Goal: Communication & Community: Answer question/provide support

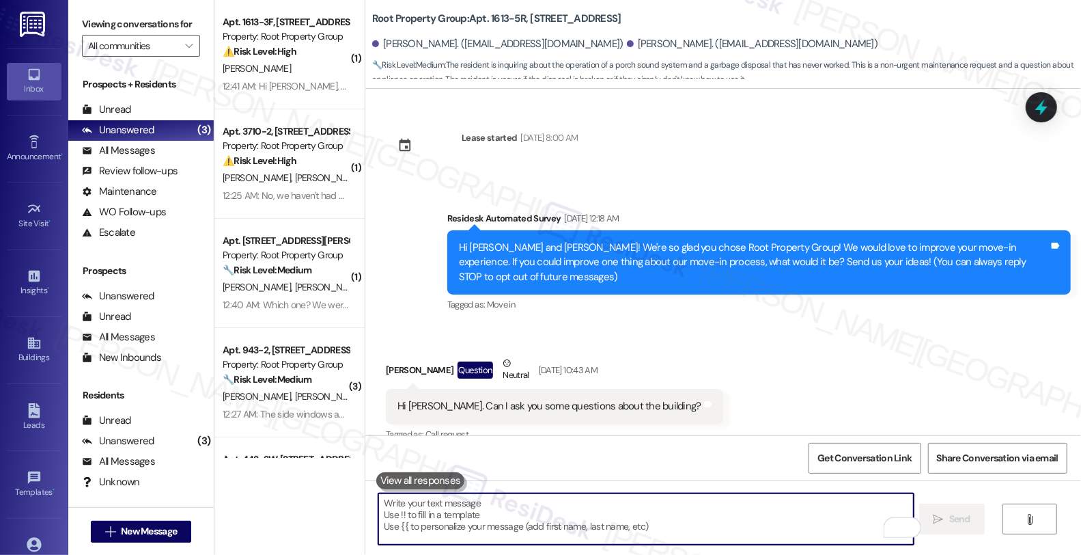
scroll to position [13962, 0]
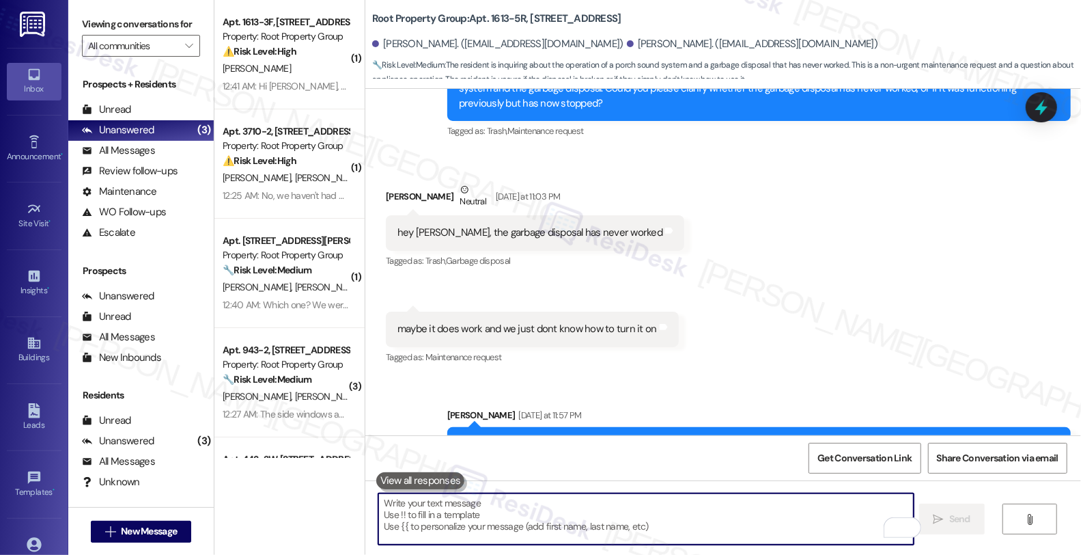
click at [549, 516] on textarea "To enrich screen reader interactions, please activate Accessibility in Grammarl…" at bounding box center [646, 518] width 536 height 51
paste textarea "Is the sink currently draining normally, or is water backing up in the basin?"
type textarea "Is the sink currently draining normally, or is water backing up in the basin?"
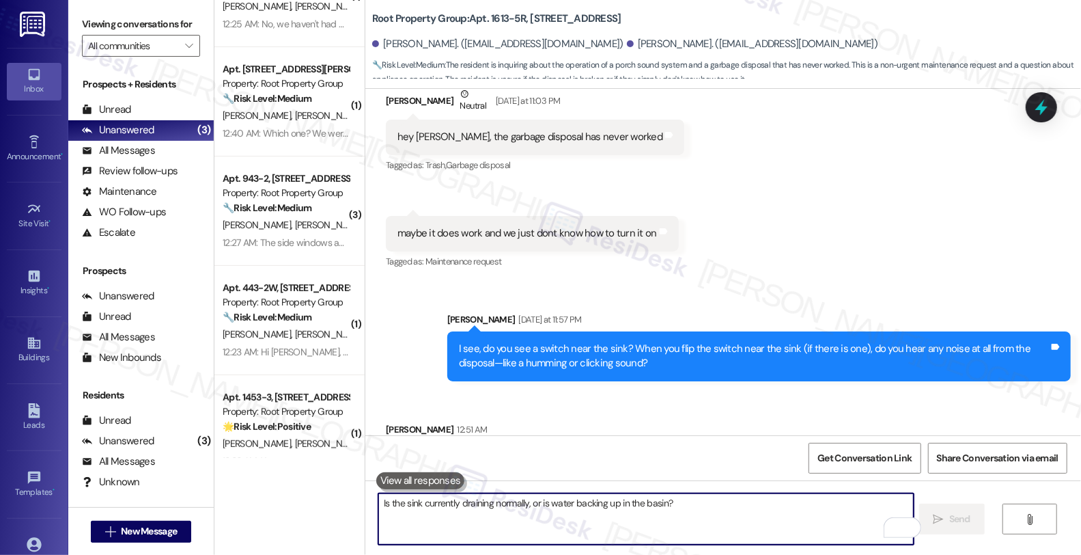
scroll to position [0, 0]
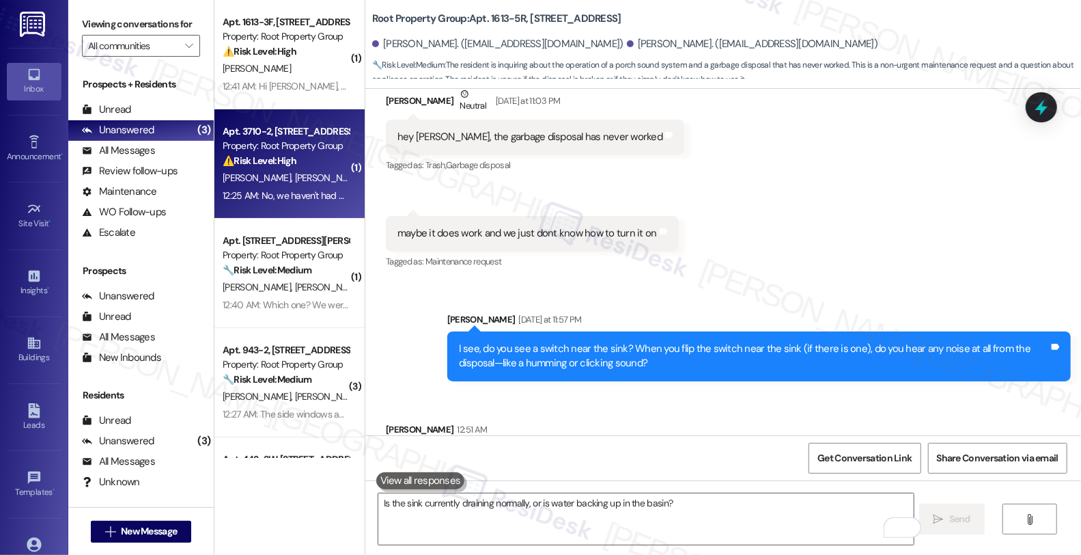
click at [344, 172] on div "Apt. 3710-2, 3708-10 N. Lakewood Avenue Property: Root Property Group ⚠️ Risk L…" at bounding box center [290, 163] width 150 height 109
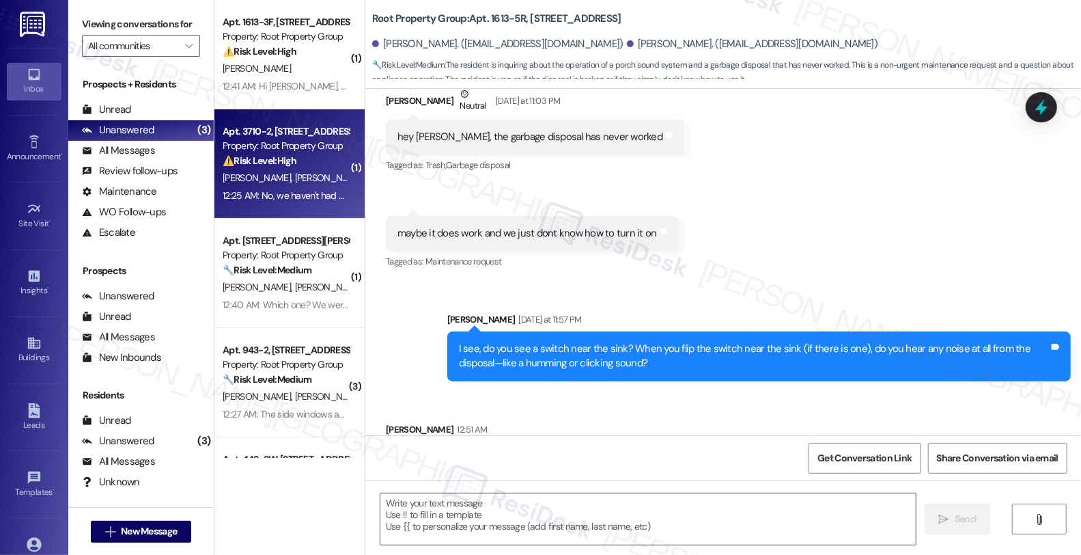
type textarea "Fetching suggested responses. Please feel free to read through the conversation…"
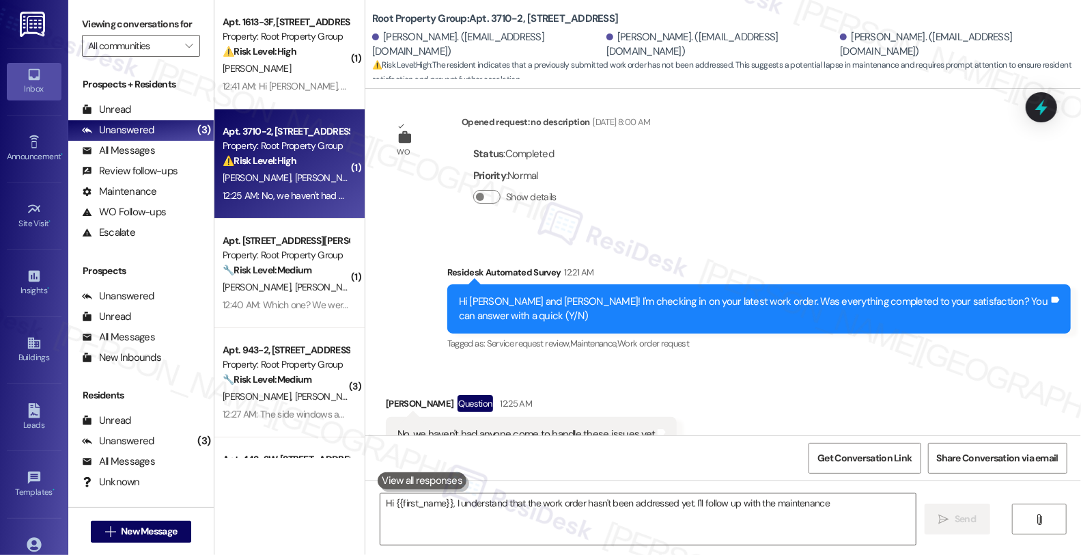
scroll to position [288, 0]
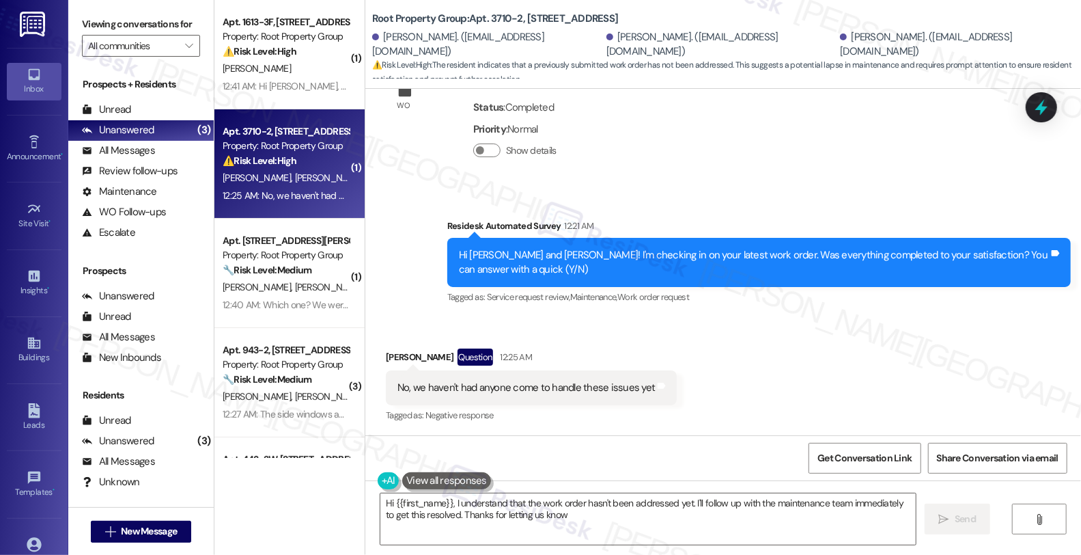
type textarea "Hi {{first_name}}, I understand that the work order hasn't been addressed yet. …"
drag, startPoint x: 427, startPoint y: 353, endPoint x: 369, endPoint y: 353, distance: 58.1
click at [376, 353] on div "Received via SMS Kelly Winters Question 12:25 AM No, we haven't had anyone come…" at bounding box center [532, 387] width 312 height 98
copy div "[PERSON_NAME]"
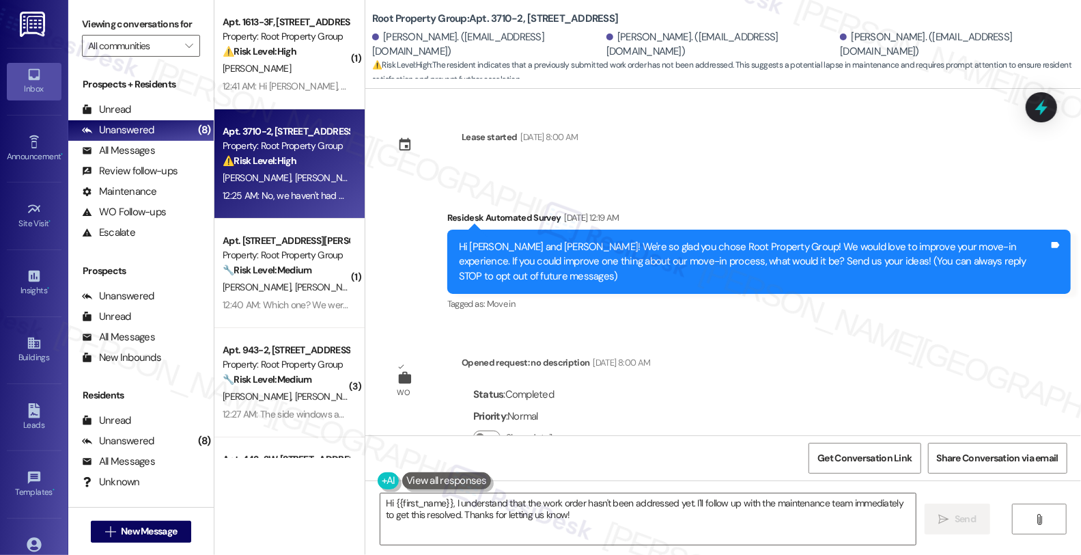
scroll to position [0, 0]
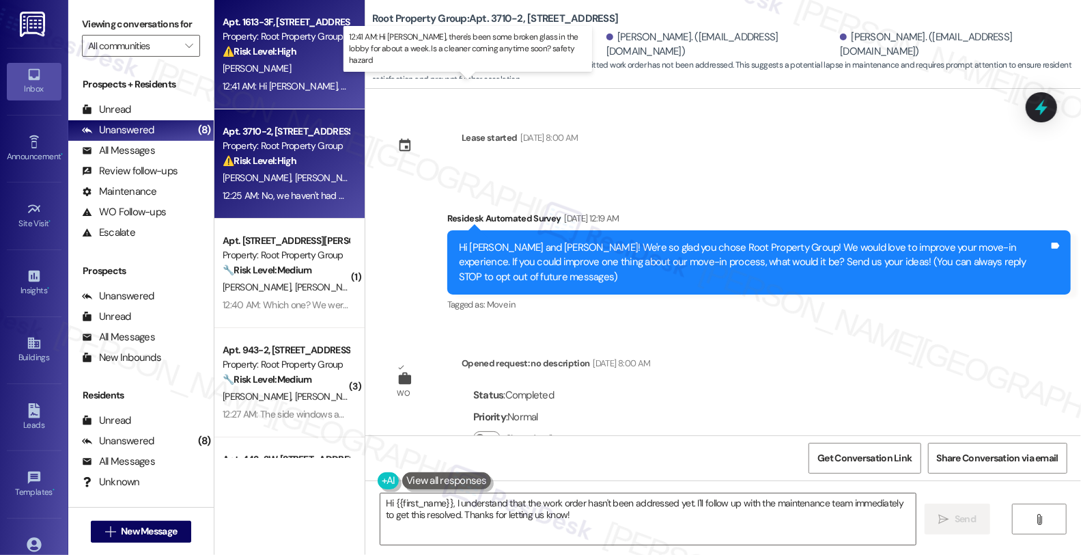
click at [304, 80] on div "12:41 AM: Hi Sarah, there's been some broken glass in the lobby for about a wee…" at bounding box center [502, 86] width 558 height 12
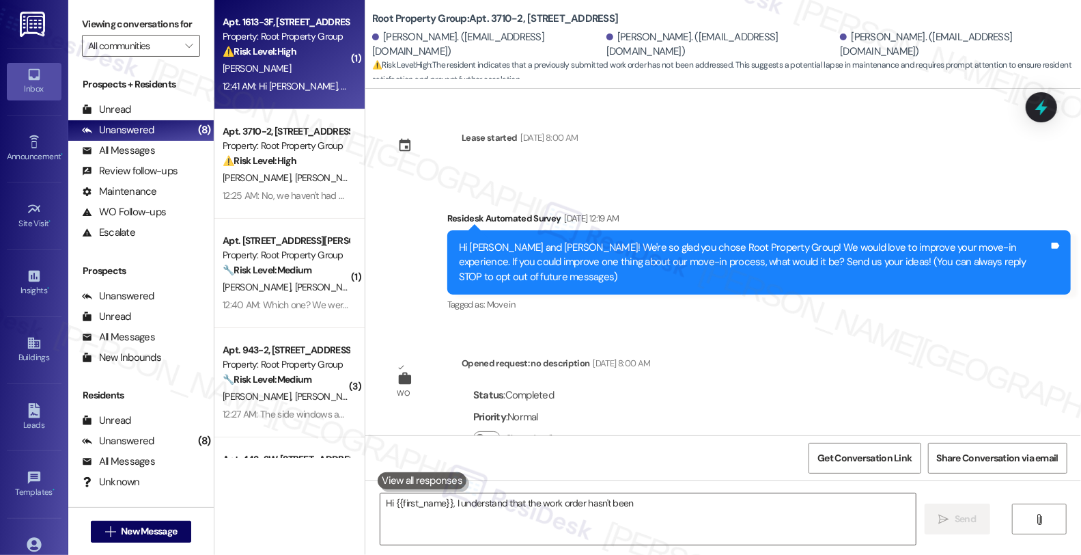
type textarea "Hi {{first_name}}, I understand that the work order hasn't been addressed"
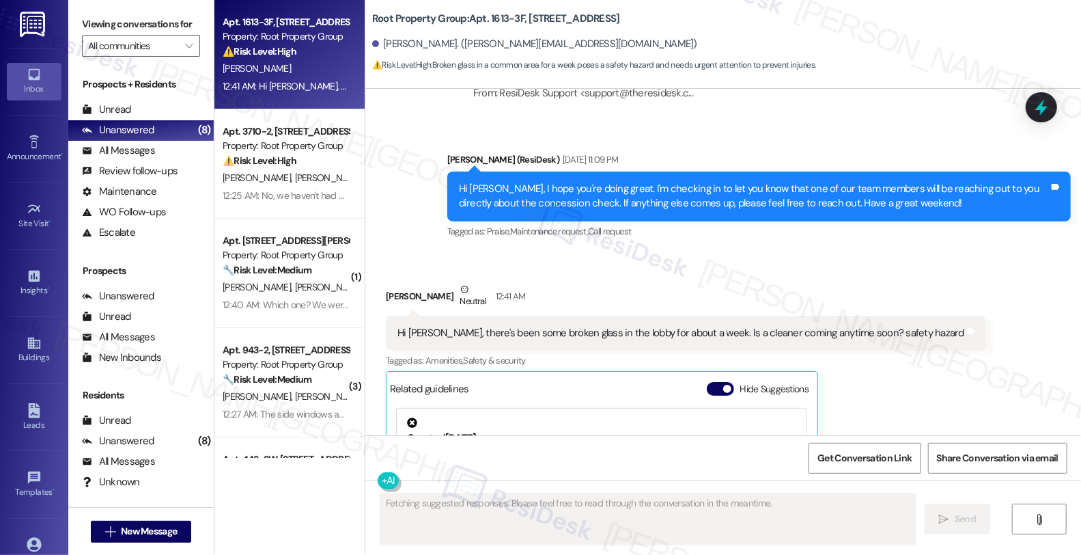
scroll to position [2519, 0]
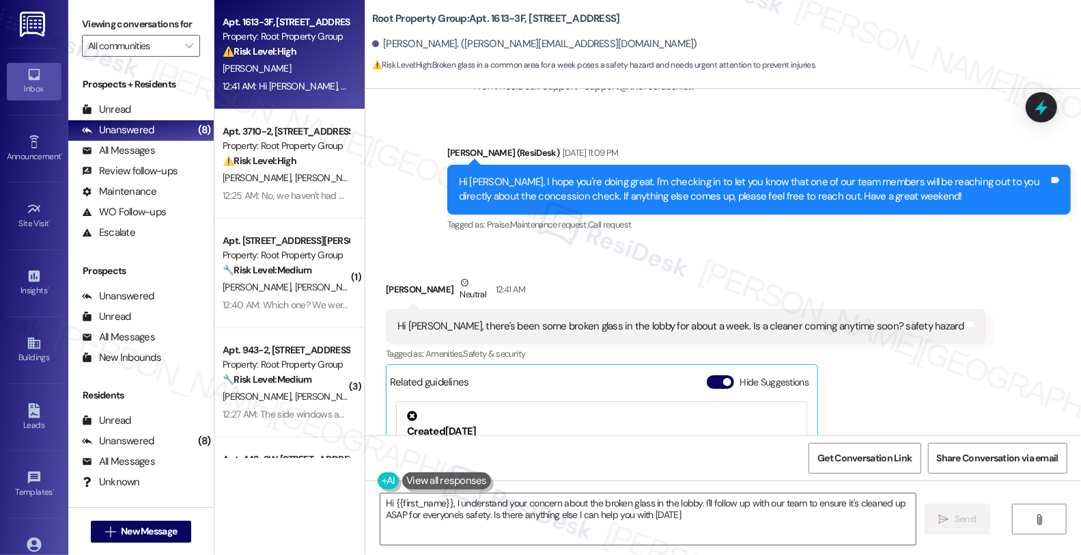
type textarea "Hi {{first_name}}, I understand your concern about the broken glass in the lobb…"
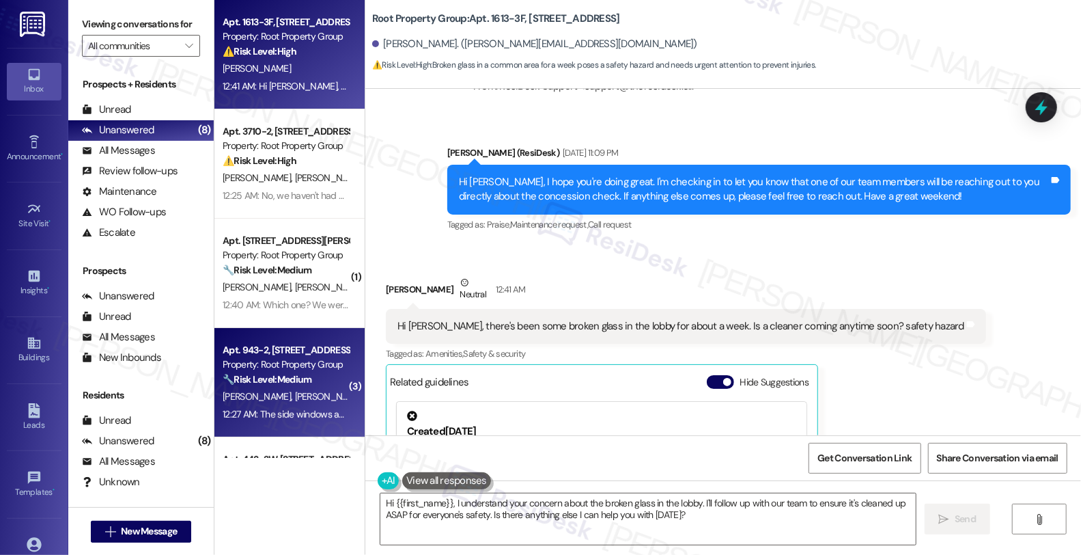
click at [290, 385] on strong "🔧 Risk Level: Medium" at bounding box center [267, 379] width 89 height 12
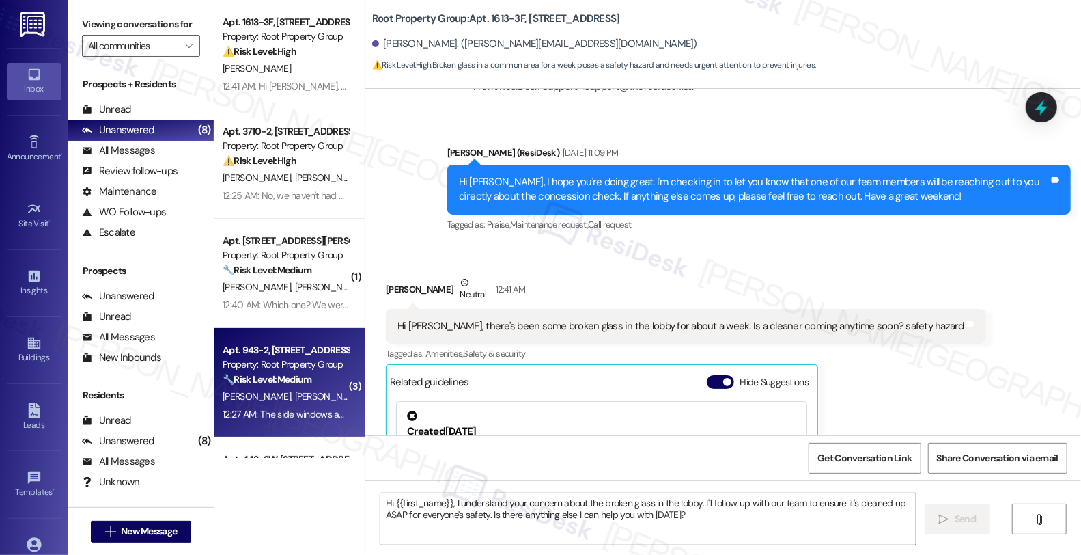
click at [295, 363] on div "Property: Root Property Group" at bounding box center [286, 364] width 126 height 14
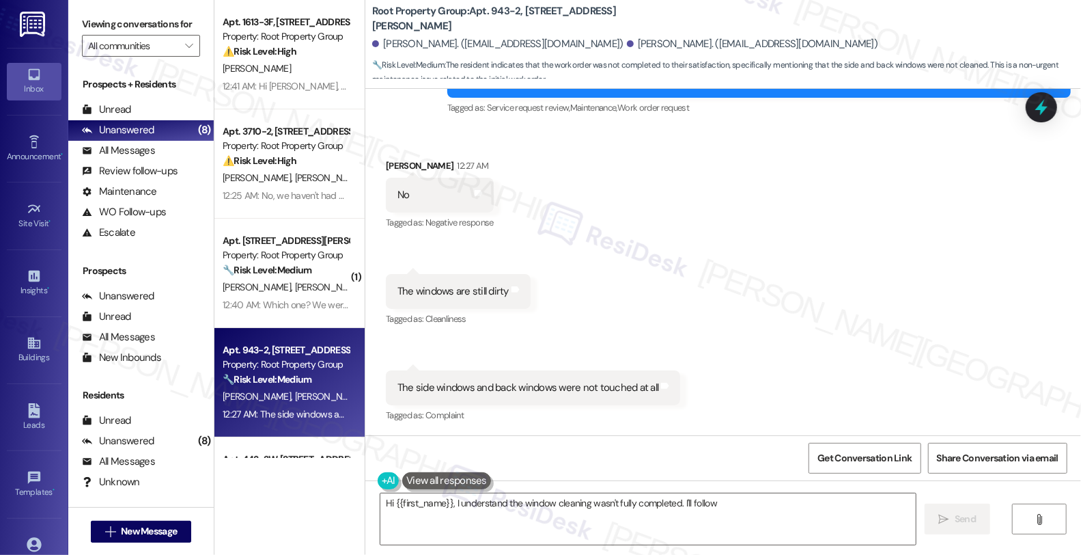
scroll to position [2095, 0]
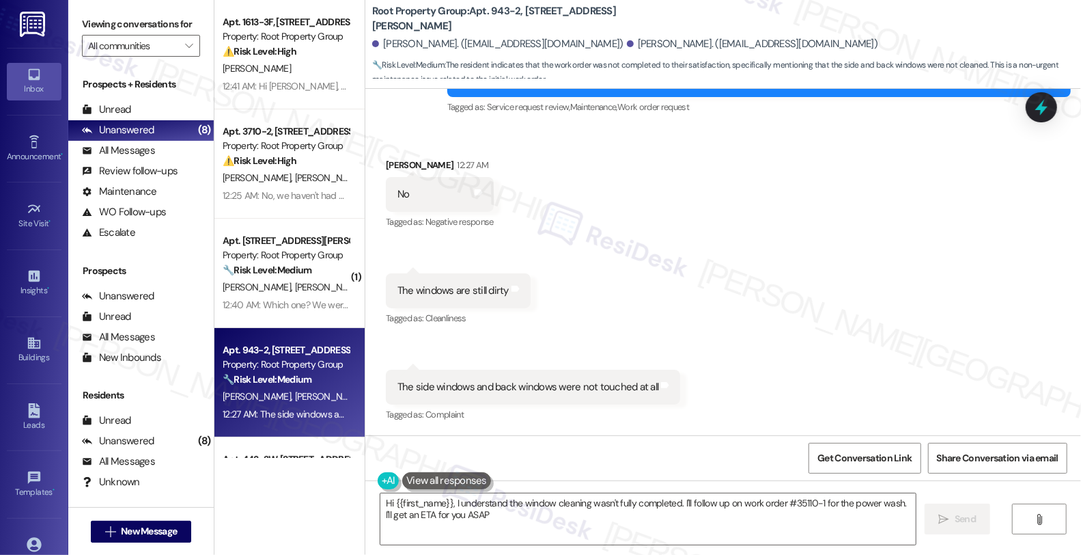
type textarea "Hi {{first_name}}, I understand the window cleaning wasn't fully completed. I'l…"
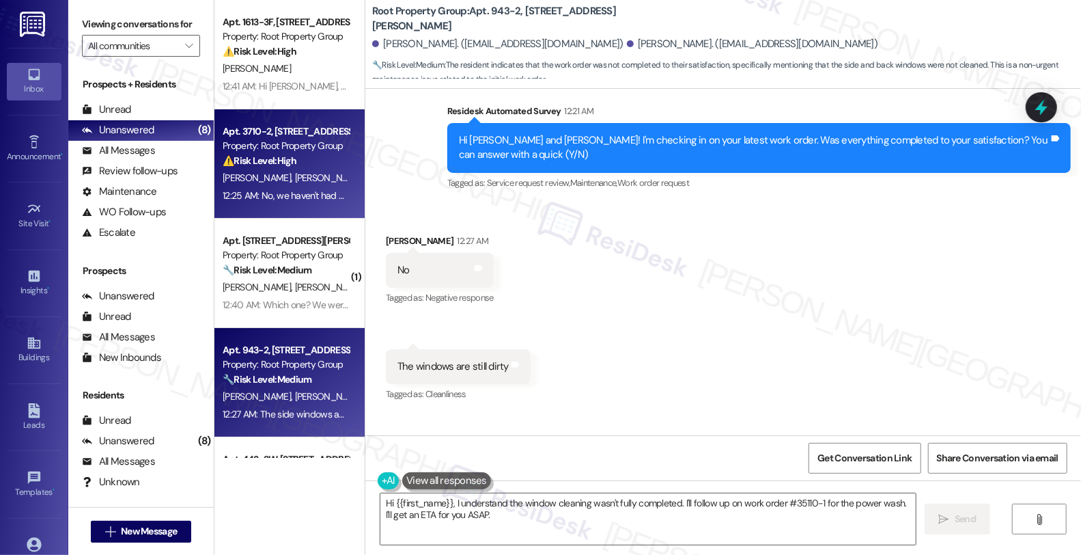
scroll to position [0, 0]
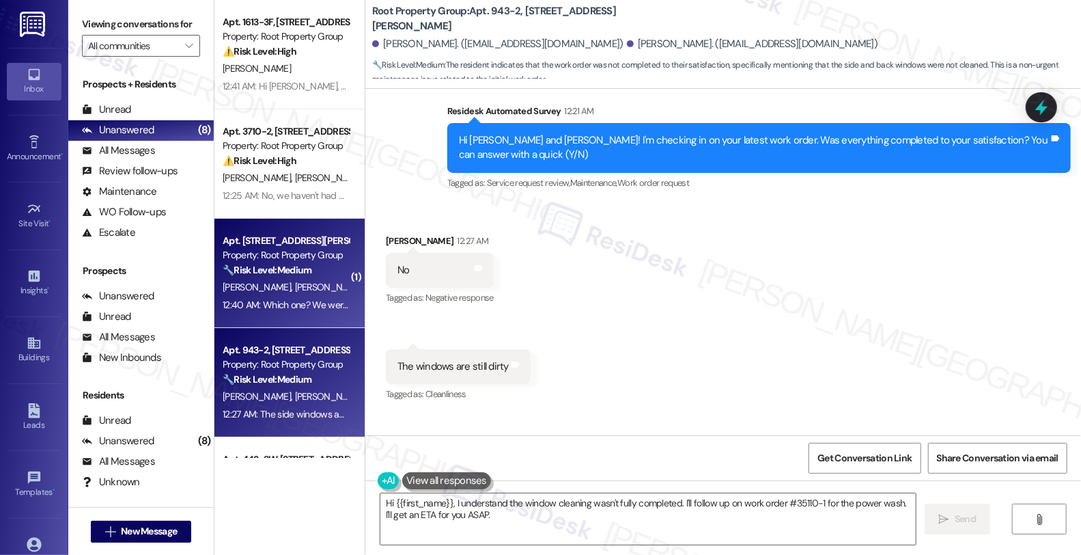
click at [318, 295] on div "[PERSON_NAME] [PERSON_NAME]" at bounding box center [285, 287] width 129 height 17
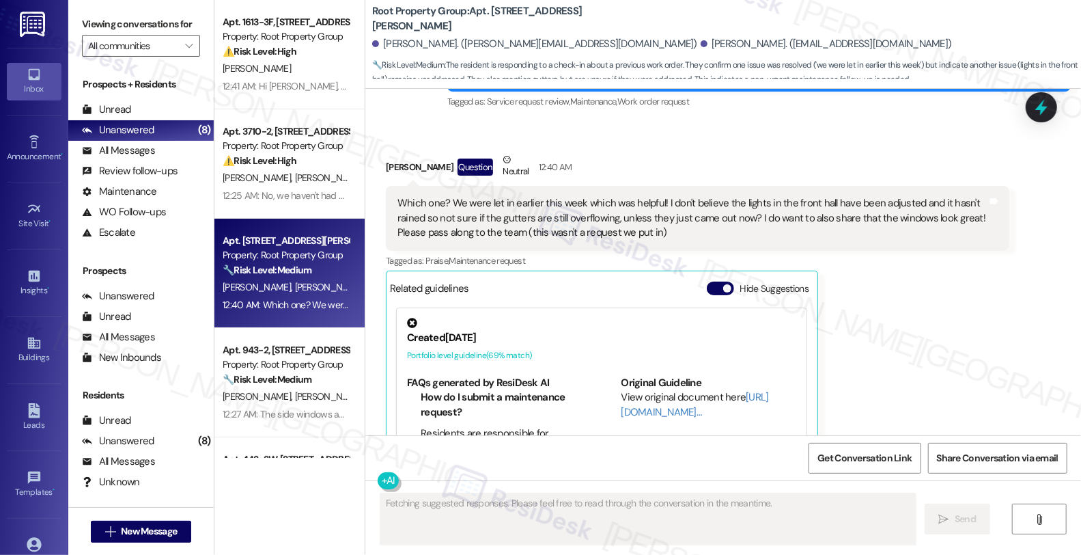
scroll to position [3332, 0]
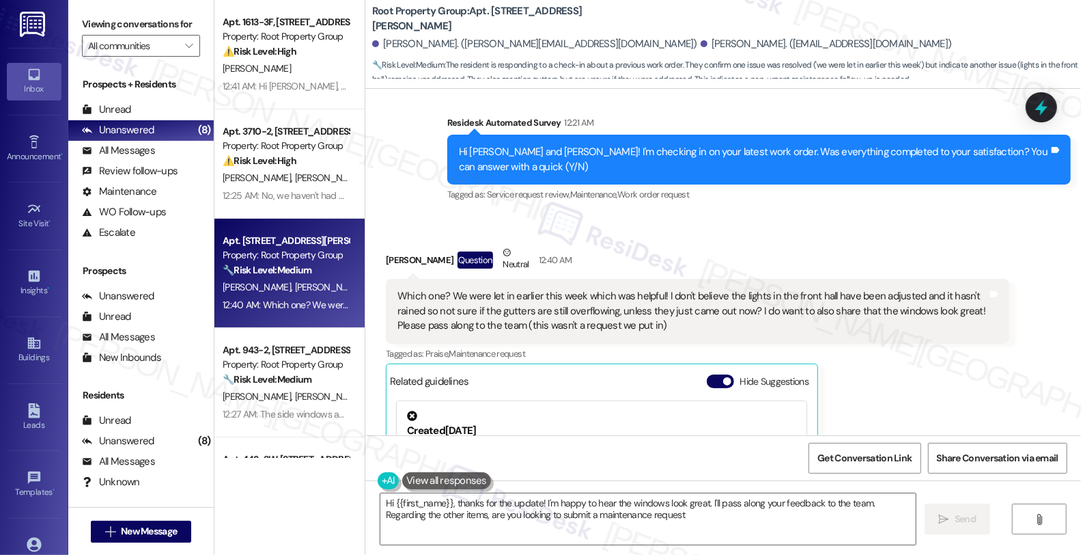
type textarea "Hi {{first_name}}, thanks for the update! I'm happy to hear the windows look gr…"
drag, startPoint x: 378, startPoint y: 217, endPoint x: 427, endPoint y: 216, distance: 49.2
click at [427, 245] on div "[PERSON_NAME] Question Neutral 12:40 AM" at bounding box center [698, 261] width 624 height 33
copy div "[PERSON_NAME]"
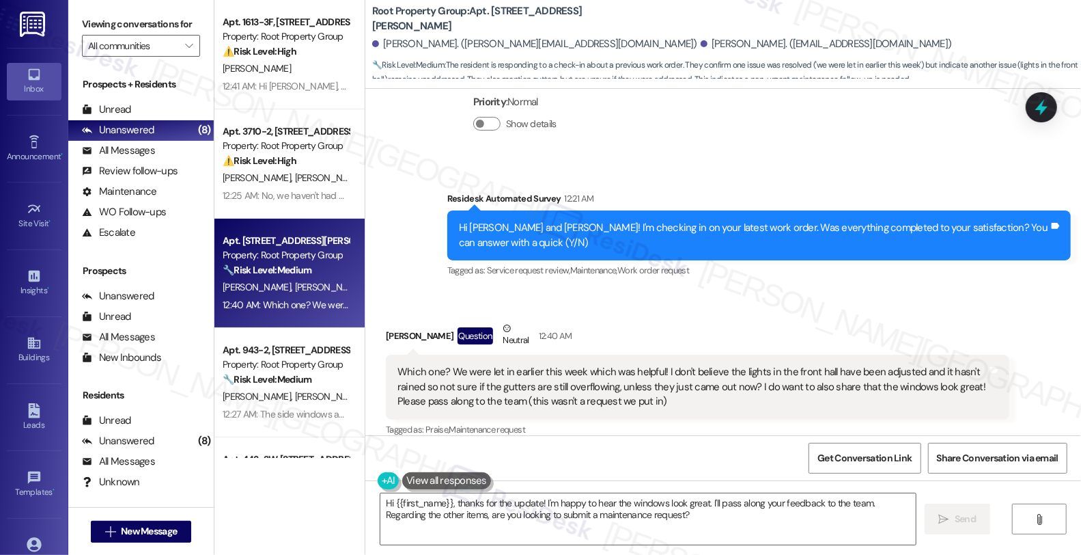
click at [616, 321] on div "[PERSON_NAME] Question Neutral 12:40 AM" at bounding box center [698, 337] width 624 height 33
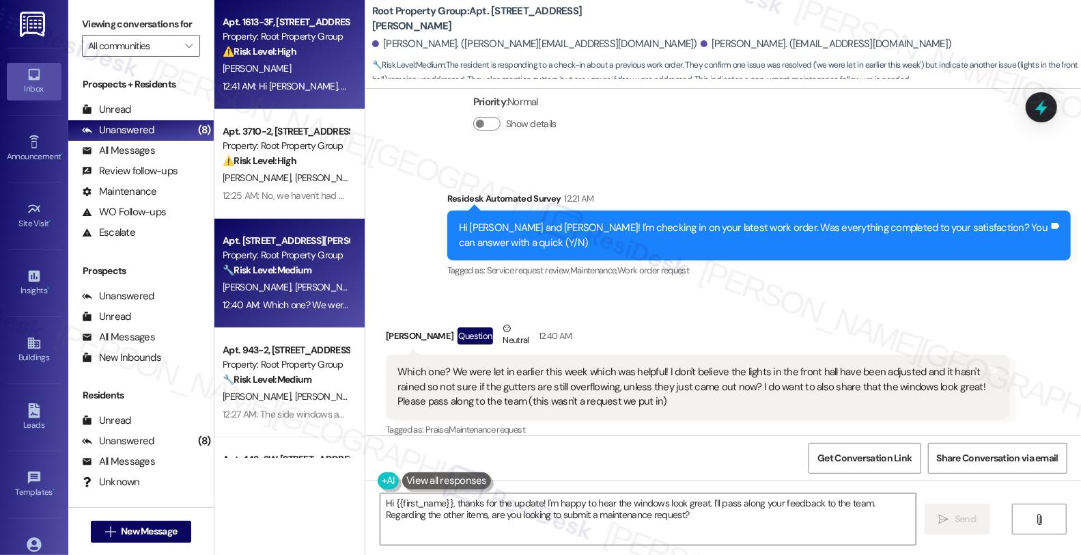
click at [317, 49] on div "⚠️ Risk Level: High Broken glass in a common area for a week poses a safety haz…" at bounding box center [286, 51] width 126 height 14
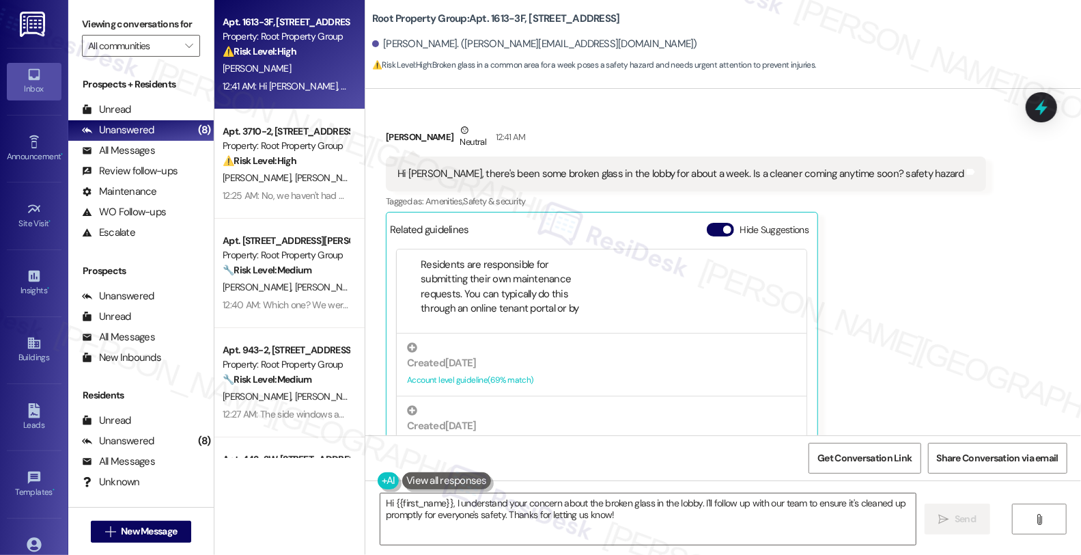
scroll to position [1, 0]
click at [951, 265] on div "Received via SMS Michael Palombo Neutral 12:41 AM Hi Sarah, there's been some b…" at bounding box center [723, 285] width 716 height 387
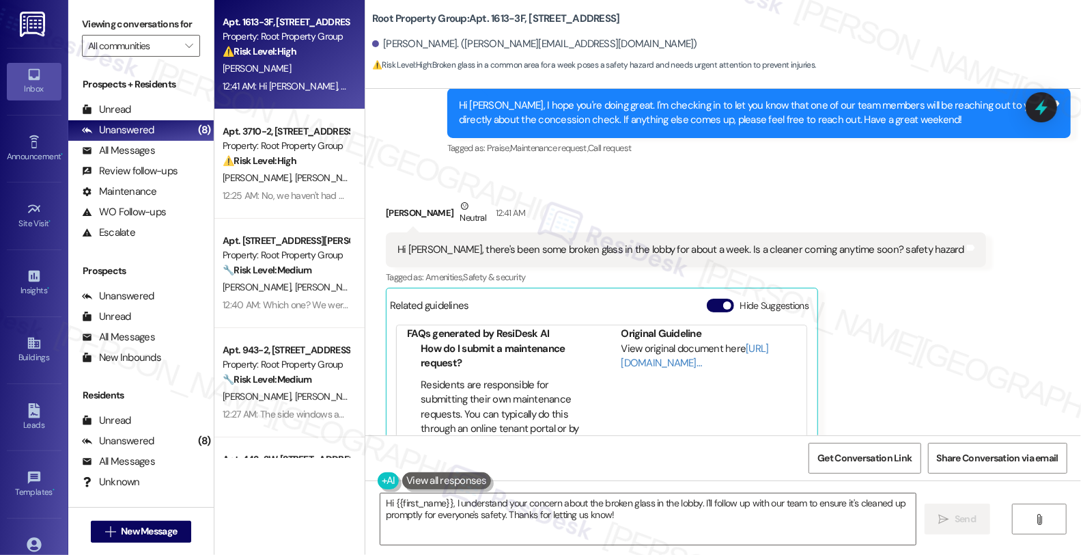
scroll to position [34, 0]
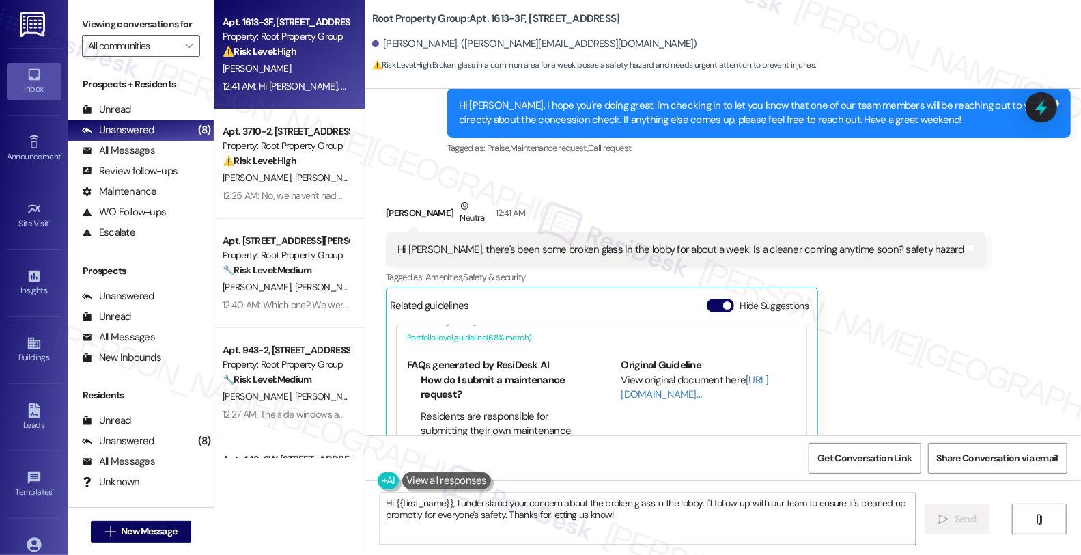
click at [849, 524] on textarea "Hi {{first_name}}, I understand your concern about the broken glass in the lobb…" at bounding box center [649, 518] width 536 height 51
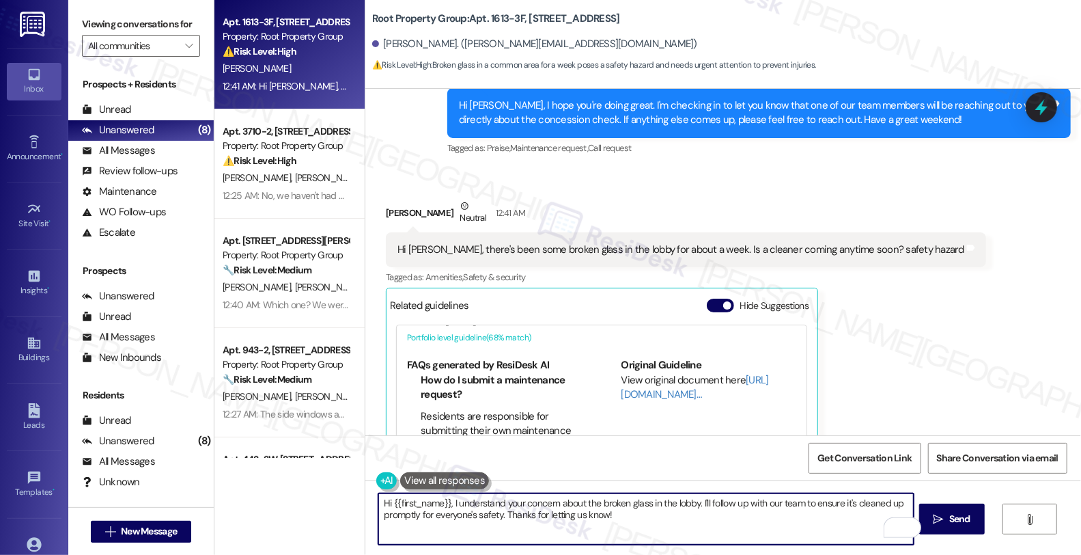
click at [971, 284] on div "Received via SMS Michael Palombo Neutral 12:41 AM Hi Sarah, there's been some b…" at bounding box center [723, 361] width 716 height 387
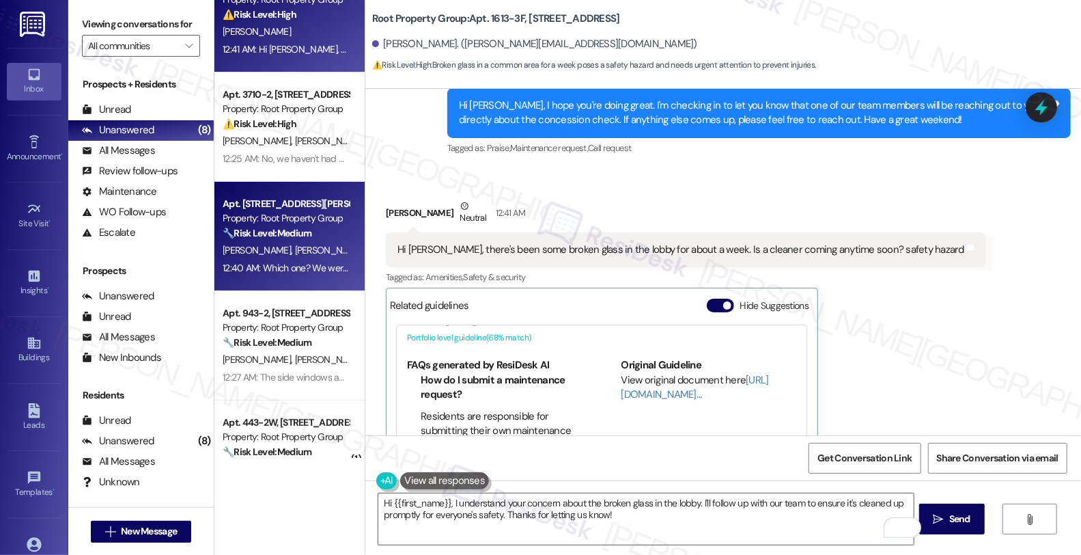
scroll to position [0, 0]
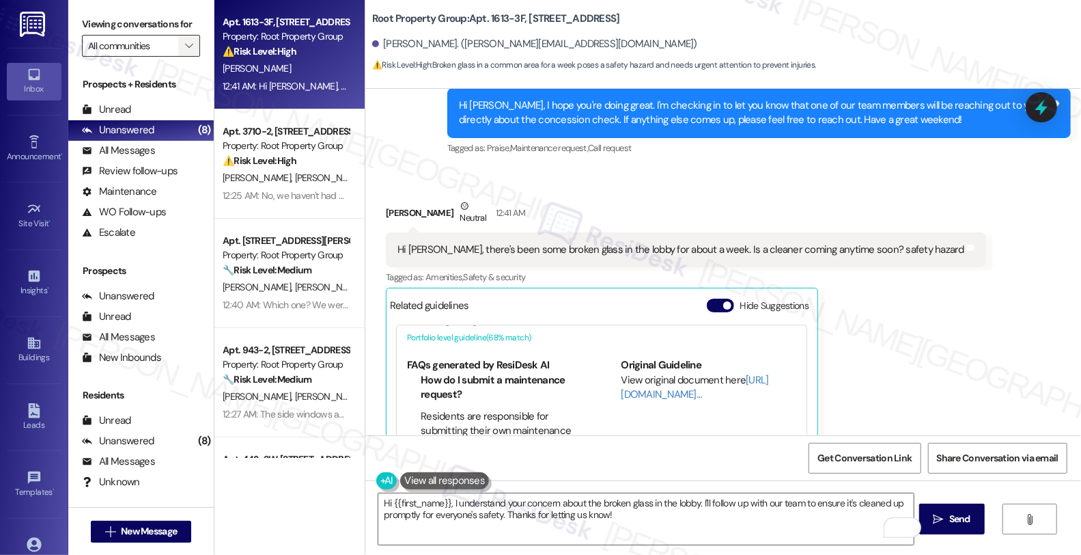
click at [185, 57] on span "" at bounding box center [188, 46] width 13 height 22
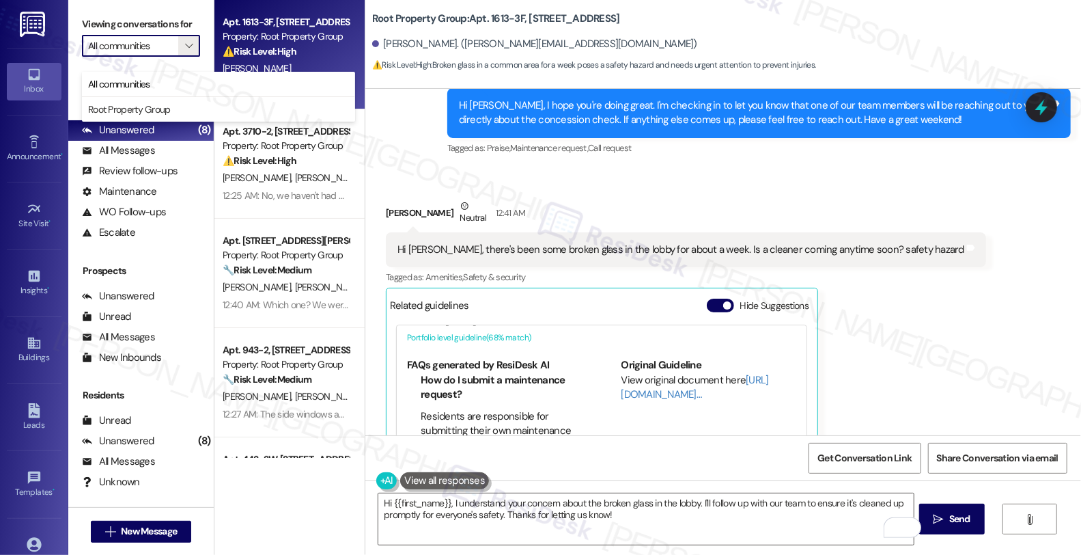
click at [950, 307] on div "Received via SMS Michael Palombo Neutral 12:41 AM Hi Sarah, there's been some b…" at bounding box center [723, 361] width 716 height 387
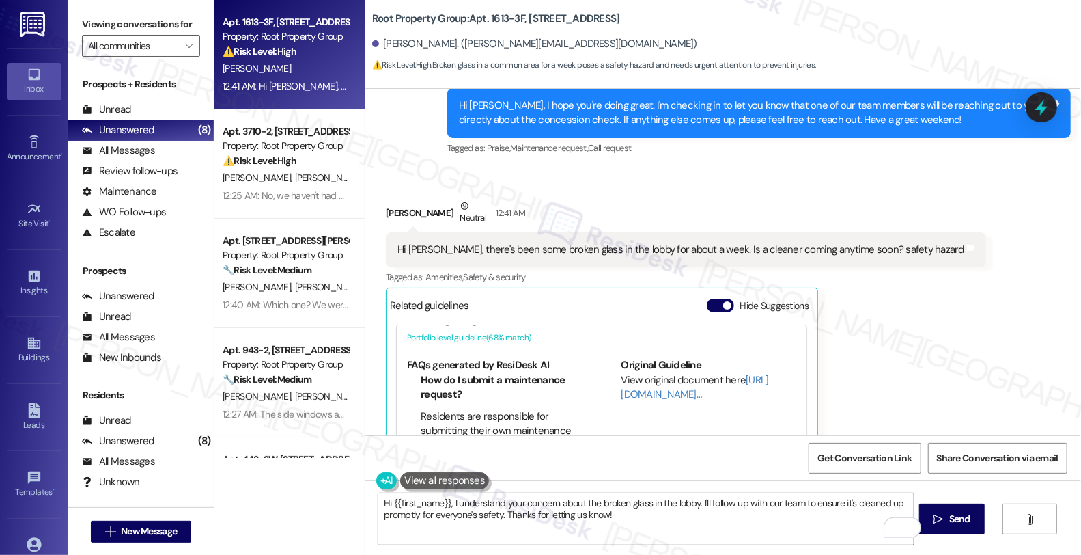
click at [1004, 324] on div "Received via SMS Michael Palombo Neutral 12:41 AM Hi Sarah, there's been some b…" at bounding box center [723, 361] width 716 height 387
click at [453, 501] on textarea "Hi {{first_name}}, I understand your concern about the broken glass in the lobb…" at bounding box center [646, 518] width 536 height 51
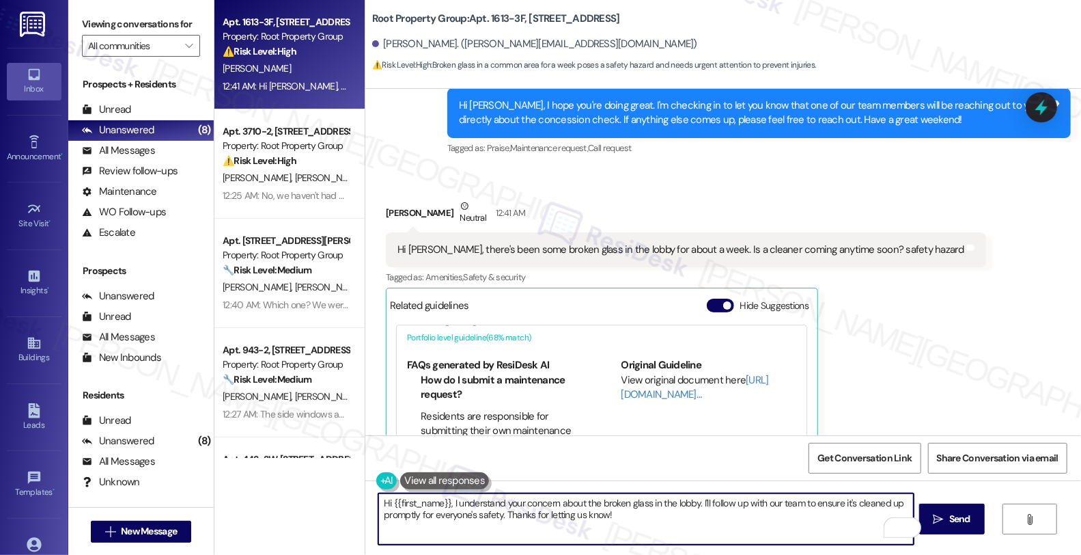
click at [654, 509] on textarea "Hi {{first_name}}, I understand your concern about the broken glass in the lobb…" at bounding box center [646, 518] width 536 height 51
click at [447, 500] on textarea "Hi {{first_name}}, I understand your concern about the broken glass in the lobb…" at bounding box center [646, 518] width 536 height 51
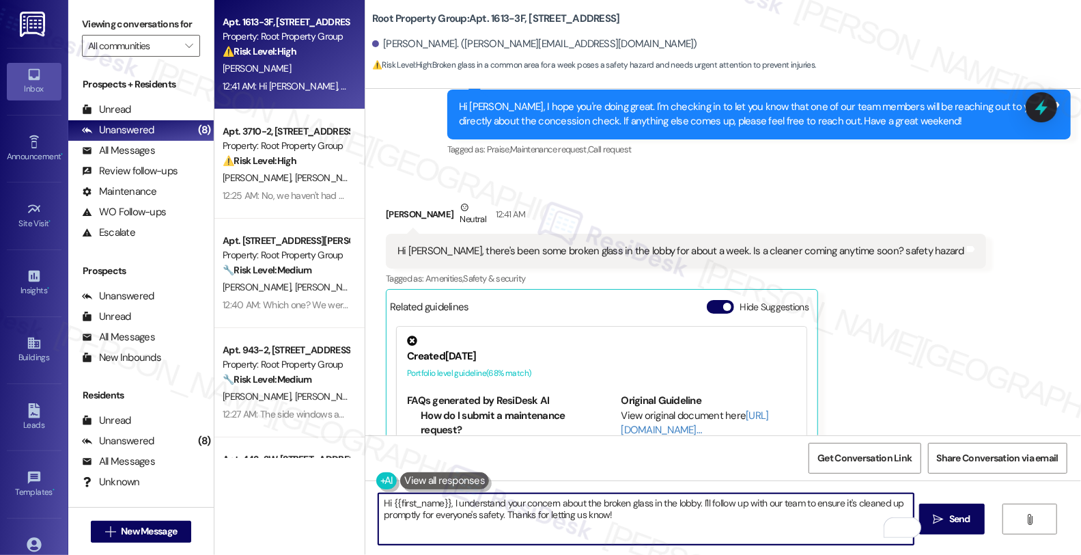
scroll to position [2596, 0]
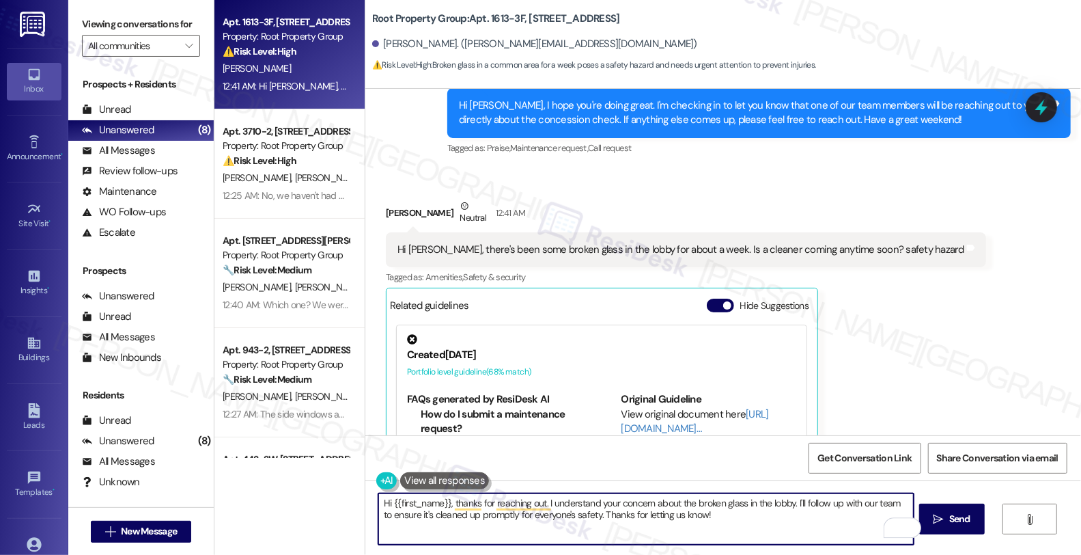
click at [788, 501] on textarea "Hi {{first_name}}, thanks for reaching out. I understand your concern about the…" at bounding box center [646, 518] width 536 height 51
click at [451, 518] on textarea "Hi {{first_name}}, thanks for reaching out. I understand your concern about the…" at bounding box center [646, 518] width 536 height 51
drag, startPoint x: 818, startPoint y: 513, endPoint x: 822, endPoint y: 536, distance: 23.5
click at [822, 536] on textarea "Hi {{first_name}}, thanks for reaching out. I understand your concern about the…" at bounding box center [646, 518] width 536 height 51
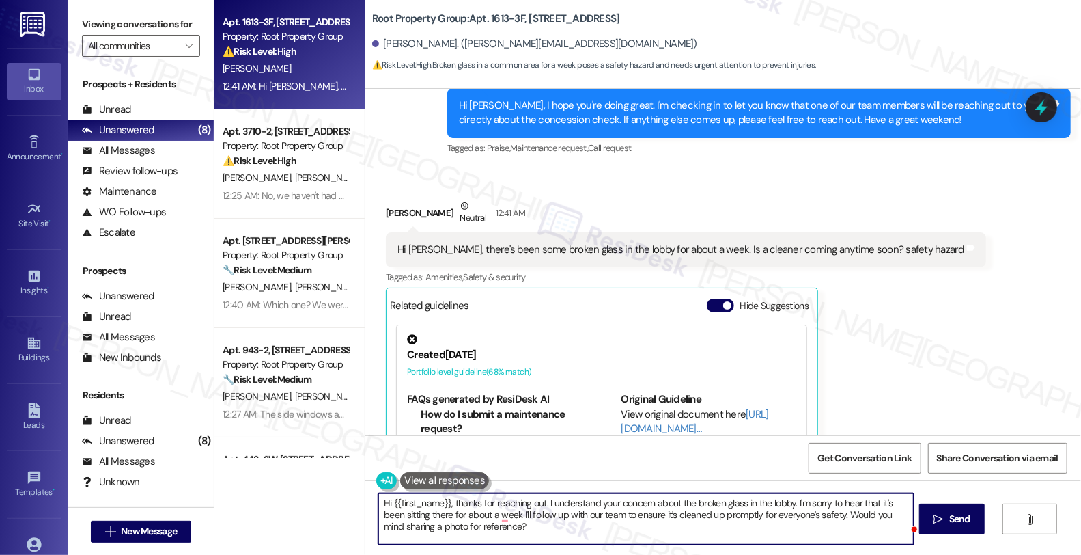
click at [485, 527] on textarea "Hi {{first_name}}, thanks for reaching out. I understand your concern about the…" at bounding box center [646, 518] width 536 height 51
click at [516, 536] on textarea "Hi {{first_name}}, thanks for reaching out. I understand your concern about the…" at bounding box center [646, 518] width 536 height 51
click at [814, 518] on textarea "Hi {{first_name}}, thanks for reaching out. I understand your concern about the…" at bounding box center [646, 518] width 536 height 51
drag, startPoint x: 386, startPoint y: 504, endPoint x: 447, endPoint y: 507, distance: 60.9
click at [447, 507] on textarea "Hi {{first_name}}, thanks for reaching out. I understand your concern about the…" at bounding box center [646, 518] width 536 height 51
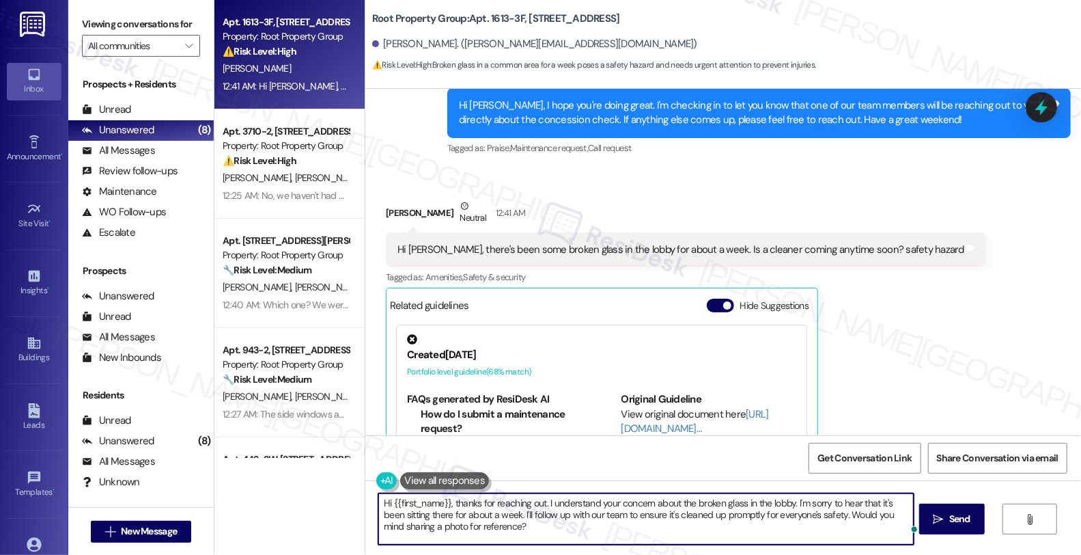
click at [386, 512] on textarea "Hi {{first_name}}, thanks for reaching out. I understand your concern about the…" at bounding box center [646, 518] width 536 height 51
type textarea "Hi {{first_name}}, thanks for reaching out. I understand your concern about the…"
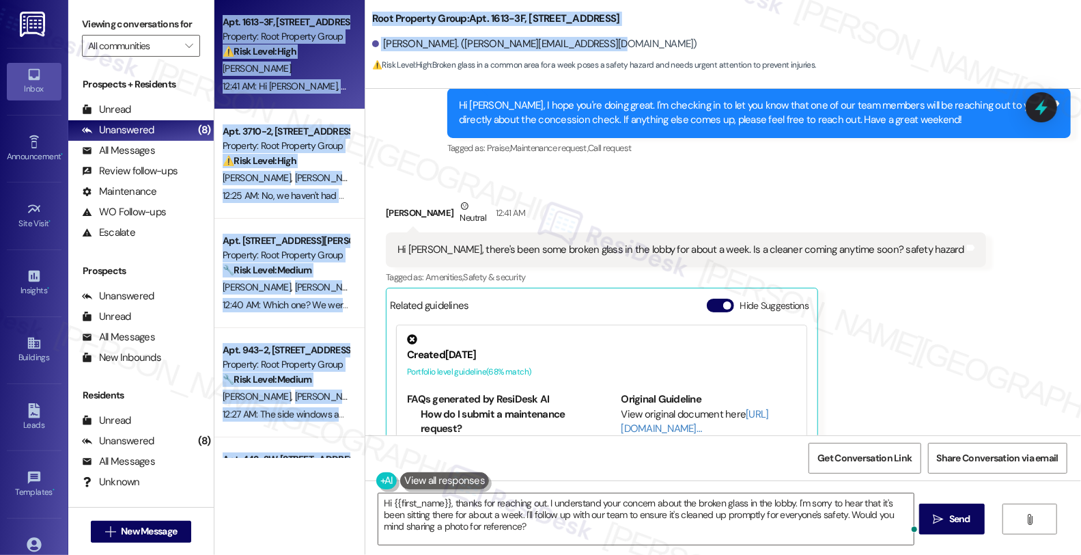
drag, startPoint x: 602, startPoint y: 46, endPoint x: 352, endPoint y: 49, distance: 250.0
click at [352, 49] on div "Apt. 1613-3F, 1613 W. Belmont Avenue Property: Root Property Group ⚠️ Risk Leve…" at bounding box center [648, 277] width 867 height 555
click at [615, 44] on div "[PERSON_NAME]. ([PERSON_NAME][EMAIL_ADDRESS][DOMAIN_NAME])" at bounding box center [726, 44] width 709 height 27
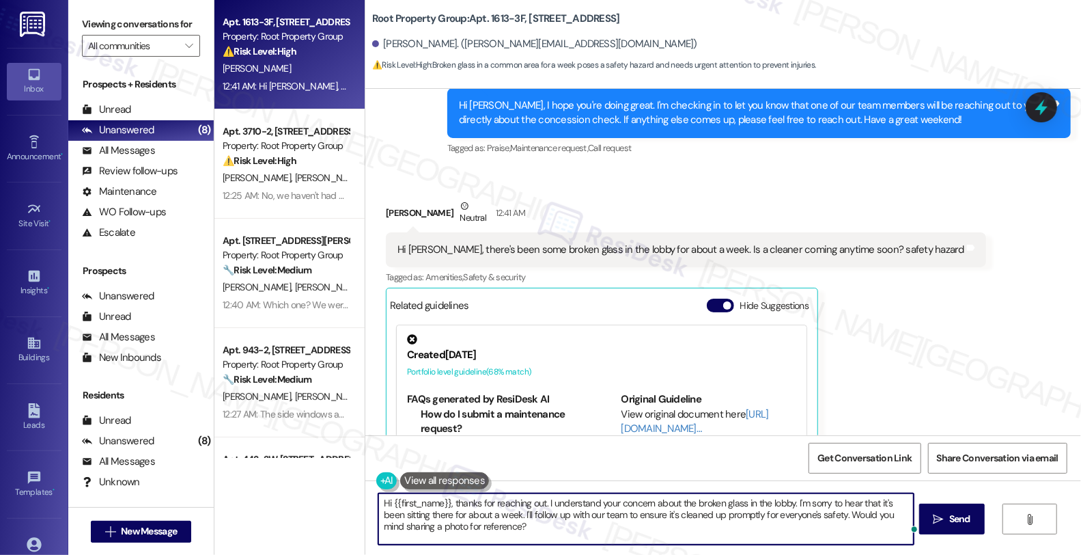
drag, startPoint x: 387, startPoint y: 501, endPoint x: 422, endPoint y: 501, distance: 35.5
click at [422, 501] on textarea "Hi {{first_name}}, thanks for reaching out. I understand your concern about the…" at bounding box center [646, 518] width 536 height 51
click at [956, 518] on span "Send" at bounding box center [960, 519] width 27 height 14
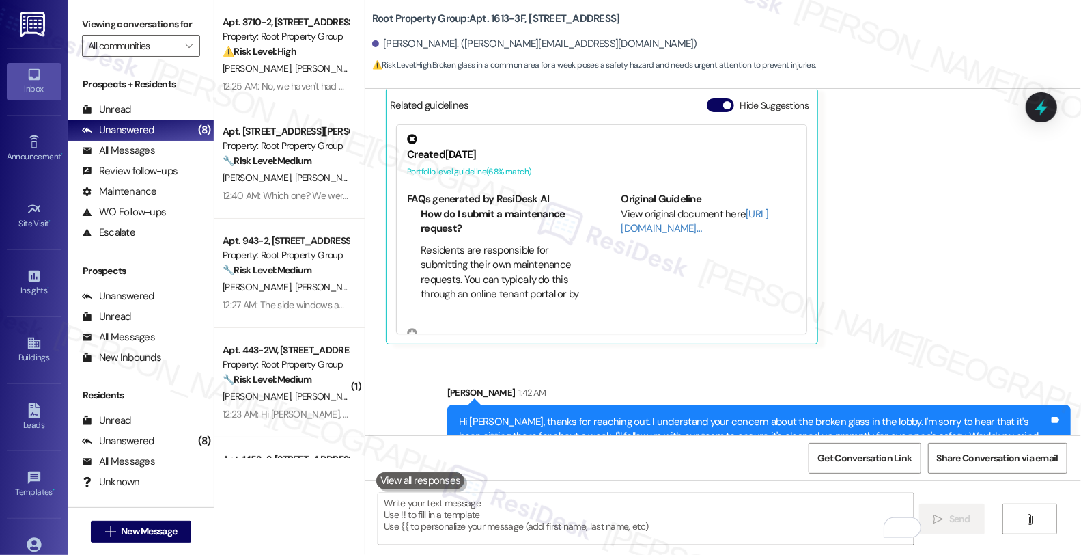
scroll to position [1, 0]
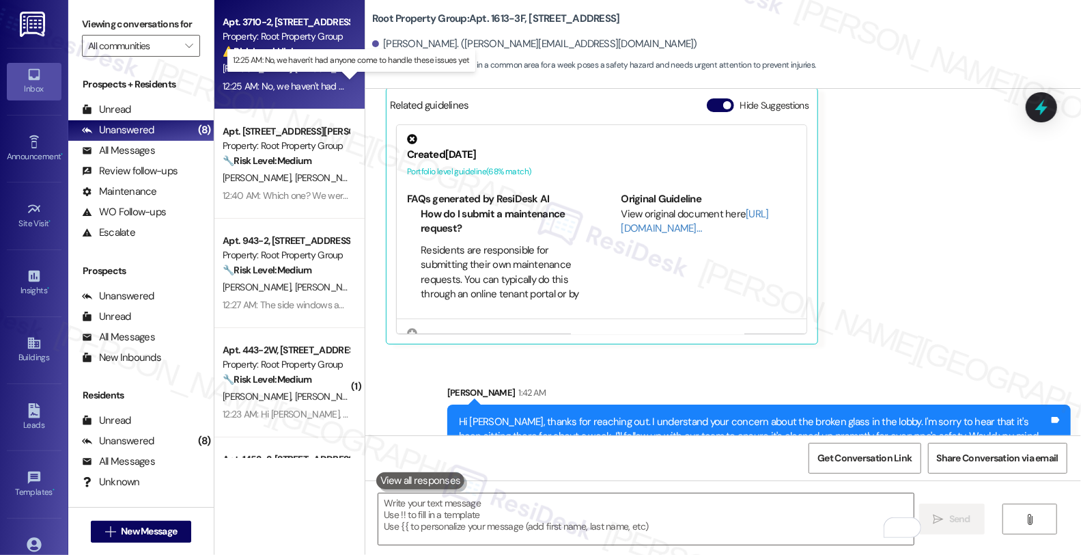
click at [301, 80] on div "12:25 AM: No, we haven't had anyone come to handle these issues yet 12:25 AM: N…" at bounding box center [360, 86] width 275 height 12
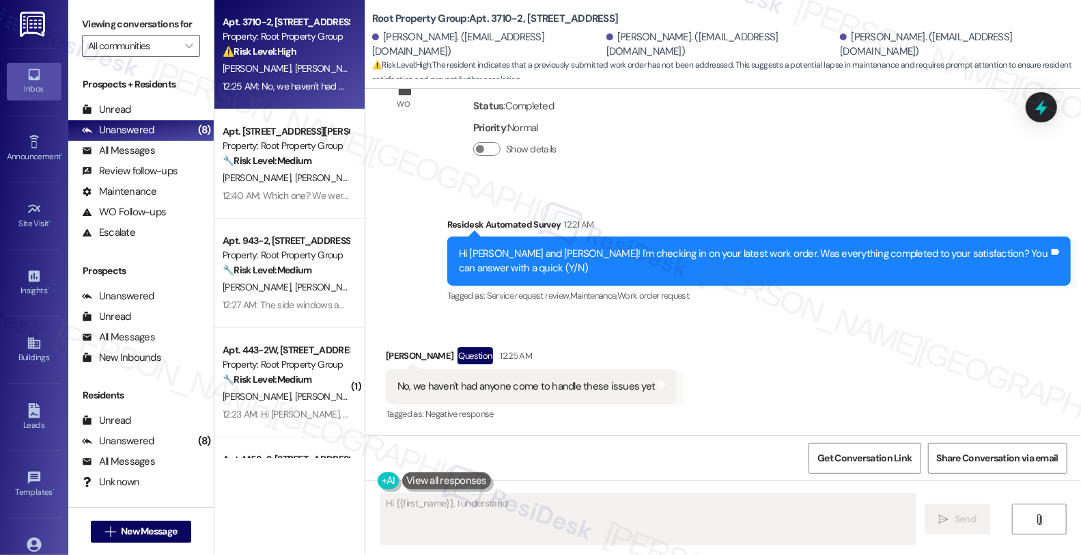
scroll to position [288, 0]
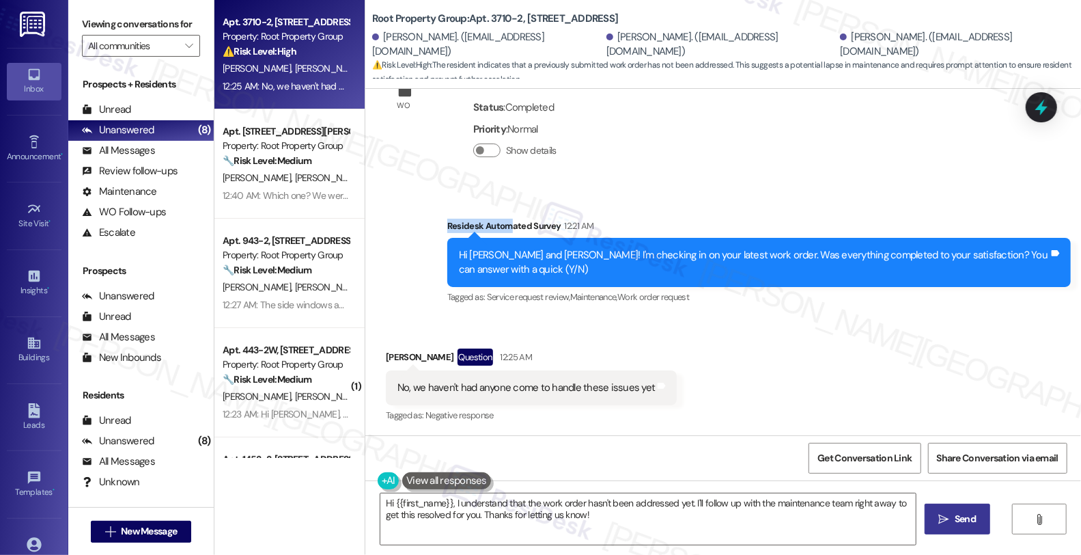
drag, startPoint x: 441, startPoint y: 223, endPoint x: 500, endPoint y: 225, distance: 59.5
click at [500, 225] on div "Residesk Automated Survey 12:21 AM" at bounding box center [759, 228] width 624 height 19
click at [721, 255] on div "Hi [PERSON_NAME] and [PERSON_NAME]! I'm checking in on your latest work order. …" at bounding box center [754, 262] width 590 height 29
drag, startPoint x: 417, startPoint y: 386, endPoint x: 577, endPoint y: 385, distance: 159.9
click at [577, 385] on div "No, we haven't had anyone come to handle these issues yet" at bounding box center [527, 388] width 258 height 14
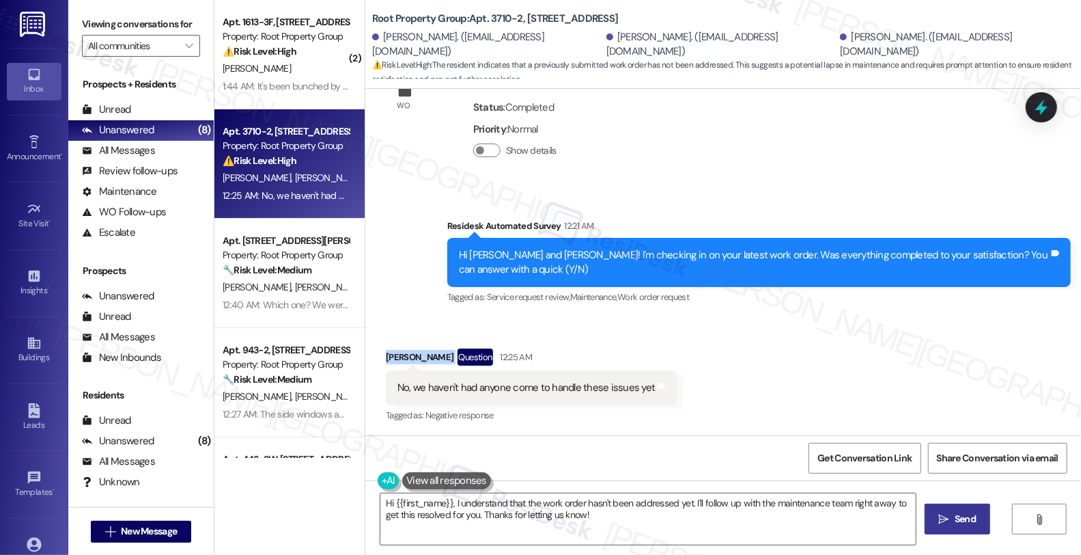
drag, startPoint x: 429, startPoint y: 357, endPoint x: 376, endPoint y: 356, distance: 53.3
click at [376, 356] on div "Received via SMS Kelly Winters Question 12:25 AM No, we haven't had anyone come…" at bounding box center [532, 387] width 312 height 98
copy div "[PERSON_NAME]"
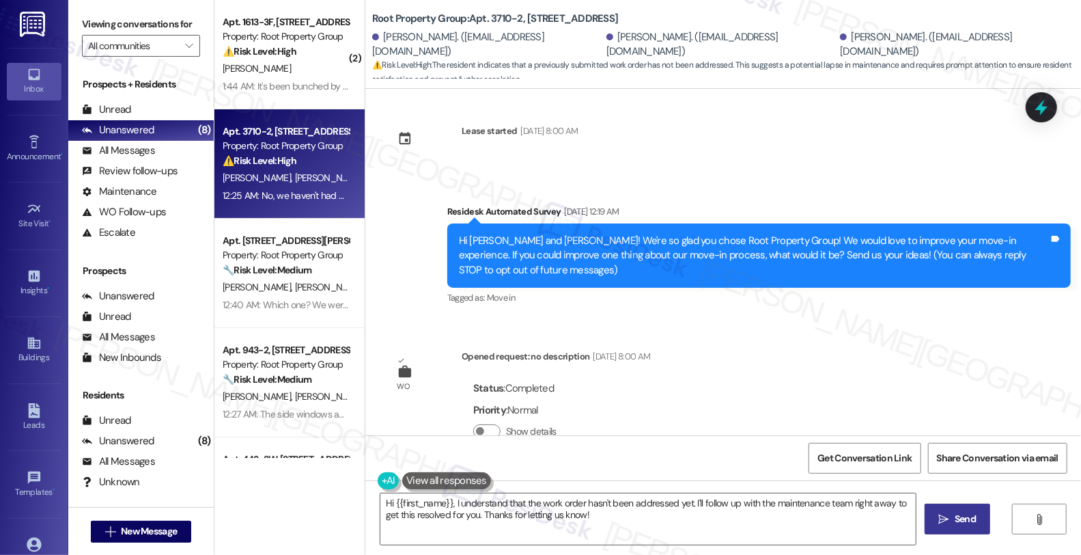
scroll to position [0, 0]
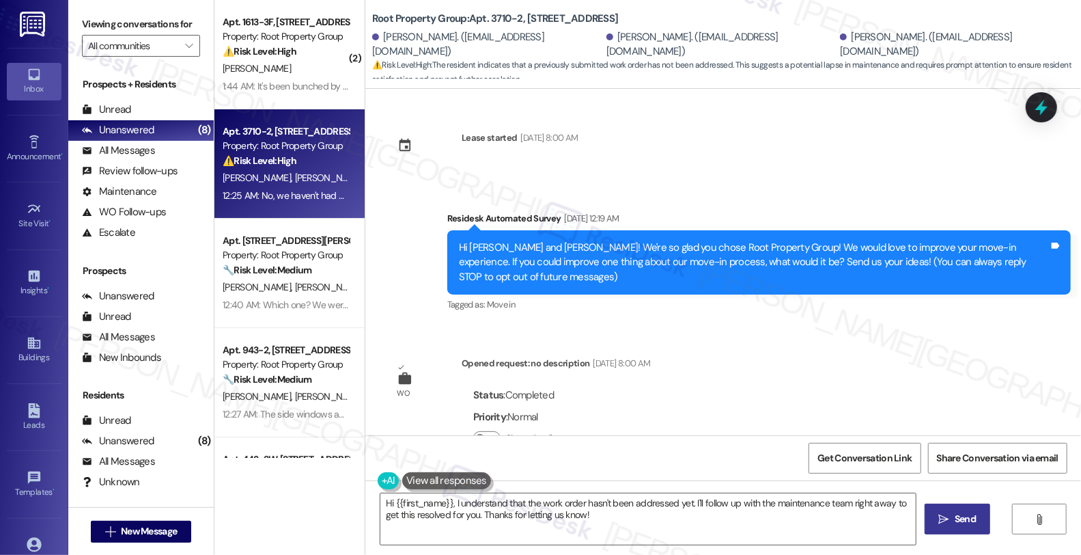
drag, startPoint x: 519, startPoint y: 135, endPoint x: 592, endPoint y: 137, distance: 72.4
click at [579, 137] on div "[DATE] 8:00 AM" at bounding box center [548, 137] width 61 height 14
drag, startPoint x: 566, startPoint y: 261, endPoint x: 637, endPoint y: 263, distance: 71.1
click at [637, 263] on div "Hi [PERSON_NAME] and [PERSON_NAME]! We're so glad you chose Root Property Group…" at bounding box center [754, 262] width 590 height 44
drag, startPoint x: 518, startPoint y: 140, endPoint x: 581, endPoint y: 140, distance: 63.5
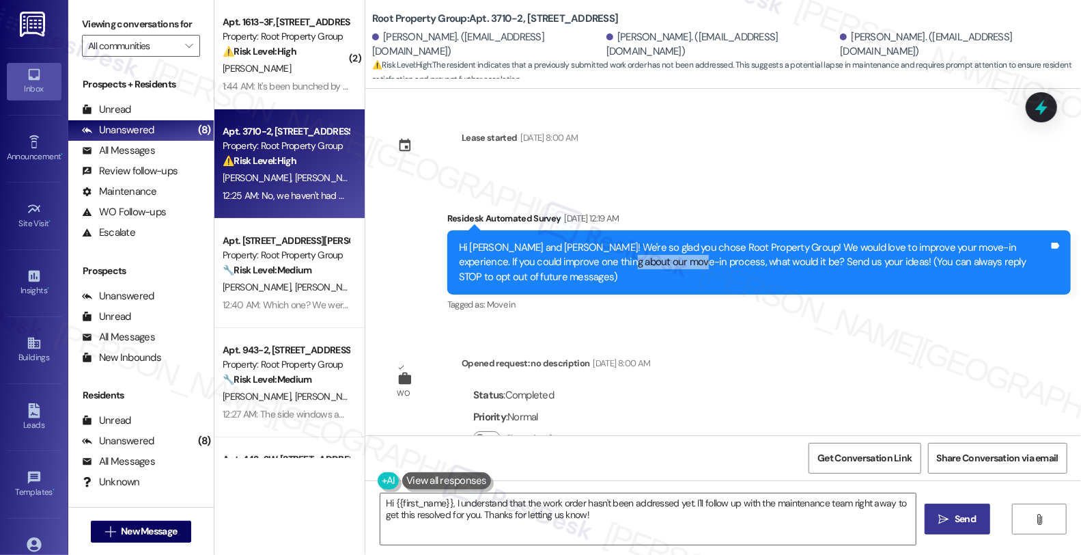
click at [579, 140] on div "[DATE] 8:00 AM" at bounding box center [548, 137] width 61 height 14
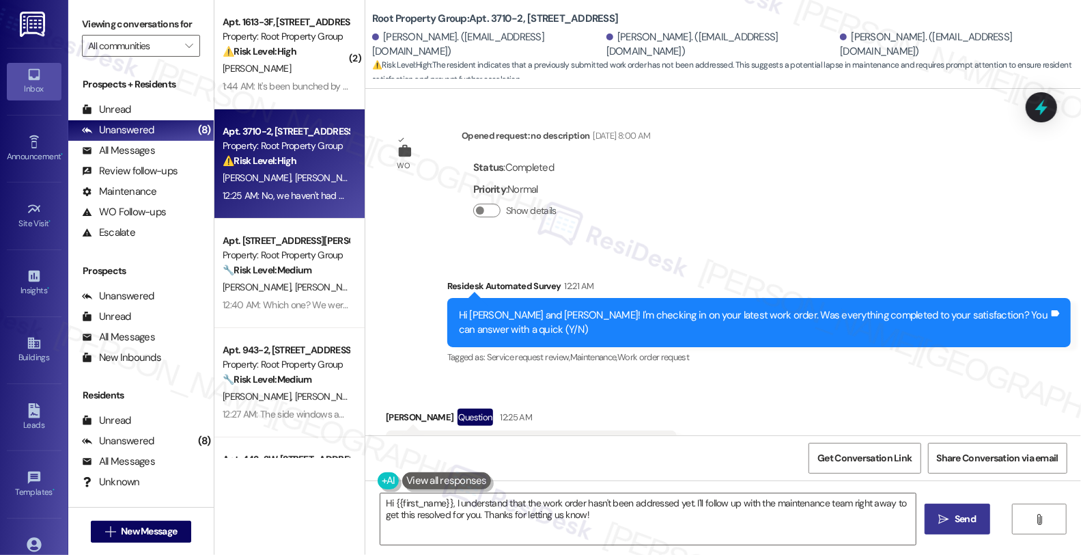
scroll to position [288, 0]
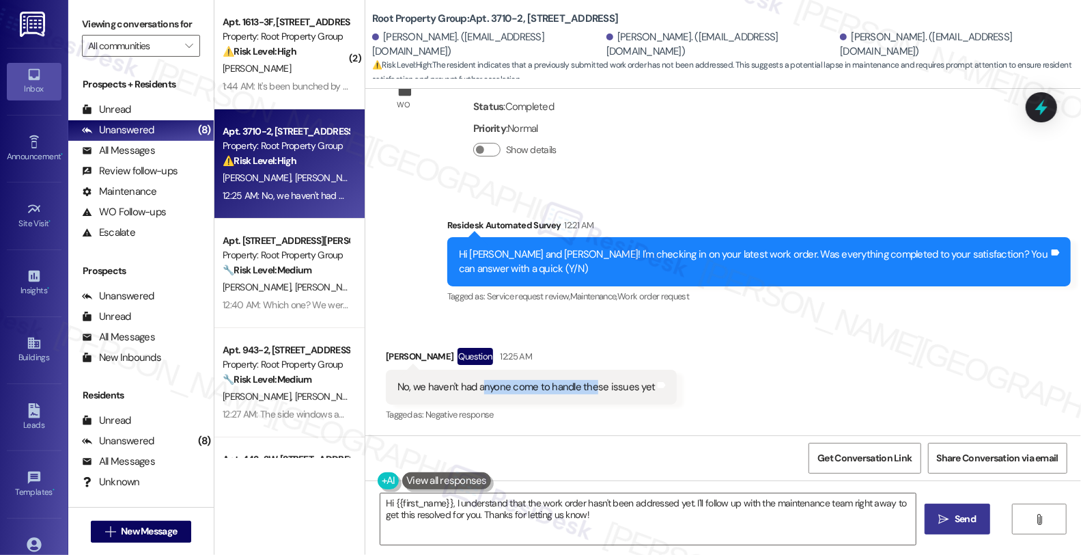
drag, startPoint x: 585, startPoint y: 386, endPoint x: 473, endPoint y: 391, distance: 112.8
click at [473, 391] on div "No, we haven't had anyone come to handle these issues yet" at bounding box center [527, 387] width 258 height 14
click at [386, 356] on div "Kelly Winters Question 12:25 AM" at bounding box center [531, 359] width 291 height 22
copy div "Kelly"
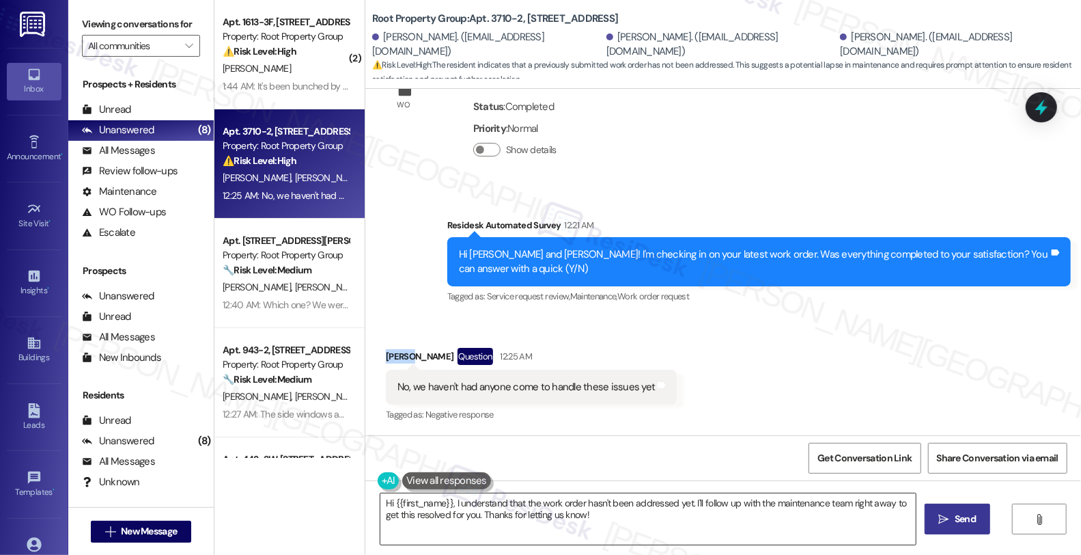
click at [386, 501] on textarea "Hi {{first_name}}, I understand that the work order hasn't been addressed yet. …" at bounding box center [649, 518] width 536 height 51
paste textarea "Kelly"
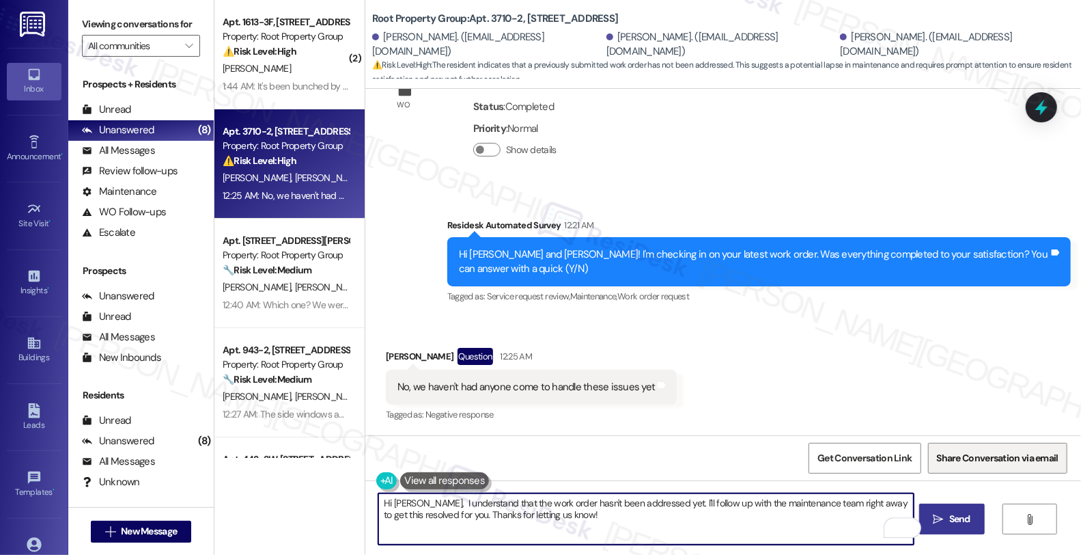
scroll to position [0, 0]
click at [740, 499] on textarea "Hi Kelly, thanks for reaching out. I understand that the work order hasn't been…" at bounding box center [646, 518] width 536 height 51
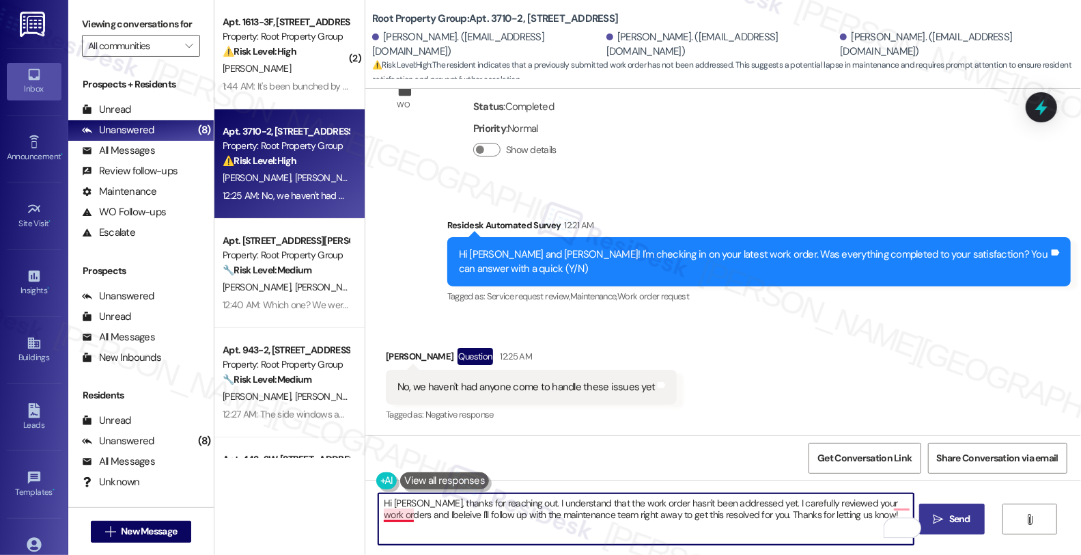
click at [383, 514] on textarea "Hi Kelly, thanks for reaching out. I understand that the work order hasn't been…" at bounding box center [646, 518] width 536 height 51
paste textarea "#37689-1"
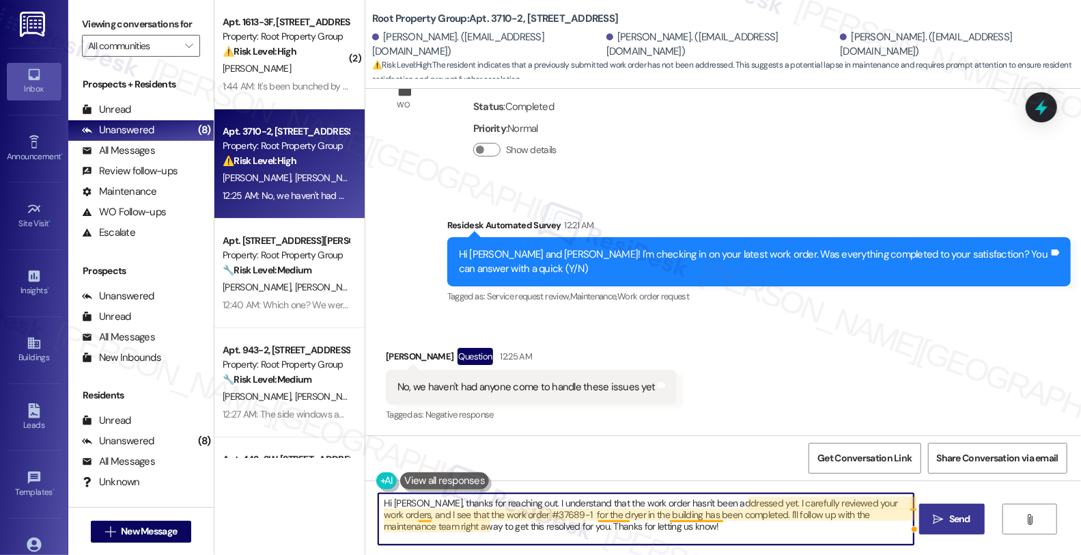
click at [708, 516] on textarea "Hi Kelly, thanks for reaching out. I understand that the work order hasn't been…" at bounding box center [646, 518] width 536 height 51
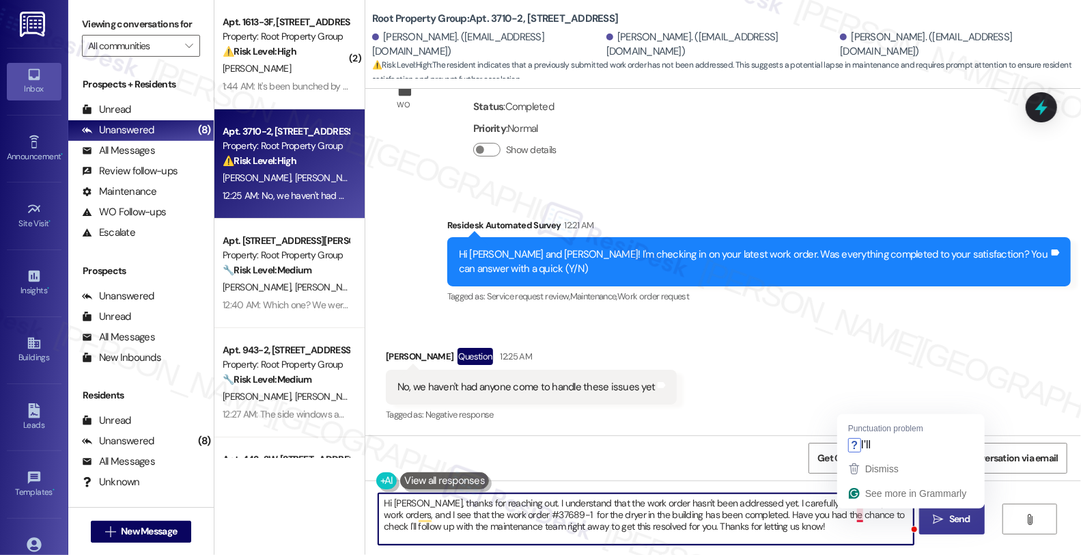
click at [846, 514] on textarea "Hi Kelly, thanks for reaching out. I understand that the work order hasn't been…" at bounding box center [646, 518] width 536 height 51
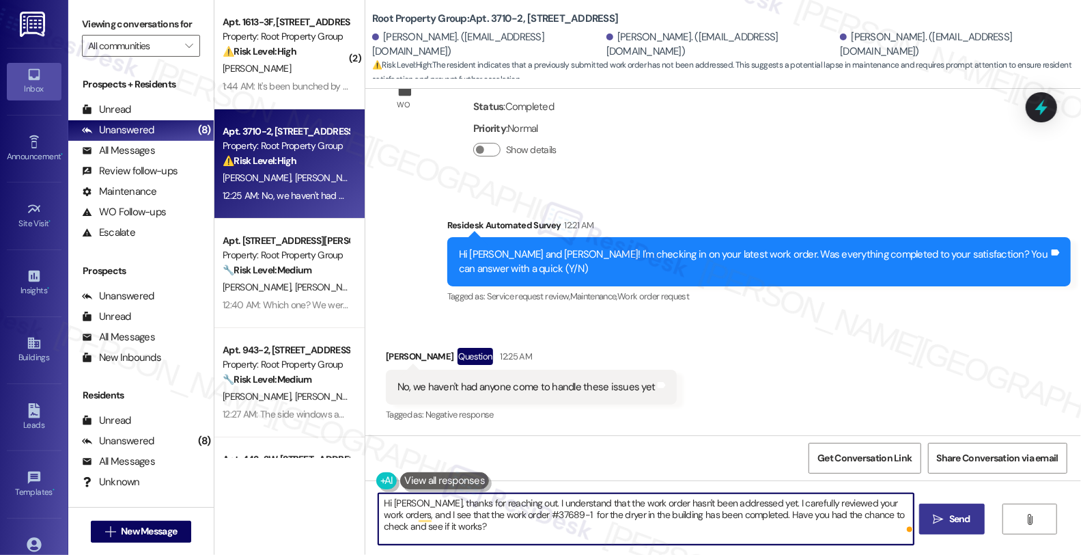
scroll to position [10, 0]
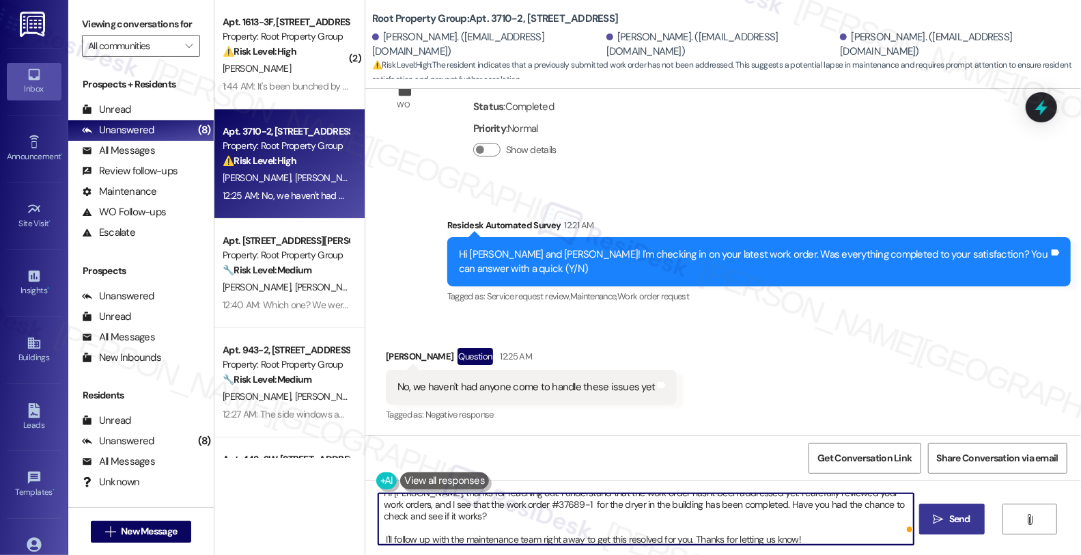
type textarea "Hi [PERSON_NAME], thanks for reaching out. I understand that the work order has…"
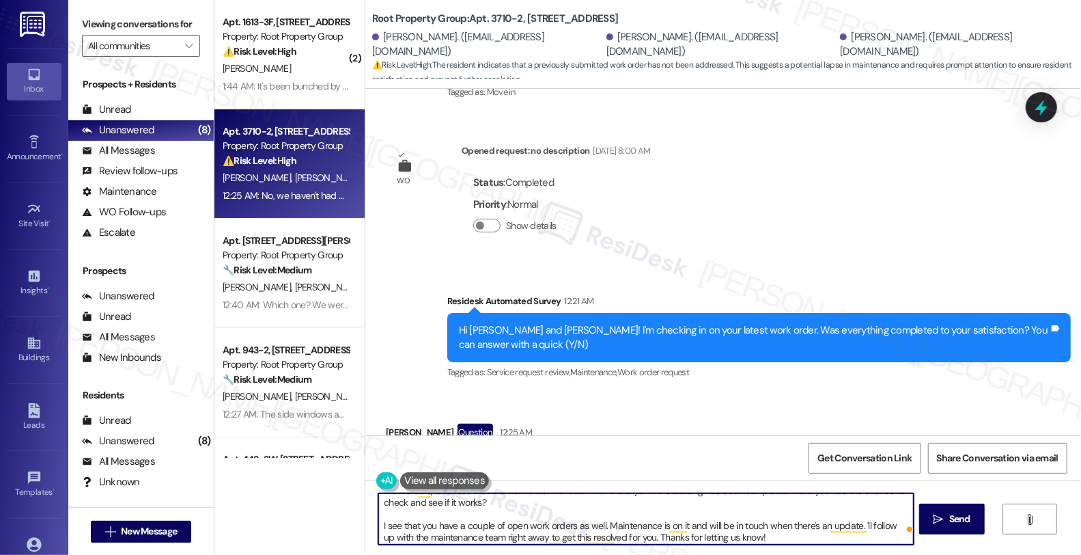
scroll to position [26, 0]
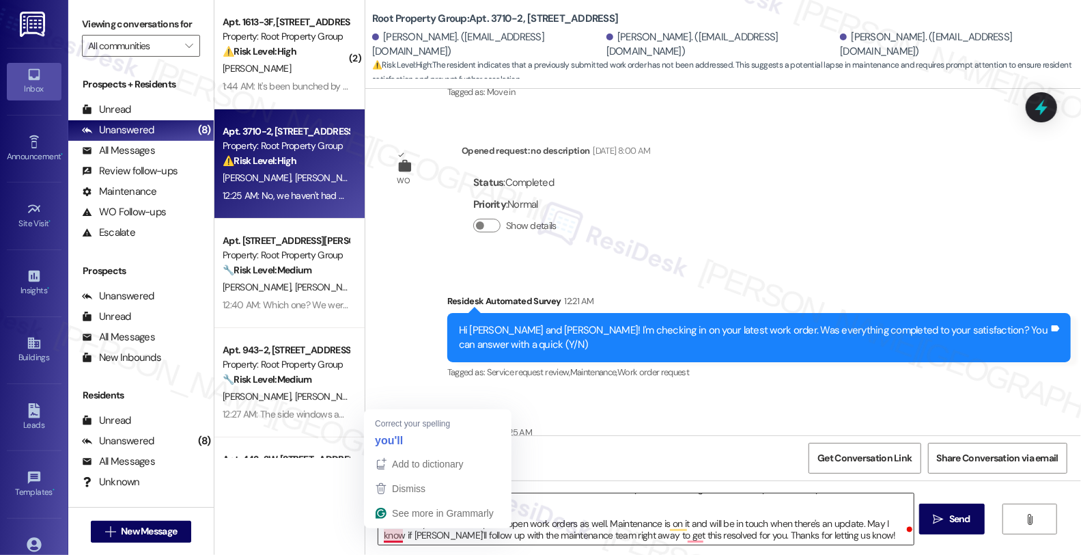
click at [391, 533] on textarea "Hi Kelly, thanks for reaching out. I understand that the work order hasn't been…" at bounding box center [646, 518] width 536 height 51
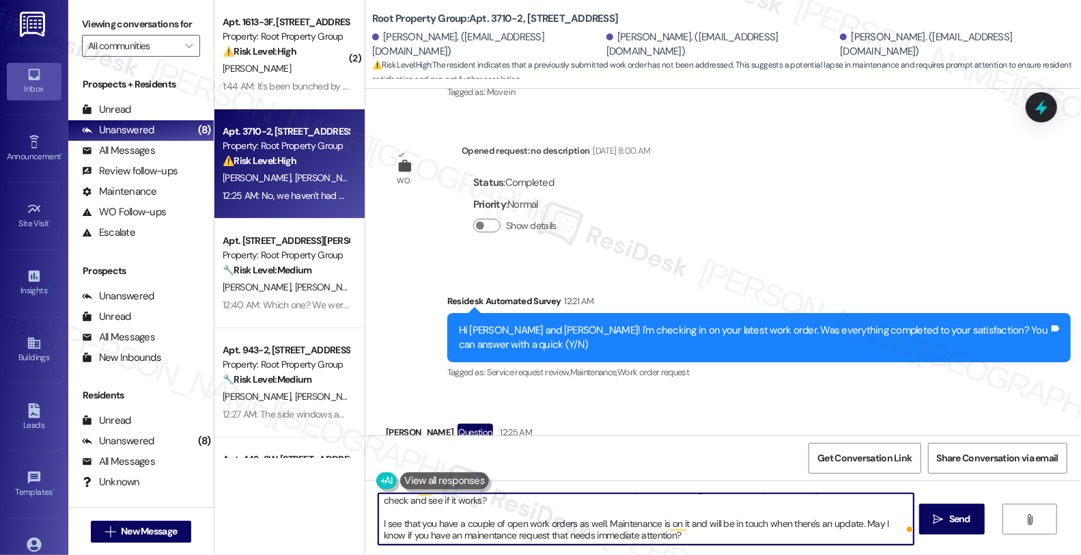
click at [418, 531] on textarea "Hi Kelly, thanks for reaching out. I understand that the work order hasn't been…" at bounding box center [646, 518] width 536 height 51
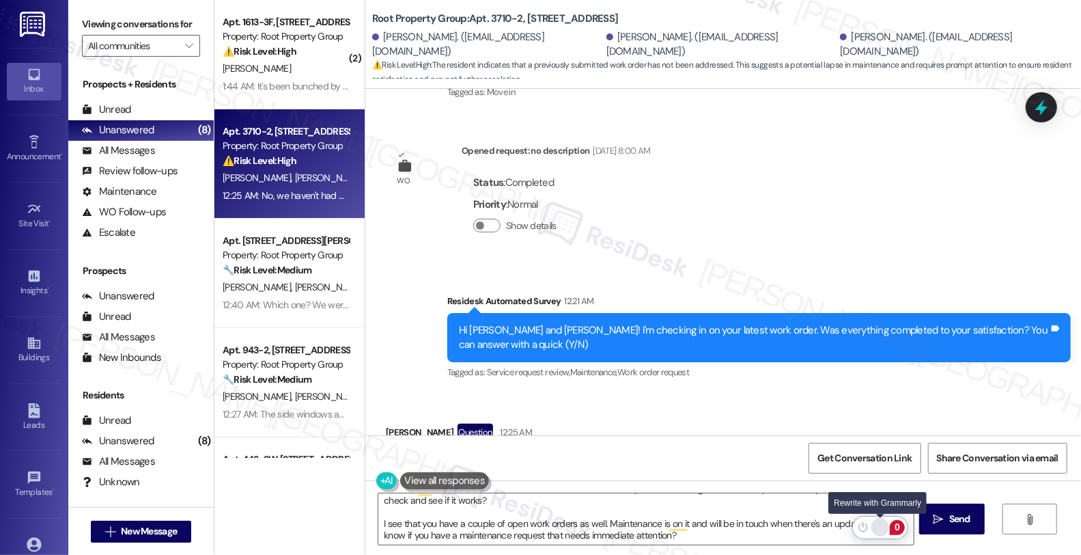
click at [882, 527] on div "Rewrite with Grammarly" at bounding box center [880, 527] width 15 height 16
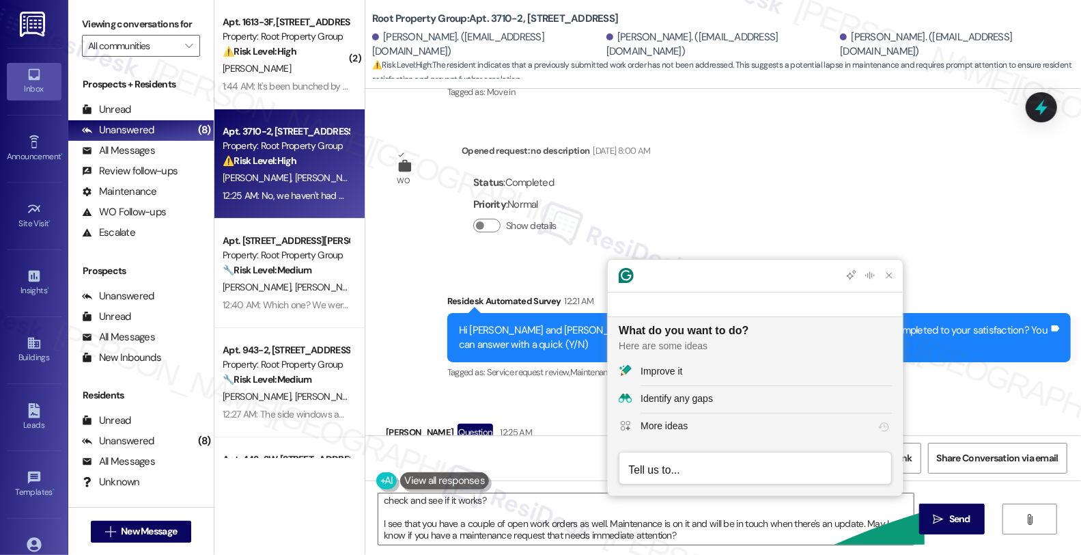
scroll to position [0, 0]
click at [773, 369] on div "Improve it" at bounding box center [766, 371] width 251 height 14
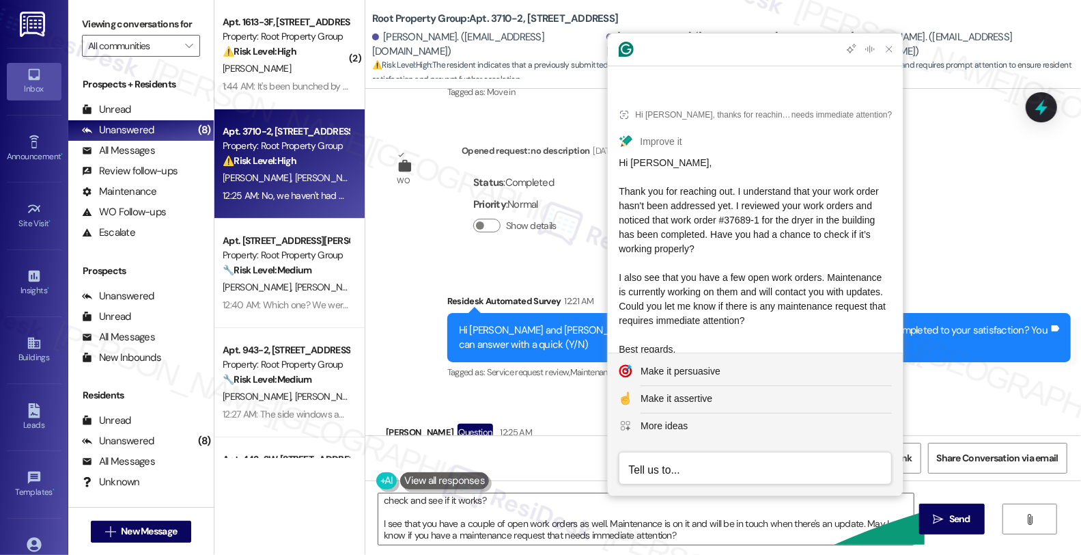
drag, startPoint x: 674, startPoint y: 313, endPoint x: 620, endPoint y: 172, distance: 150.7
click at [620, 172] on div "Hi Kelly, Thank you for reaching out. I understand that your work order hasn't …" at bounding box center [755, 263] width 273 height 215
click at [472, 521] on textarea "Hi Kelly, thanks for reaching out. I understand that the work order hasn't been…" at bounding box center [646, 518] width 536 height 51
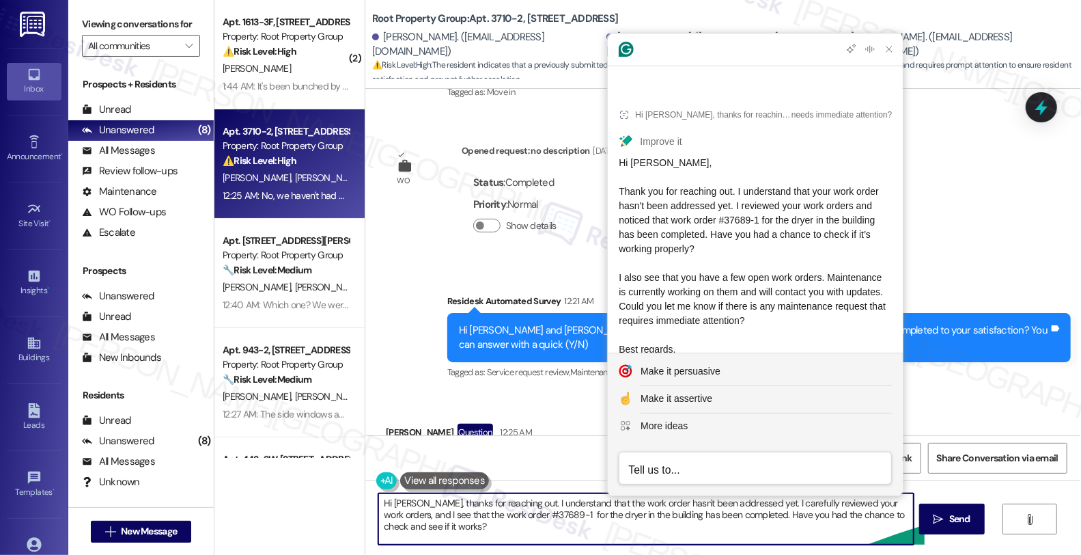
scroll to position [26, 0]
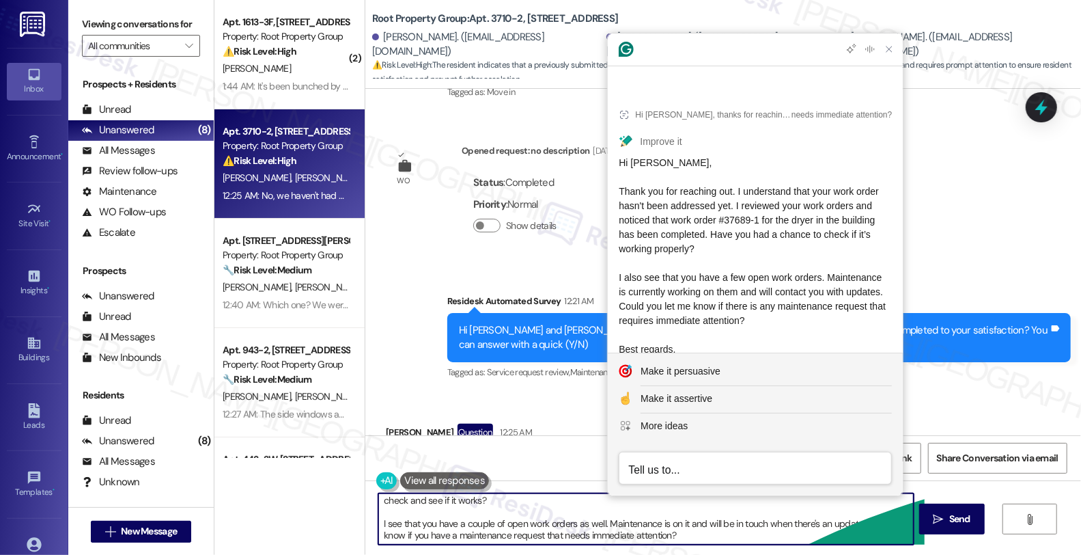
drag, startPoint x: 406, startPoint y: 503, endPoint x: 840, endPoint y: 590, distance: 443.1
click at [840, 554] on html "Inbox Go to Inbox Announcement • Send A Text Announcement Site Visit • Go to Si…" at bounding box center [540, 276] width 1081 height 555
paste textarea "Thank you for reaching out. I understand that your work order hasn't been addre…"
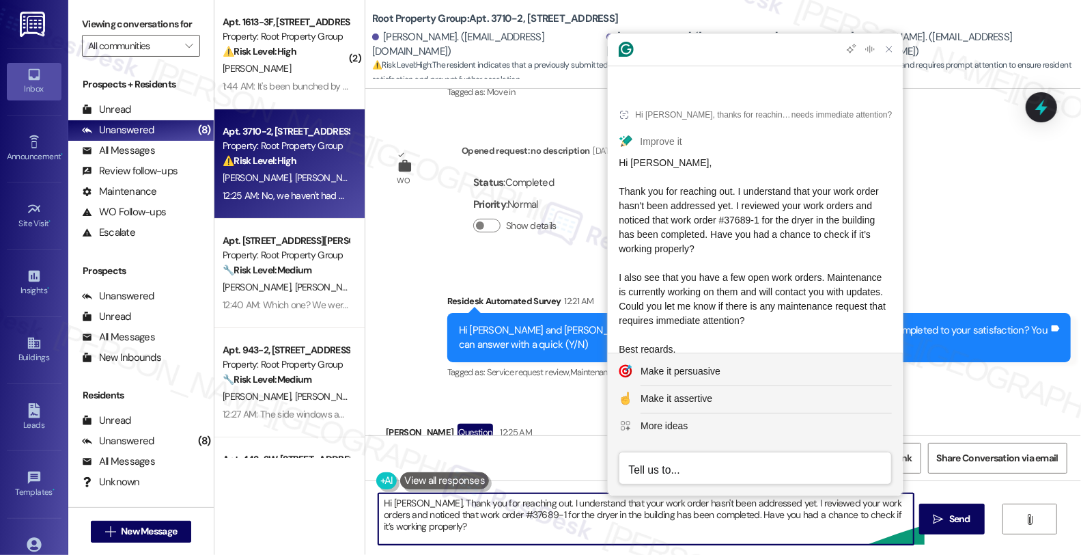
click at [408, 496] on textarea "Hi Kelly, Thank you for reaching out. I understand that your work order hasn't …" at bounding box center [646, 518] width 536 height 51
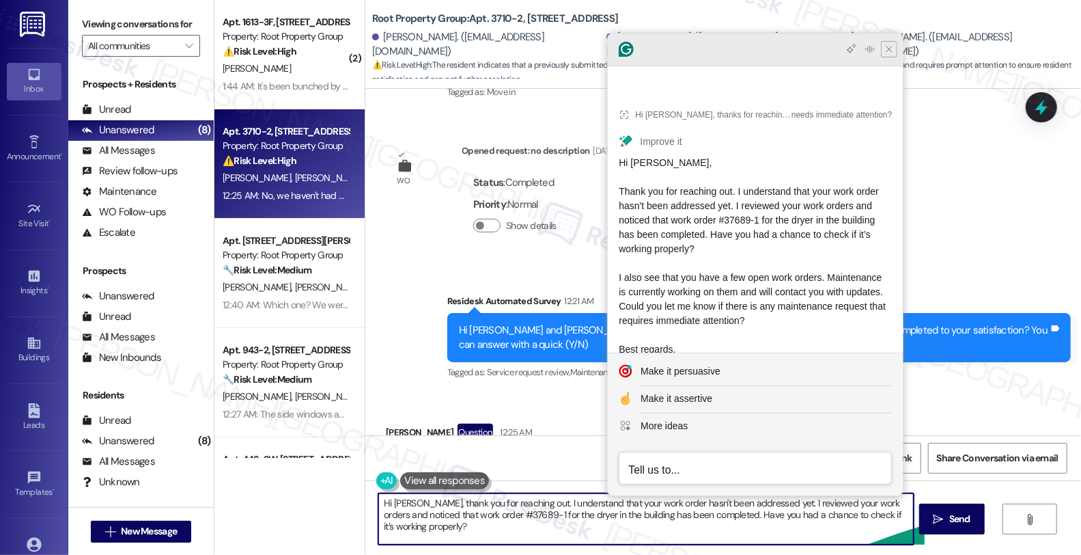
type textarea "Hi Kelly, thank you for reaching out. I understand that your work order hasn't …"
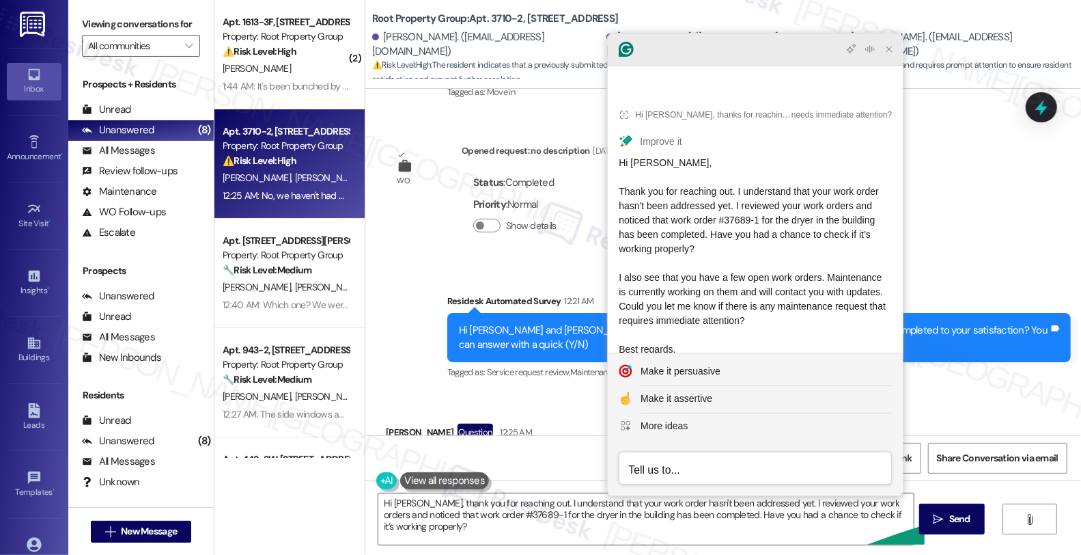
click at [894, 51] on icon "Close Grammarly Assistant" at bounding box center [889, 49] width 11 height 11
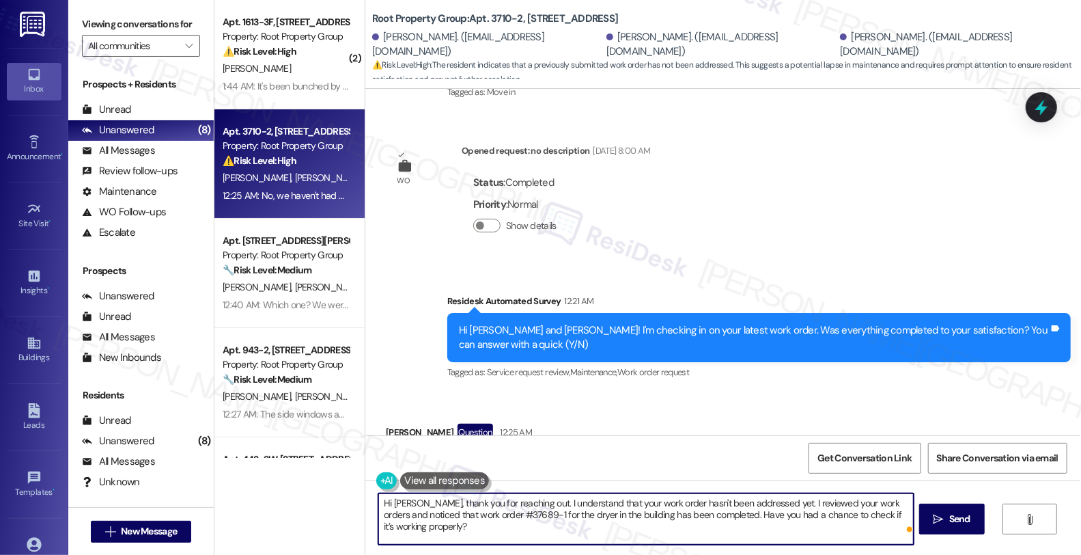
click at [644, 528] on textarea "Hi Kelly, thank you for reaching out. I understand that your work order hasn't …" at bounding box center [646, 518] width 536 height 51
click at [944, 524] on icon "" at bounding box center [939, 519] width 10 height 11
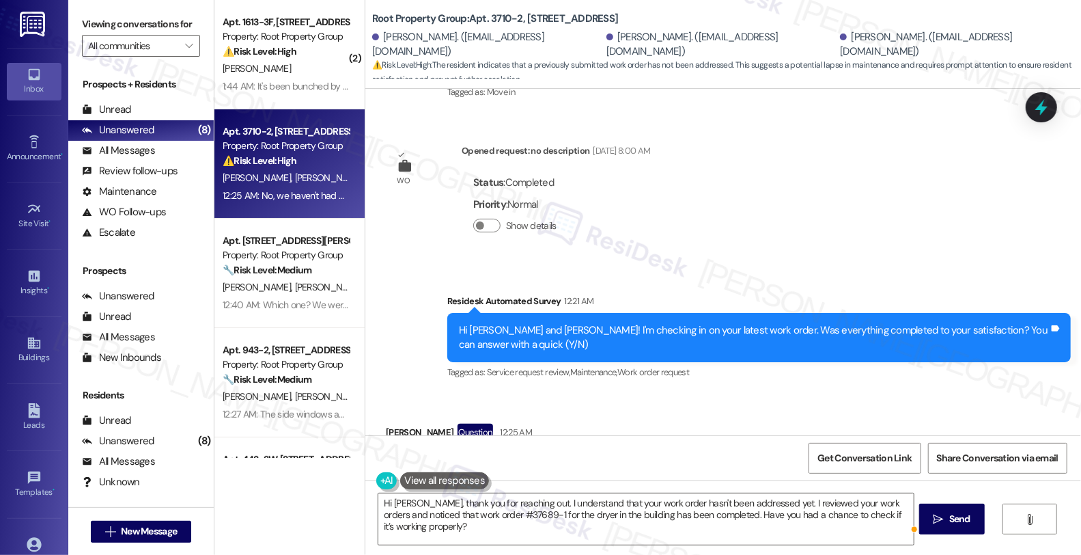
scroll to position [288, 0]
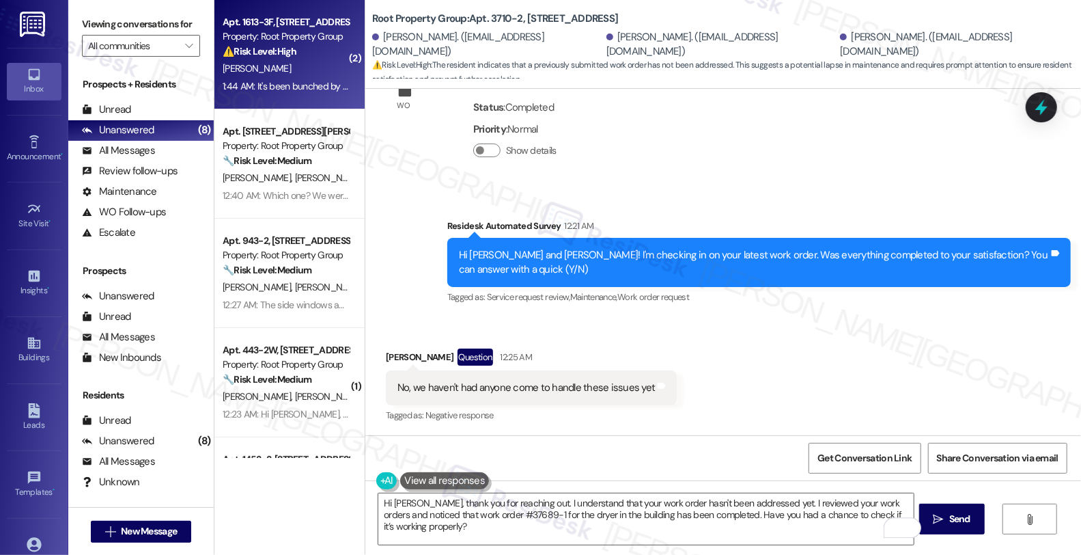
click at [306, 70] on div "M. Palombo" at bounding box center [285, 68] width 129 height 17
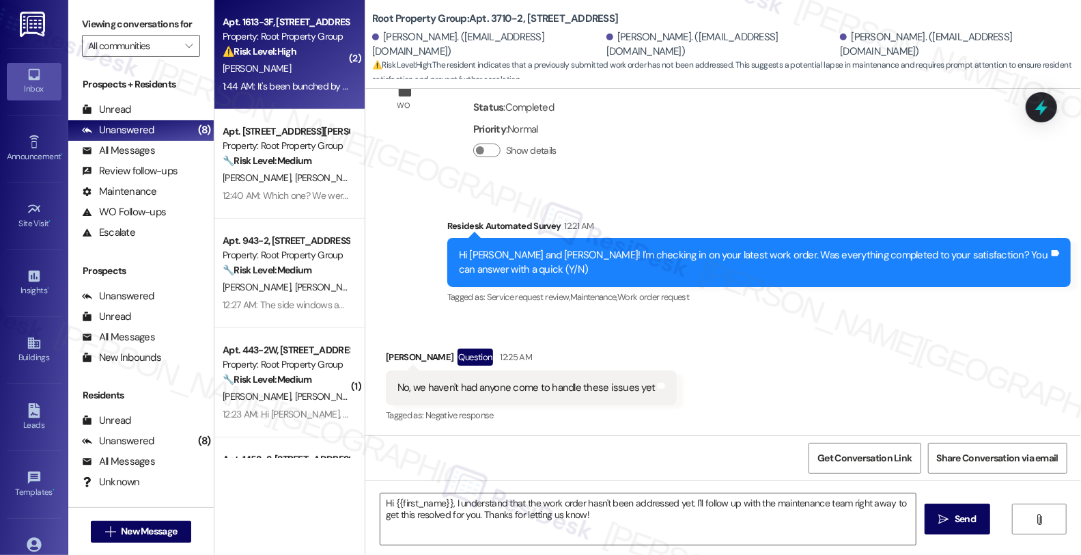
type textarea "Fetching suggested responses. Please feel free to read through the conversation…"
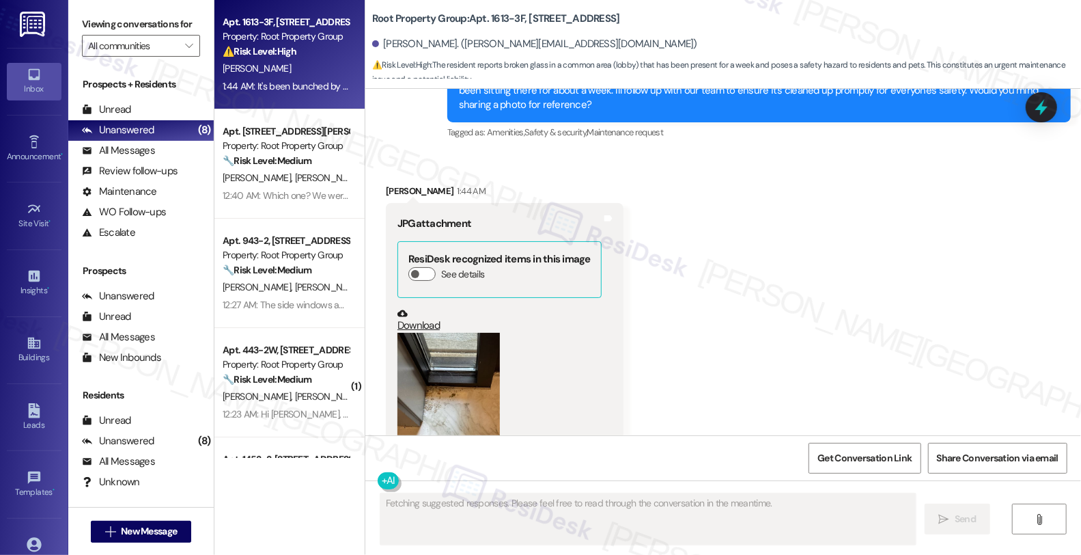
scroll to position [3047, 0]
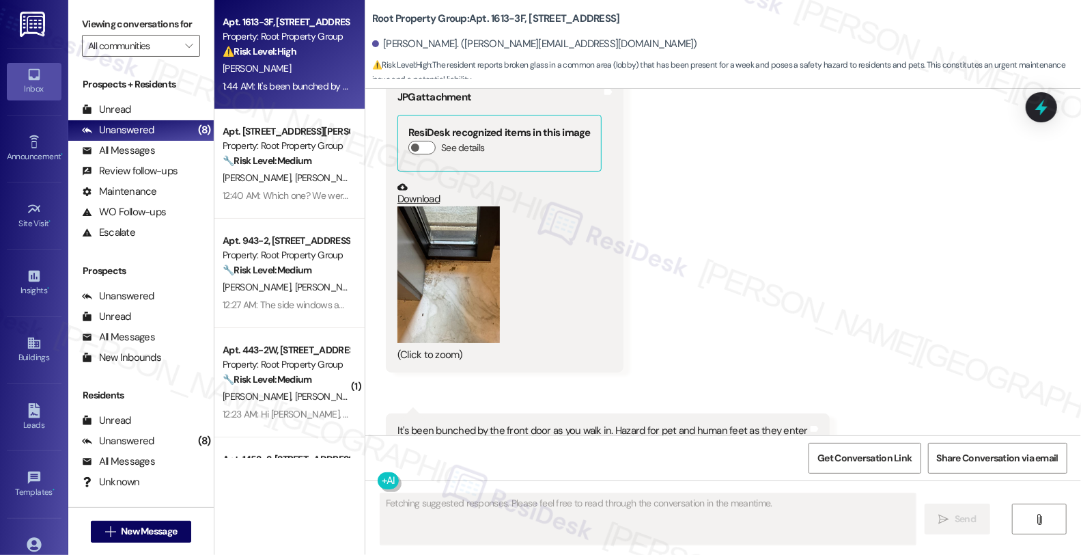
click at [477, 260] on button "Zoom image" at bounding box center [449, 274] width 102 height 137
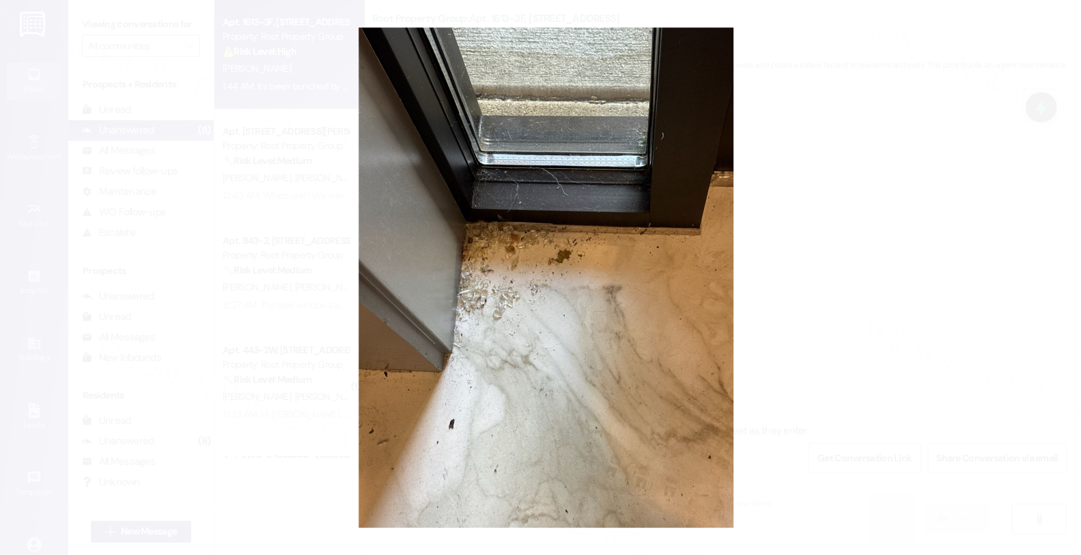
click at [558, 306] on button "Unzoom image" at bounding box center [540, 277] width 1081 height 555
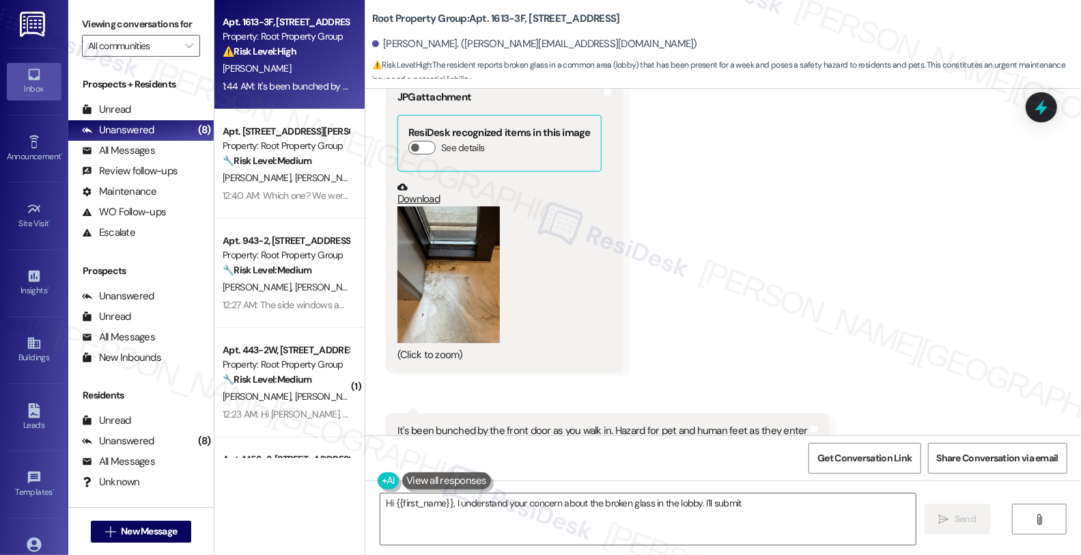
click at [484, 286] on button "Zoom image" at bounding box center [449, 274] width 102 height 137
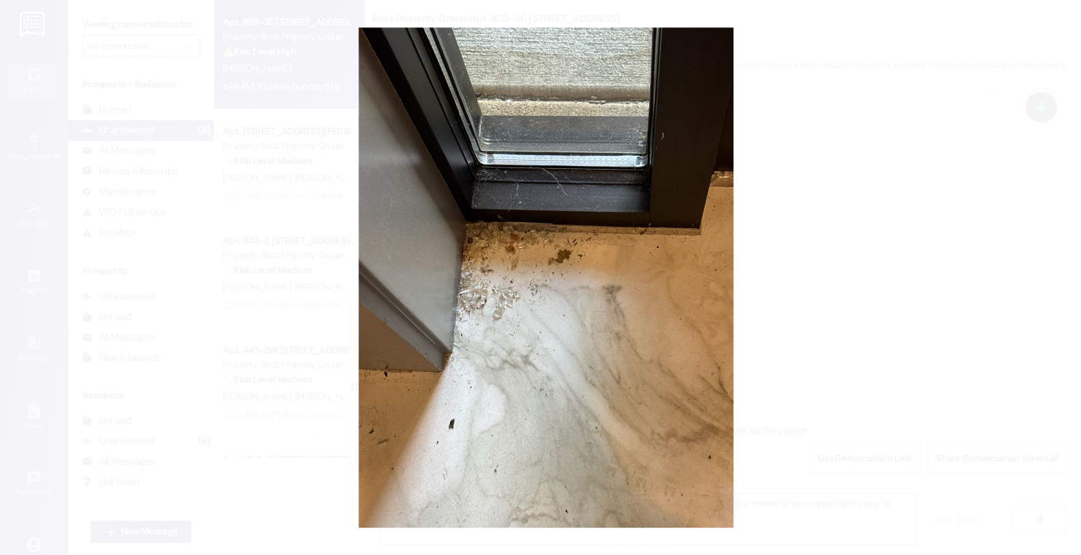
click at [887, 263] on button "Unzoom image" at bounding box center [540, 277] width 1081 height 555
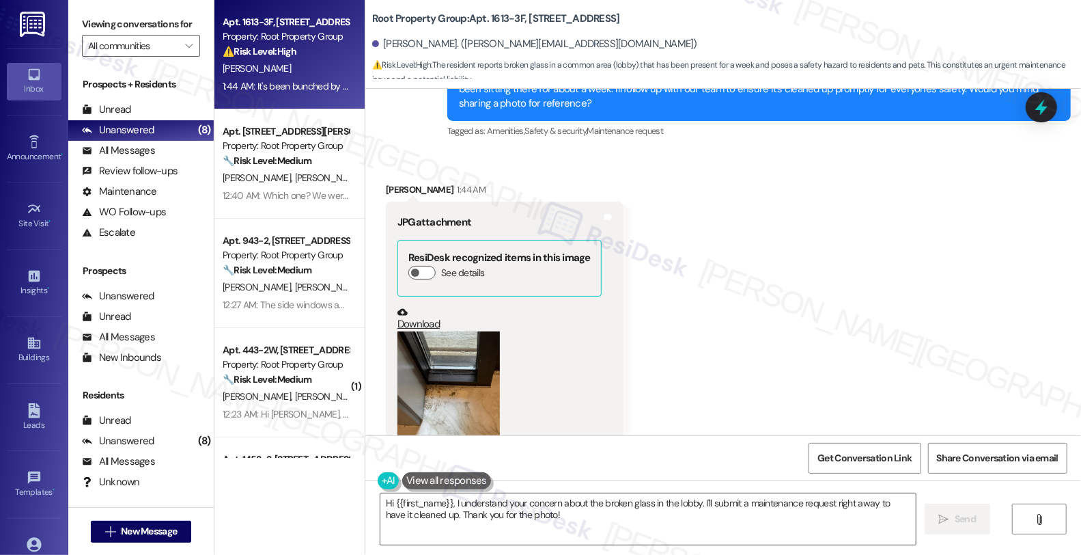
scroll to position [2894, 0]
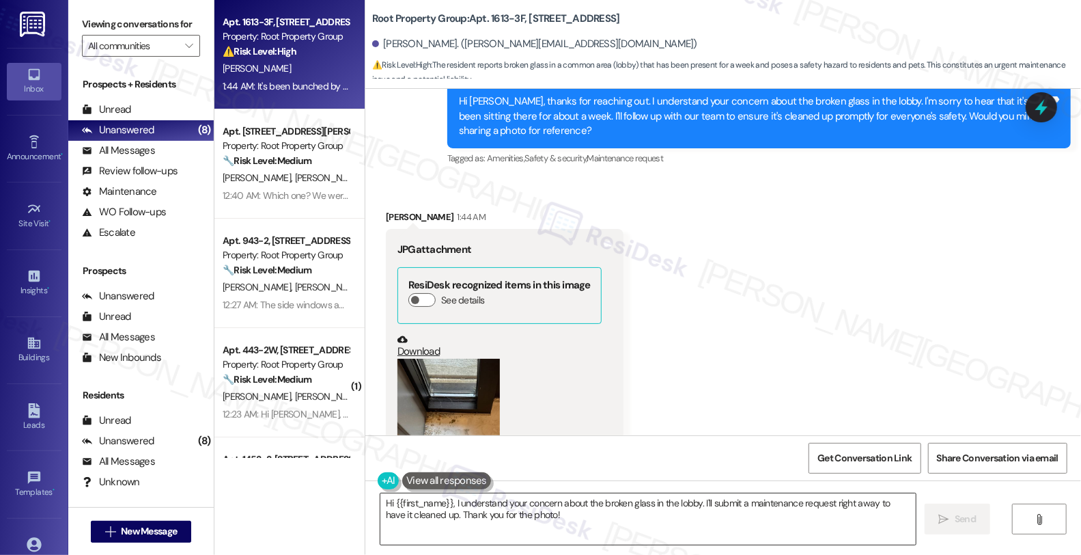
click at [381, 506] on textarea "Hi {{first_name}}, I understand your concern about the broken glass in the lobb…" at bounding box center [649, 518] width 536 height 51
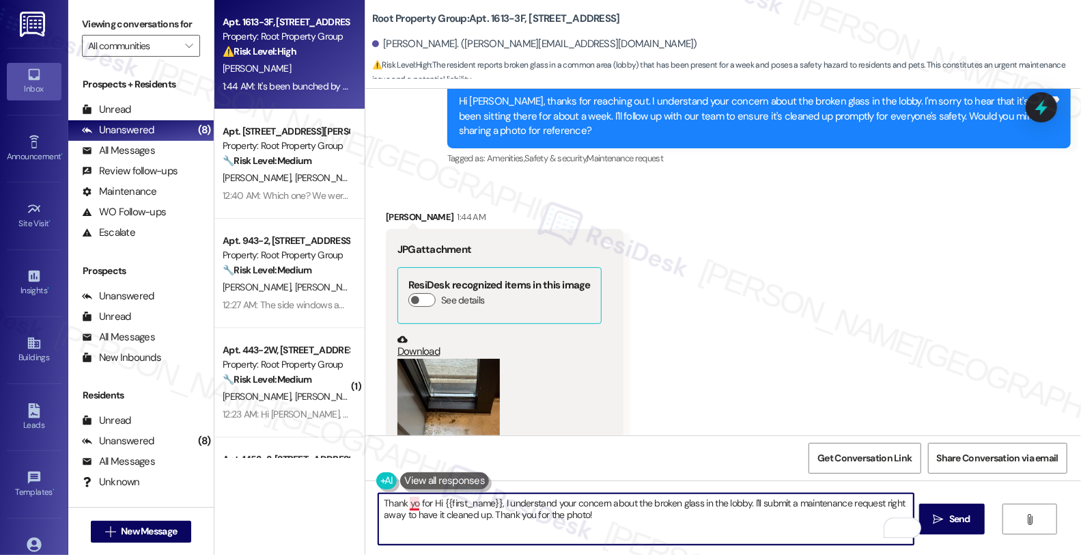
click at [410, 503] on textarea "Thank yo for Hi {{first_name}}, I understand your concern about the broken glas…" at bounding box center [646, 518] width 536 height 51
click at [431, 502] on textarea "Thank you for Hi {{first_name}}, I understand your concern about the broken gla…" at bounding box center [646, 518] width 536 height 51
click at [685, 500] on textarea "Thank you for the photo. I'll share this with the team to follow up and will le…" at bounding box center [646, 518] width 536 height 51
click at [810, 527] on textarea "Thank you for the photo. I'll share this with the team to follow up and will le…" at bounding box center [646, 518] width 536 height 51
click at [445, 518] on textarea "Thank you for the photo. I'll share this with the team to follow up and will le…" at bounding box center [646, 518] width 536 height 51
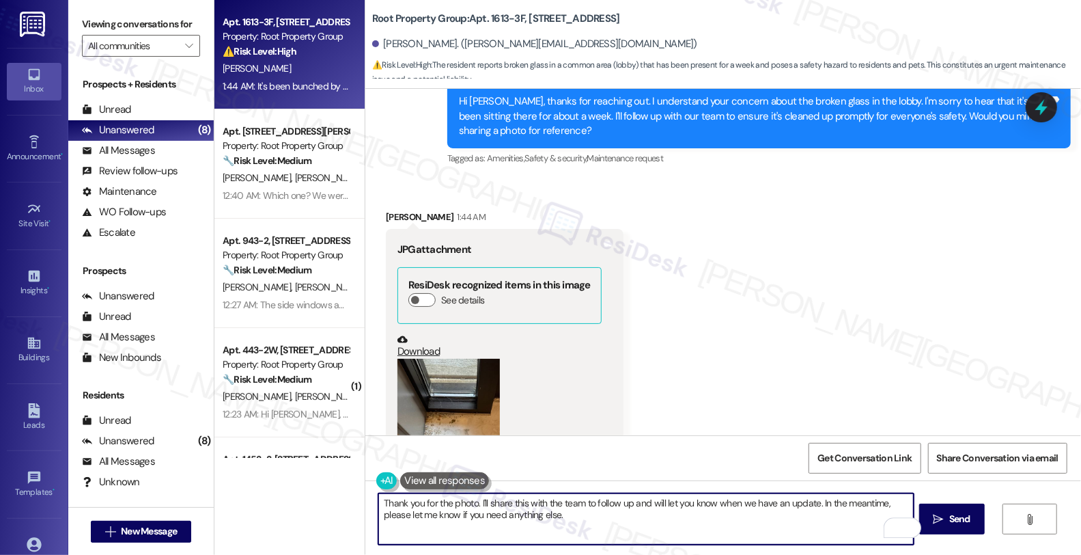
click at [542, 520] on textarea "Thank you for the photo. I'll share this with the team to follow up and will le…" at bounding box center [646, 518] width 536 height 51
click at [637, 501] on textarea "Thank you for the photo. I'll share this with the team to follow up and will le…" at bounding box center [646, 518] width 536 height 51
click at [743, 516] on textarea "Thank you for the photo. I'll share this with the team to follow up and will le…" at bounding box center [646, 518] width 536 height 51
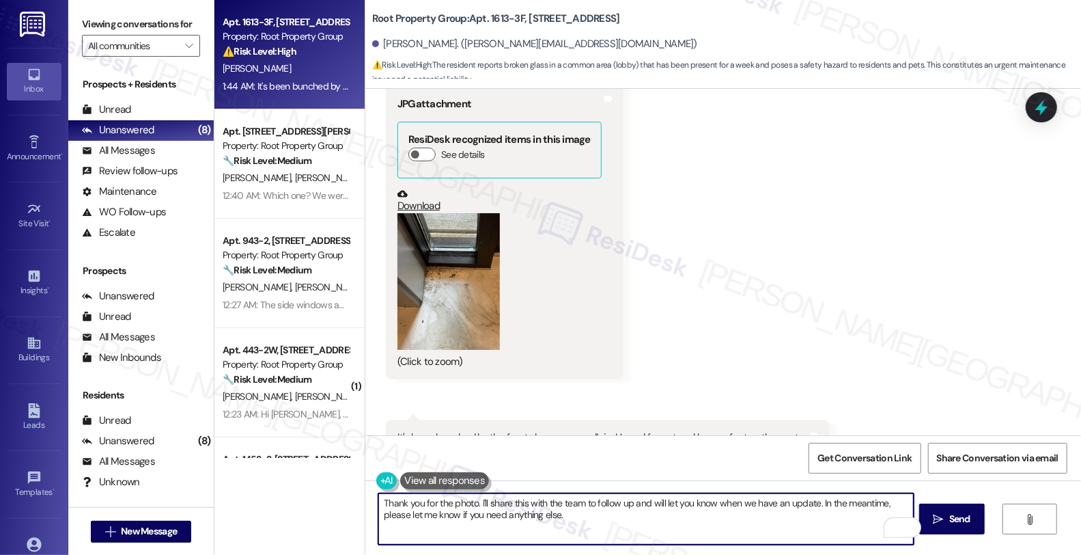
scroll to position [3047, 0]
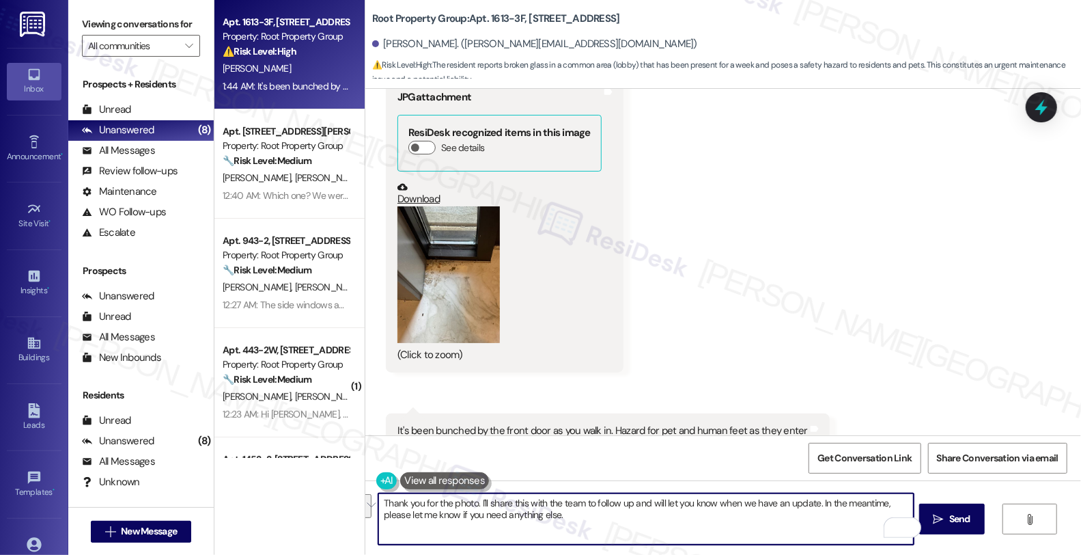
click at [754, 534] on textarea "Thank you for the photo. I'll share this with the team to follow up and will le…" at bounding box center [646, 518] width 536 height 51
type textarea "Thank you for the photo. I'll share this with the team to follow up and will le…"
click at [971, 516] on span "Send" at bounding box center [960, 519] width 21 height 14
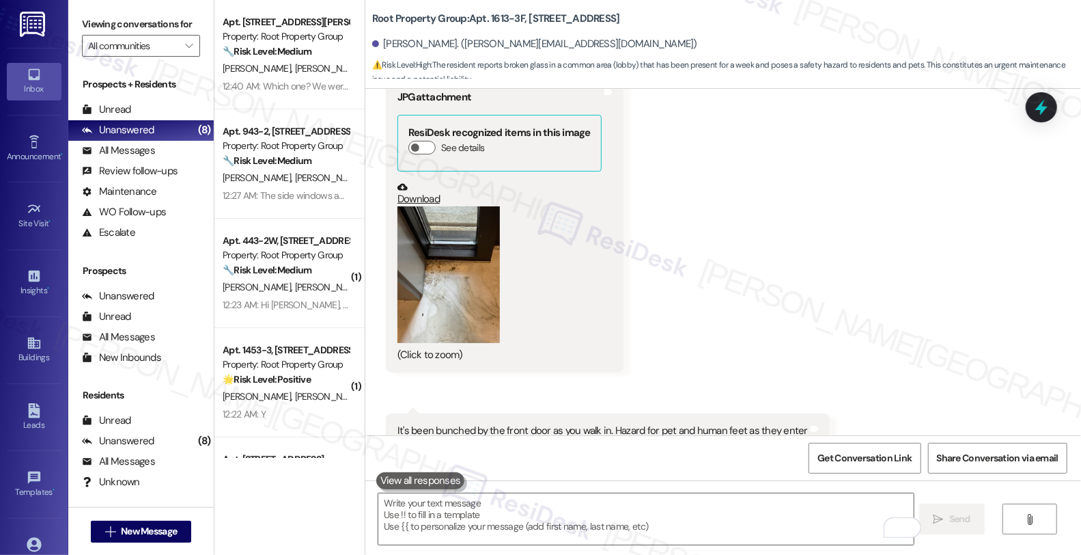
scroll to position [3157, 0]
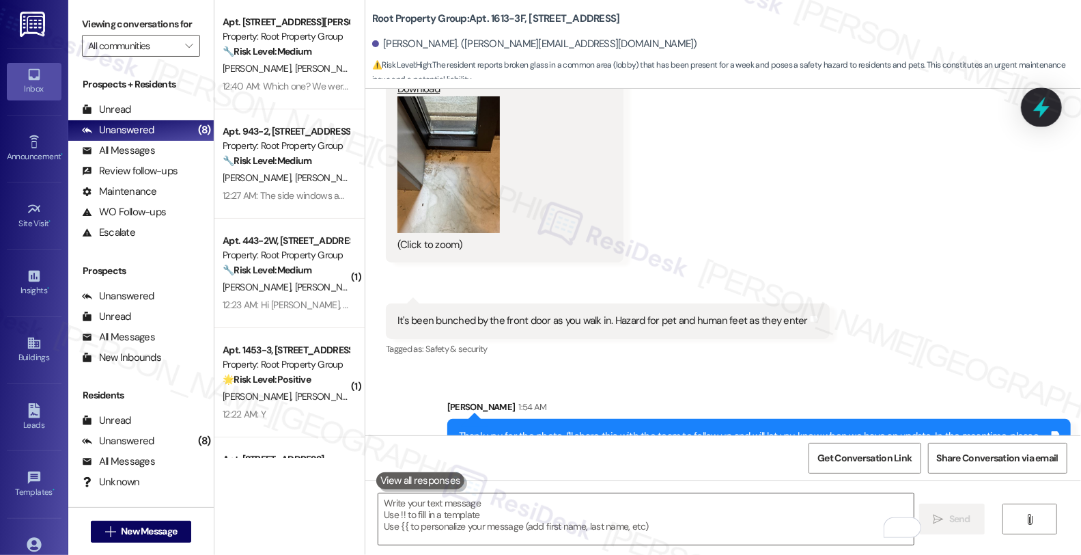
click at [1043, 105] on icon at bounding box center [1041, 107] width 23 height 23
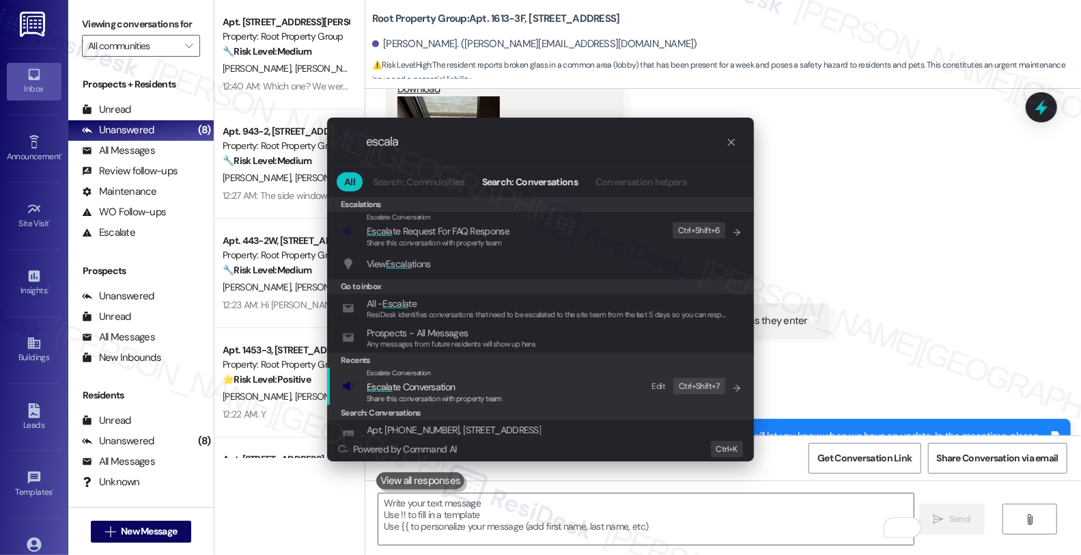
type input "escala"
click at [473, 383] on span "Escala te Conversation" at bounding box center [434, 386] width 135 height 15
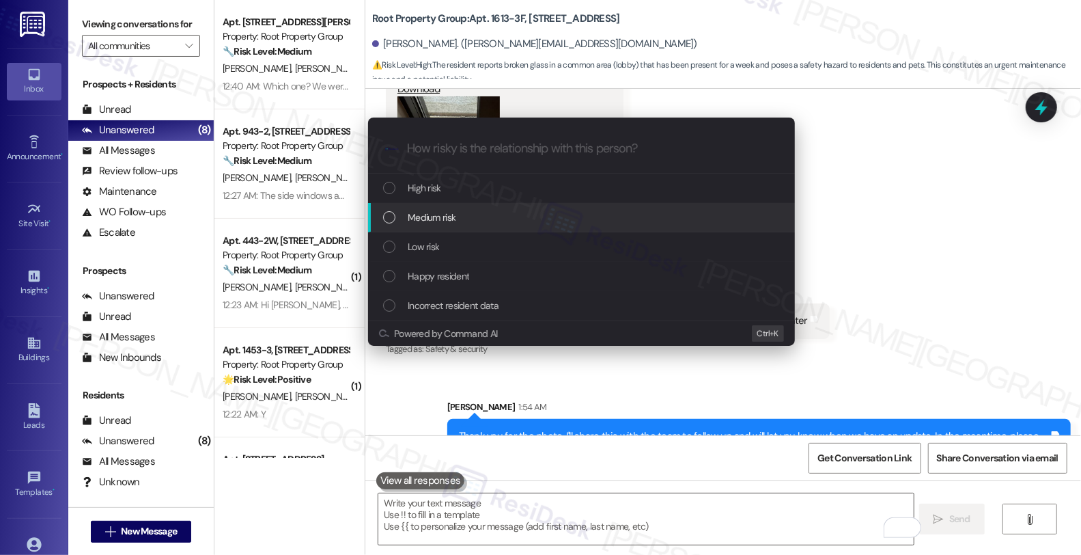
click at [447, 214] on span "Medium risk" at bounding box center [432, 217] width 48 height 15
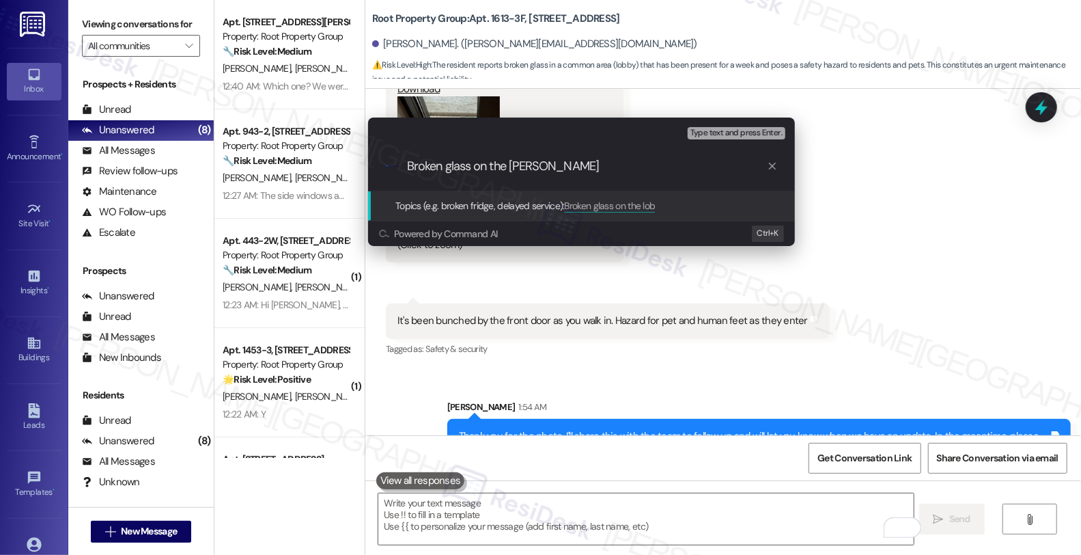
type input "Broken glass on the lobby"
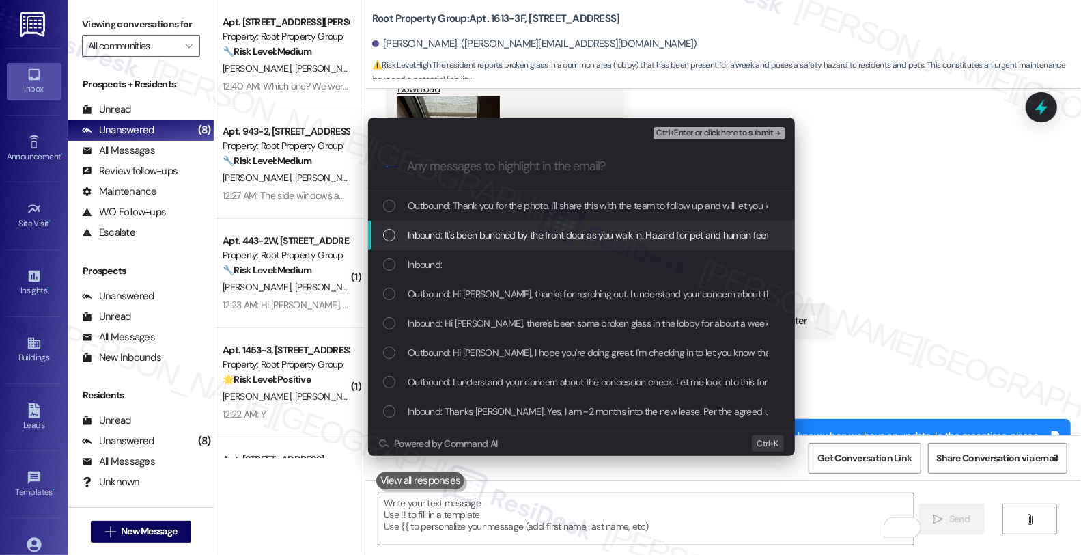
click at [447, 236] on span "Inbound: It's been bunched by the front door as you walk in. Hazard for pet and…" at bounding box center [616, 234] width 416 height 15
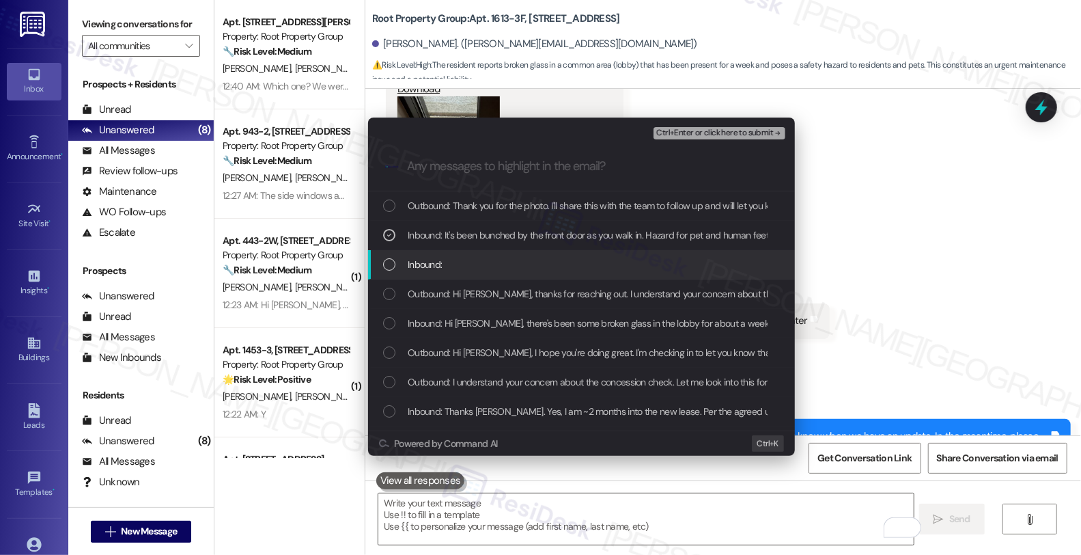
click at [431, 264] on span "Inbound:" at bounding box center [425, 264] width 34 height 15
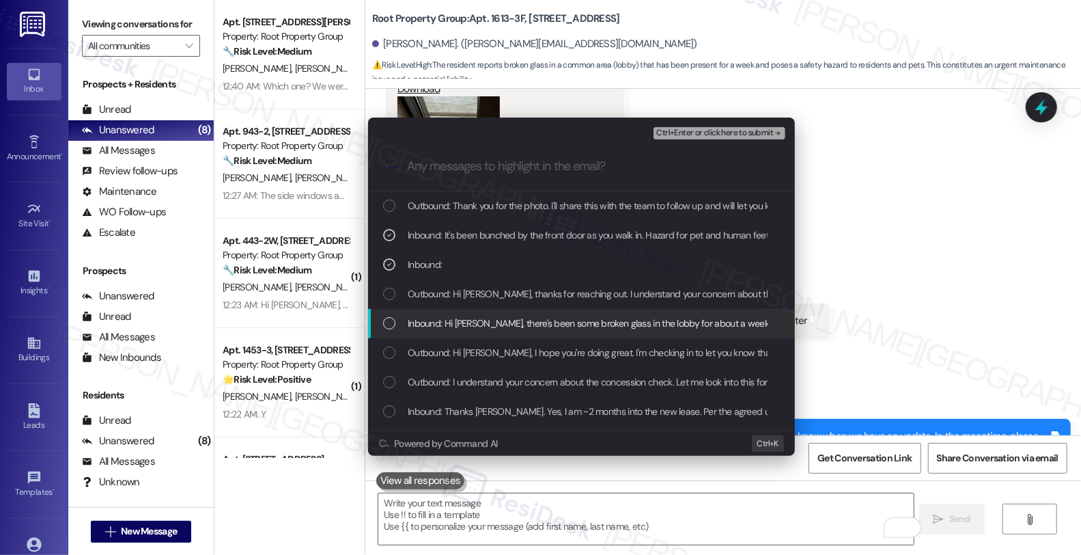
click at [448, 330] on span "Inbound: Hi Sarah, there's been some broken glass in the lobby for about a week…" at bounding box center [687, 323] width 559 height 15
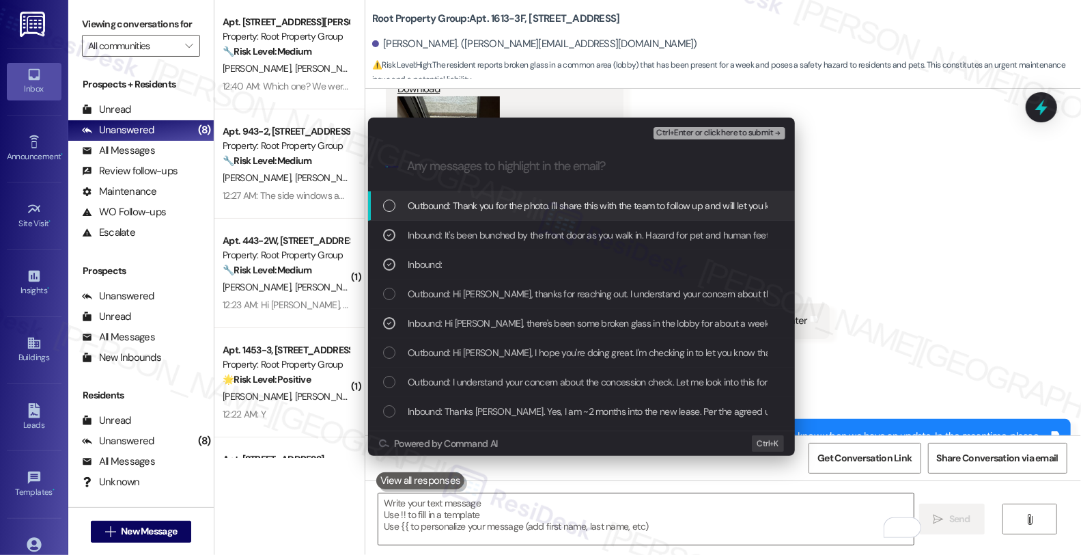
click at [704, 130] on span "Ctrl+Enter or click here to submit" at bounding box center [714, 133] width 117 height 10
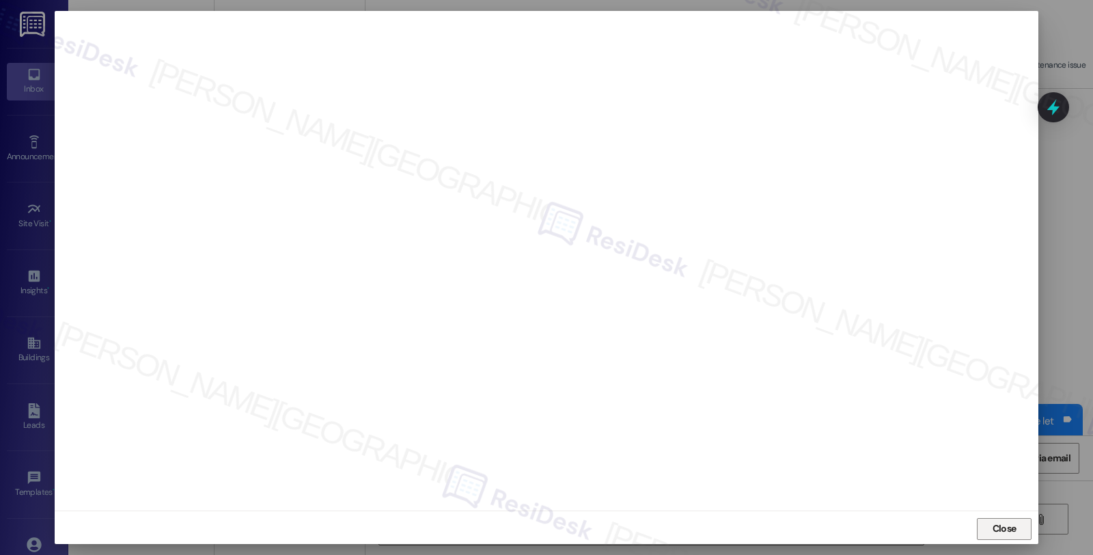
click at [1006, 527] on span "Close" at bounding box center [1005, 528] width 24 height 14
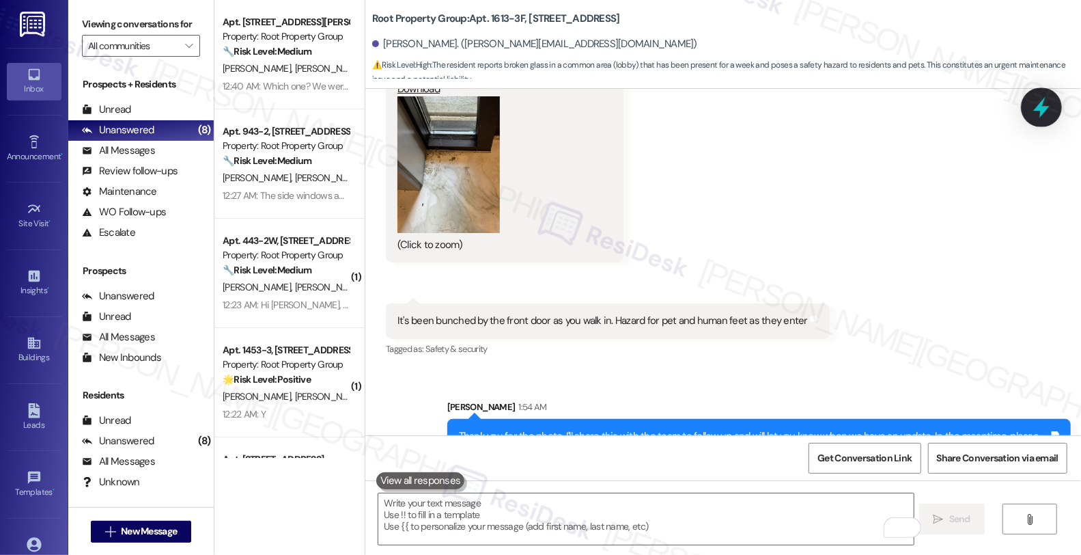
click at [1040, 107] on icon at bounding box center [1042, 107] width 16 height 21
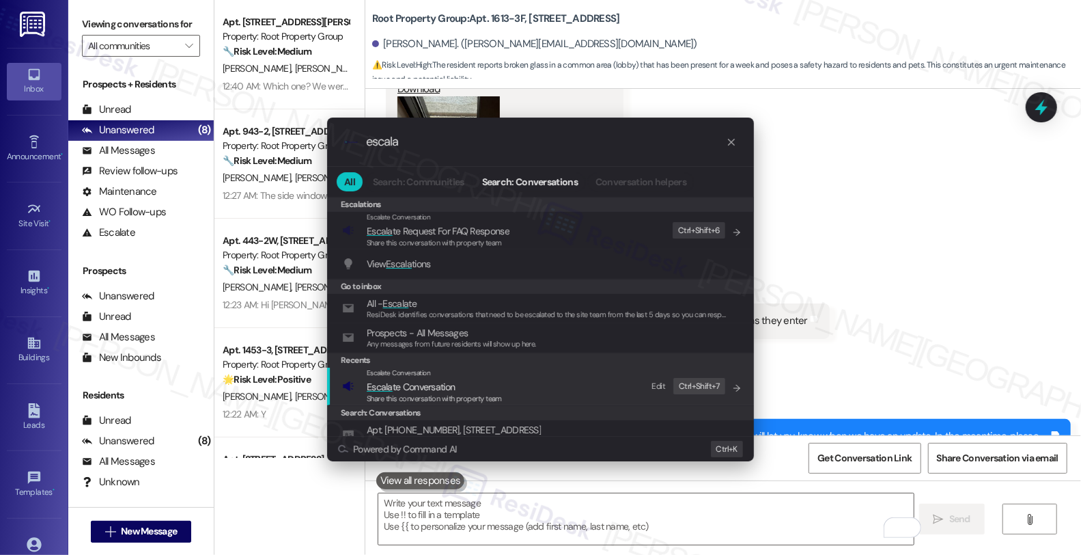
type input "escala"
click at [453, 374] on div "Escalate Conversation" at bounding box center [434, 373] width 135 height 11
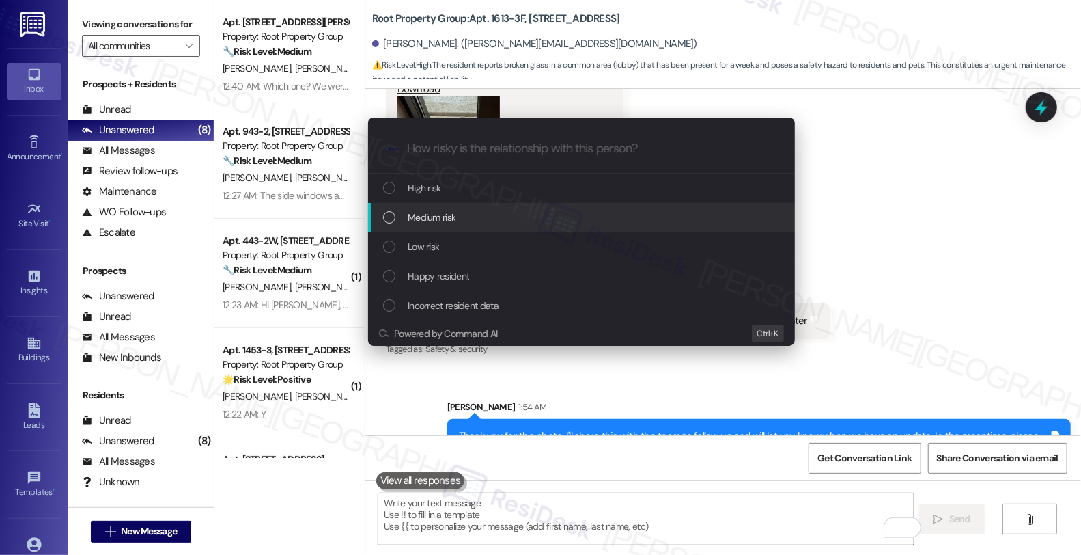
click at [517, 215] on div "Medium risk" at bounding box center [583, 217] width 400 height 15
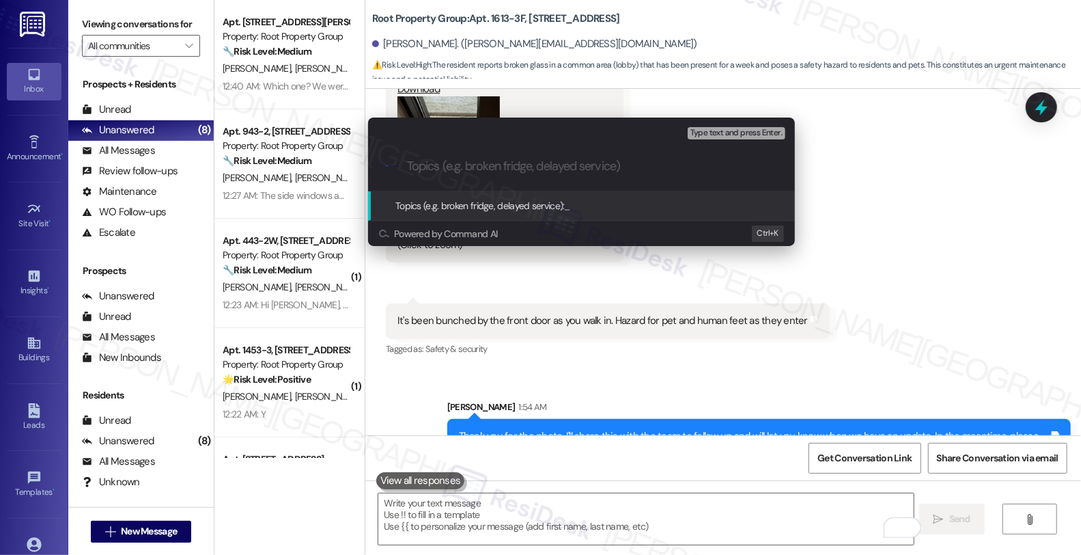
paste input "Broken glass on the lobby"
type input "Broken glass on the lobby"
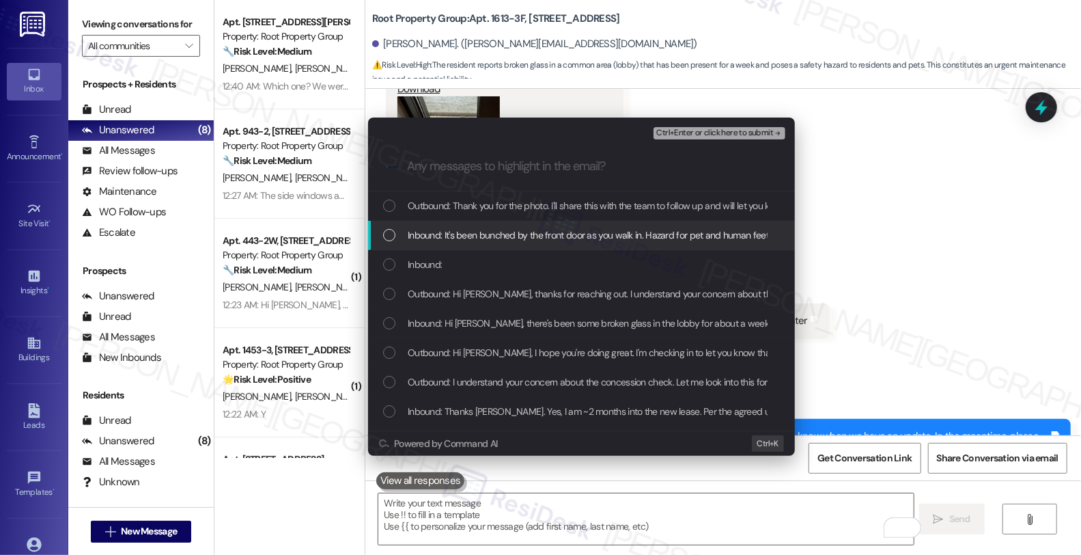
click at [502, 234] on span "Inbound: It's been bunched by the front door as you walk in. Hazard for pet and…" at bounding box center [616, 234] width 416 height 15
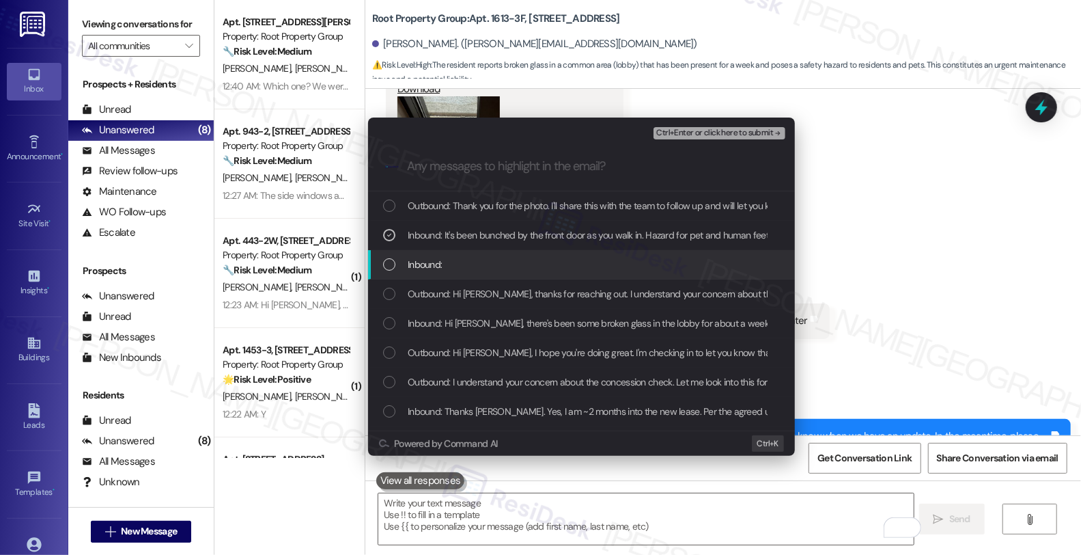
click at [497, 258] on div "Inbound:" at bounding box center [583, 264] width 400 height 15
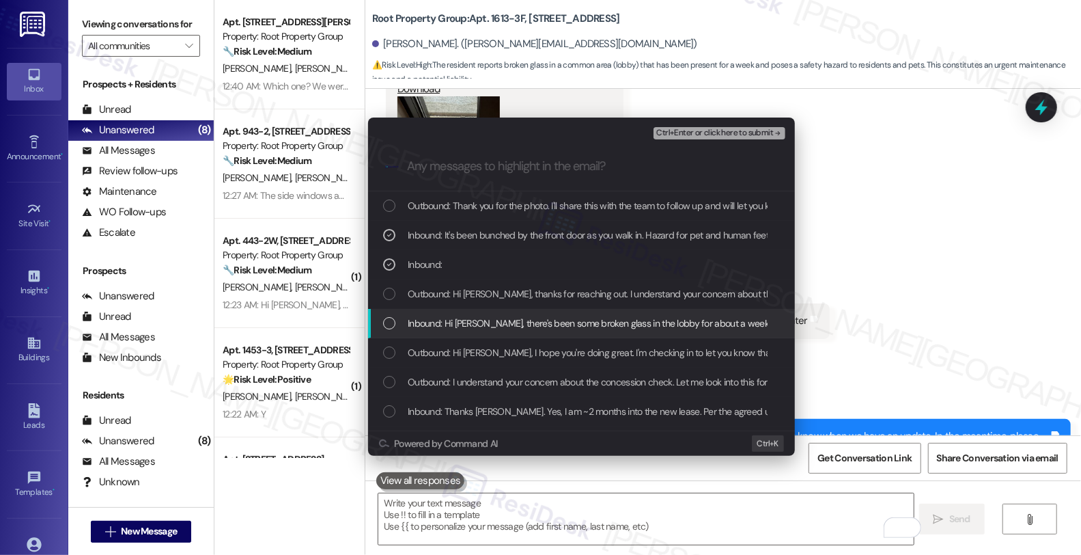
click at [501, 331] on span "Inbound: Hi Sarah, there's been some broken glass in the lobby for about a week…" at bounding box center [687, 323] width 559 height 15
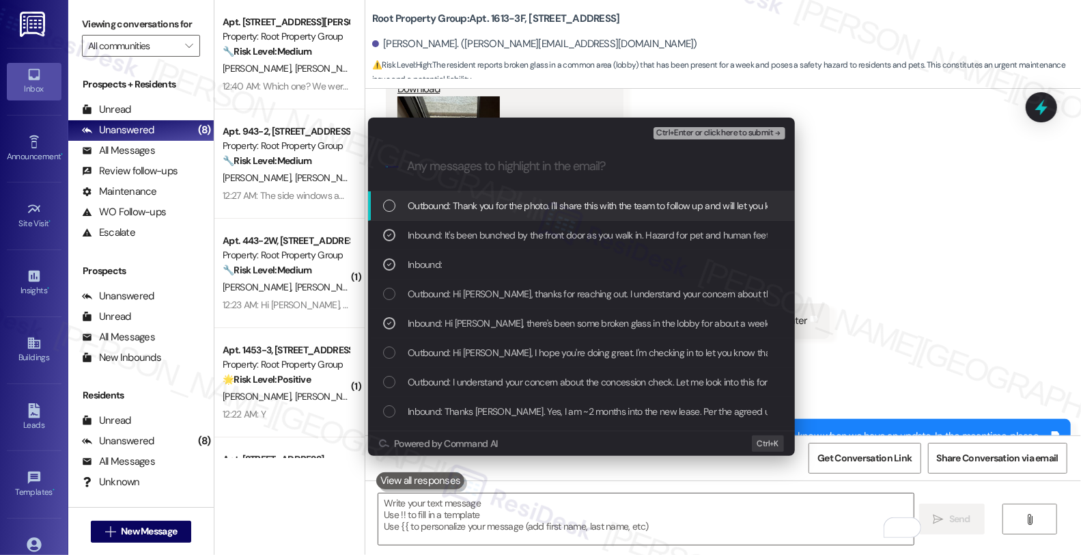
click at [687, 123] on div "Escalate Conversation Medium risk Broken glass on the lobby Inbound: It's been …" at bounding box center [581, 129] width 427 height 25
click at [687, 132] on span "Ctrl+Enter or click here to submit" at bounding box center [714, 133] width 117 height 10
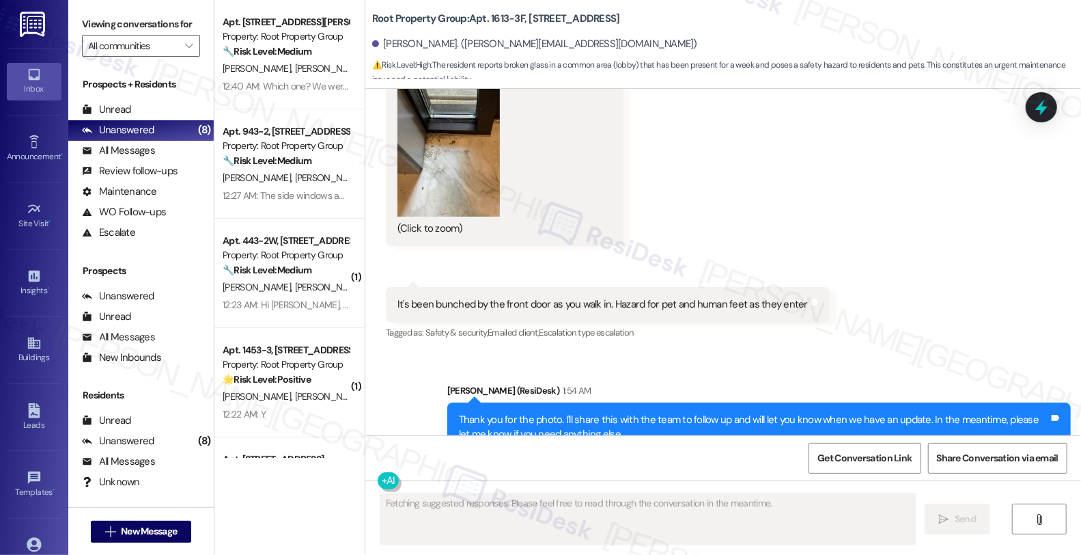
scroll to position [3177, 0]
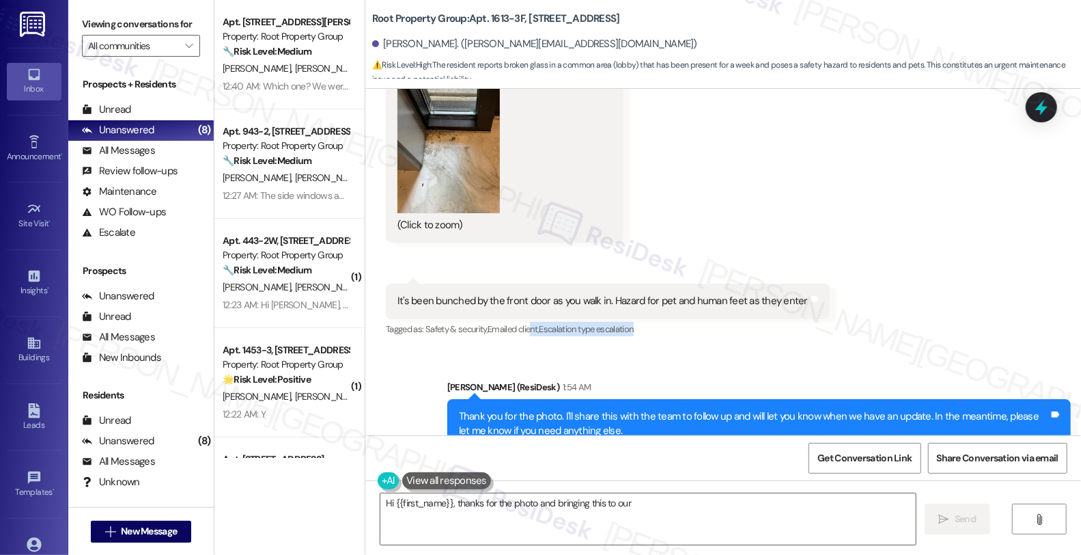
drag, startPoint x: 663, startPoint y: 282, endPoint x: 528, endPoint y: 284, distance: 135.3
click at [528, 319] on div "Tagged as: Safety & security , Click to highlight conversations about Safety & …" at bounding box center [608, 329] width 444 height 20
type textarea "Hi {{first_name}}, thanks for the photo and bringing this to our attention. I'l…"
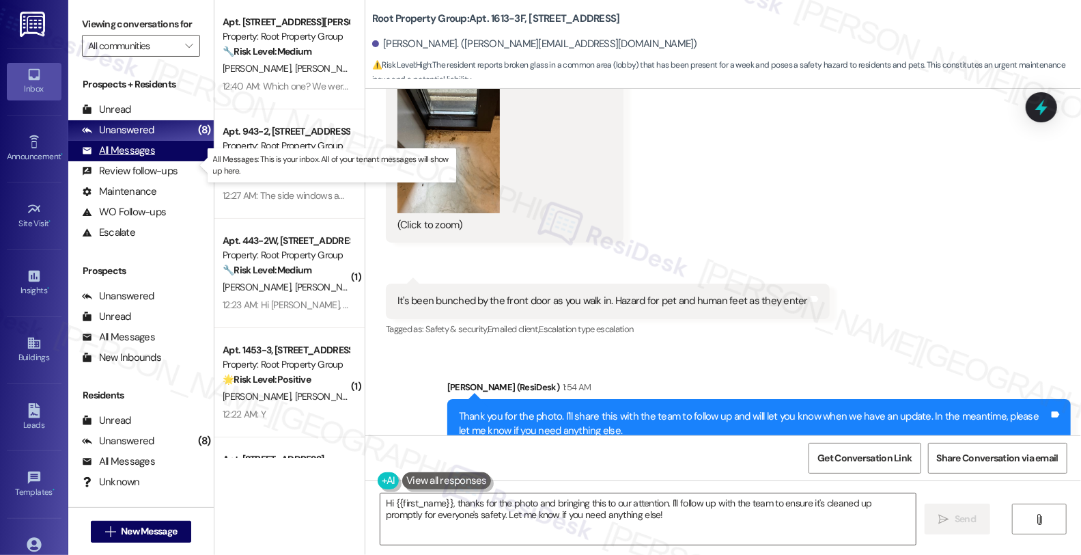
click at [146, 158] on div "All Messages" at bounding box center [118, 150] width 73 height 14
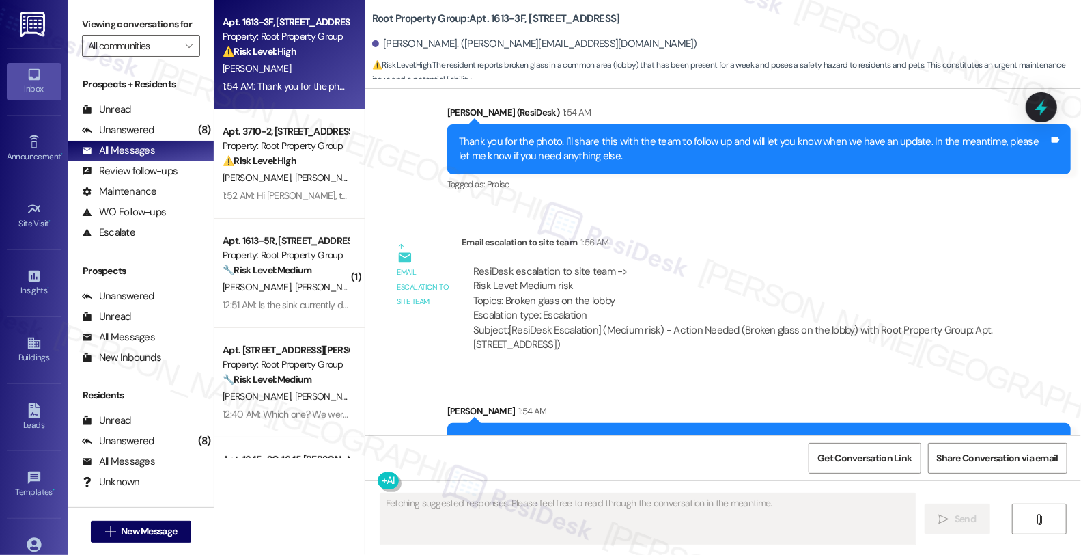
scroll to position [3455, 0]
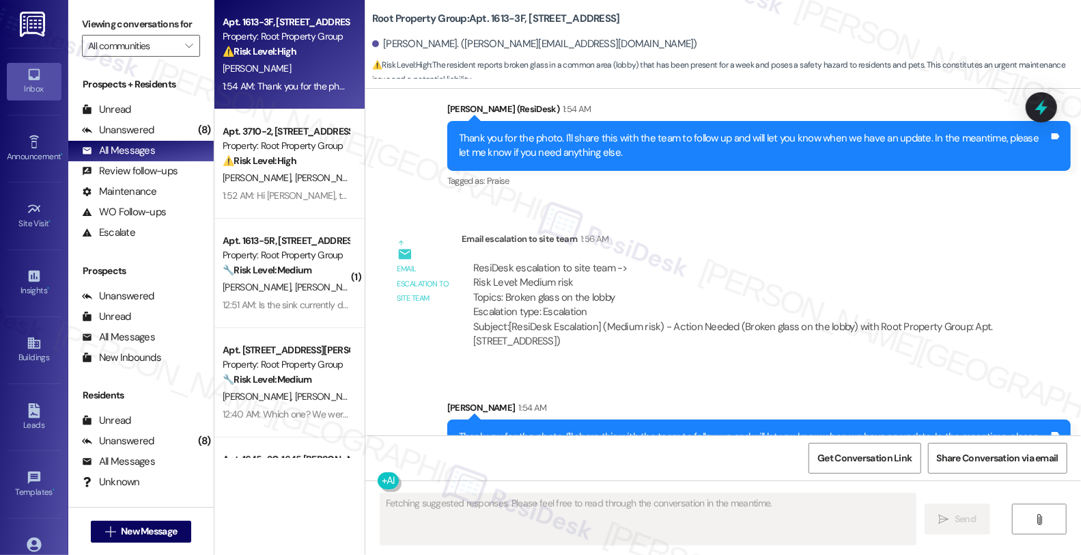
drag, startPoint x: 553, startPoint y: 275, endPoint x: 456, endPoint y: 210, distance: 117.3
click at [462, 251] on div "ResiDesk escalation to site team -> Risk Level: Medium risk Topics: Broken glas…" at bounding box center [736, 305] width 548 height 109
click at [924, 261] on div "ResiDesk escalation to site team -> Risk Level: Medium risk Topics: Broken glas…" at bounding box center [735, 290] width 525 height 59
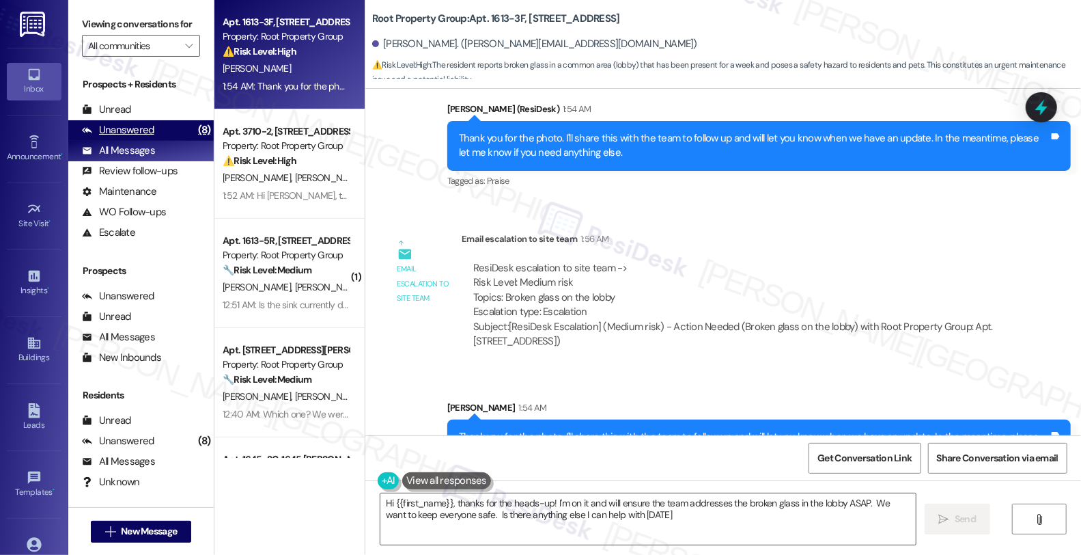
type textarea "Hi {{first_name}}, thanks for the heads-up! I'm on it and will ensure the team …"
click at [139, 137] on div "Unanswered" at bounding box center [118, 130] width 72 height 14
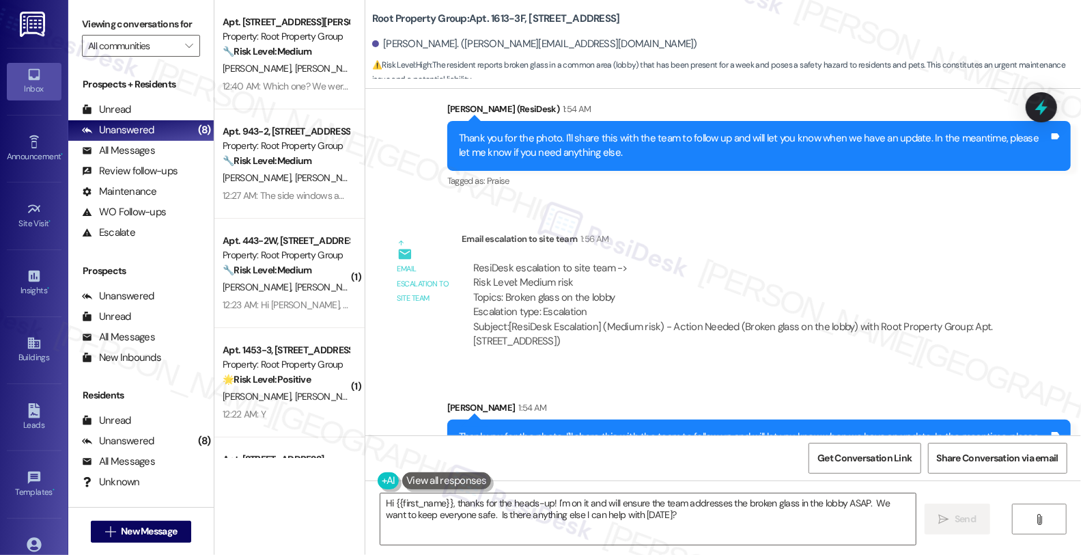
scroll to position [0, 0]
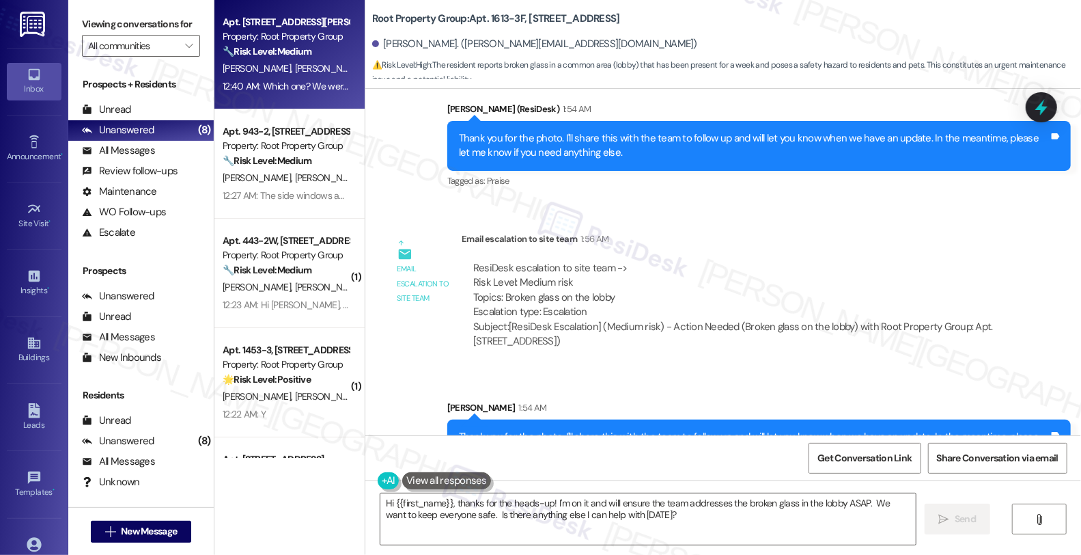
click at [305, 70] on div "M. Allison E. Freeman" at bounding box center [285, 68] width 129 height 17
type textarea "Fetching suggested responses. Please feel free to read through the conversation…"
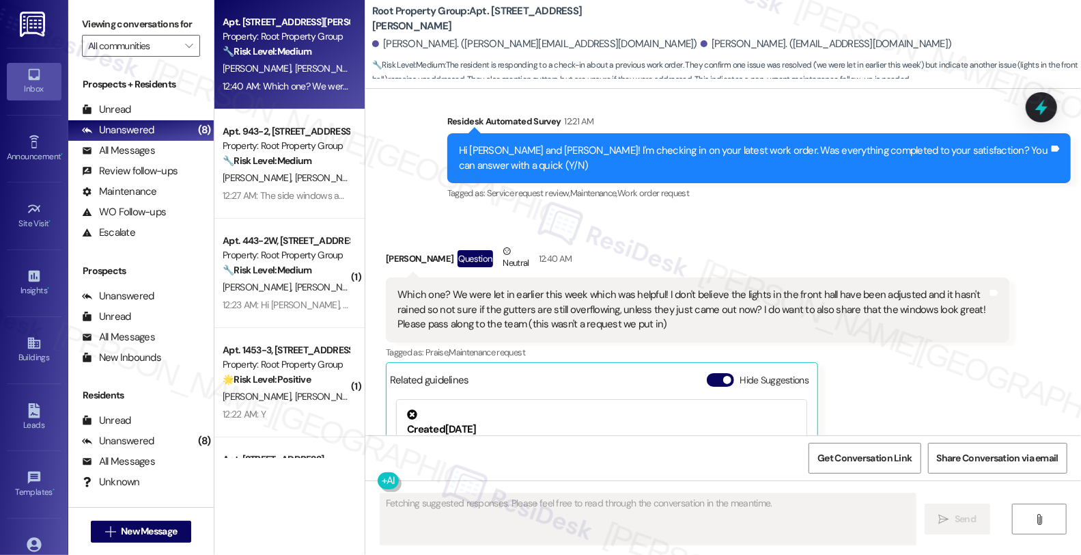
scroll to position [3332, 0]
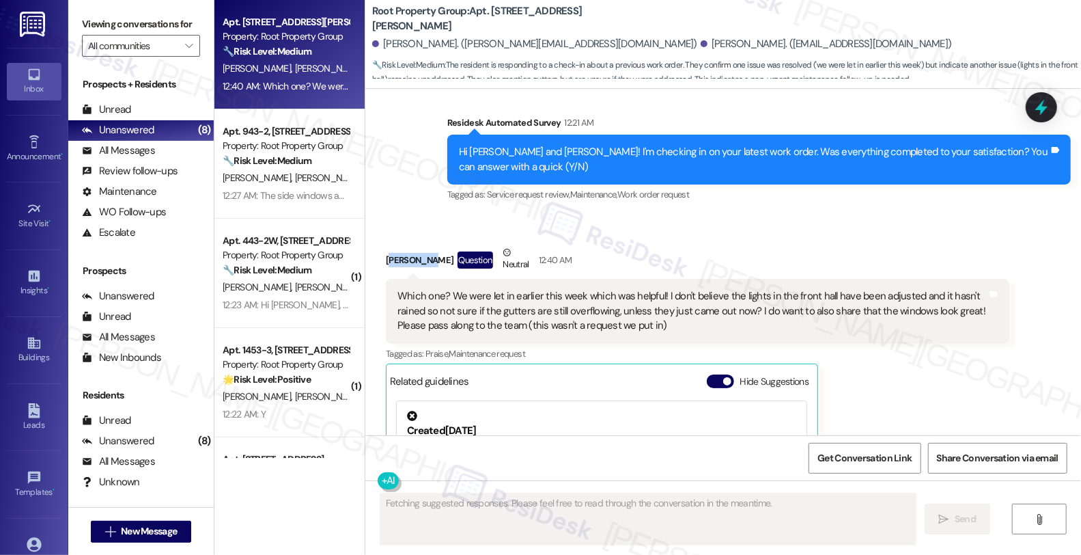
drag, startPoint x: 381, startPoint y: 219, endPoint x: 510, endPoint y: 208, distance: 128.9
click at [419, 245] on div "Moira Allison Question Neutral 12:40 AM" at bounding box center [698, 261] width 624 height 33
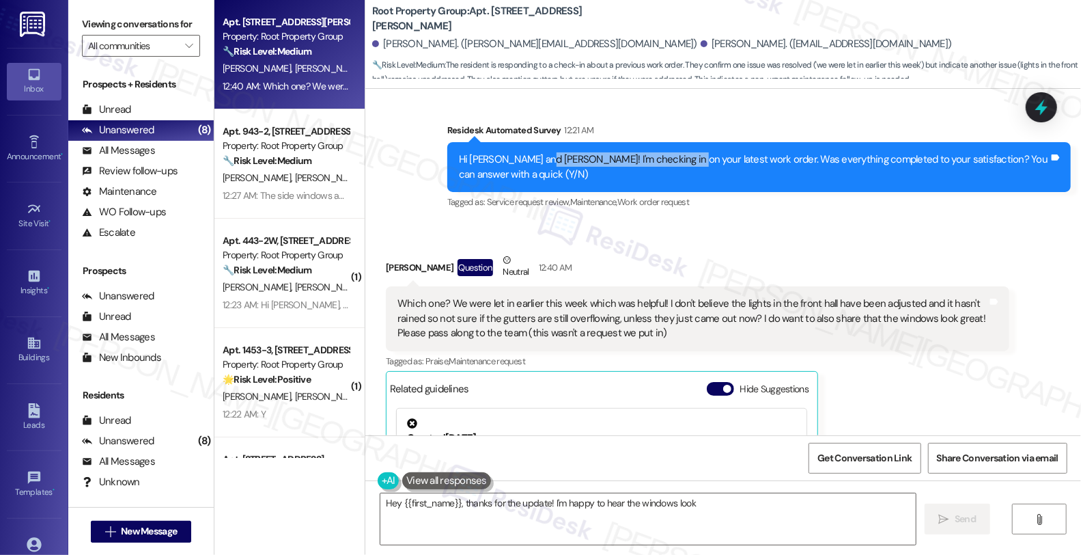
drag, startPoint x: 538, startPoint y: 103, endPoint x: 666, endPoint y: 103, distance: 127.7
click at [666, 142] on div "Hi Eugene and Moira! I'm checking in on your latest work order. Was everything …" at bounding box center [759, 167] width 624 height 50
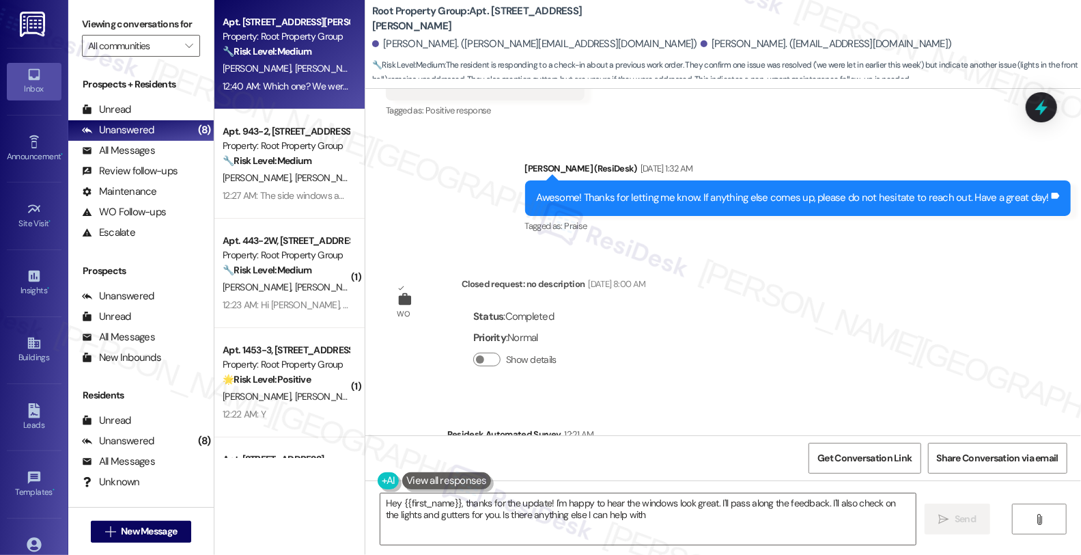
type textarea "Hey {{first_name}}, thanks for the update! I'm happy to hear the windows look g…"
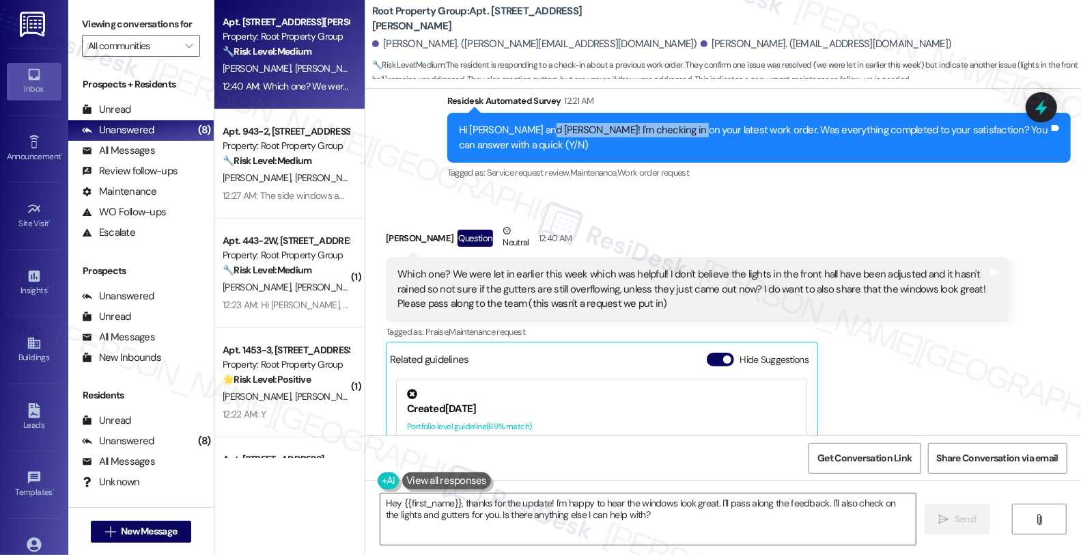
scroll to position [3324, 0]
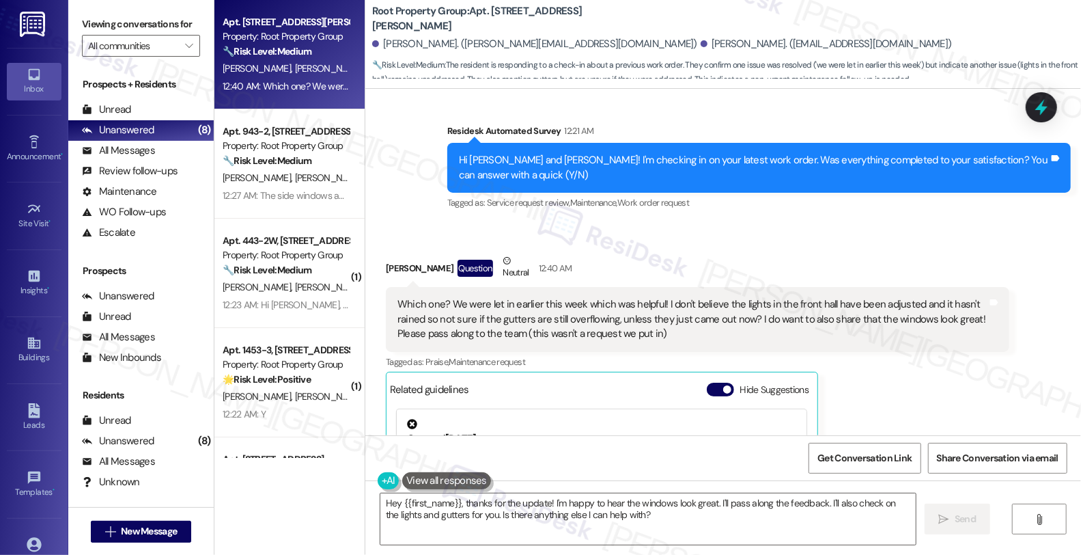
click at [453, 297] on div "Which one? We were let in earlier this week which was helpful! I don't believe …" at bounding box center [693, 319] width 590 height 44
drag, startPoint x: 812, startPoint y: 277, endPoint x: 941, endPoint y: 277, distance: 129.1
click at [941, 297] on div "Which one? We were let in earlier this week which was helpful! I don't believe …" at bounding box center [693, 319] width 590 height 44
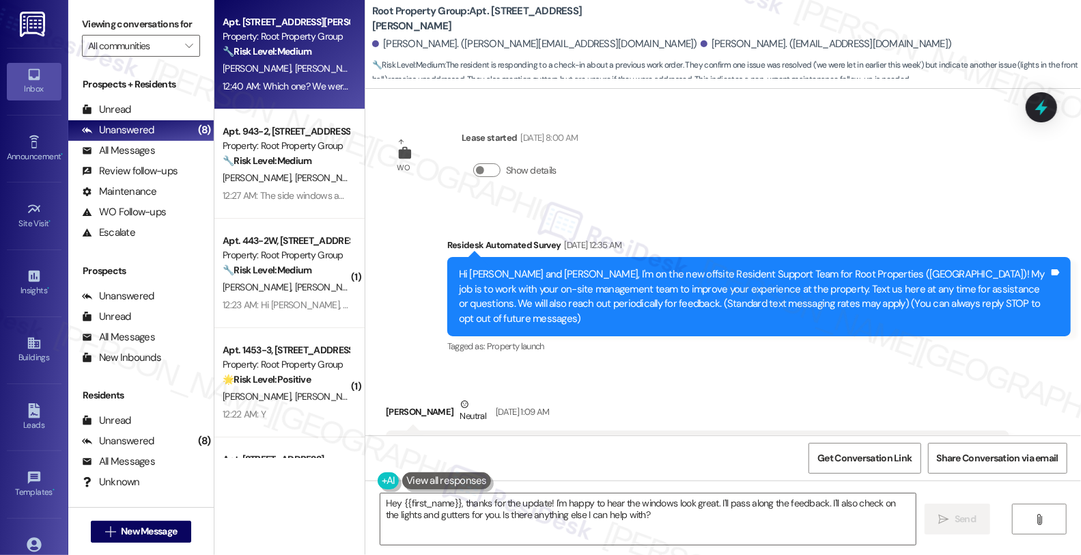
scroll to position [3324, 0]
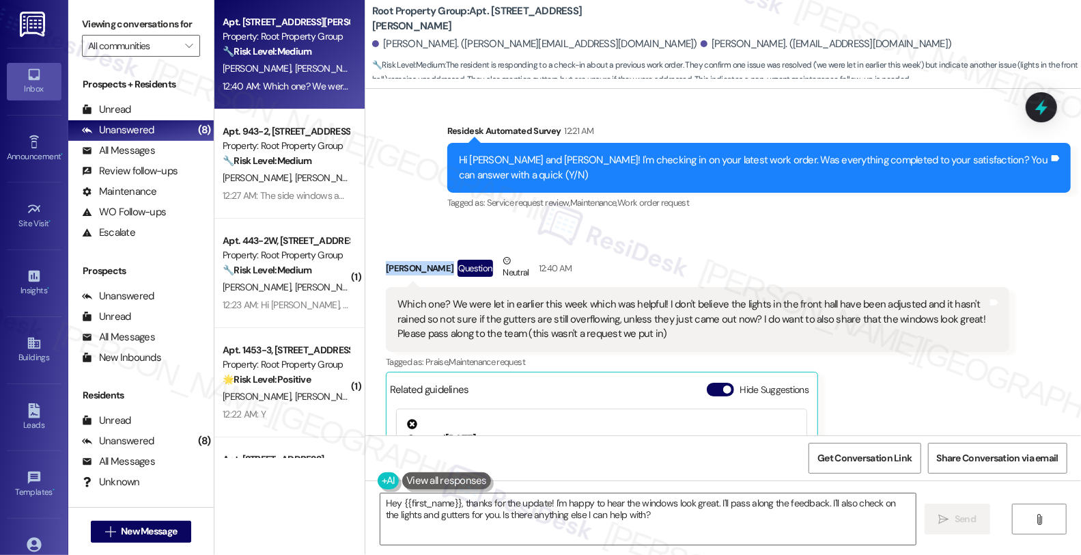
drag, startPoint x: 377, startPoint y: 219, endPoint x: 426, endPoint y: 223, distance: 49.4
click at [426, 253] on div "[PERSON_NAME] Question Neutral 12:40 AM" at bounding box center [698, 269] width 624 height 33
copy div "[PERSON_NAME]"
drag, startPoint x: 564, startPoint y: 257, endPoint x: 707, endPoint y: 260, distance: 143.5
click at [707, 297] on div "Which one? We were let in earlier this week which was helpful! I don't believe …" at bounding box center [693, 319] width 590 height 44
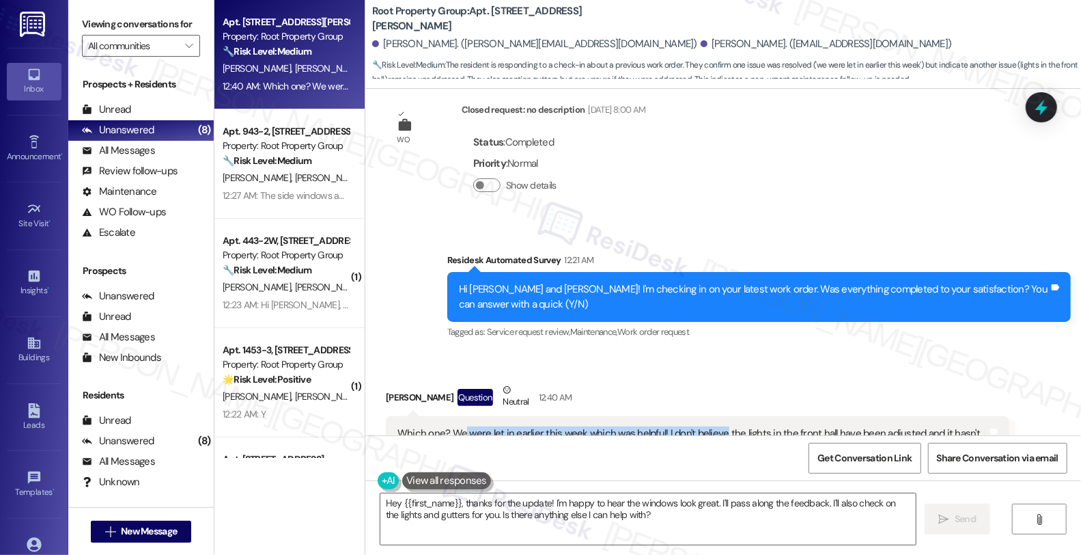
scroll to position [3172, 0]
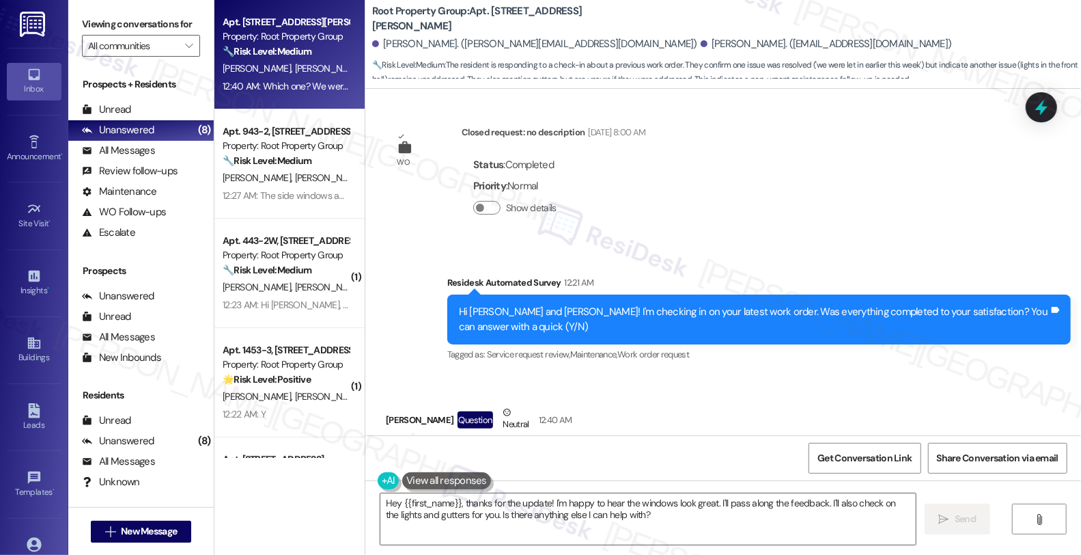
click at [386, 405] on div "Moira Allison Question Neutral 12:40 AM" at bounding box center [698, 421] width 624 height 33
copy div "Moira"
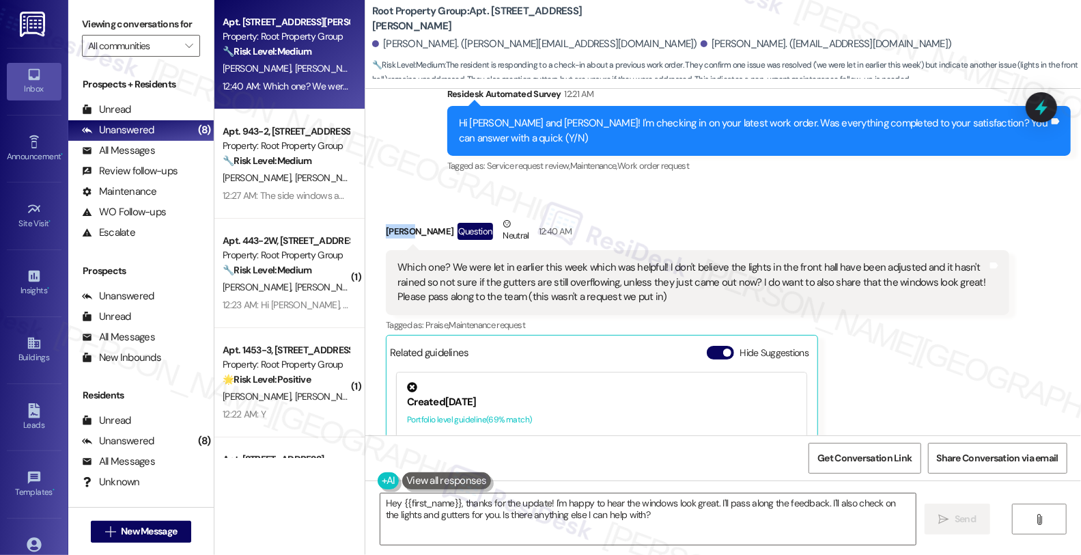
scroll to position [3400, 0]
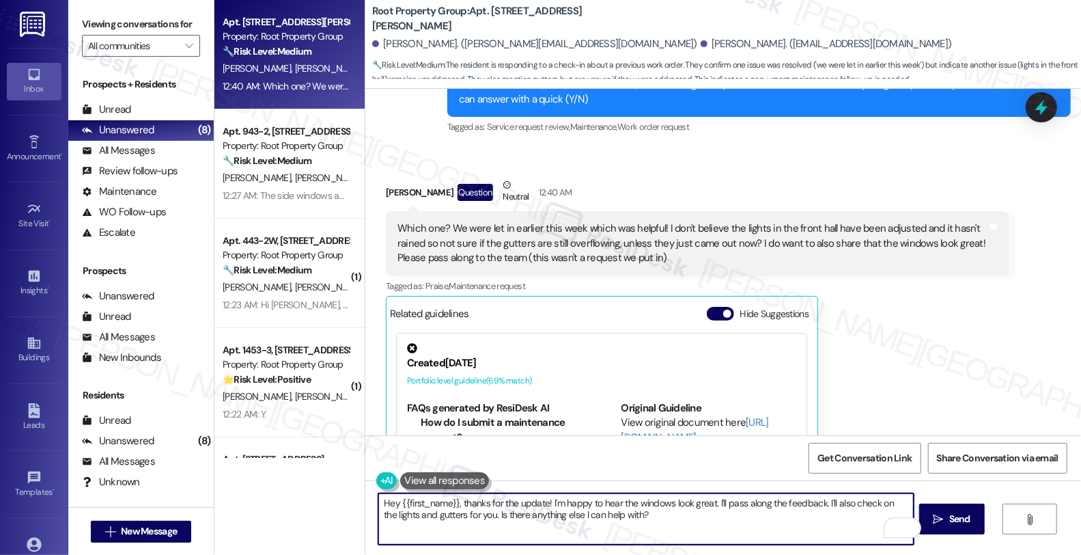
drag, startPoint x: 417, startPoint y: 502, endPoint x: 452, endPoint y: 502, distance: 34.2
click at [452, 502] on textarea "Hey {{first_name}}, thanks for the update! I'm happy to hear the windows look g…" at bounding box center [646, 518] width 536 height 51
paste textarea "Moira"
drag, startPoint x: 782, startPoint y: 503, endPoint x: 794, endPoint y: 536, distance: 35.0
click at [794, 536] on textarea "Hey Moira, thanks for the update! I'm happy to hear the windows look great. I'l…" at bounding box center [646, 518] width 536 height 51
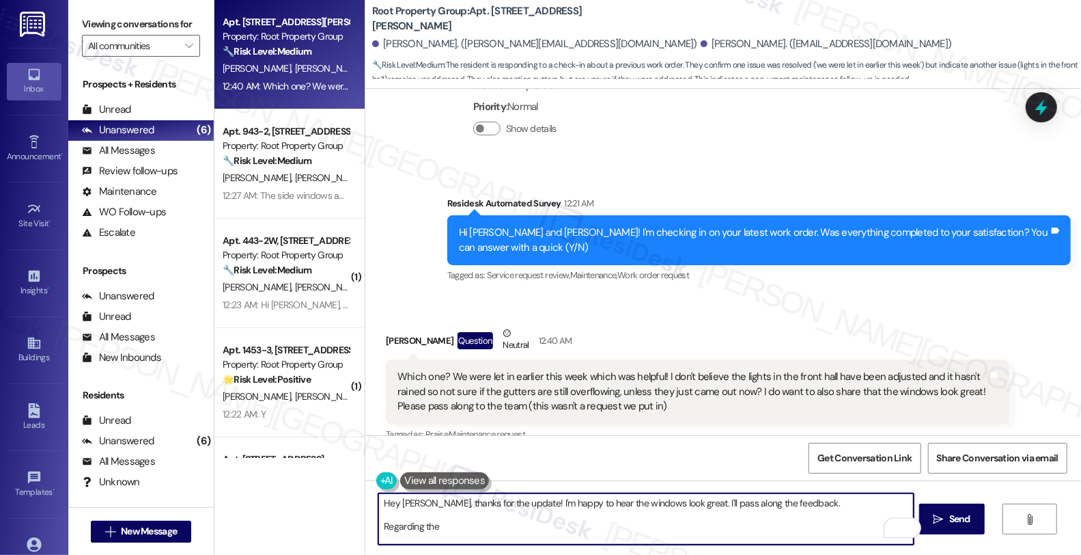
scroll to position [3248, 0]
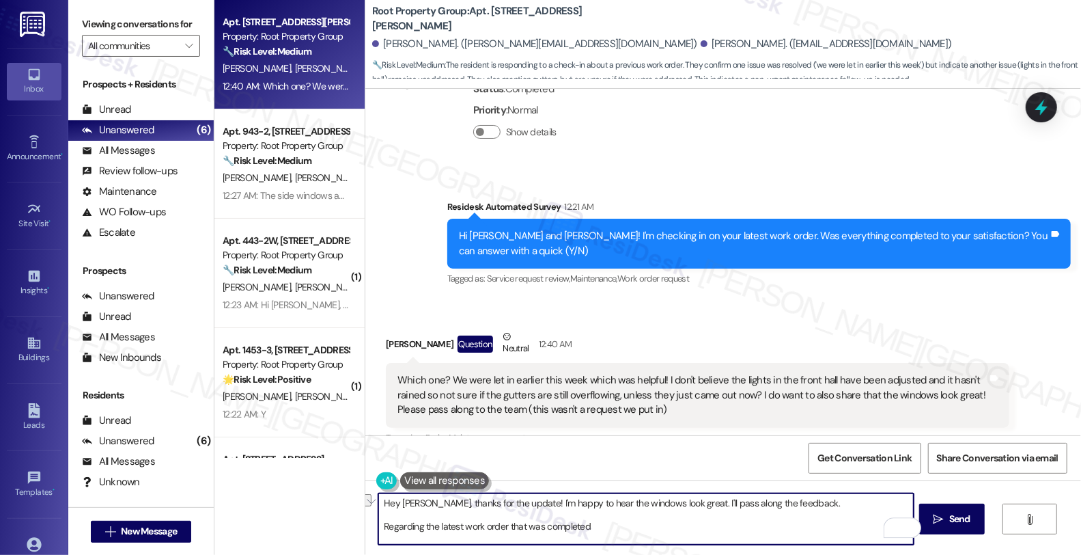
drag, startPoint x: 432, startPoint y: 527, endPoint x: 835, endPoint y: 536, distance: 402.5
click at [835, 536] on textarea "Hey Moira, thanks for the update! I'm happy to hear the windows look great. I'l…" at bounding box center [646, 518] width 536 height 51
paste textarea "#37702-1"
click at [542, 526] on textarea "Hey Moira, thanks for the update! I'm happy to hear the windows look great. I'l…" at bounding box center [646, 518] width 536 height 51
click at [631, 529] on textarea "Hey Moira, thanks for the update! I'm happy to hear the windows look great. I'l…" at bounding box center [646, 518] width 536 height 51
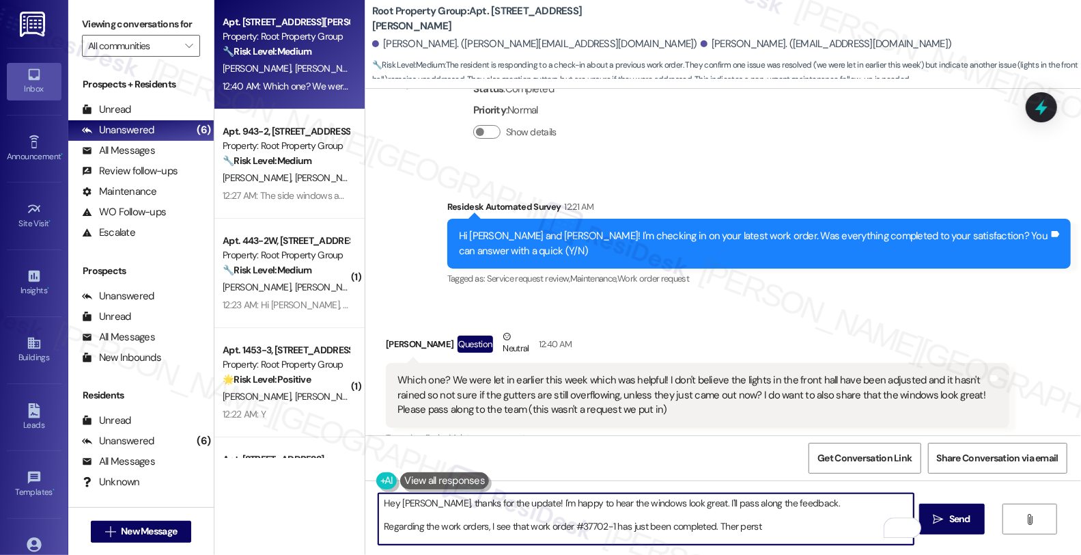
click at [608, 524] on textarea "Hey Moira, thanks for the update! I'm happy to hear the windows look great. I'l…" at bounding box center [646, 518] width 536 height 51
drag, startPoint x: 747, startPoint y: 523, endPoint x: 835, endPoint y: 528, distance: 87.6
click at [835, 527] on textarea "Hey Moira, thanks for the update! I'm happy to hear the windows look great. I'l…" at bounding box center [646, 518] width 536 height 51
click at [835, 521] on textarea "Hey Moira, thanks for the update! I'm happy to hear the windows look great. I'l…" at bounding box center [646, 518] width 536 height 51
click at [507, 538] on textarea "Hey Moira, thanks for the update! I'm happy to hear the windows look great. I'l…" at bounding box center [646, 518] width 536 height 51
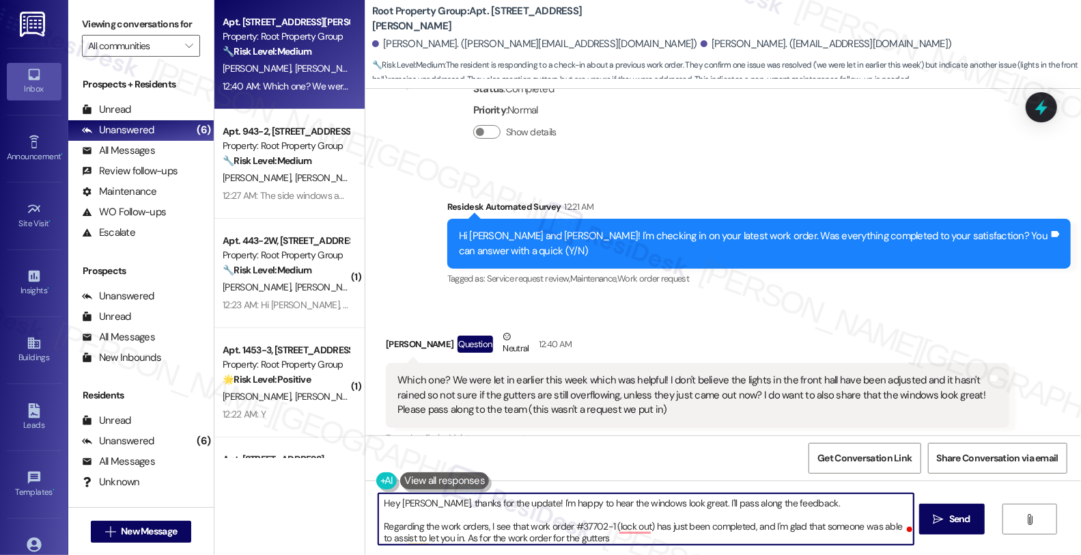
paste textarea "#37676-1"
click at [661, 542] on textarea "Hey Moira, thanks for the update! I'm happy to hear the windows look great. I'l…" at bounding box center [646, 518] width 536 height 51
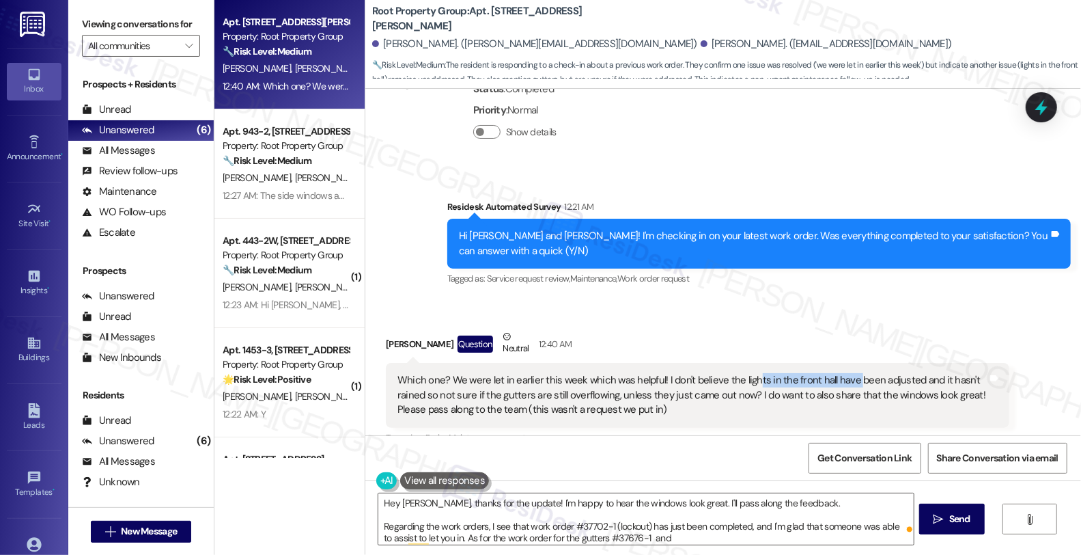
drag, startPoint x: 741, startPoint y: 333, endPoint x: 840, endPoint y: 333, distance: 99.1
click at [840, 373] on div "Which one? We were let in earlier this week which was helpful! I don't believe …" at bounding box center [693, 395] width 590 height 44
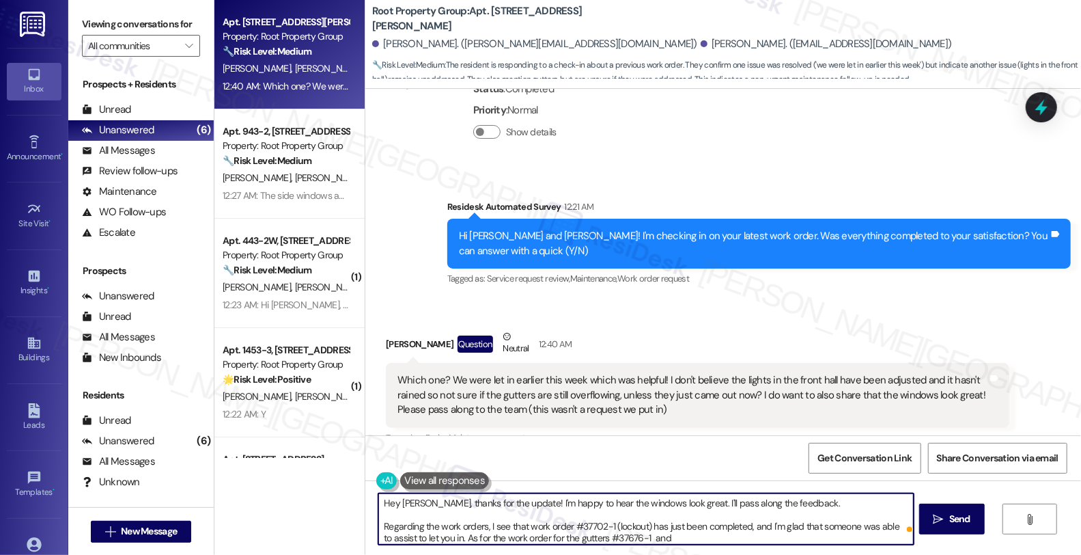
click at [670, 535] on textarea "Hey Moira, thanks for the update! I'm happy to hear the windows look great. I'l…" at bounding box center [646, 518] width 536 height 51
paste textarea "#37677-1"
click at [592, 538] on textarea "Hey Moira, thanks for the update! I'm happy to hear the windows look great. I'l…" at bounding box center [646, 518] width 536 height 51
click at [640, 536] on textarea "Hey Moira, thanks for the update! I'm happy to hear the windows look great. I'l…" at bounding box center [646, 518] width 536 height 51
click at [640, 537] on textarea "Hey Moira, thanks for the update! I'm happy to hear the windows look great. I'l…" at bounding box center [646, 518] width 536 height 51
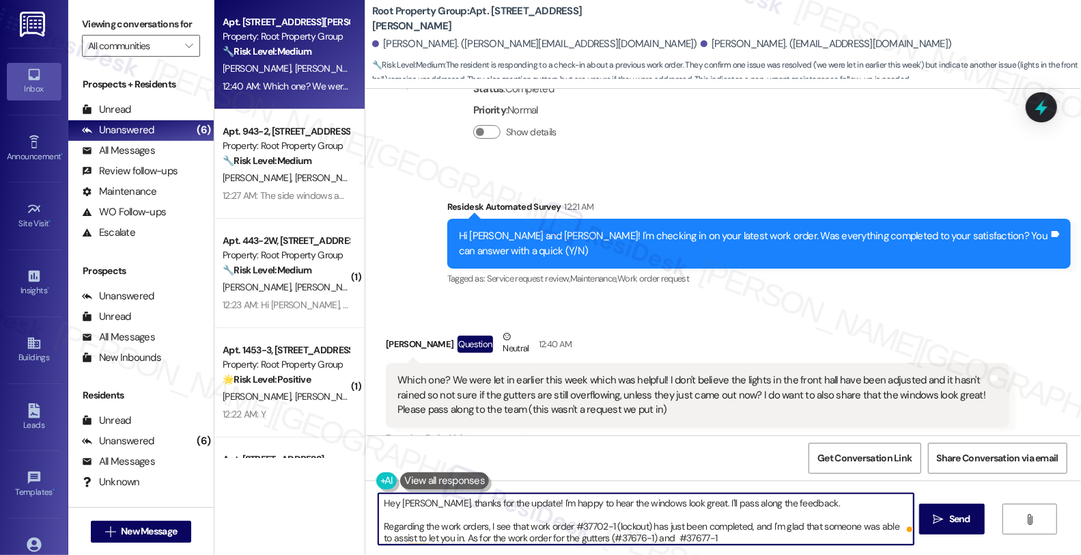
click at [660, 538] on textarea "Hey Moira, thanks for the update! I'm happy to hear the windows look great. I'l…" at bounding box center [646, 518] width 536 height 51
click at [810, 535] on textarea "Hey Moira, thanks for the update! I'm happy to hear the windows look great. I'l…" at bounding box center [646, 518] width 536 height 51
click at [821, 541] on textarea "Hey Moira, thanks for the update! I'm happy to hear the windows look great. I'l…" at bounding box center [646, 518] width 536 height 51
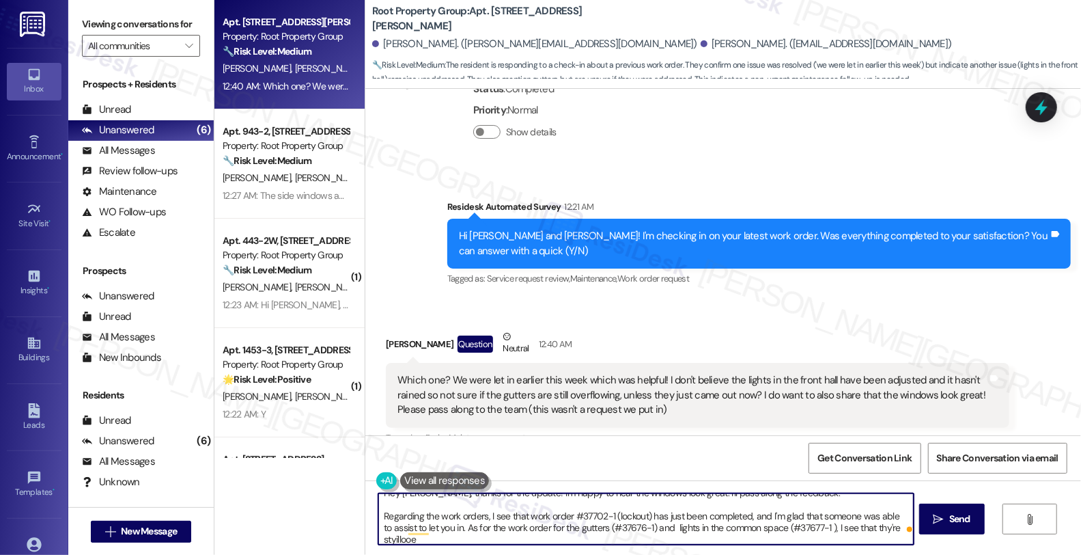
scroll to position [10, 0]
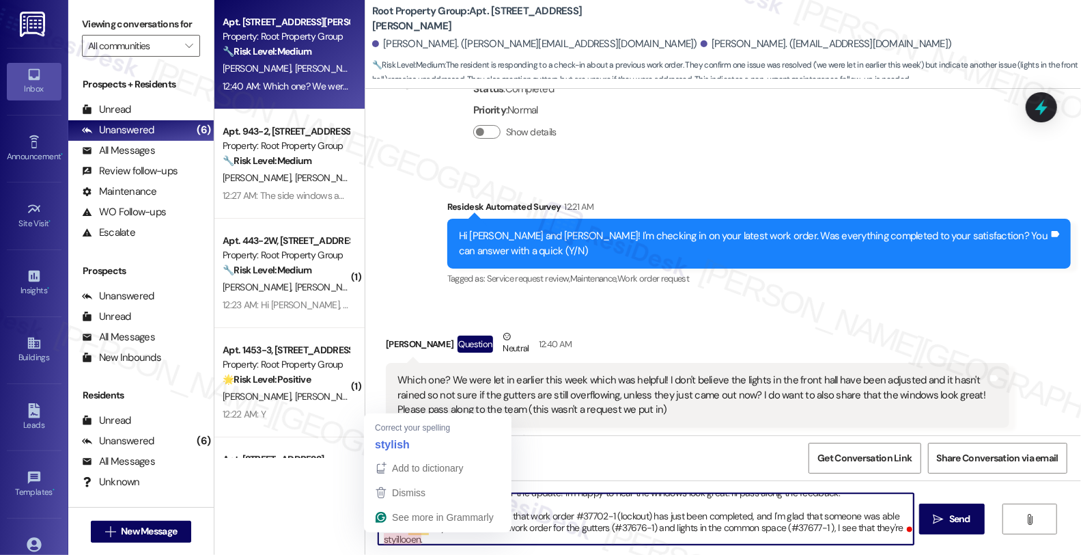
click at [394, 543] on textarea "Hey Moira, thanks for the update! I'm happy to hear the windows look great. I'l…" at bounding box center [646, 518] width 536 height 51
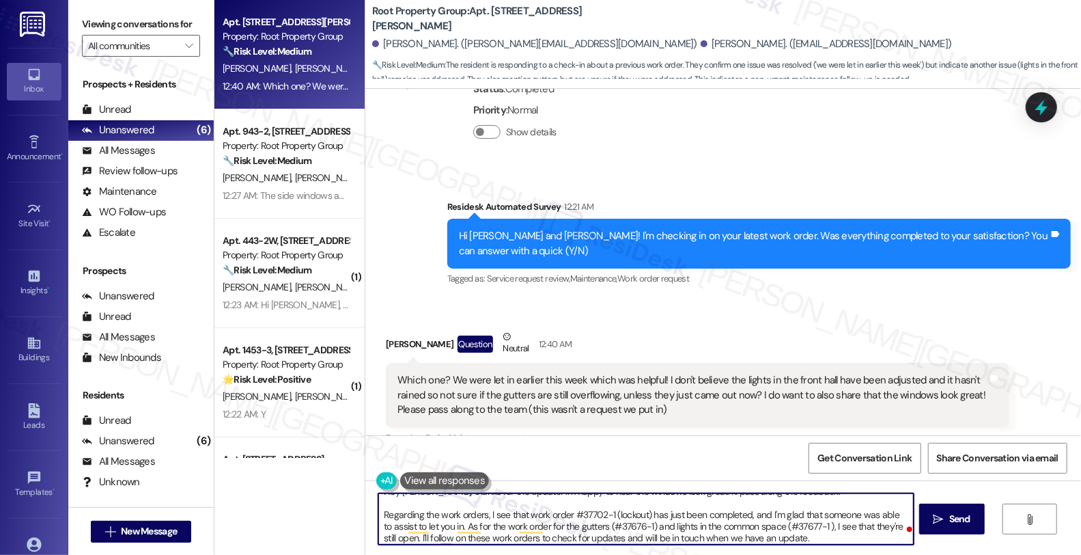
scroll to position [14, 0]
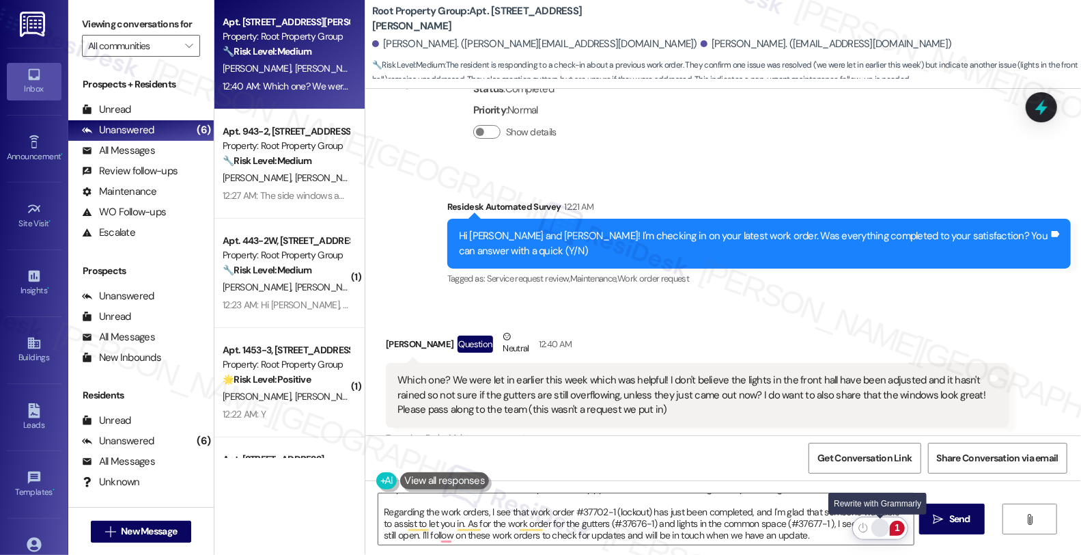
click at [880, 527] on div "Rewrite with Grammarly" at bounding box center [880, 528] width 15 height 16
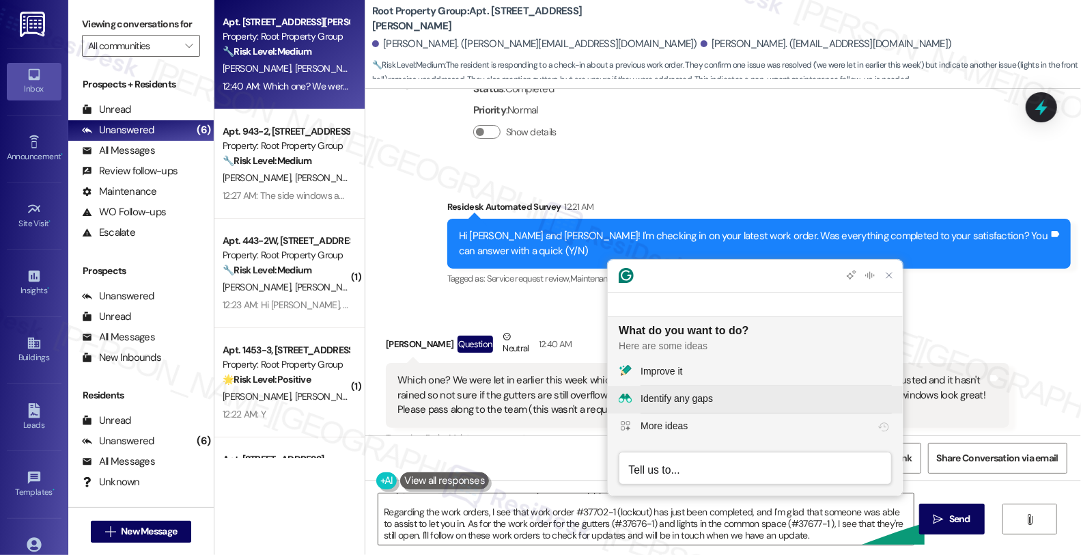
scroll to position [0, 0]
click at [730, 370] on div "Improve it" at bounding box center [766, 371] width 251 height 14
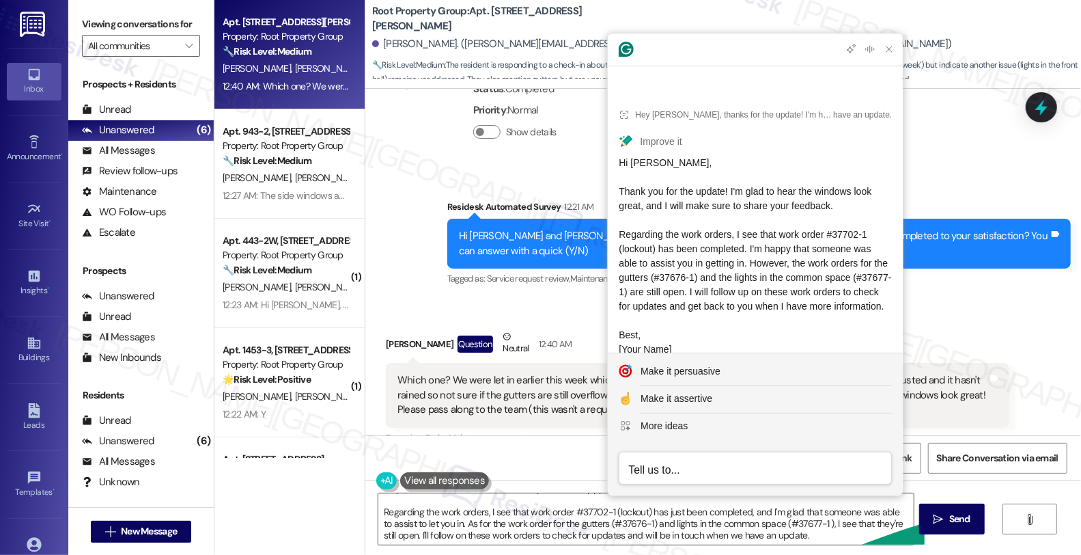
drag, startPoint x: 805, startPoint y: 299, endPoint x: 609, endPoint y: 171, distance: 233.1
click at [609, 171] on article "Hey Moira, thanks for the update! I'm happy to hear the windows look great. I'l…" at bounding box center [755, 242] width 295 height 305
click at [516, 511] on textarea "Hey Moira, thanks for the update! I'm happy to hear the windows look great. I'l…" at bounding box center [646, 518] width 536 height 51
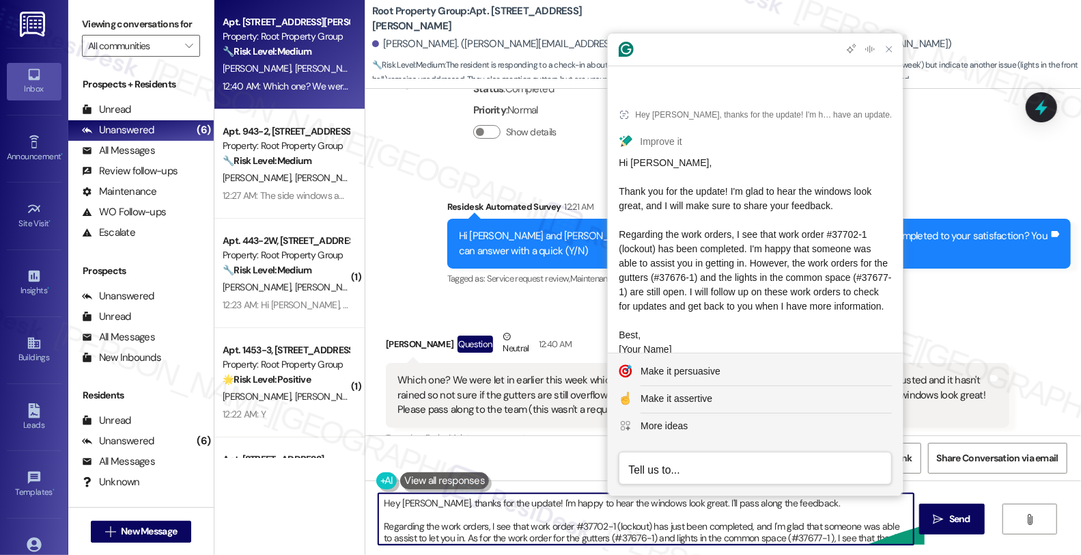
scroll to position [14, 0]
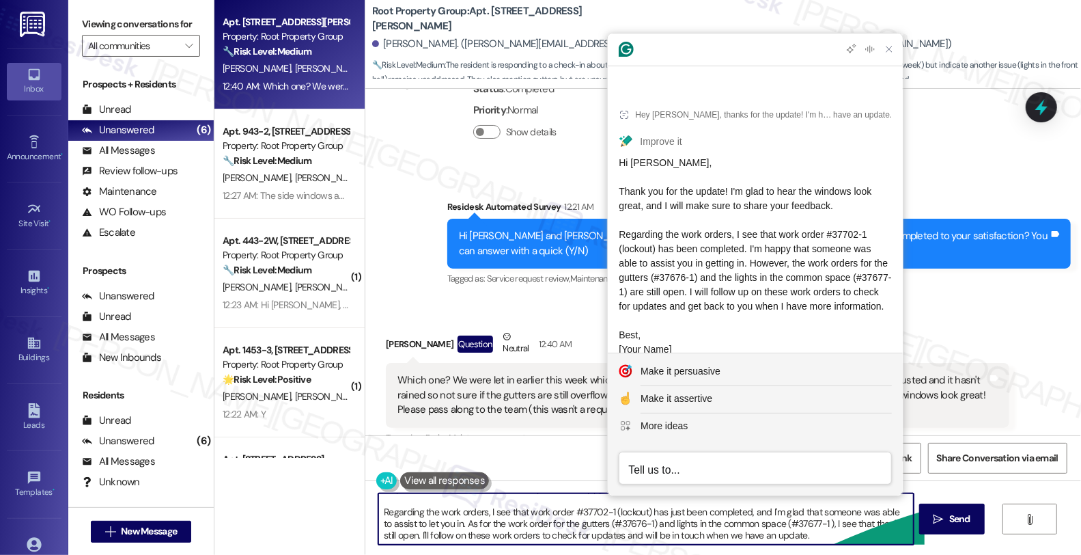
drag, startPoint x: 419, startPoint y: 502, endPoint x: 843, endPoint y: 590, distance: 432.6
click at [843, 554] on html "Inbox Go to Inbox Announcement • Send A Text Announcement Site Visit • Go to Si…" at bounding box center [540, 277] width 1081 height 555
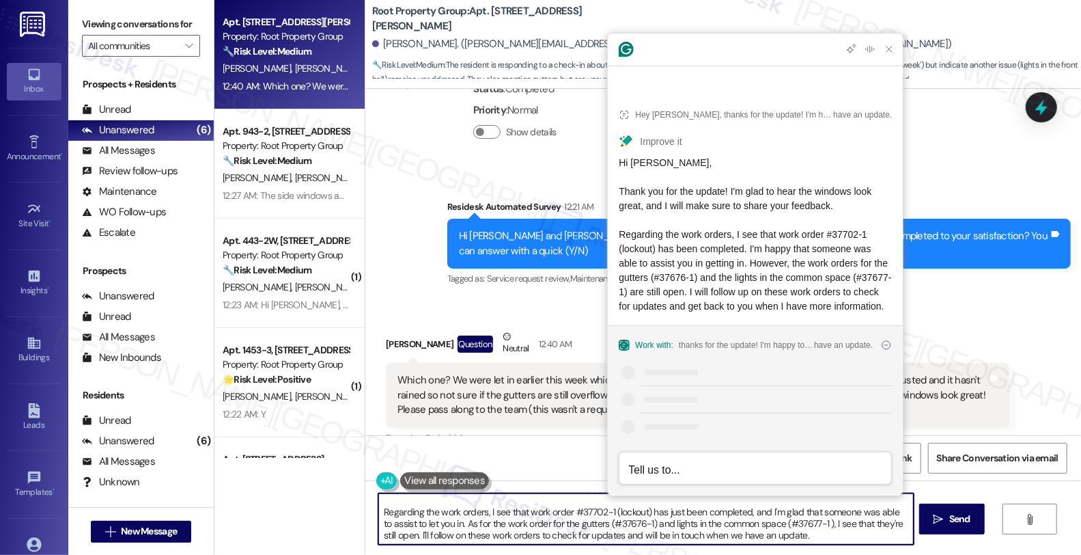
paste textarea "Thank you for the update! I'm glad to hear the windows look great, and I will m…"
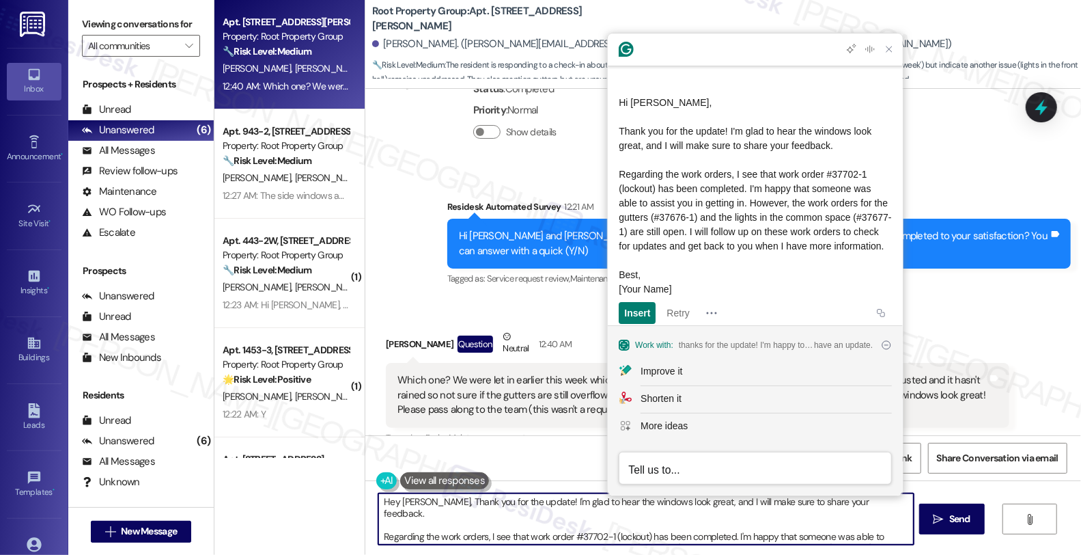
scroll to position [0, 0]
click at [421, 502] on textarea "Hey Moira, Thank you for the update! I'm glad to hear the windows look great, a…" at bounding box center [646, 518] width 536 height 51
click at [510, 515] on textarea "Hey Moira, thank you for the update! I'm glad to hear the windows look great, a…" at bounding box center [646, 518] width 536 height 51
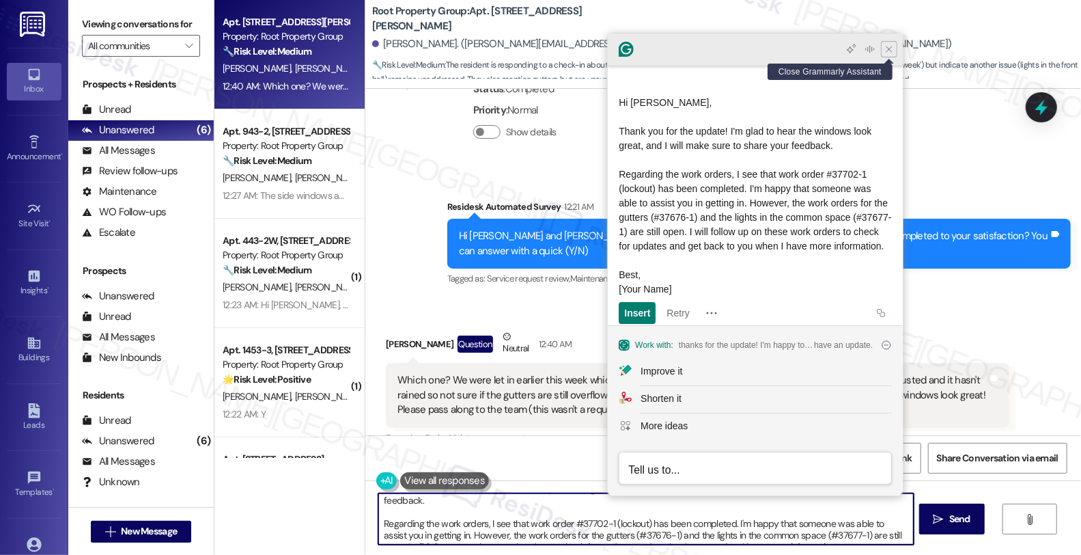
type textarea "Hey Moira, thank you for the update! I'm glad to hear the windows look great, a…"
click at [886, 53] on icon "Close Grammarly Assistant" at bounding box center [889, 49] width 11 height 11
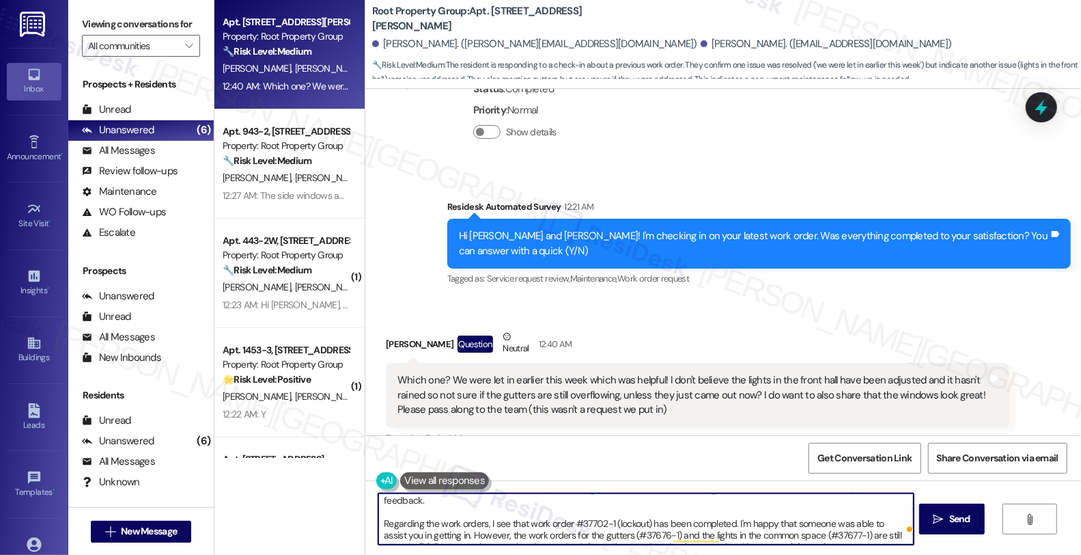
click at [663, 516] on textarea "Hey Moira, thank you for the update! I'm glad to hear the windows look great, a…" at bounding box center [646, 518] width 536 height 51
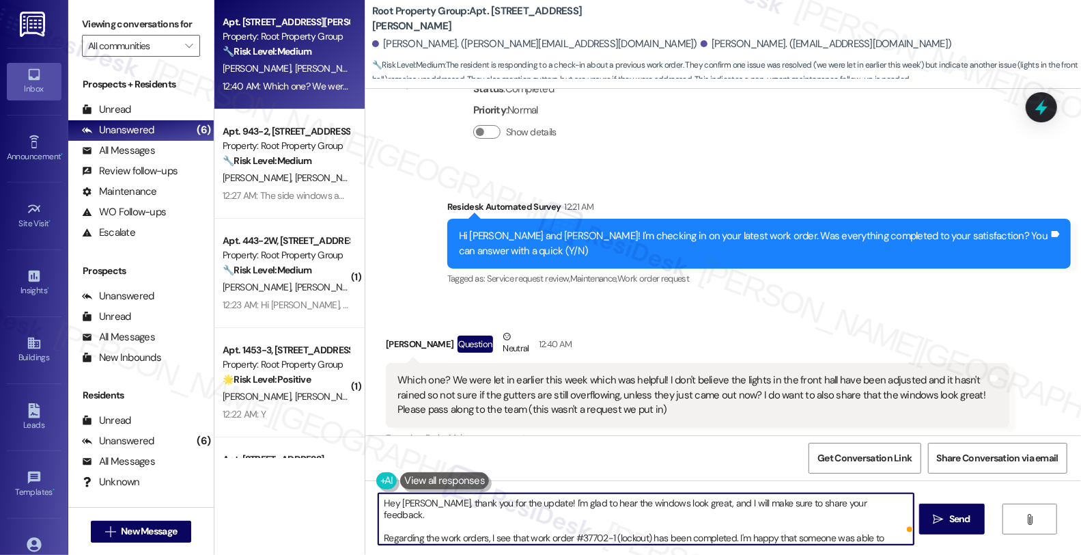
click at [667, 527] on textarea "Hey Moira, thank you for the update! I'm glad to hear the windows look great, a…" at bounding box center [646, 518] width 536 height 51
click at [955, 526] on span "Send" at bounding box center [960, 519] width 27 height 14
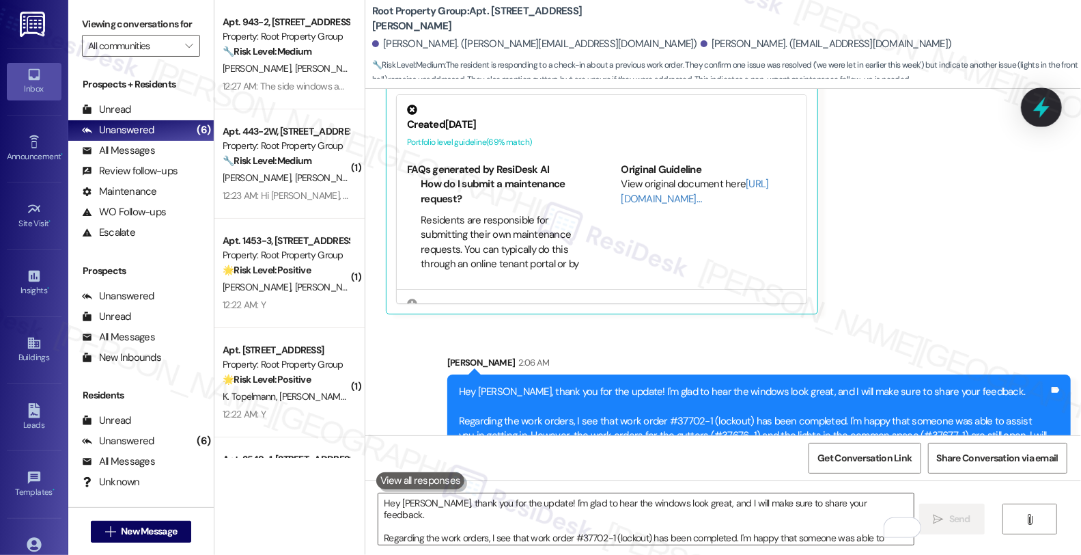
click at [1040, 109] on icon at bounding box center [1042, 107] width 16 height 21
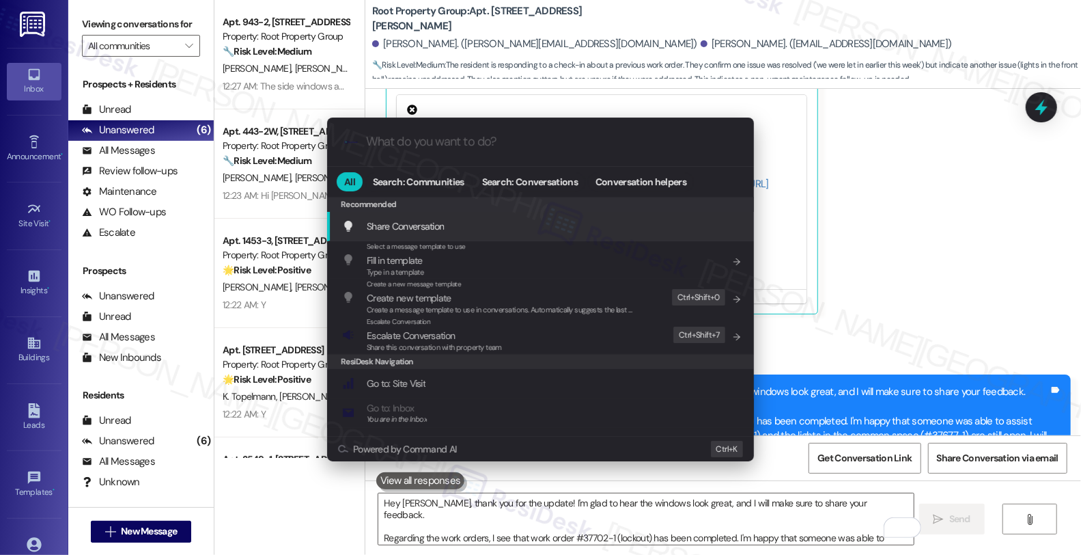
click at [419, 226] on span "Share Conversation" at bounding box center [405, 226] width 77 height 12
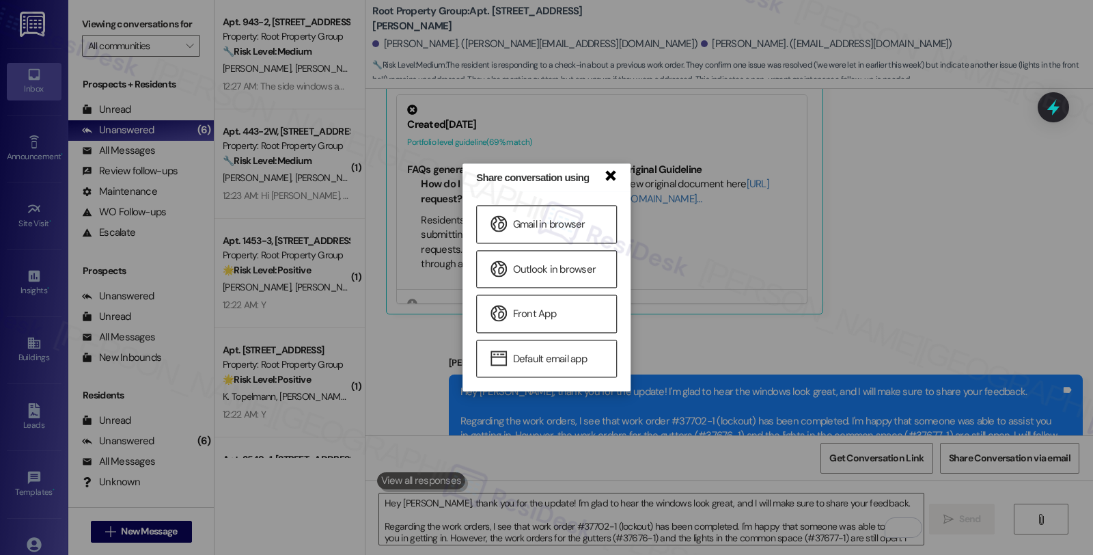
click at [616, 179] on link "×" at bounding box center [610, 174] width 14 height 14
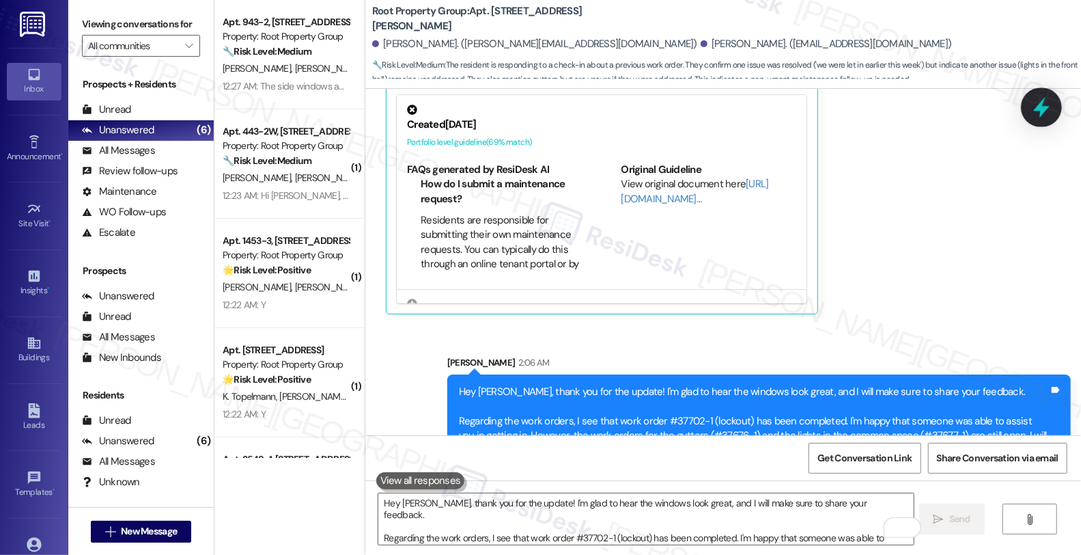
click at [1047, 103] on icon at bounding box center [1041, 107] width 23 height 23
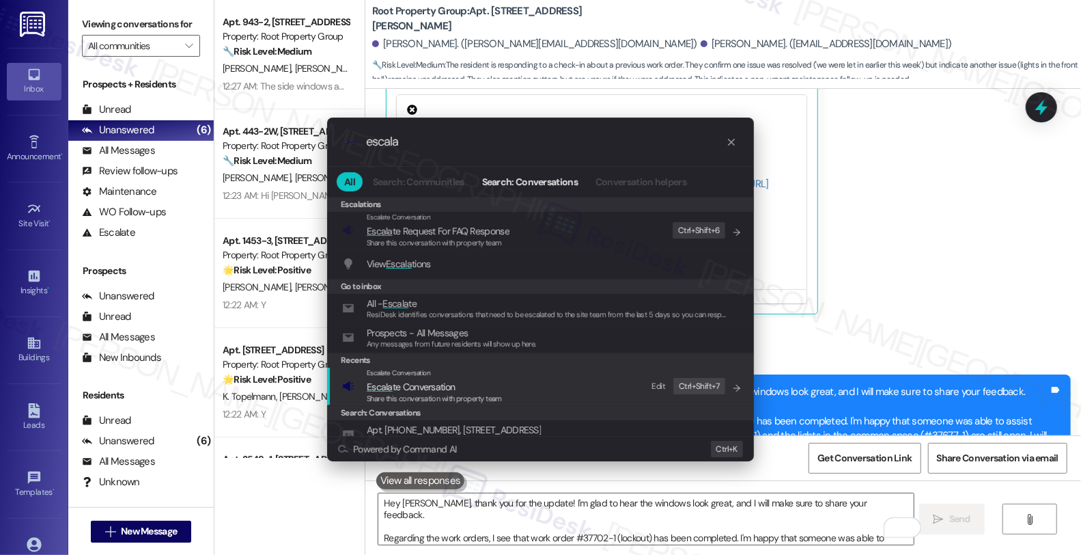
type input "escala"
click at [463, 376] on div "Escalate Conversation" at bounding box center [434, 373] width 135 height 11
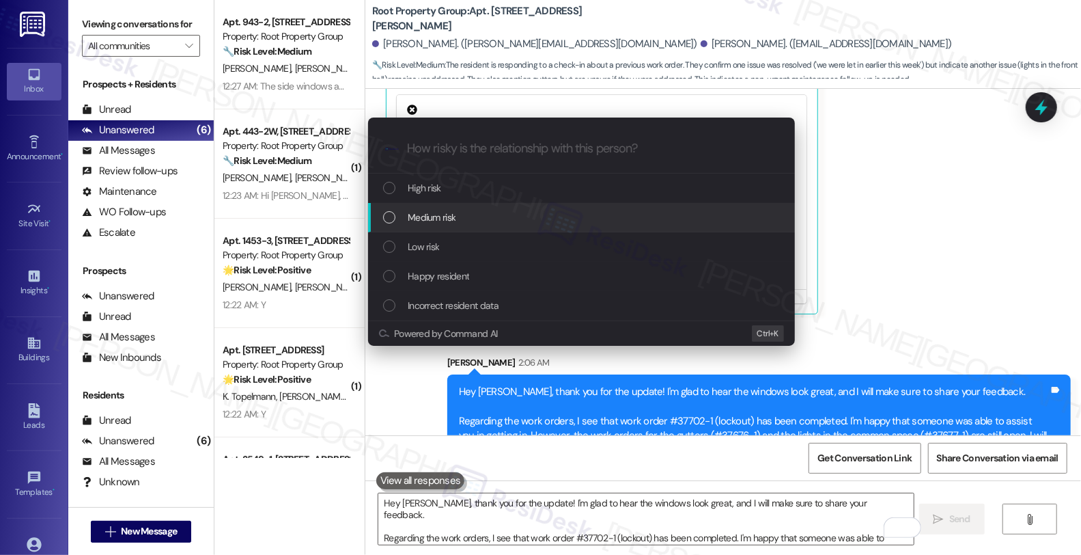
click at [469, 221] on div "Medium risk" at bounding box center [583, 217] width 400 height 15
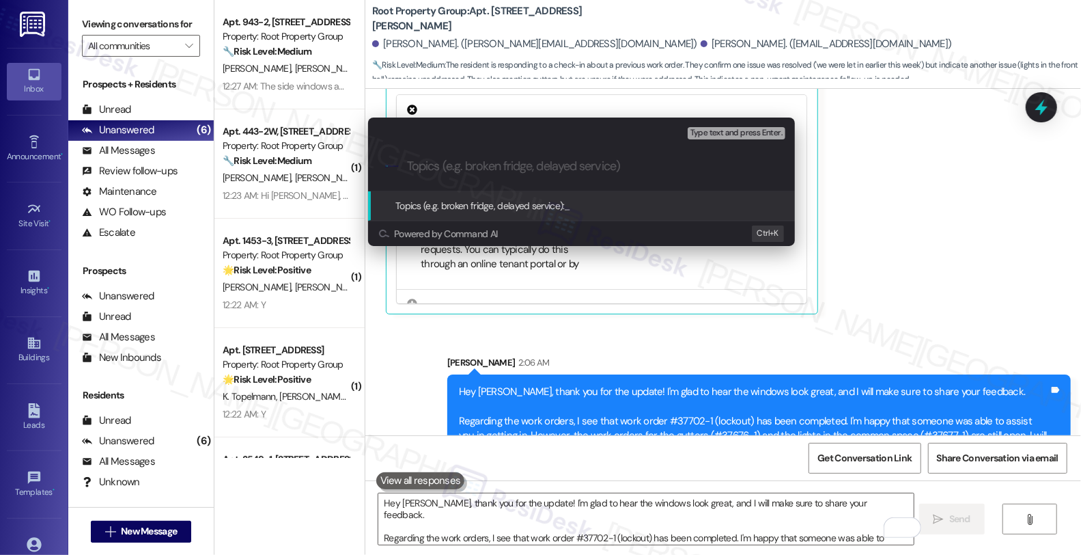
click at [577, 166] on input "Topics (e.g. broken fridge, delayed service)" at bounding box center [592, 166] width 371 height 14
type input "Feedback; Follow up"
click at [685, 391] on div "Escalate Conversation Medium risk Topics (e.g. broken fridge, delayed service) …" at bounding box center [540, 277] width 1081 height 555
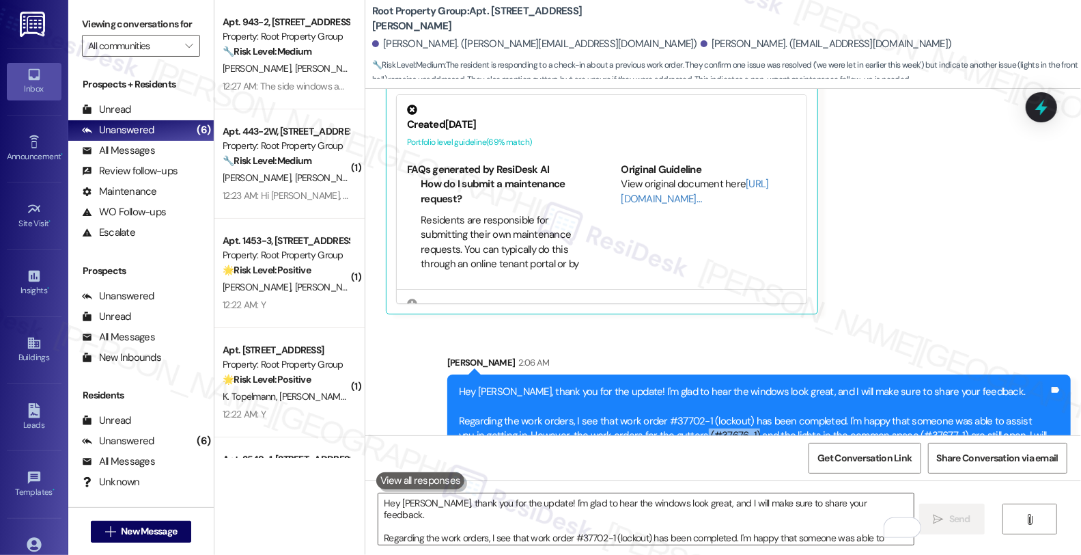
drag, startPoint x: 665, startPoint y: 391, endPoint x: 715, endPoint y: 390, distance: 49.9
click at [715, 390] on div "Hey Moira, thank you for the update! I'm glad to hear the windows look great, a…" at bounding box center [754, 421] width 590 height 73
copy div "(#37676-1)"
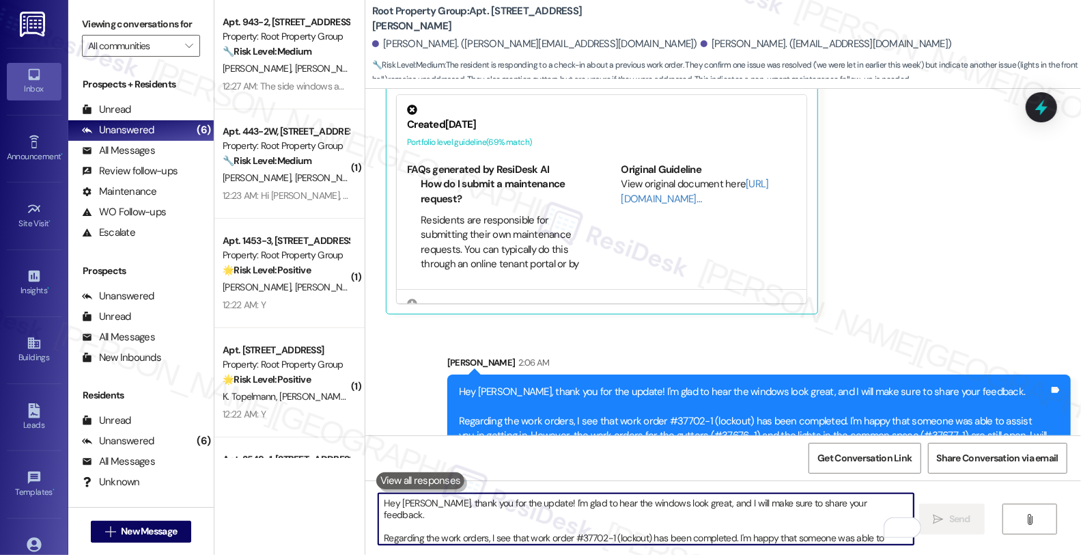
click at [585, 521] on textarea "Hey Moira, thank you for the update! I'm glad to hear the windows look great, a…" at bounding box center [646, 518] width 536 height 51
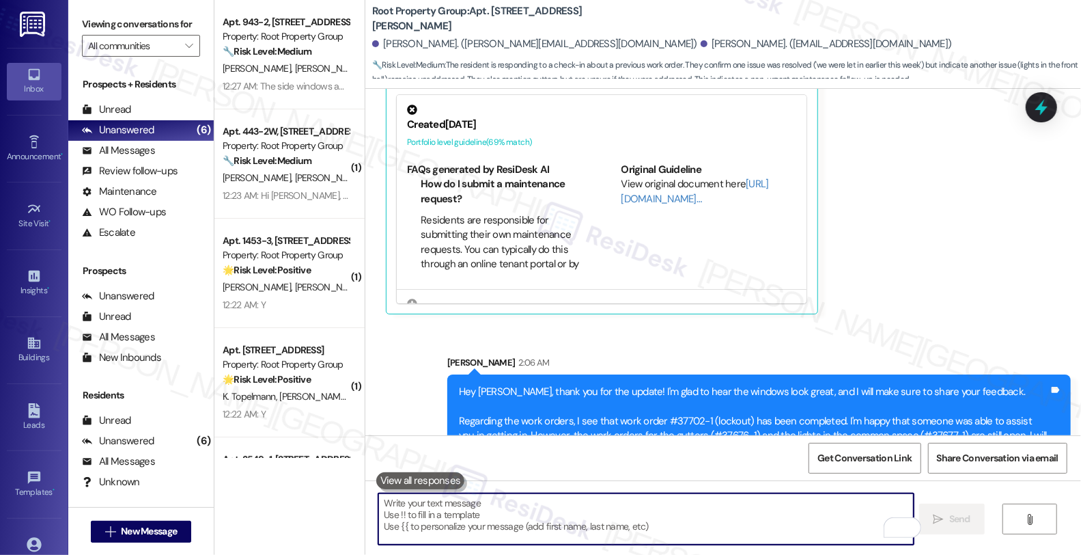
paste textarea "(#37676-1)"
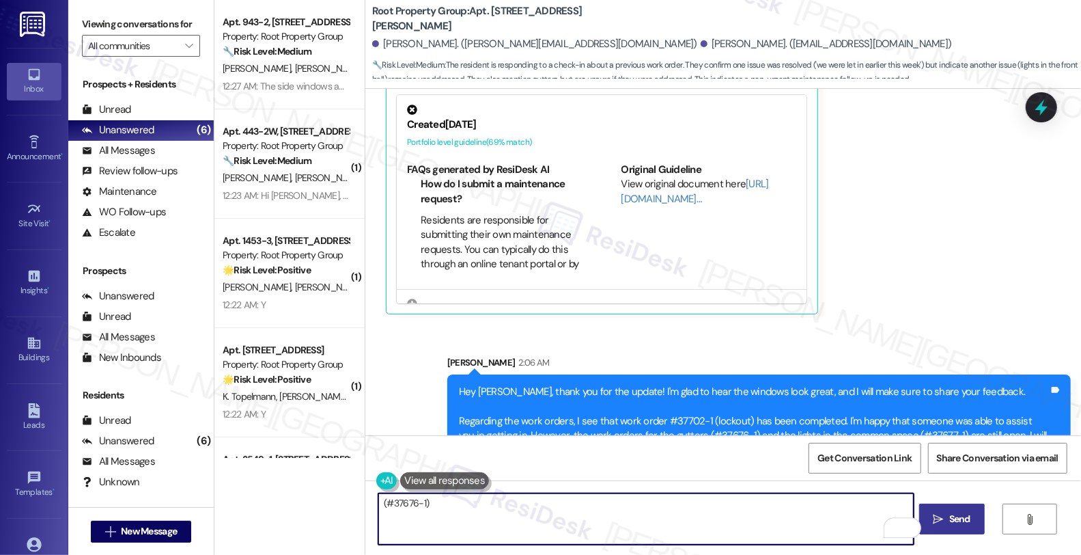
click at [378, 502] on textarea "(#37676-1)" at bounding box center [646, 518] width 536 height 51
click at [431, 502] on textarea "#37676-1)" at bounding box center [646, 518] width 536 height 51
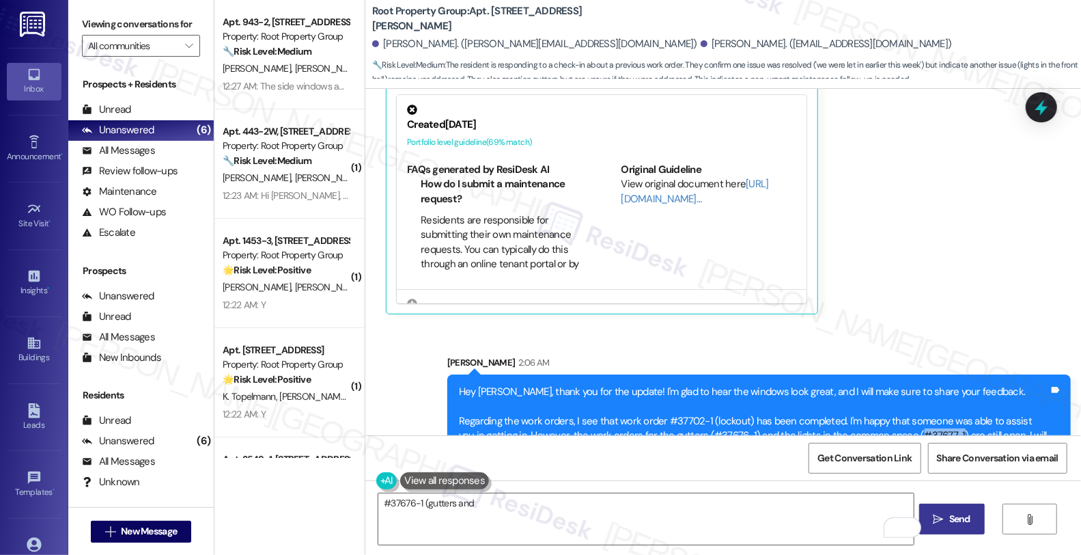
drag, startPoint x: 879, startPoint y: 392, endPoint x: 917, endPoint y: 392, distance: 38.3
click at [917, 392] on div "Hey Moira, thank you for the update! I'm glad to hear the windows look great, a…" at bounding box center [754, 421] width 590 height 73
copy div "#37677-1"
click at [510, 504] on textarea "#37676-1 (gutters and" at bounding box center [646, 518] width 536 height 51
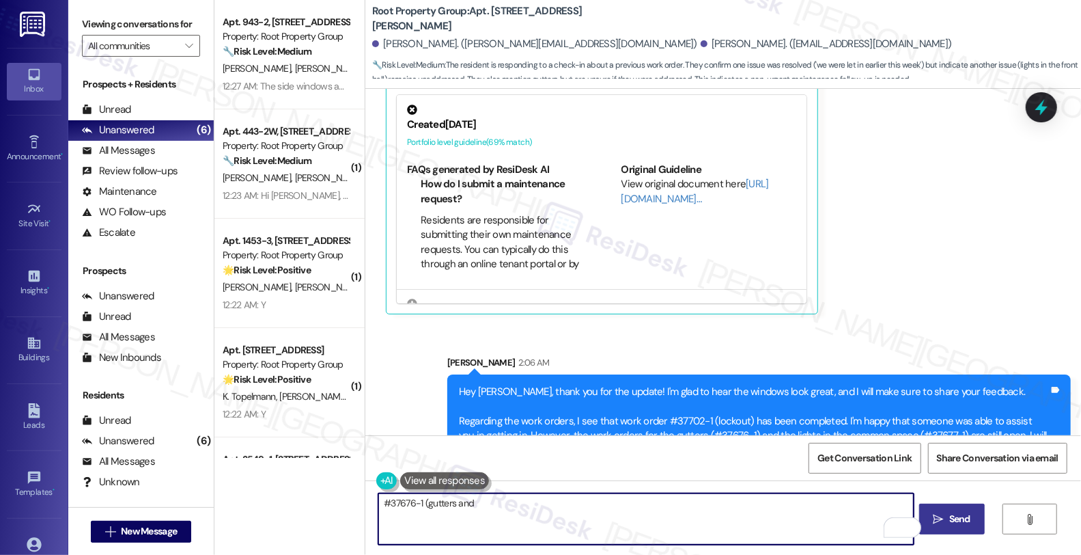
click at [446, 501] on textarea "#37676-1 (gutters and" at bounding box center [646, 518] width 536 height 51
click at [486, 500] on textarea "#37676-1 (gutters) and" at bounding box center [646, 518] width 536 height 51
paste textarea "#37677-1"
type textarea "#37676-1 (gutters) and #37677-1 (lights)"
click at [1040, 98] on icon at bounding box center [1042, 107] width 18 height 18
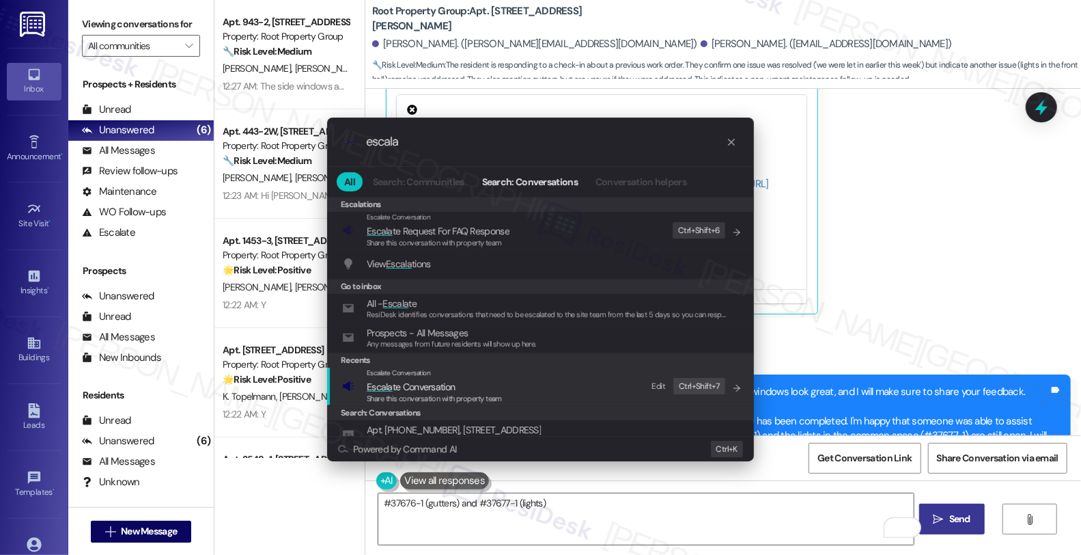
type input "escala"
click at [434, 383] on span "Escala te Conversation" at bounding box center [411, 387] width 88 height 12
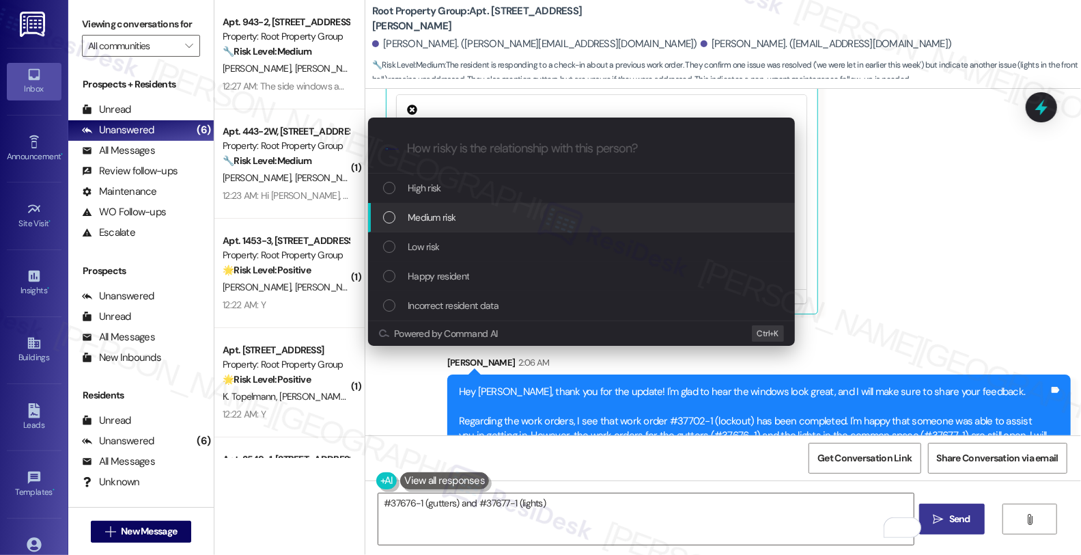
click at [452, 220] on span "Medium risk" at bounding box center [432, 217] width 48 height 15
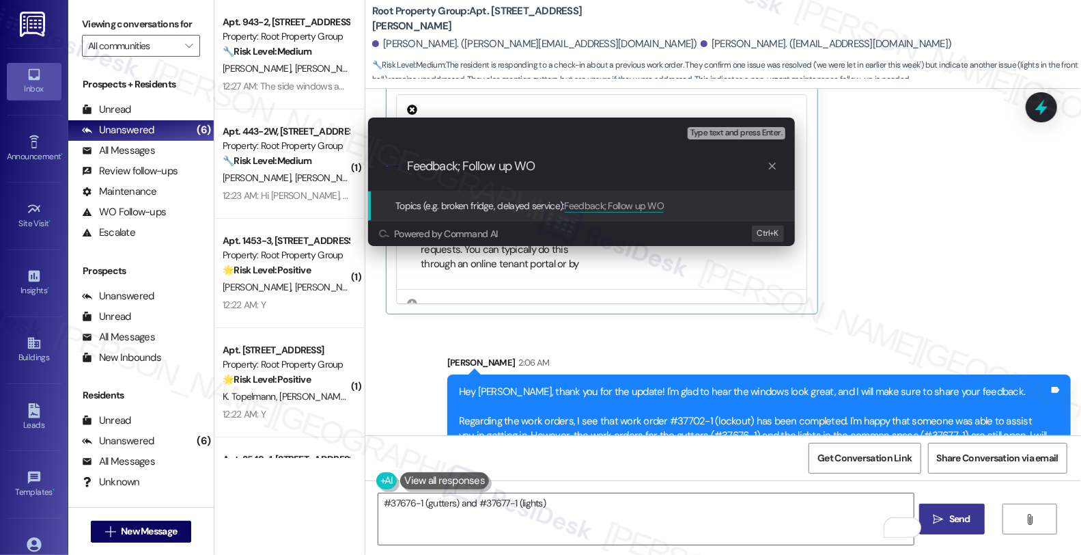
paste input "#37676-1 (gutters) and #37677-1 (lights)"
type input "Feedback; Follow up WO #37676-1 (gutters) and #37677-1 (lights)"
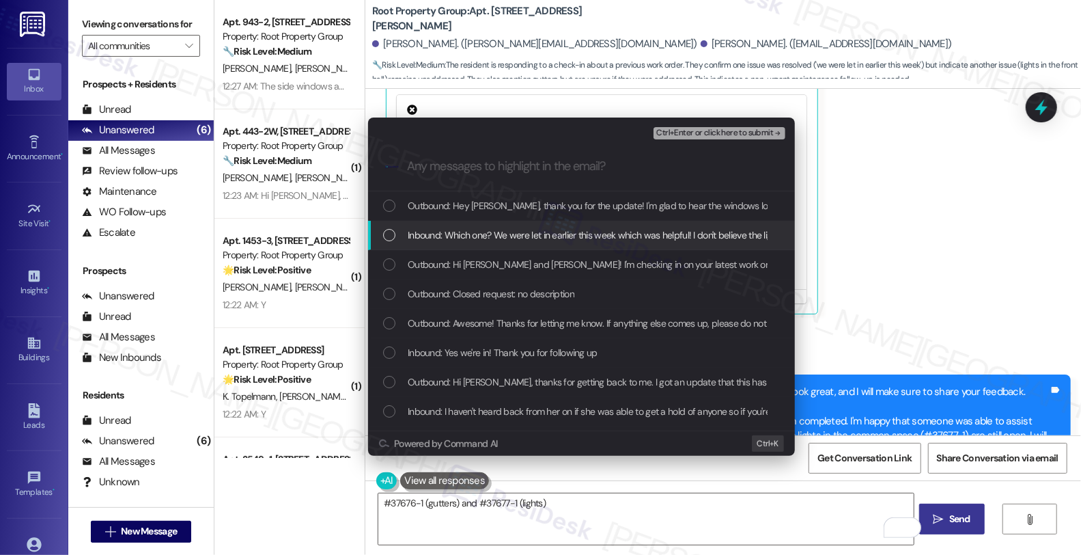
click at [511, 238] on span "Inbound: Which one? We were let in earlier this week which was helpful! I don't…" at bounding box center [1085, 234] width 1355 height 15
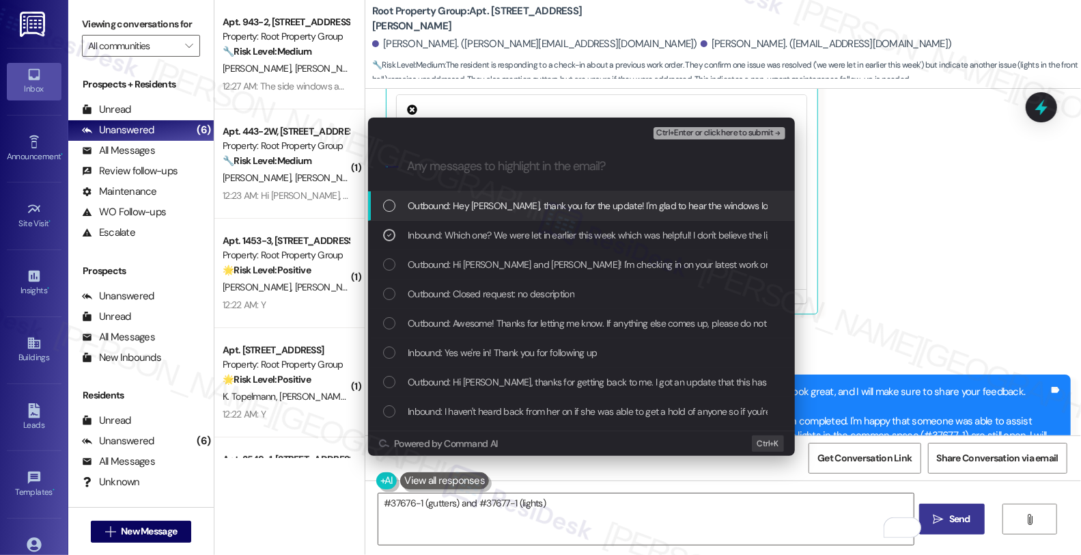
click at [721, 131] on span "Ctrl+Enter or click here to submit" at bounding box center [714, 133] width 117 height 10
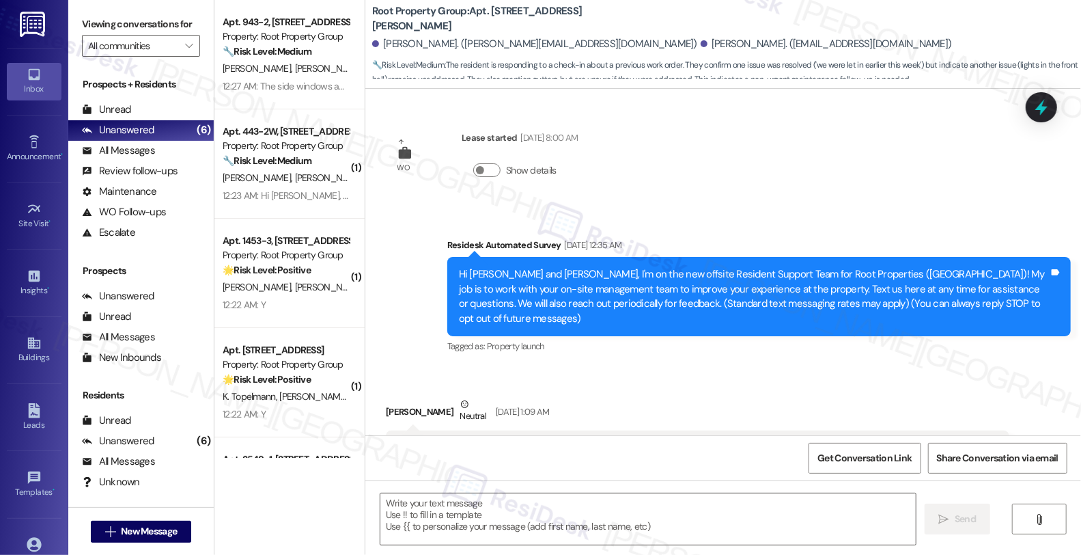
scroll to position [2006, 0]
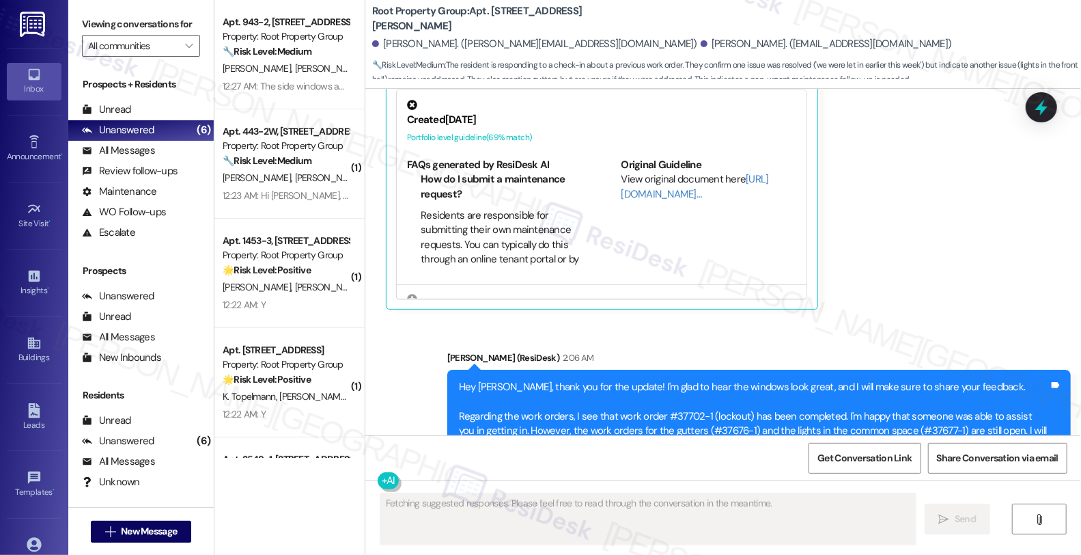
scroll to position [3658, 0]
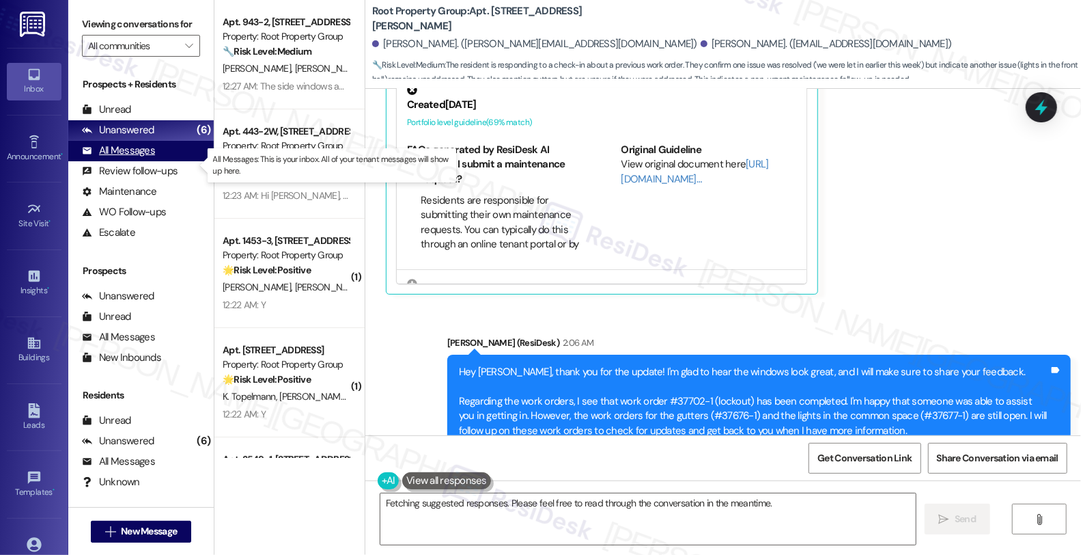
click at [161, 161] on div "All Messages (undefined)" at bounding box center [141, 151] width 146 height 20
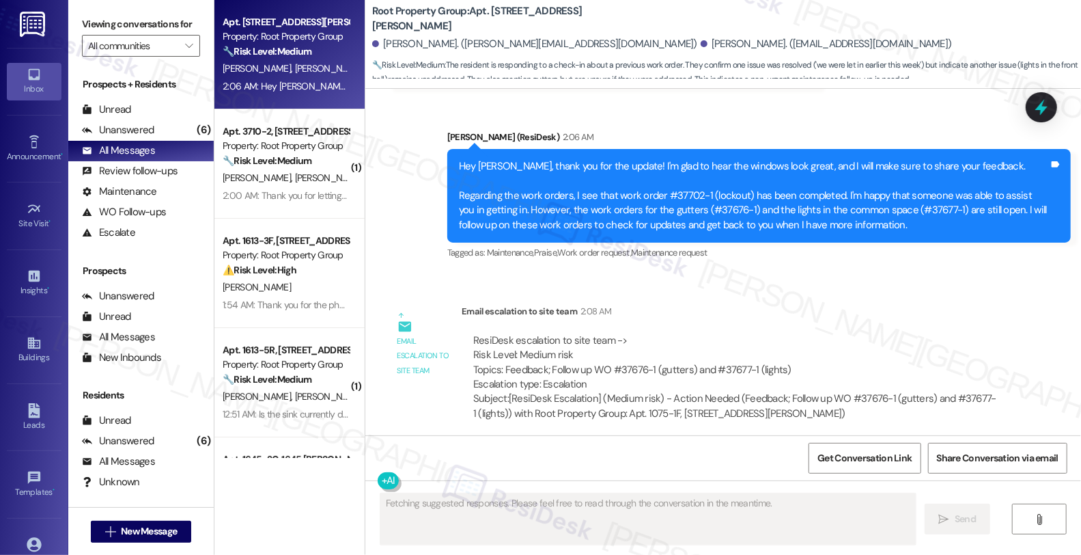
scroll to position [3980, 0]
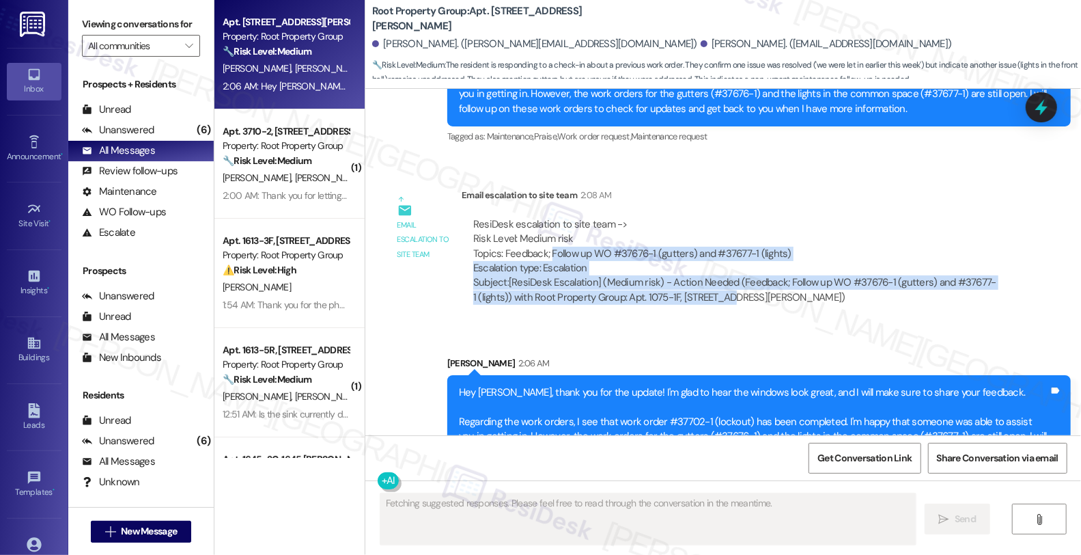
drag, startPoint x: 582, startPoint y: 221, endPoint x: 542, endPoint y: 212, distance: 40.8
click at [542, 212] on div "Email escalation to site team Email escalation to site team 2:08 AM ResiDesk es…" at bounding box center [698, 252] width 644 height 148
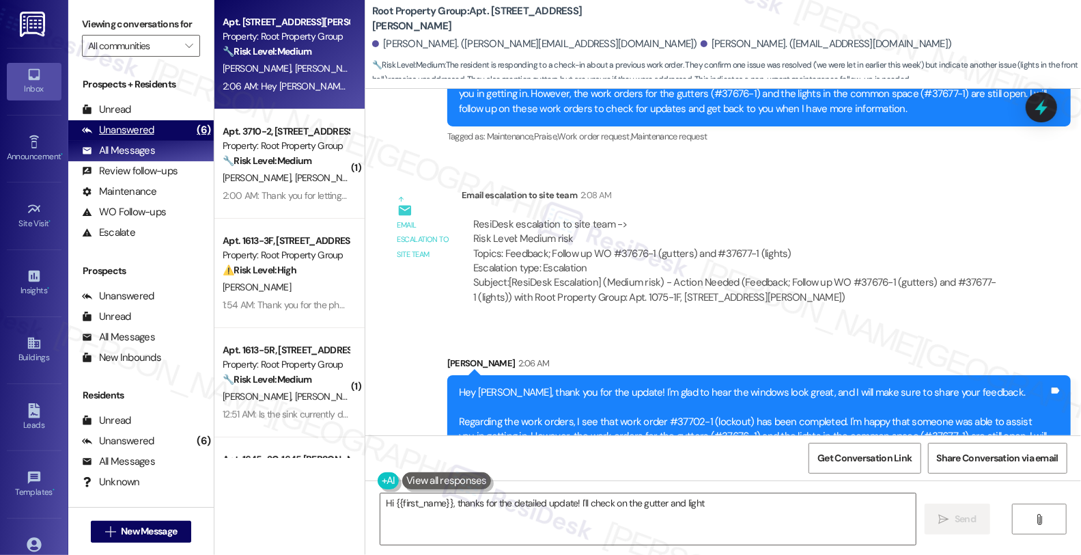
click at [152, 137] on div "Unanswered" at bounding box center [118, 130] width 72 height 14
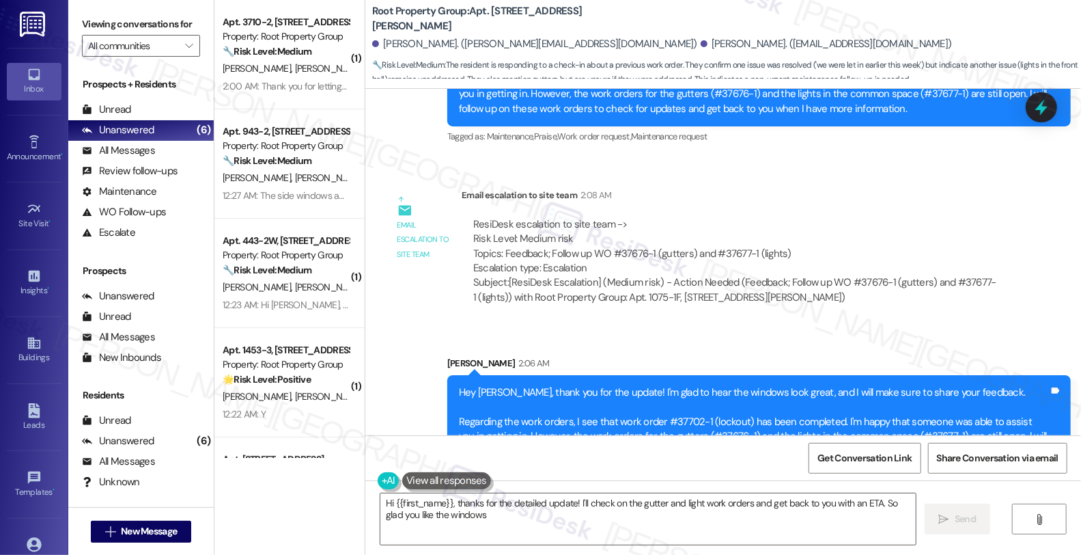
type textarea "Hi {{first_name}}, thanks for the detailed update! I'll check on the gutter and…"
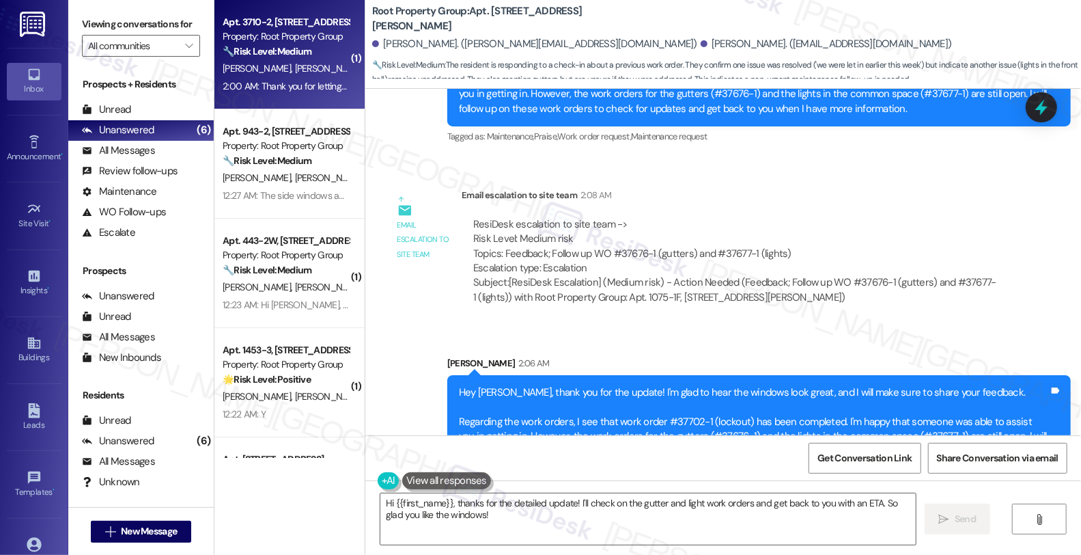
click at [304, 72] on span "[PERSON_NAME]" at bounding box center [331, 68] width 72 height 12
type textarea "Fetching suggested responses. Please feel free to read through the conversation…"
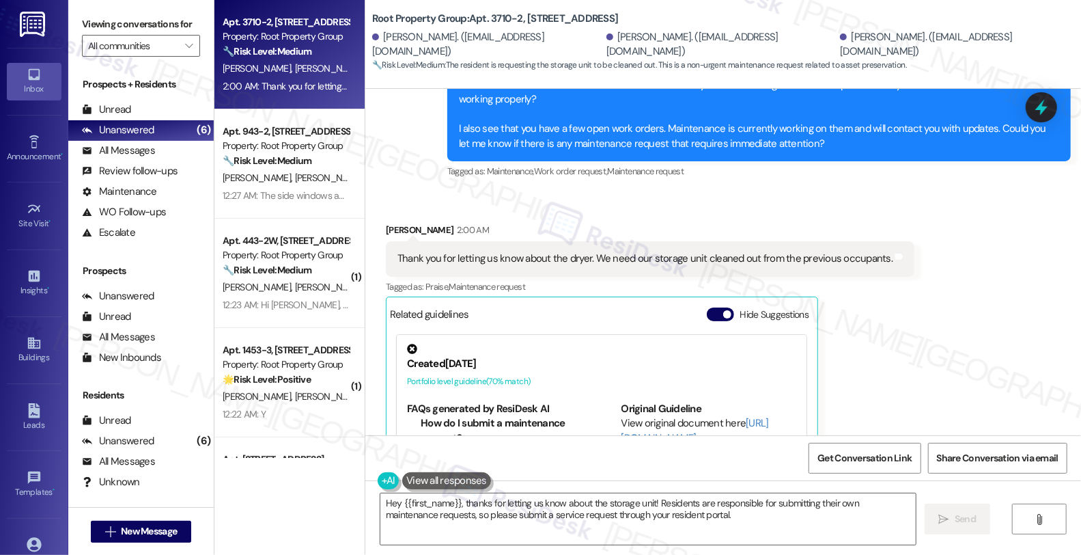
scroll to position [682, 0]
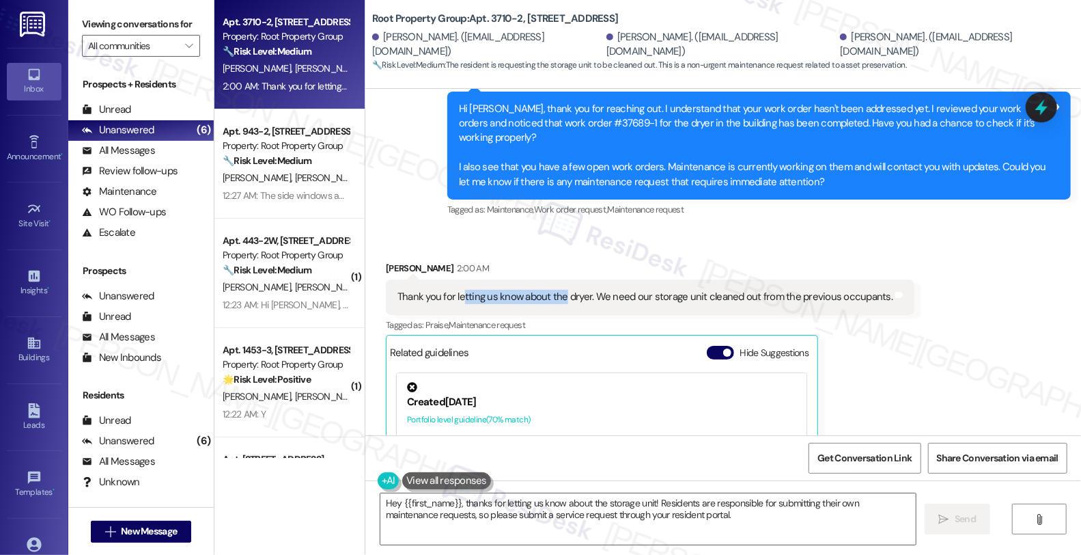
drag, startPoint x: 455, startPoint y: 281, endPoint x: 554, endPoint y: 281, distance: 99.1
click at [554, 290] on div "Thank you for letting us know about the dryer. We need our storage unit cleaned…" at bounding box center [645, 297] width 495 height 14
drag, startPoint x: 654, startPoint y: 283, endPoint x: 747, endPoint y: 283, distance: 92.2
click at [747, 290] on div "Thank you for letting us know about the dryer. We need our storage unit cleaned…" at bounding box center [645, 297] width 495 height 14
drag, startPoint x: 428, startPoint y: 253, endPoint x: 367, endPoint y: 253, distance: 60.8
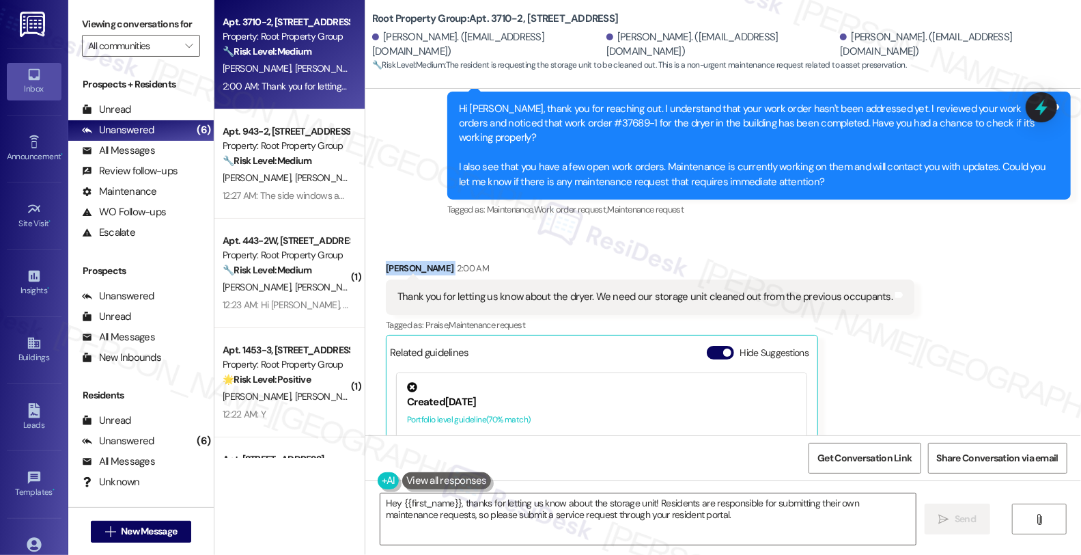
click at [376, 253] on div "Received via SMS Kelly Winters 2:00 AM Thank you for letting us know about the …" at bounding box center [650, 427] width 549 height 352
copy div "[PERSON_NAME]"
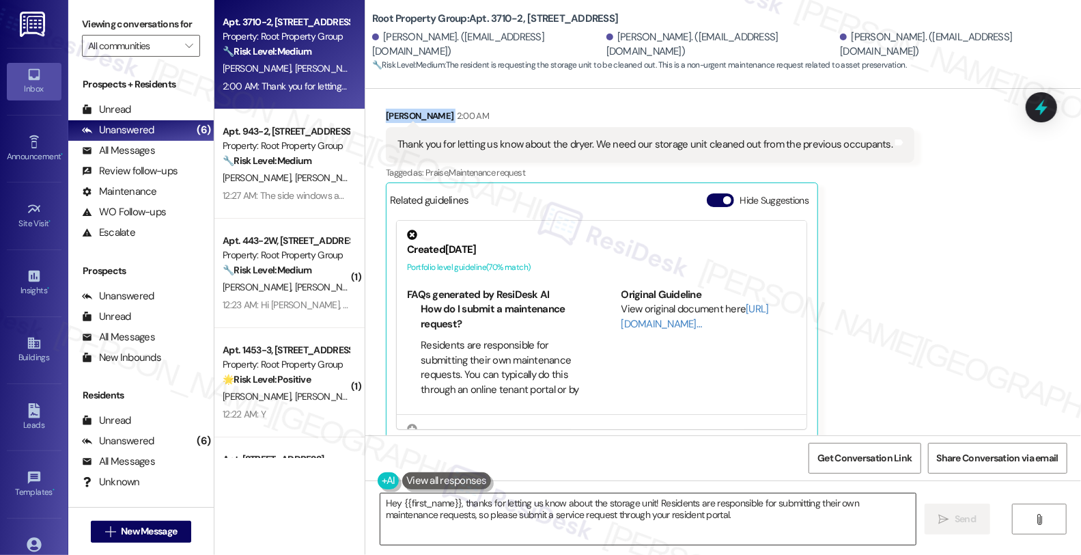
click at [381, 499] on textarea "Hey {{first_name}}, thanks for letting us know about the storage unit! Resident…" at bounding box center [649, 518] width 536 height 51
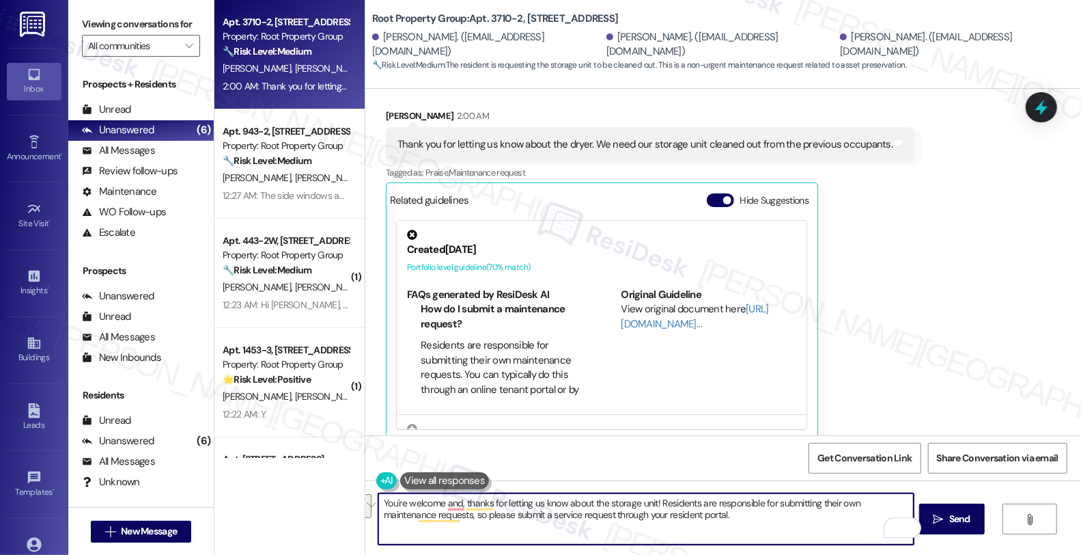
drag, startPoint x: 653, startPoint y: 502, endPoint x: 708, endPoint y: 531, distance: 61.7
click at [708, 531] on textarea "You're welcome and, thanks for letting us know about the storage unit! Resident…" at bounding box center [646, 518] width 536 height 51
paste textarea "#37638-1"
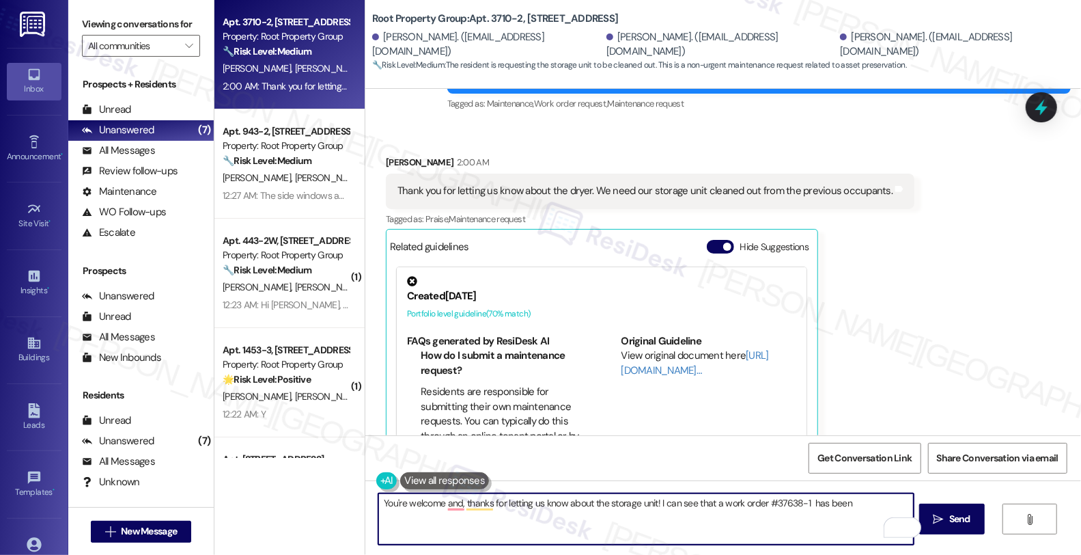
scroll to position [758, 0]
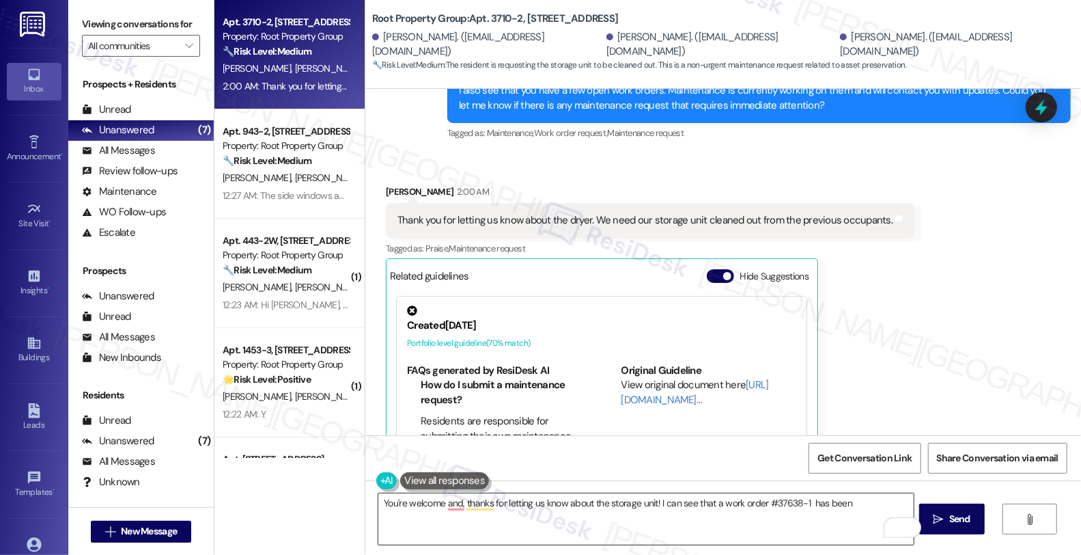
click at [690, 503] on textarea "You're welcome and, thanks for letting us know about the storage unit! I can se…" at bounding box center [646, 518] width 536 height 51
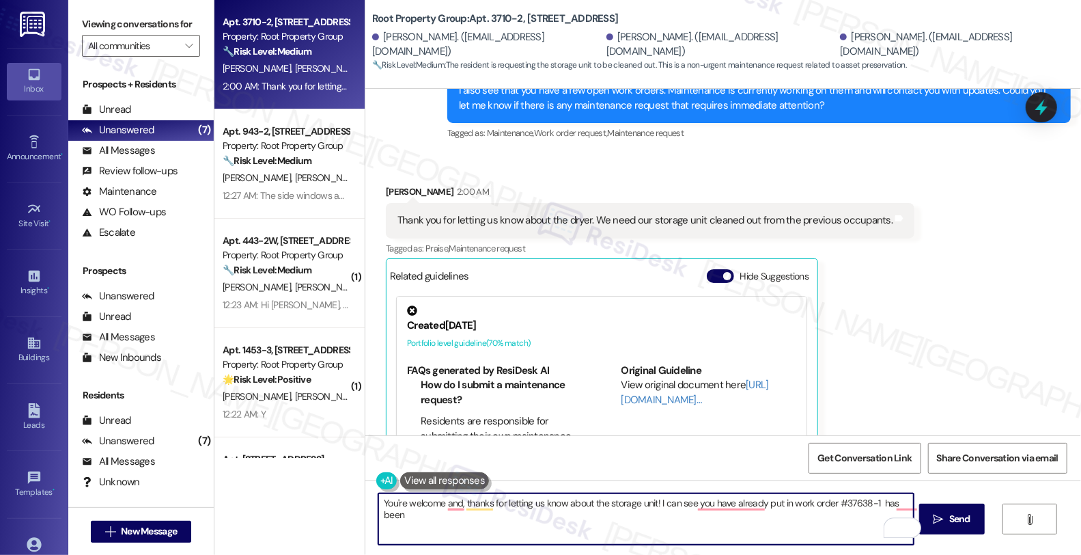
click at [705, 526] on textarea "You're welcome and, thanks for letting us know about the storage unit! I can se…" at bounding box center [646, 518] width 536 height 51
drag, startPoint x: 873, startPoint y: 503, endPoint x: 920, endPoint y: 506, distance: 46.6
click at [914, 506] on textarea "You're welcome and, thanks for letting us know about the storage unit! I can se…" at bounding box center [646, 518] width 536 height 51
click at [631, 514] on textarea "You're welcome and, thanks for letting us know about the storage unit! I can se…" at bounding box center [646, 518] width 536 height 51
click at [658, 516] on textarea "You're welcome and, thanks for letting us know about the storage unit! I can se…" at bounding box center [646, 518] width 536 height 51
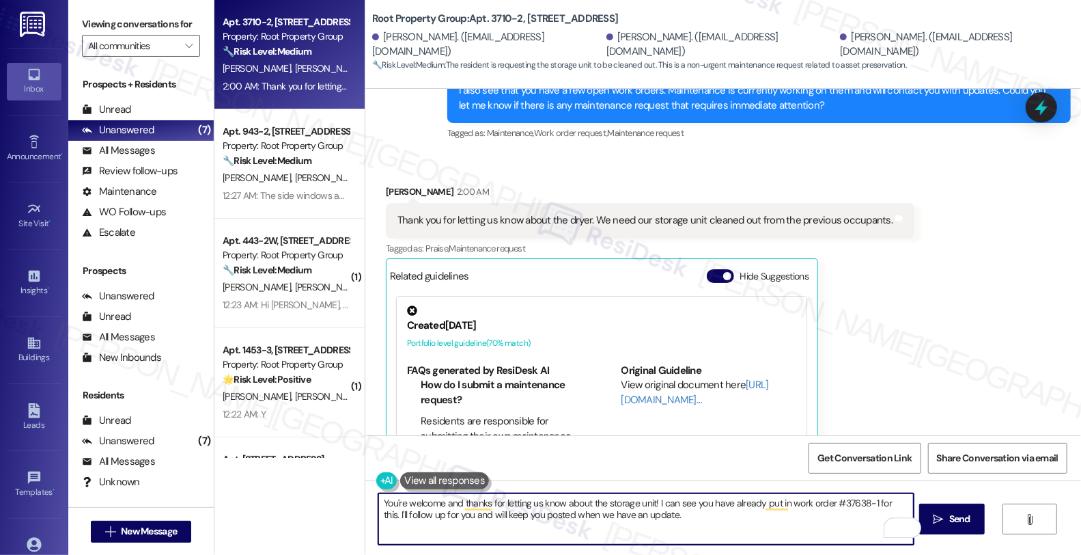
click at [676, 519] on textarea "You're welcome and thanks for letting us know about the storage unit! I can see…" at bounding box center [646, 518] width 536 height 51
click at [686, 523] on textarea "You're welcome, and thanks for letting us know about the storage unit! I can se…" at bounding box center [646, 518] width 536 height 51
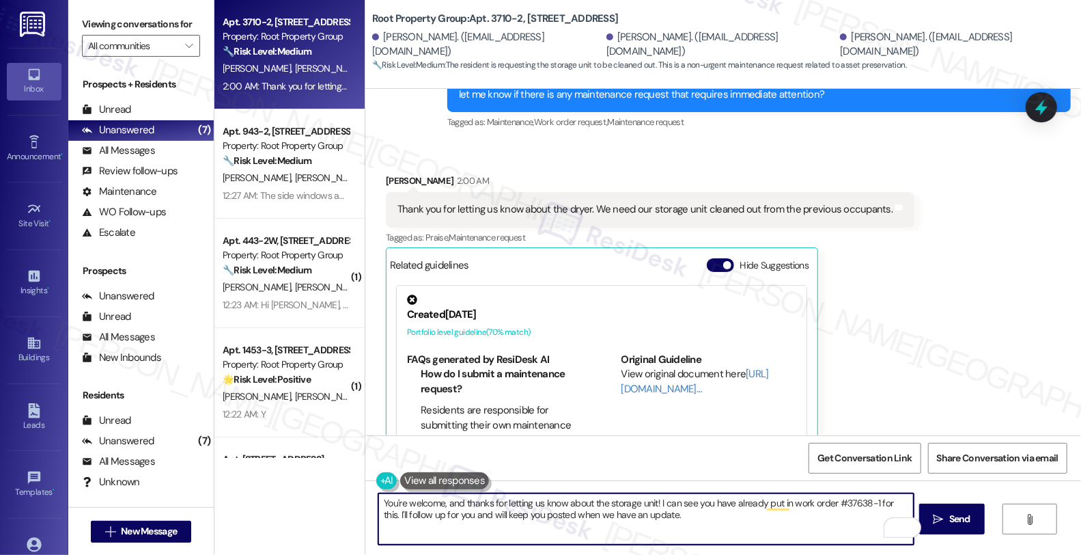
scroll to position [834, 0]
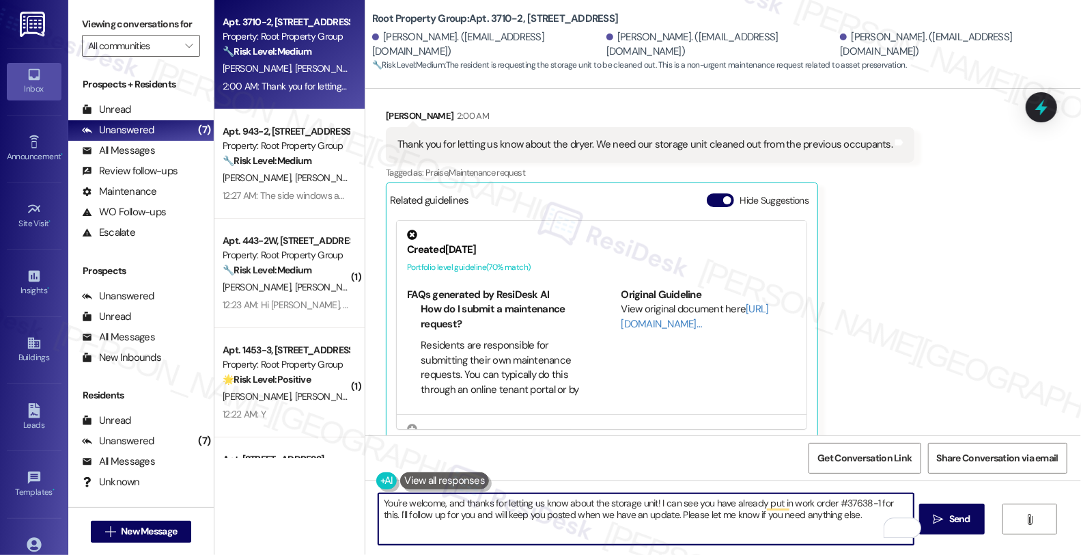
click at [847, 522] on textarea "You're welcome, and thanks for letting us know about the storage unit! I can se…" at bounding box center [646, 518] width 536 height 51
click at [839, 521] on textarea "You're welcome, and thanks for letting us know about the storage unit! I can se…" at bounding box center [646, 518] width 536 height 51
type textarea "You're welcome, and thanks for letting us know about the storage unit! I can se…"
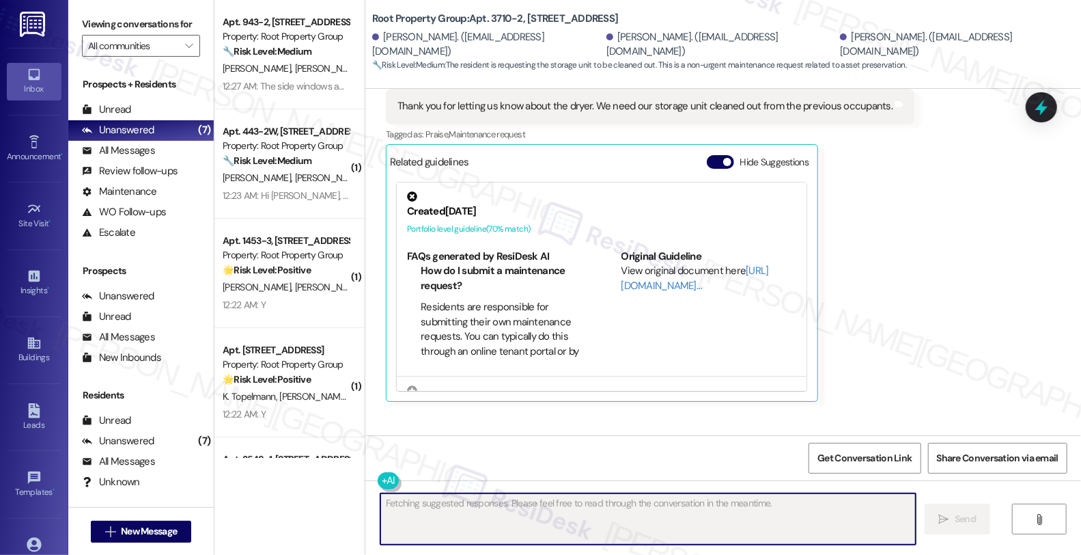
scroll to position [944, 0]
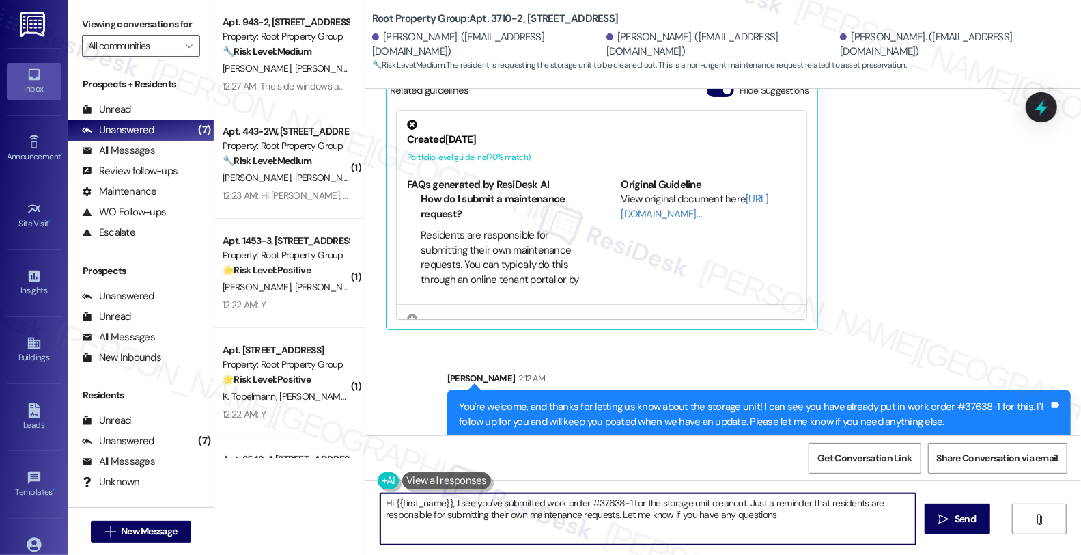
type textarea "Hi {{first_name}}, I see you've submitted work order #37638-1 for the storage u…"
drag, startPoint x: 939, startPoint y: 390, endPoint x: 982, endPoint y: 388, distance: 43.1
click at [982, 400] on div "You're welcome, and thanks for letting us know about the storage unit! I can se…" at bounding box center [754, 414] width 590 height 29
copy div "#37638-1"
click at [1046, 105] on icon at bounding box center [1041, 107] width 23 height 23
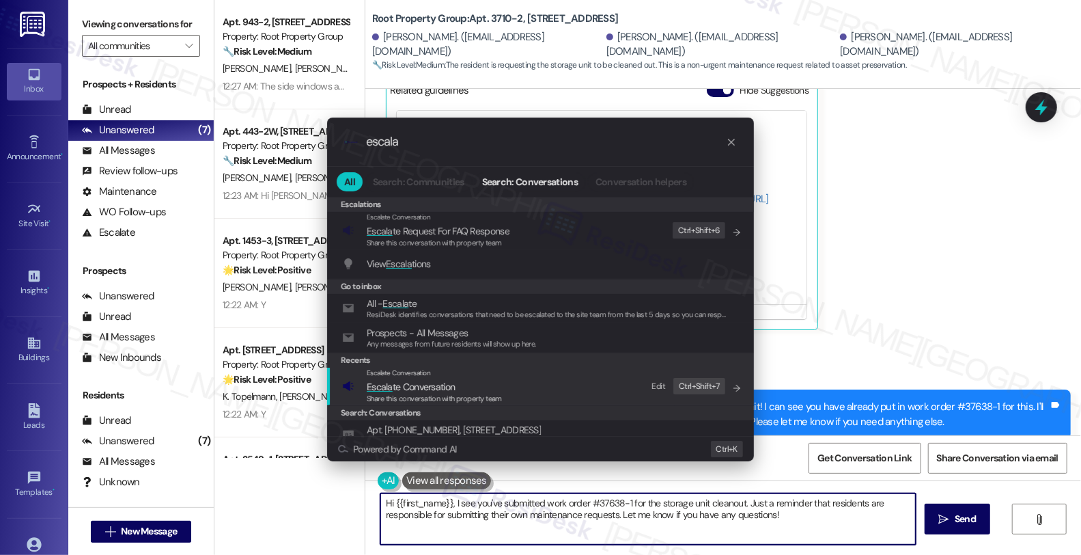
type input "escala"
click at [417, 386] on span "Escala te Conversation" at bounding box center [411, 387] width 88 height 12
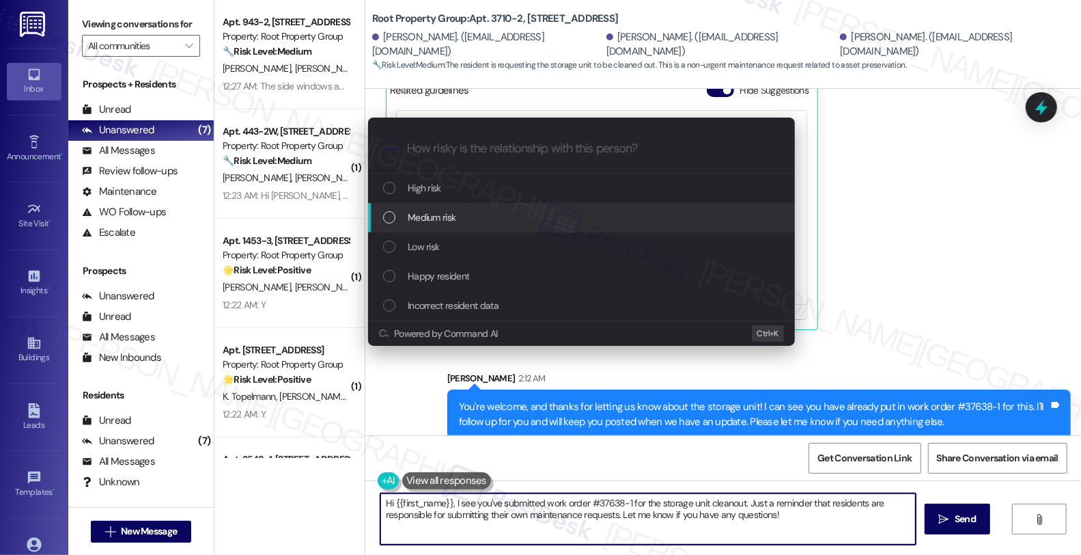
click at [434, 217] on span "Medium risk" at bounding box center [432, 217] width 48 height 15
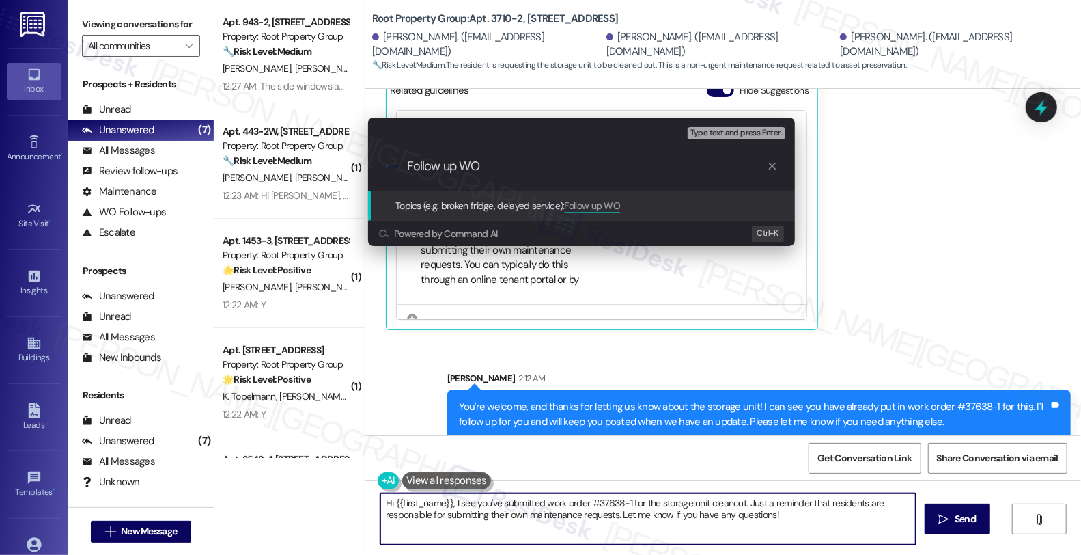
paste input "#37638-1"
type input "Follow up WO #37638-1 (storage unit)"
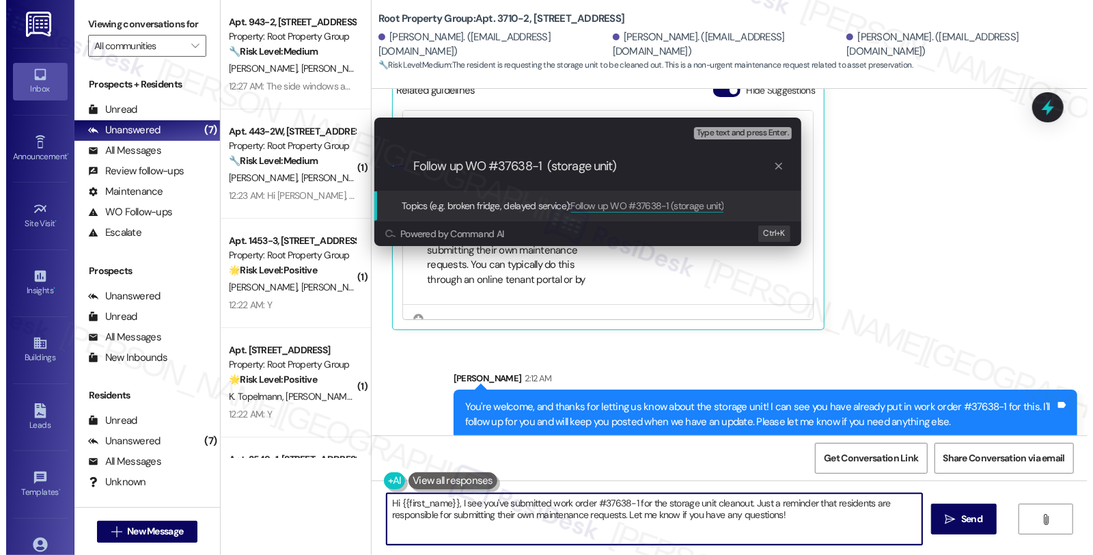
scroll to position [1, 0]
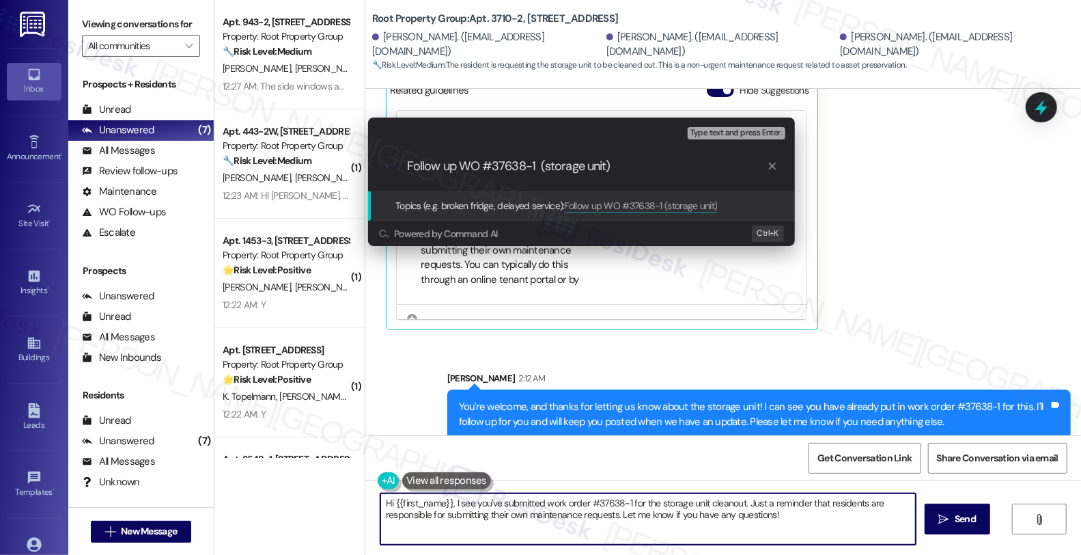
click at [624, 167] on input "Follow up WO #37638-1 (storage unit)" at bounding box center [587, 166] width 360 height 14
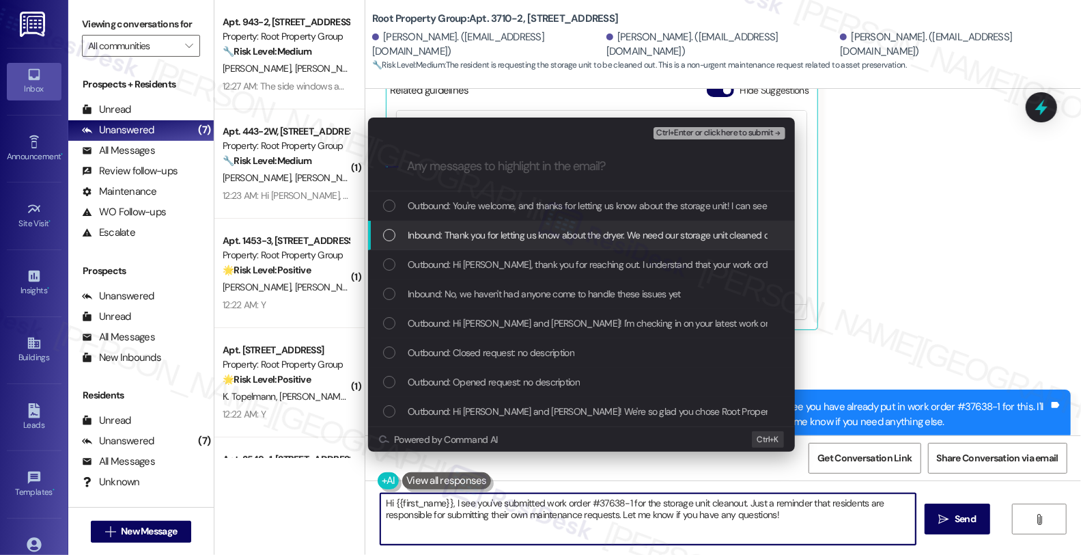
click at [507, 236] on span "Inbound: Thank you for letting us know about the dryer. We need our storage uni…" at bounding box center [652, 234] width 488 height 15
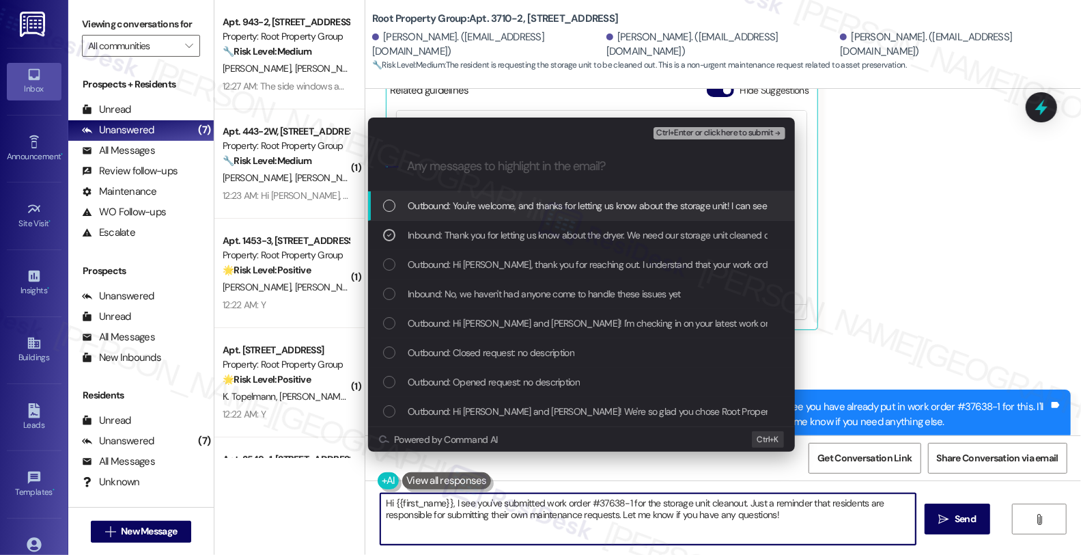
click at [717, 128] on span "Ctrl+Enter or click here to submit" at bounding box center [714, 133] width 117 height 10
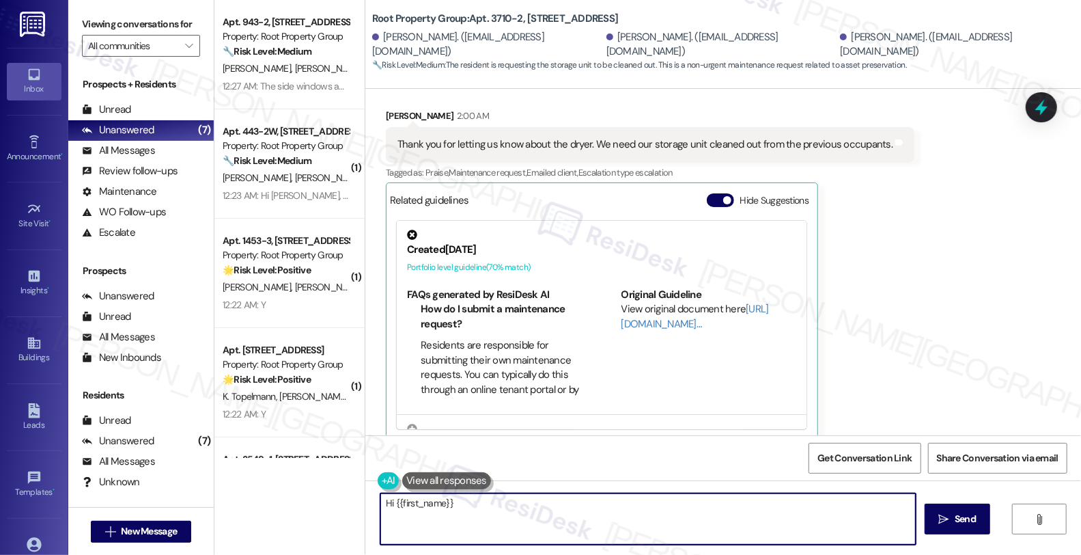
scroll to position [834, 0]
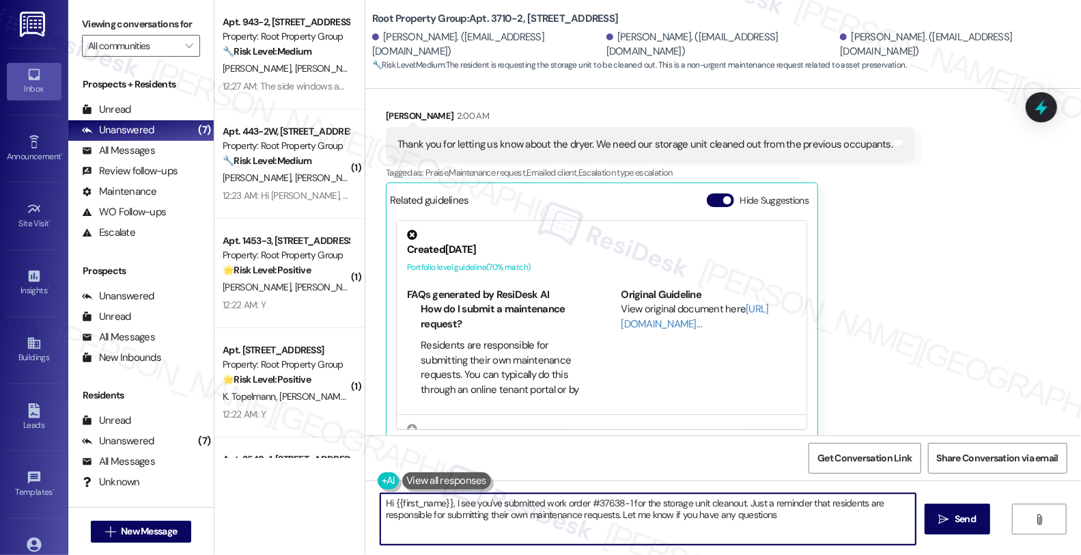
type textarea "Hi {{first_name}}, I see you've submitted work order #37638-1 for the storage u…"
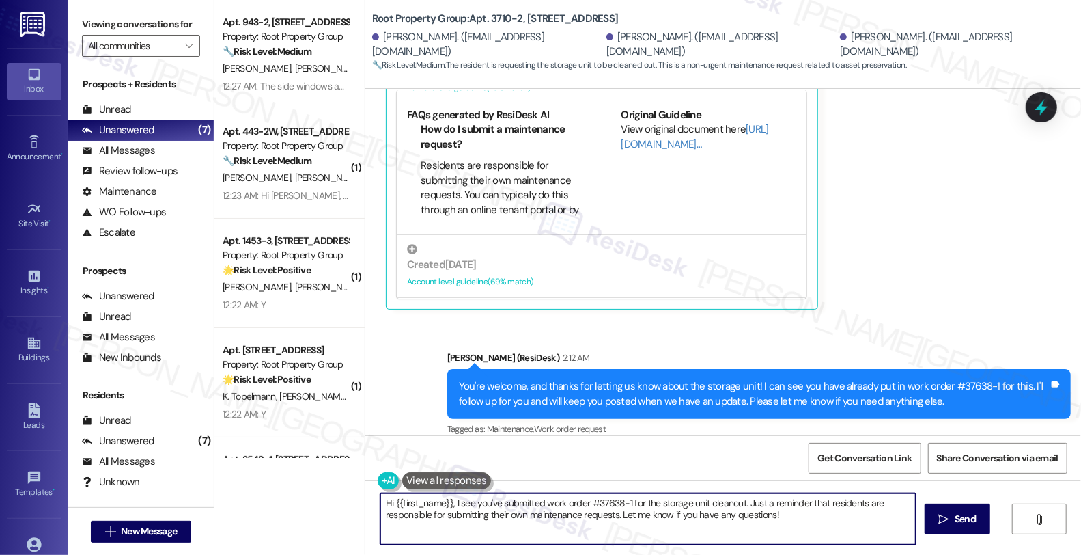
scroll to position [111, 0]
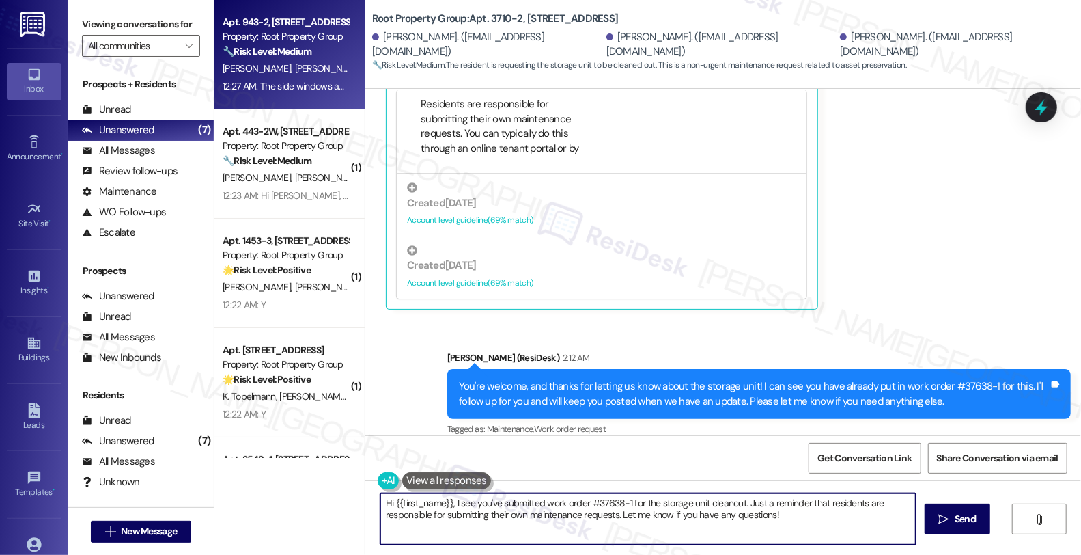
click at [295, 65] on span "[PERSON_NAME]" at bounding box center [329, 68] width 68 height 12
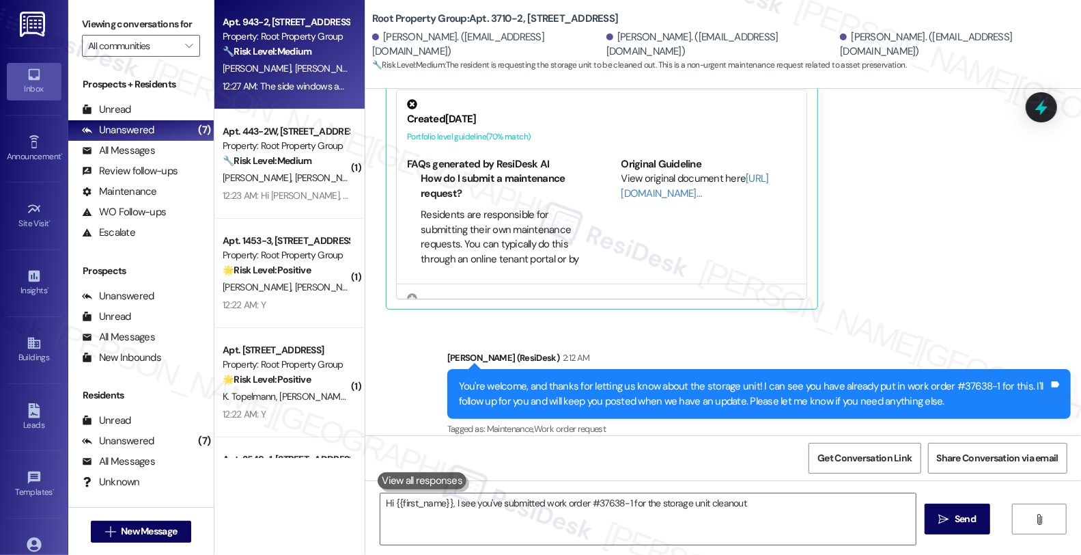
type textarea "Hi {{first_name}}, I see you've submitted work order #37638-1 for the storage u…"
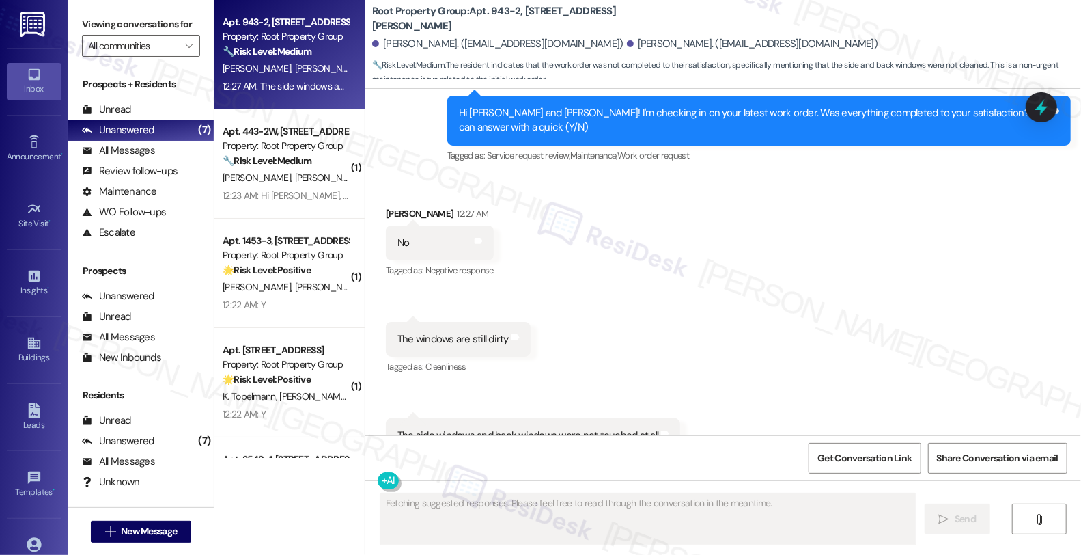
scroll to position [2094, 0]
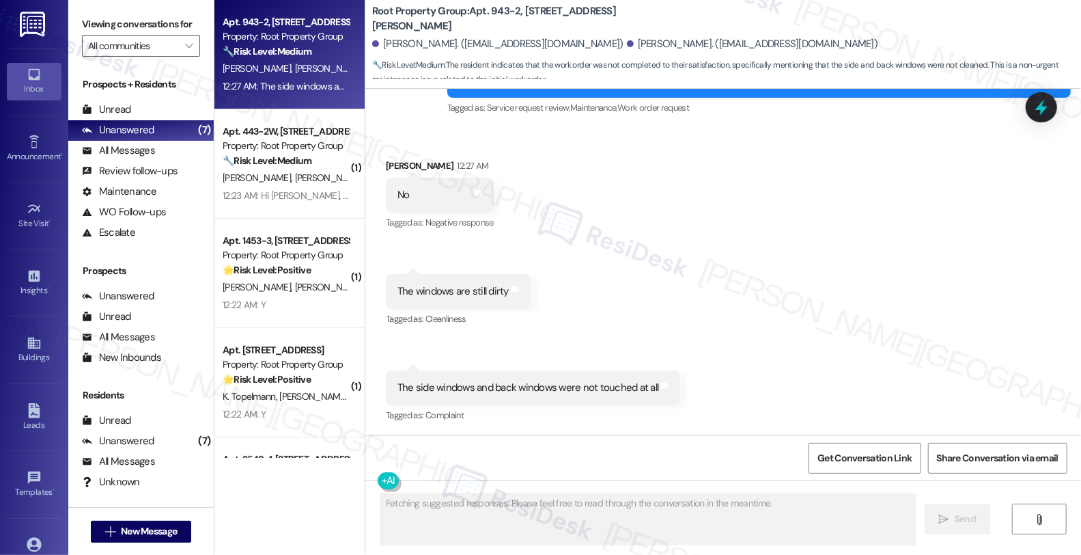
click at [685, 243] on div "Received via SMS Gennesis Gean 12:27 AM No Tags and notes Tagged as: Negative r…" at bounding box center [723, 281] width 716 height 307
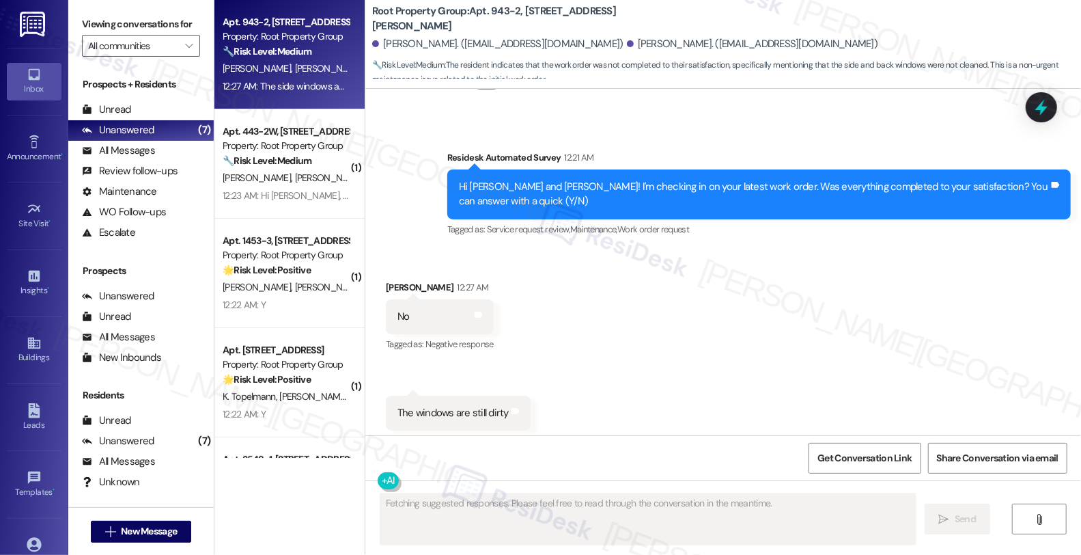
scroll to position [1942, 0]
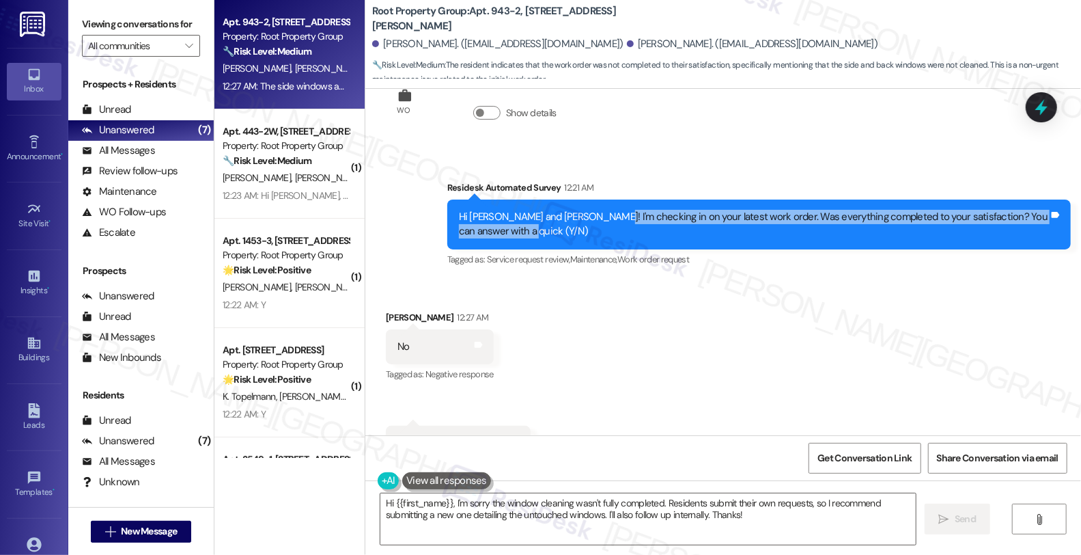
drag, startPoint x: 596, startPoint y: 219, endPoint x: 887, endPoint y: 231, distance: 291.2
click at [887, 231] on div "Hi Kirsten and Gennesis! I'm checking in on your latest work order. Was everyth…" at bounding box center [754, 224] width 590 height 29
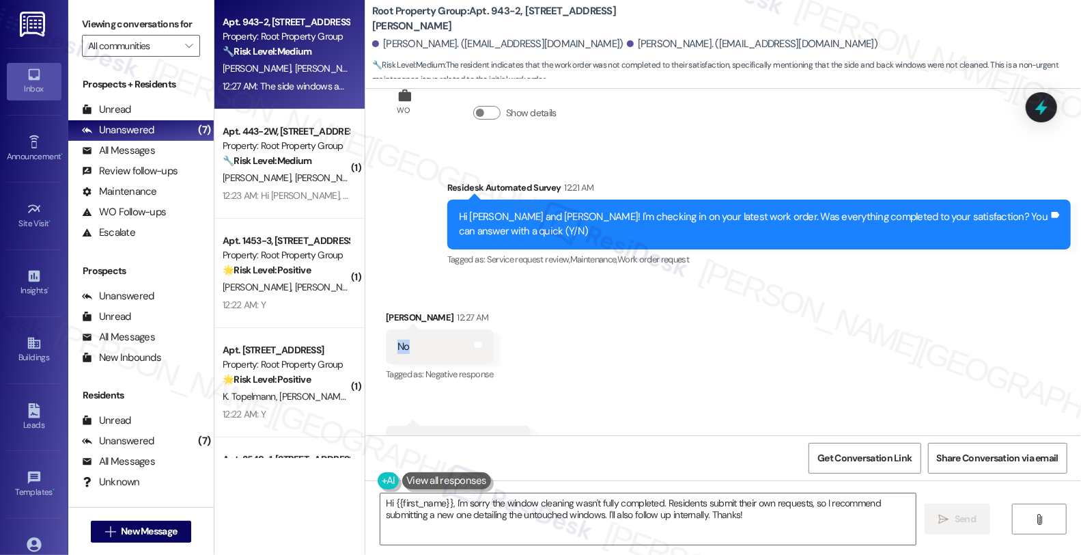
drag, startPoint x: 414, startPoint y: 352, endPoint x: 391, endPoint y: 349, distance: 23.4
click at [391, 349] on div "No Tags and notes" at bounding box center [440, 346] width 108 height 35
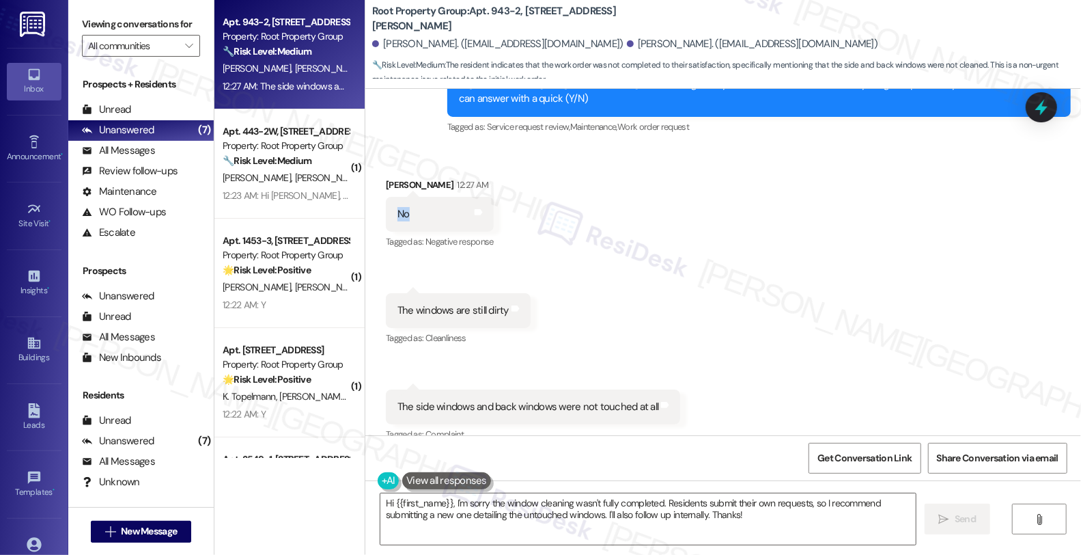
scroll to position [2094, 0]
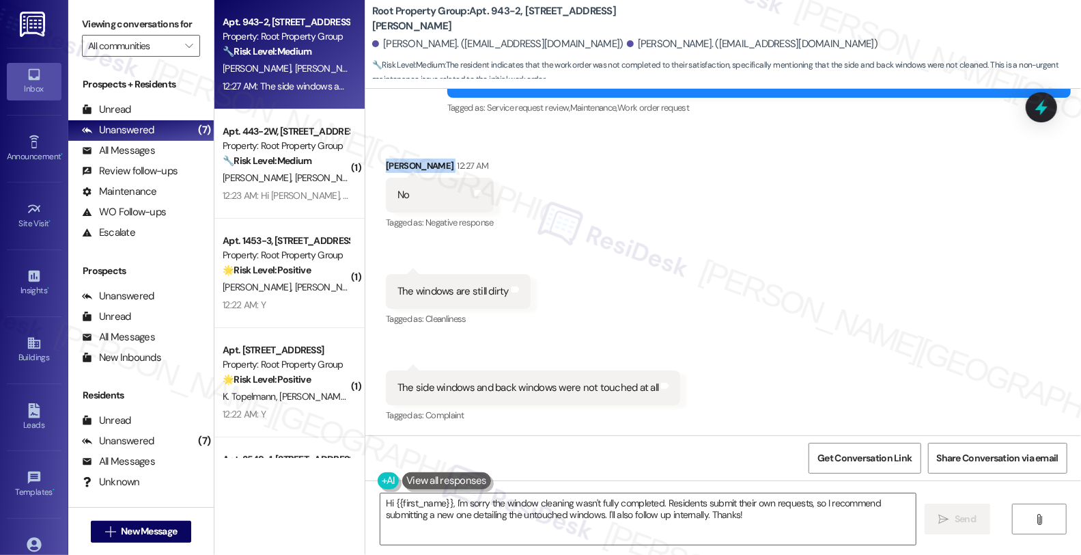
drag, startPoint x: 378, startPoint y: 162, endPoint x: 439, endPoint y: 165, distance: 60.9
click at [439, 165] on div "Gennesis Gean 12:27 AM" at bounding box center [440, 167] width 108 height 19
copy div "Gennesis Gean"
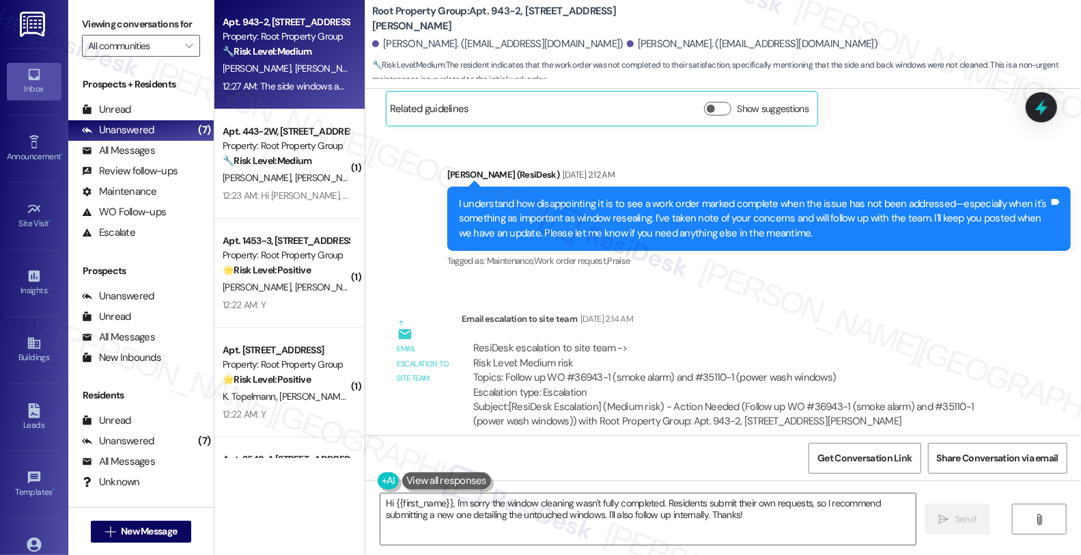
scroll to position [1107, 0]
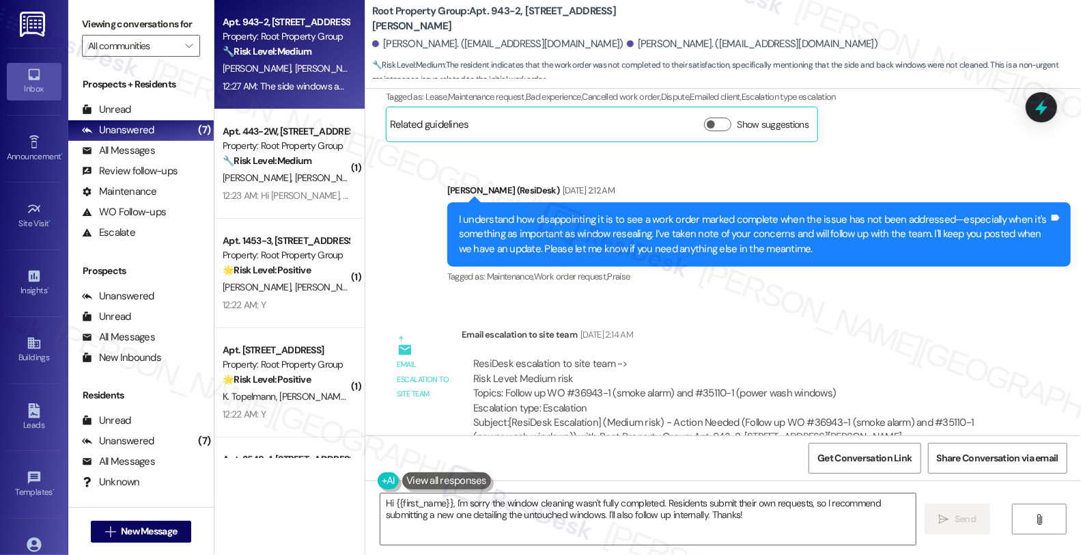
click at [699, 394] on div "ResiDesk escalation to site team -> Risk Level: Medium risk Topics: Follow up W…" at bounding box center [735, 386] width 525 height 59
copy div "35110"
click at [723, 392] on div "ResiDesk escalation to site team -> Risk Level: Medium risk Topics: Follow up W…" at bounding box center [735, 386] width 525 height 59
click at [738, 323] on div "Email escalation to site team Email escalation to site team Aug 16, 2025 at 2:1…" at bounding box center [698, 391] width 644 height 148
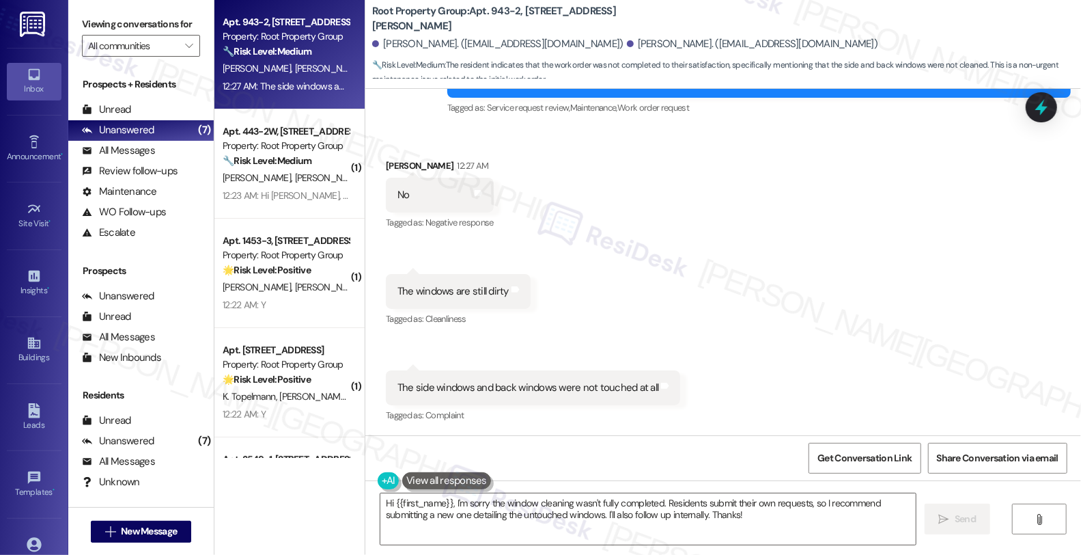
scroll to position [2095, 0]
click at [398, 168] on div "Gennesis Gean 12:27 AM" at bounding box center [440, 167] width 108 height 19
copy div "Gennesis"
click at [443, 497] on textarea "Hi {{first_name}}, I'm sorry the window cleaning wasn't fully completed. Reside…" at bounding box center [649, 518] width 536 height 51
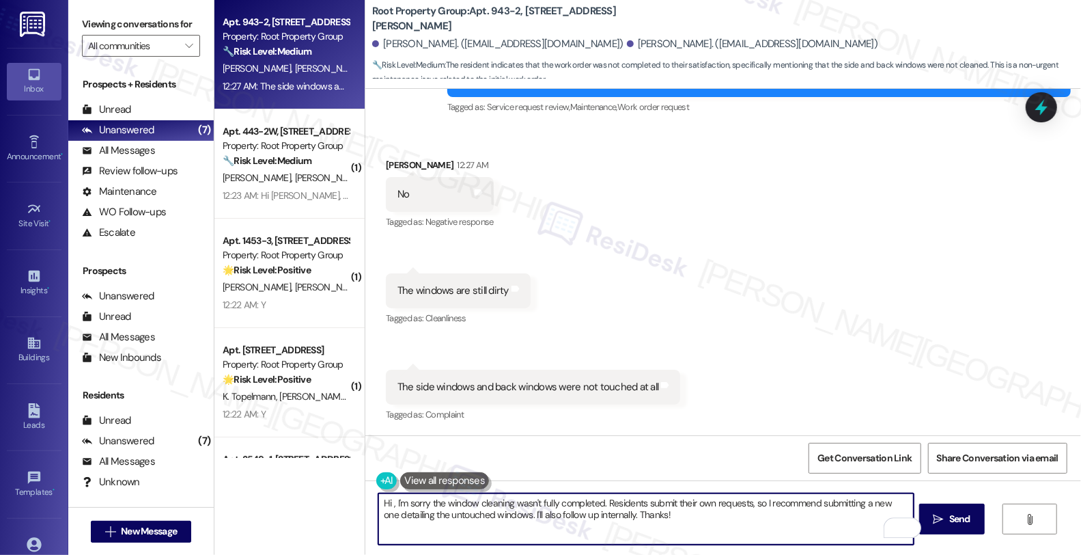
paste textarea "Gennesis"
click at [667, 516] on textarea "Hi Genesis, I'm sorry the window cleaning wasn't fully completed. Residents sub…" at bounding box center [646, 518] width 536 height 51
click at [540, 503] on textarea "Hi Genesis, I'm sorry the window cleaning wasn't fully completed. Residents sub…" at bounding box center [646, 518] width 536 height 51
paste textarea "#35110-1"
click at [626, 503] on textarea "Hi Genesis, I'm sorry the window cleaning (work order #35110-1)wasn't fully com…" at bounding box center [646, 518] width 536 height 51
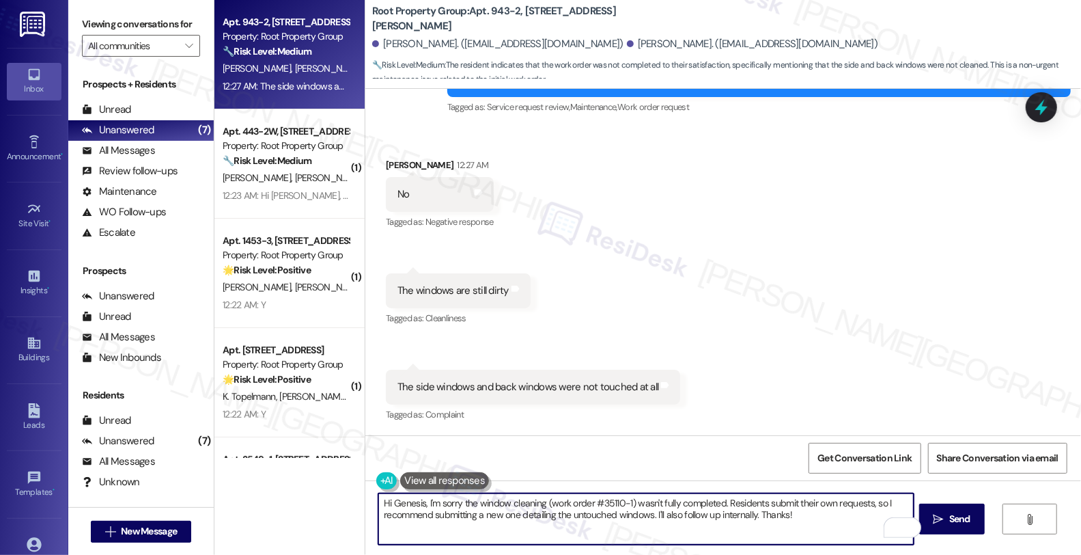
drag, startPoint x: 722, startPoint y: 501, endPoint x: 825, endPoint y: 531, distance: 107.4
click at [825, 531] on textarea "Hi Genesis, I'm sorry the window cleaning (work order #35110-1) wasn't fully co…" at bounding box center [646, 518] width 536 height 51
click at [722, 522] on textarea "Hi Genesis, I'm sorry the window cleaning (work order #35110-1) wasn't fully co…" at bounding box center [646, 518] width 536 height 51
type textarea "Hi Genesis, I'm sorry the window cleaning (work order #35110-1) wasn't fully co…"
click at [887, 528] on div "Rewrite with Grammarly" at bounding box center [894, 528] width 15 height 16
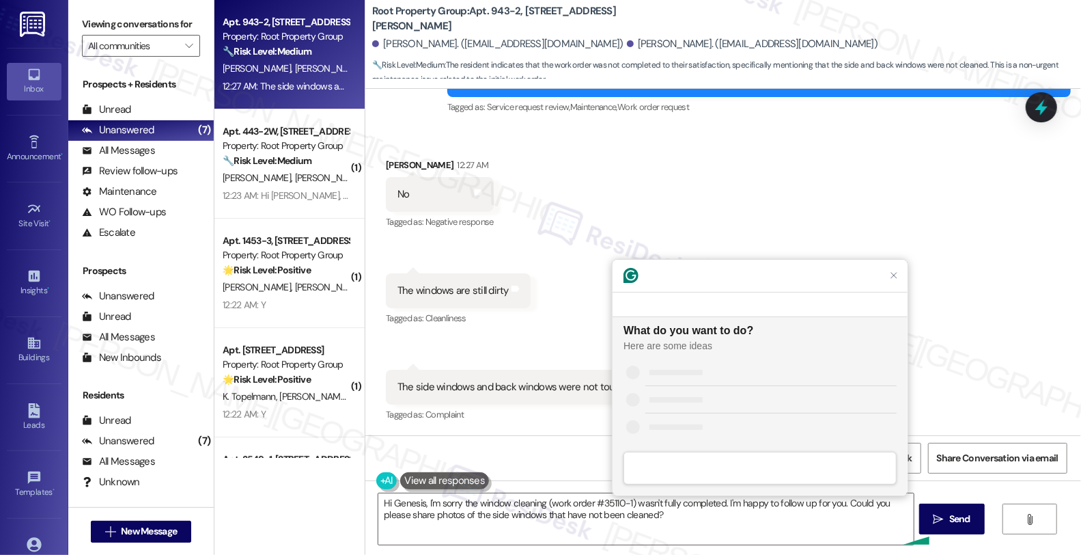
scroll to position [0, 0]
click at [693, 376] on div "Improve it" at bounding box center [771, 371] width 251 height 14
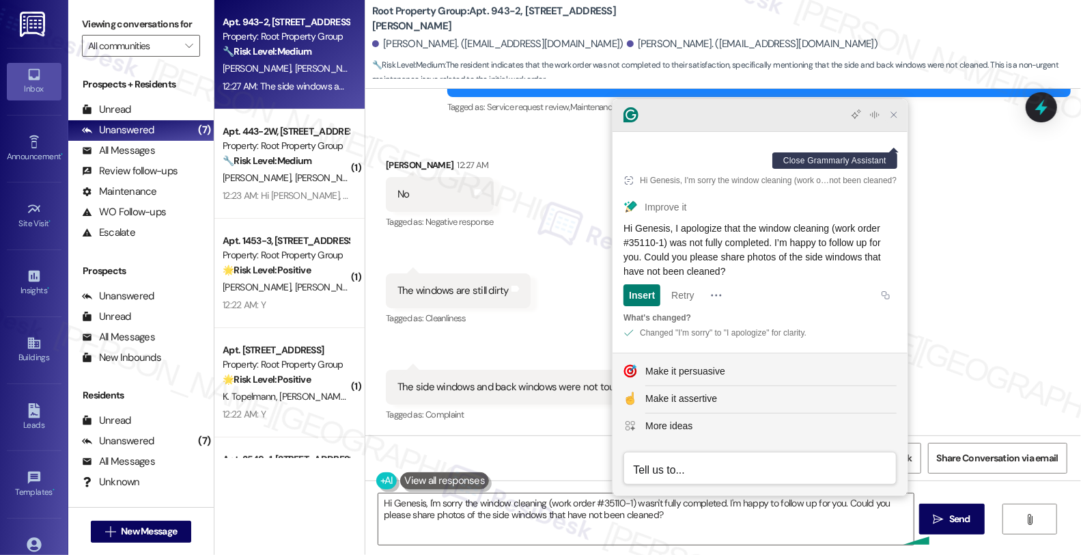
click at [895, 120] on icon "Close Grammarly Assistant" at bounding box center [894, 114] width 11 height 11
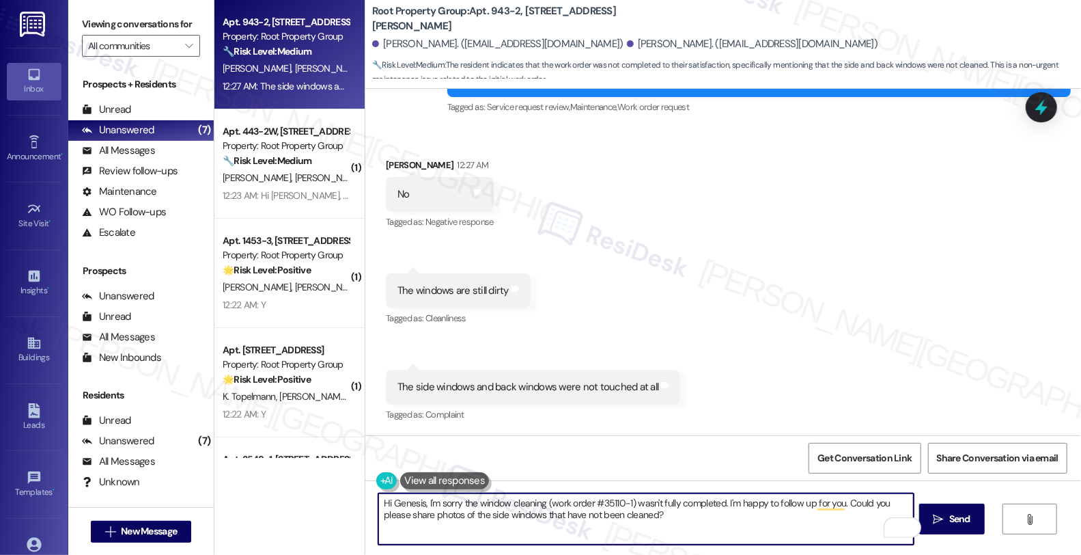
click at [641, 514] on textarea "Hi Genesis, I'm sorry the window cleaning (work order #35110-1) wasn't fully co…" at bounding box center [646, 518] width 536 height 51
click at [765, 514] on textarea "Hi Genesis, I'm sorry the window cleaning (work order #35110-1) wasn't fully co…" at bounding box center [646, 518] width 536 height 51
click at [728, 519] on textarea "Hi Genesis, I'm sorry the window cleaning (work order #35110-1) wasn't fully co…" at bounding box center [646, 518] width 536 height 51
click at [965, 519] on span "Send" at bounding box center [960, 519] width 21 height 14
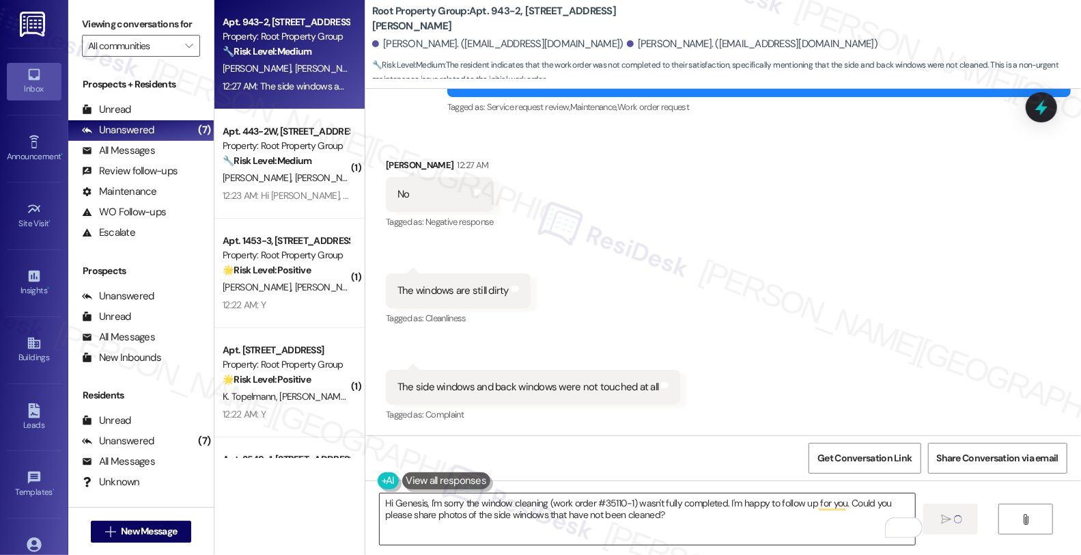
click at [688, 512] on textarea "Hi Genesis, I'm sorry the window cleaning (work order #35110-1) wasn't fully co…" at bounding box center [648, 518] width 536 height 51
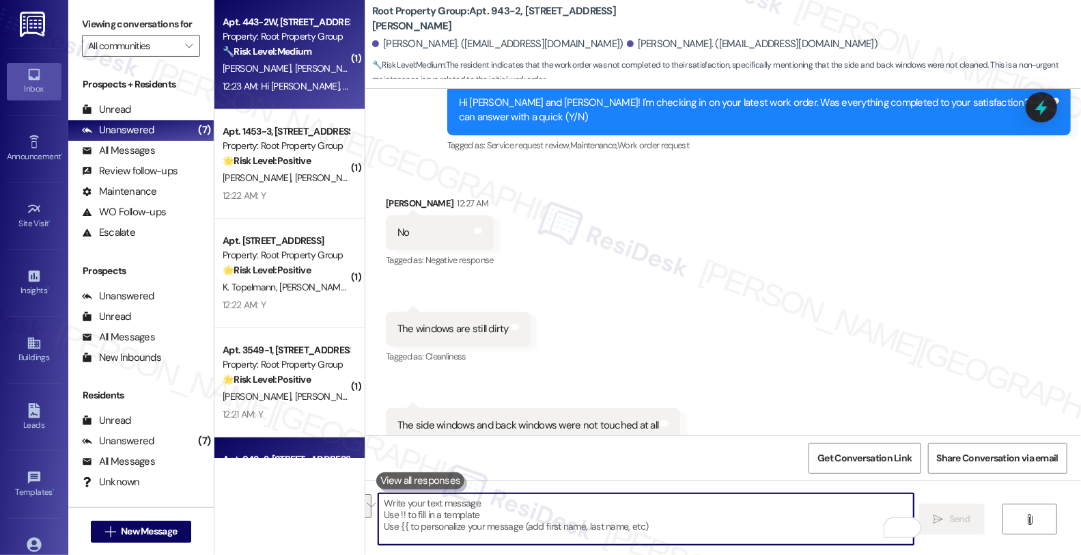
scroll to position [2052, 0]
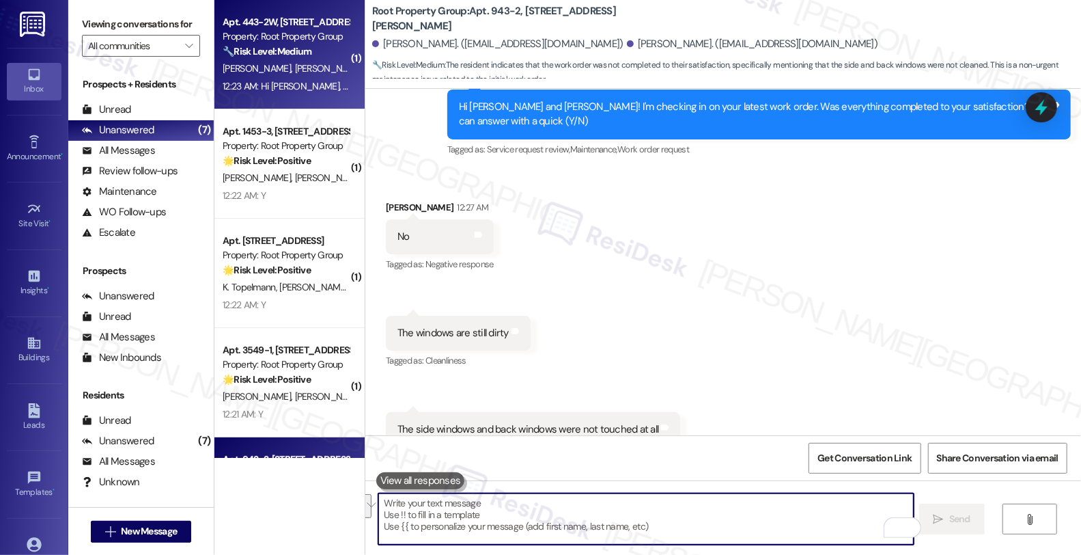
click at [313, 57] on div "🔧 Risk Level: Medium The resident is responding to a check-in about a completed…" at bounding box center [286, 51] width 126 height 14
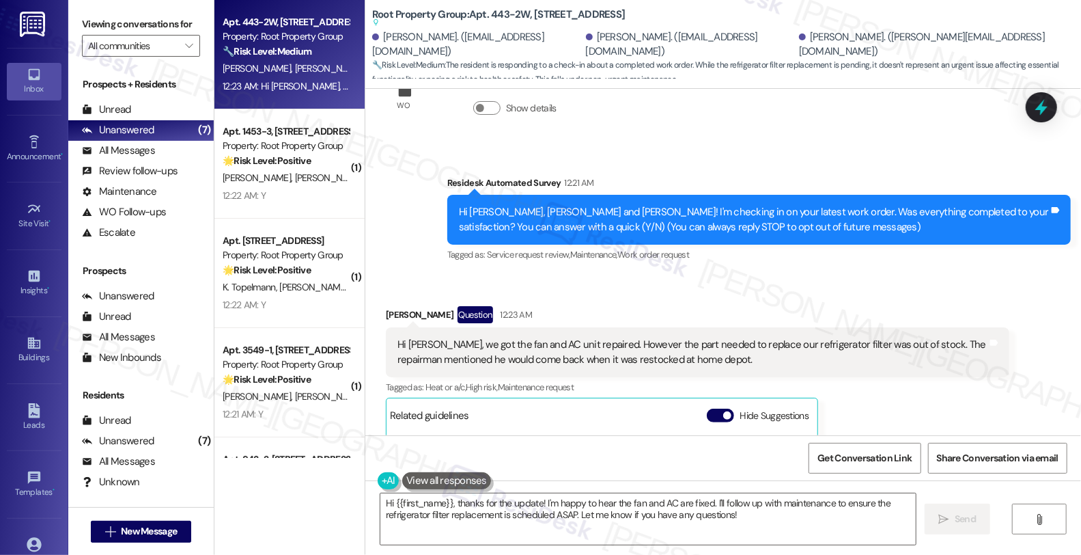
scroll to position [152, 0]
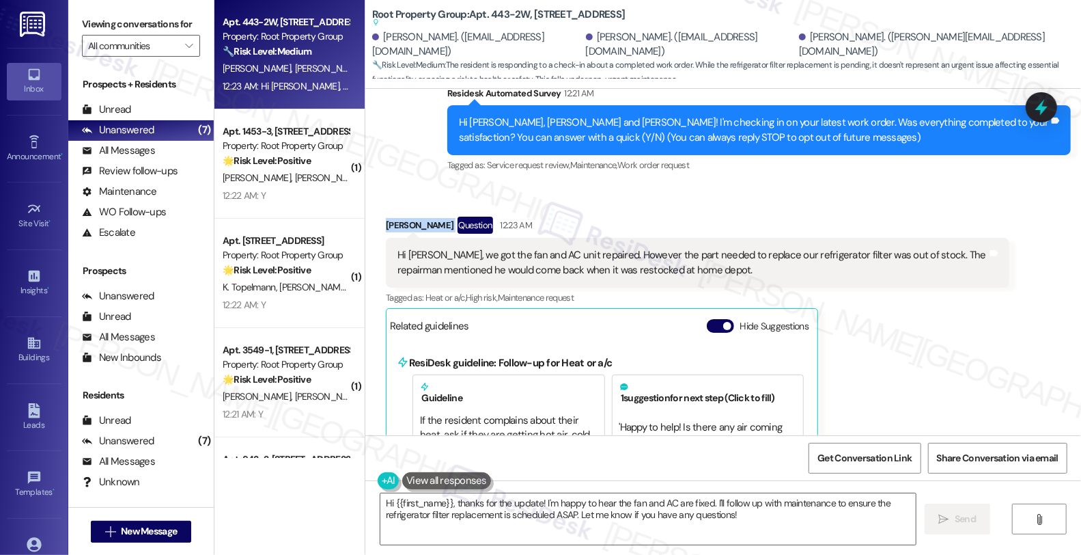
drag, startPoint x: 378, startPoint y: 223, endPoint x: 438, endPoint y: 223, distance: 59.4
click at [438, 223] on div "Received via SMS Owen Erickson Question 12:23 AM Hi Sarah, we got the fan and A…" at bounding box center [698, 485] width 644 height 559
copy div "[PERSON_NAME]"
click at [479, 509] on textarea "Hi {{first_name}}, thanks for the update! I'm happy to hear the fan and AC are …" at bounding box center [649, 518] width 536 height 51
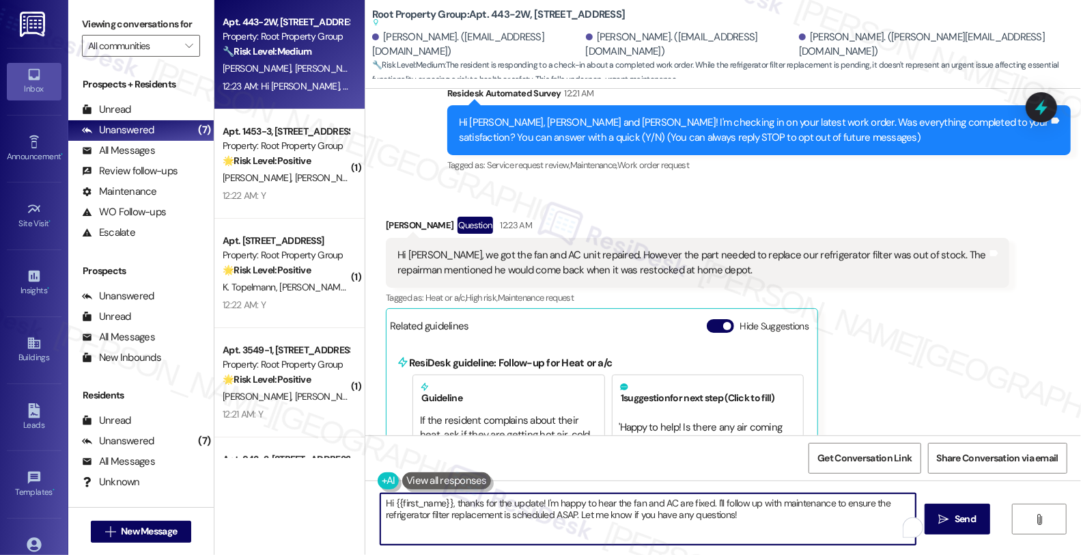
drag, startPoint x: 459, startPoint y: 503, endPoint x: 702, endPoint y: 516, distance: 243.5
click at [467, 504] on textarea "Hi {{first_name}}, thanks for the update! I'm happy to hear the fan and AC are …" at bounding box center [649, 518] width 536 height 51
drag, startPoint x: 705, startPoint y: 501, endPoint x: 721, endPoint y: 501, distance: 15.7
click at [706, 501] on textarea "Hi {{first_name}}, thanks for the update! I'm happy to hear the fan and AC are …" at bounding box center [649, 518] width 536 height 51
click at [735, 500] on textarea "Hi {{first_name}}, thanks for the update! I'm happy to hear the fan and AC are …" at bounding box center [646, 518] width 536 height 51
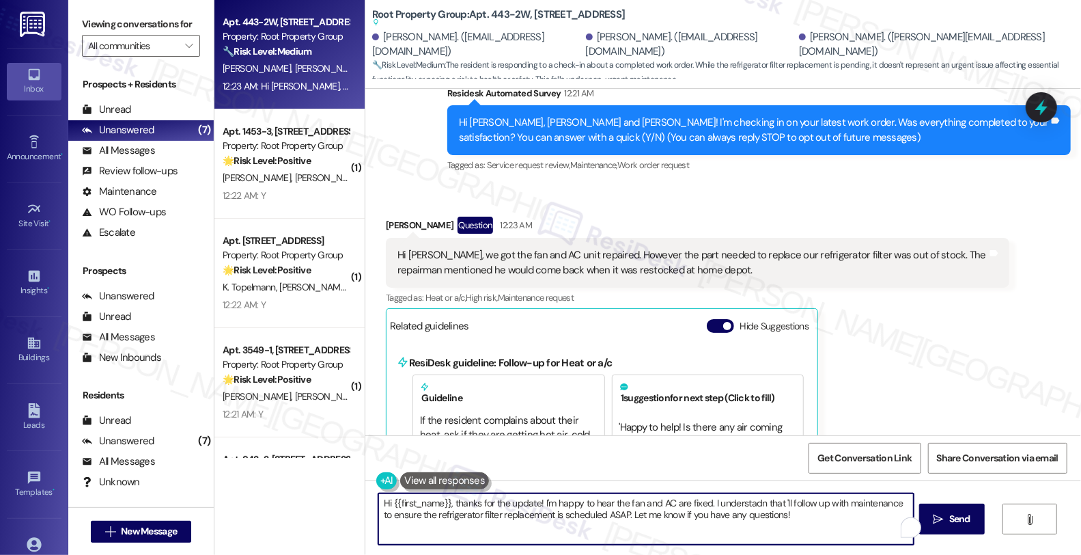
click at [735, 500] on textarea "Hi {{first_name}}, thanks for the update! I'm happy to hear the fan and AC are …" at bounding box center [646, 518] width 536 height 51
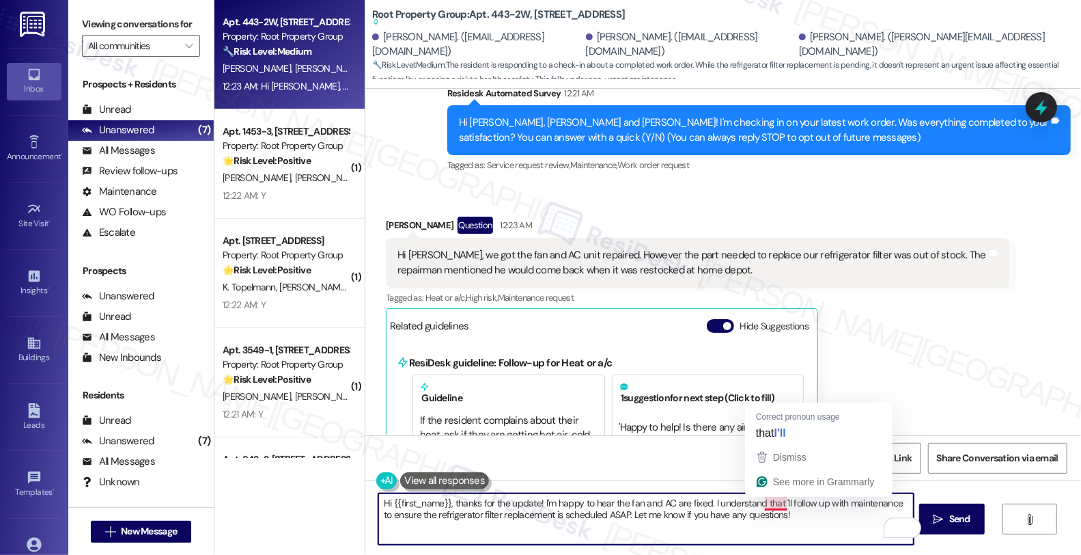
click at [772, 497] on textarea "Hi {{first_name}}, thanks for the update! I'm happy to hear the fan and AC are …" at bounding box center [646, 518] width 536 height 51
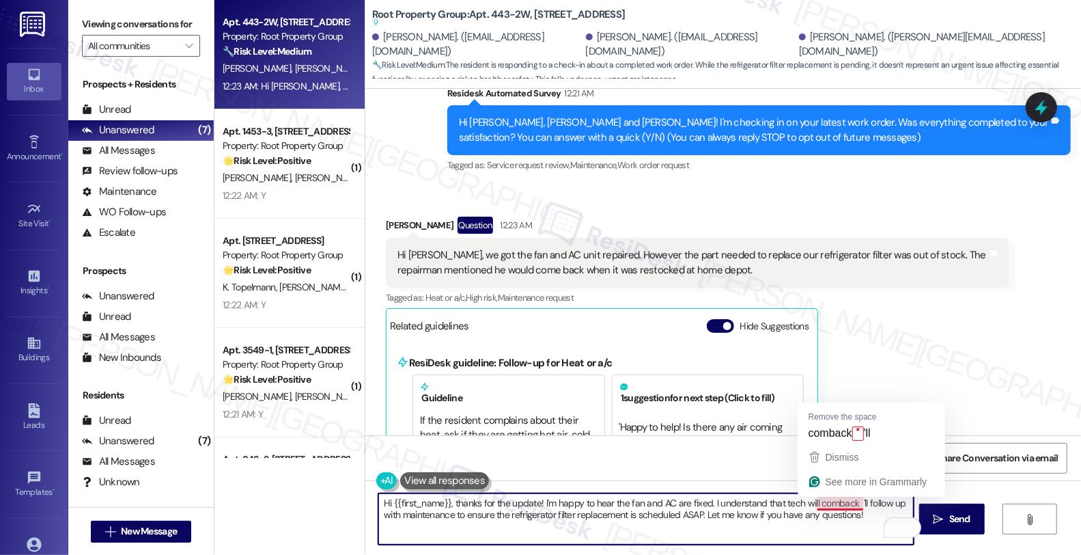
click at [827, 507] on textarea "Hi {{first_name}}, thanks for the update! I'm happy to hear the fan and AC are …" at bounding box center [646, 518] width 536 height 51
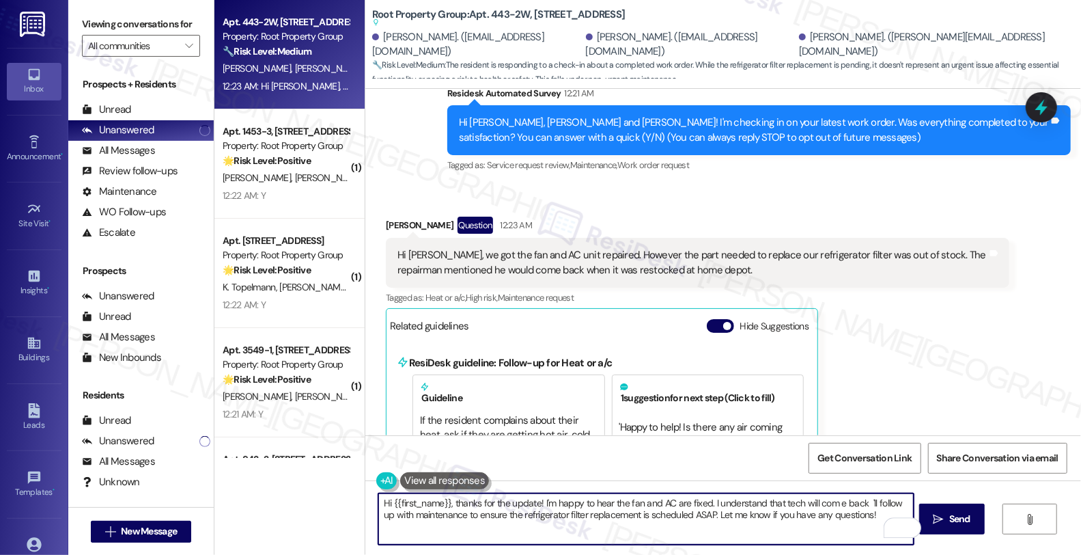
click at [829, 502] on textarea "Hi {{first_name}}, thanks for the update! I'm happy to hear the fan and AC are …" at bounding box center [646, 518] width 536 height 51
click at [855, 503] on textarea "Hi {{first_name}}, thanks for the update! I'm happy to hear the fan and AC are …" at bounding box center [646, 518] width 536 height 51
type textarea "Hi {{first_name}}, thanks for the update! I'm happy to hear the fan and AC are …"
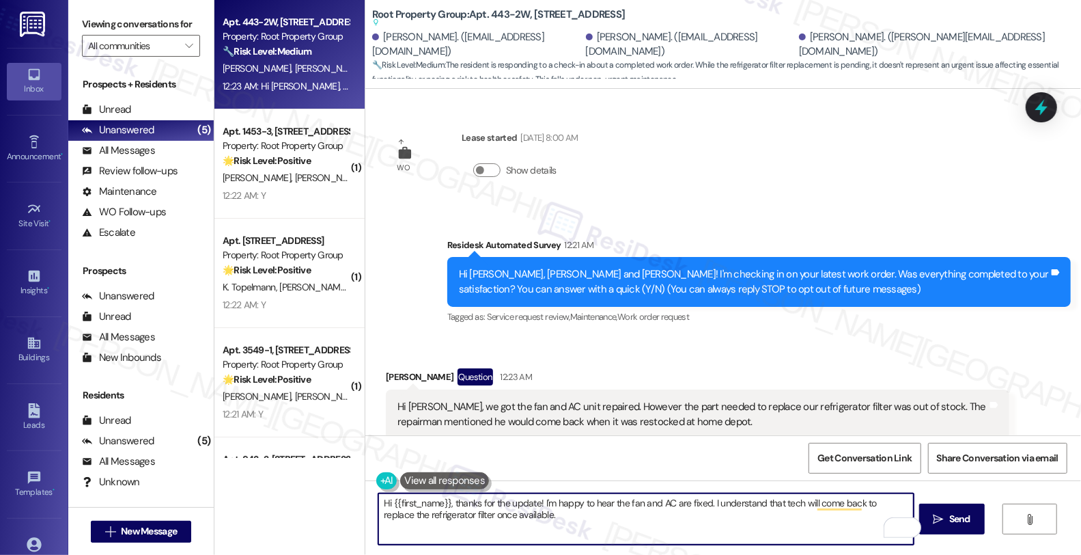
scroll to position [152, 0]
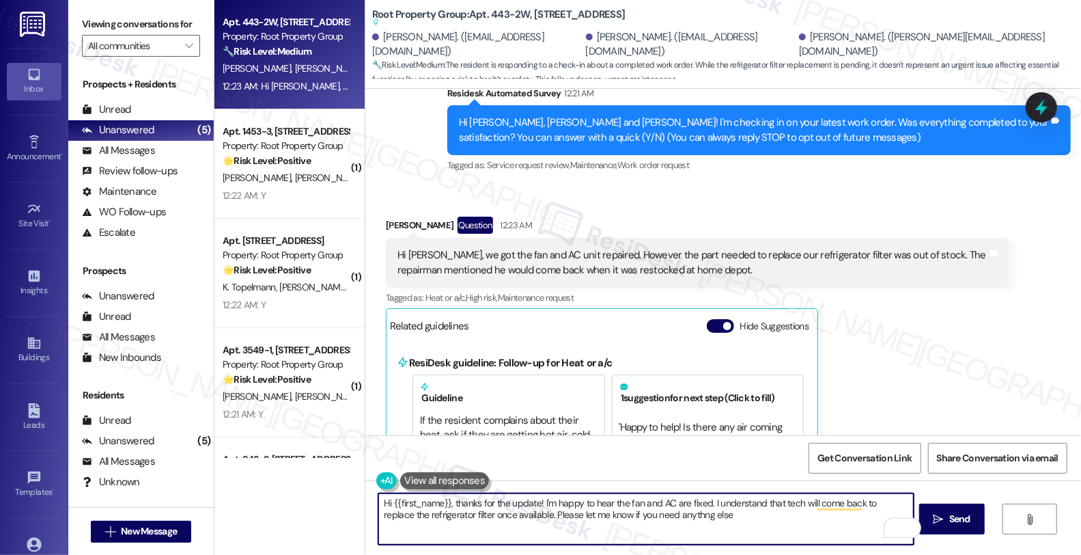
click at [588, 514] on textarea "Hi {{first_name}}, thanks for the update! I'm happy to hear the fan and AC are …" at bounding box center [646, 518] width 536 height 51
click at [887, 527] on div "Rewrite with Grammarly" at bounding box center [894, 528] width 15 height 16
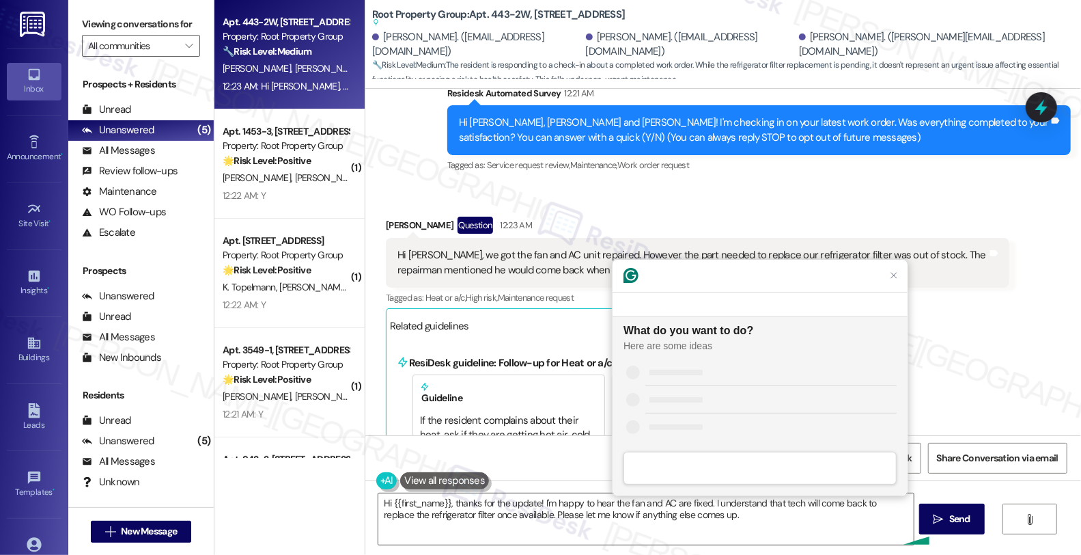
scroll to position [0, 0]
click at [711, 371] on div "Improve it" at bounding box center [771, 371] width 251 height 14
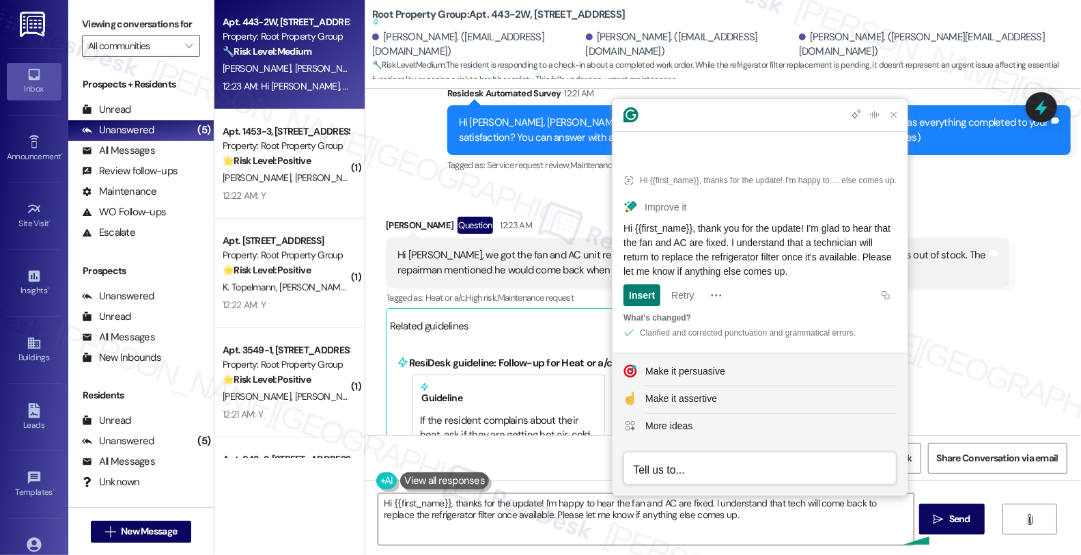
drag, startPoint x: 623, startPoint y: 226, endPoint x: 884, endPoint y: 268, distance: 264.3
click at [884, 268] on article "Hi {{first_name}}, thanks for the update! I'm happy to hear the fan and AC are …" at bounding box center [760, 254] width 295 height 197
click at [554, 514] on textarea "Hi {{first_name}}, thanks for the update! I'm happy to hear the fan and AC are …" at bounding box center [646, 518] width 536 height 51
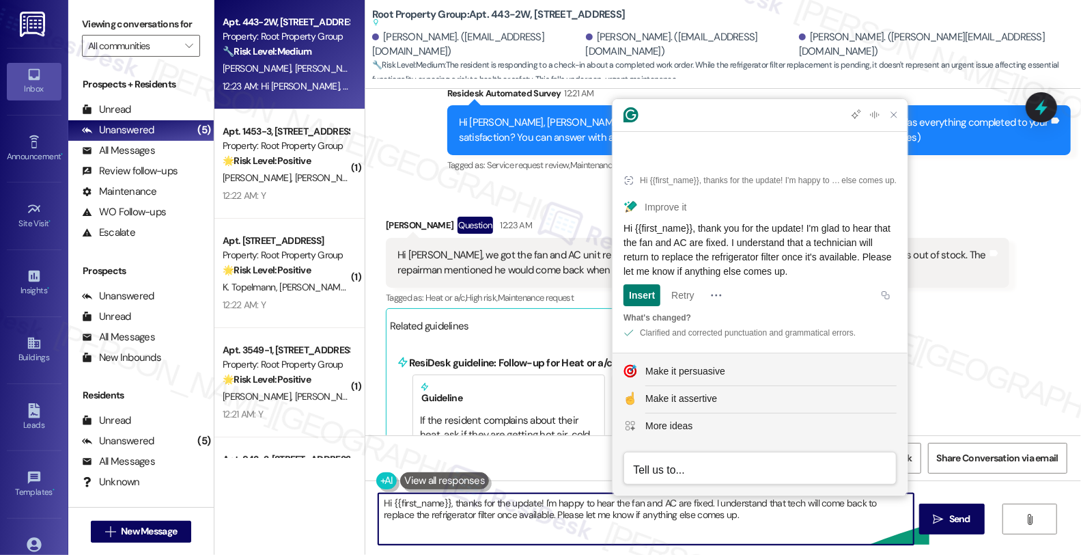
paste textarea "you for the update! I'm glad to hear that the fan and AC are fixed. I understan…"
click at [851, 534] on textarea "Hi {{first_name}}, thank you for the update! I'm glad to hear that the fan and …" at bounding box center [646, 518] width 536 height 51
click at [775, 534] on textarea "Hi {{first_name}}, thank you for the update! I'm glad to hear that the fan and …" at bounding box center [646, 518] width 536 height 51
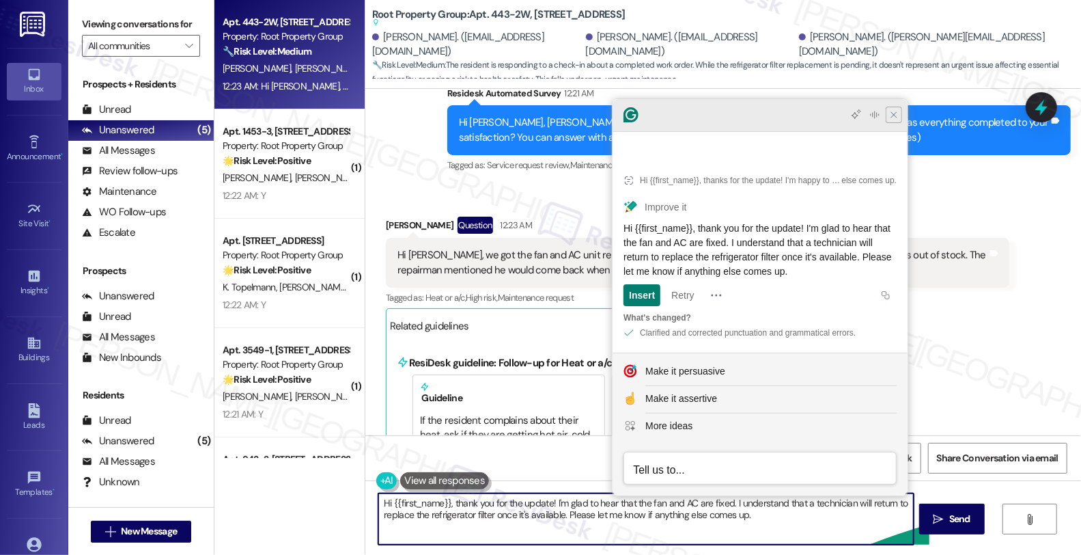
type textarea "Hi {{first_name}}, thank you for the update! I'm glad to hear that the fan and …"
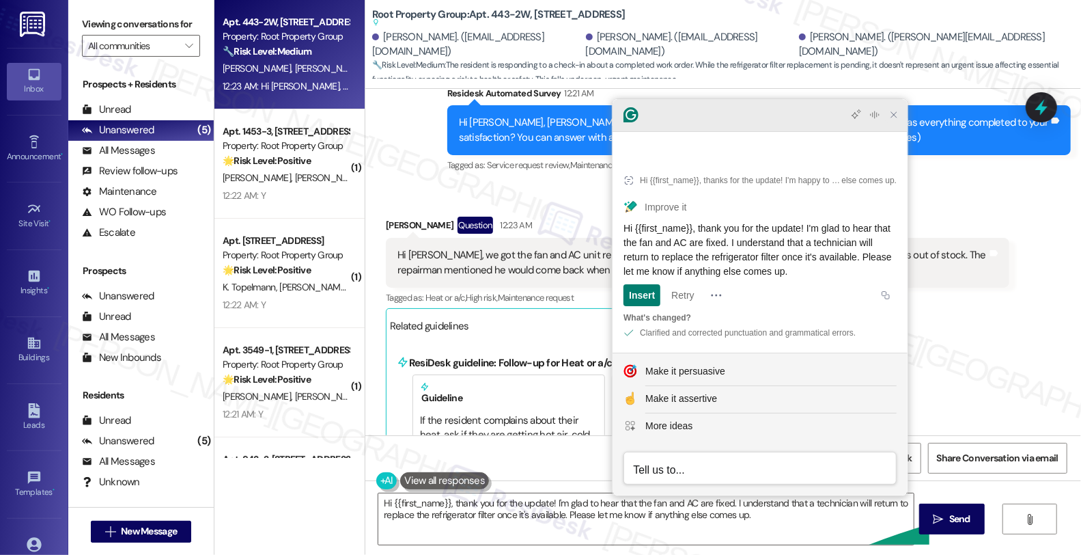
click at [896, 117] on icon "Close Grammarly Assistant" at bounding box center [893, 114] width 5 height 5
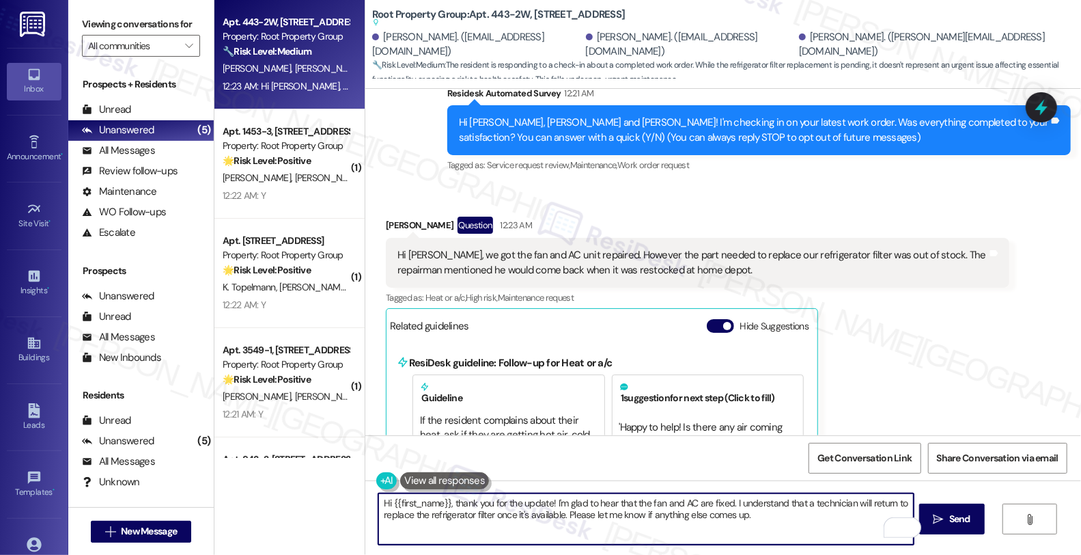
click at [589, 513] on textarea "Hi {{first_name}}, thank you for the update! I'm glad to hear that the fan and …" at bounding box center [646, 518] width 536 height 51
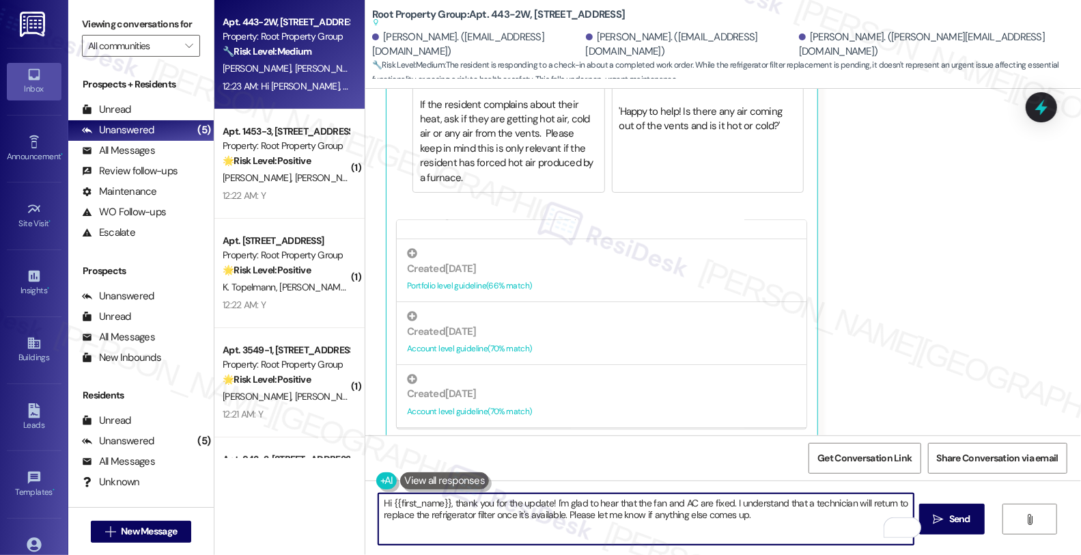
scroll to position [227, 0]
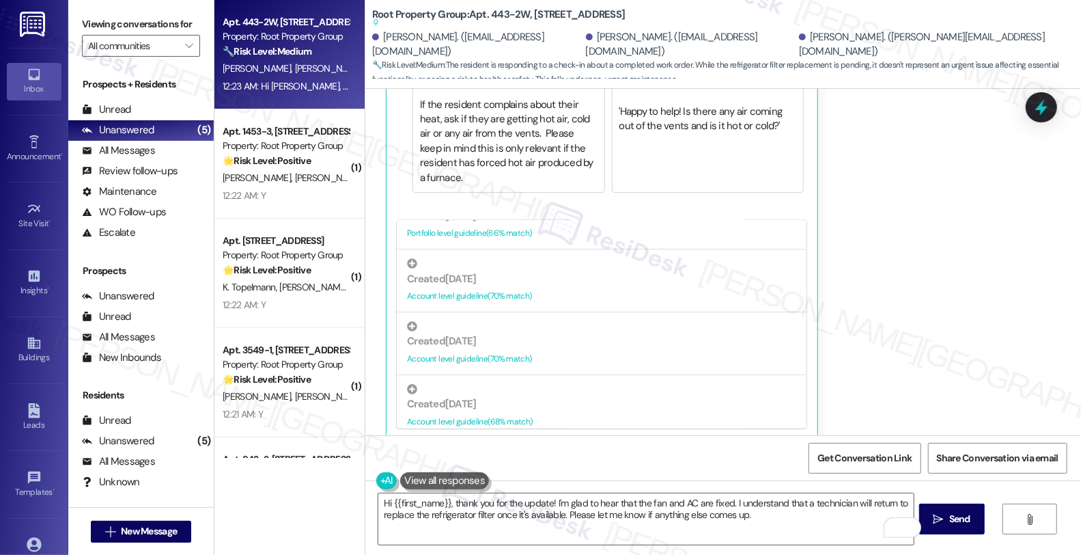
click at [425, 474] on button at bounding box center [444, 480] width 89 height 17
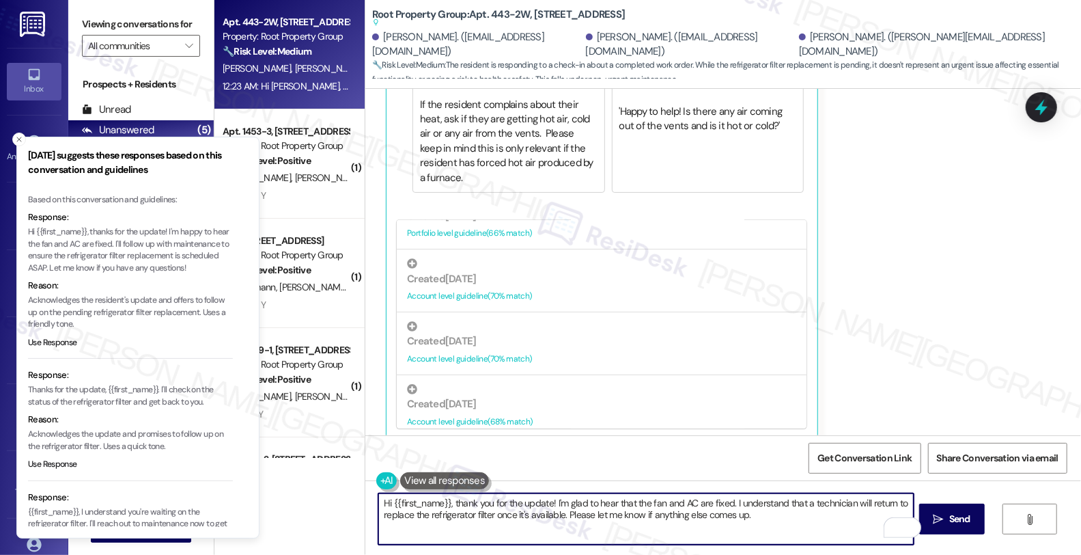
click at [784, 525] on textarea "Hi {{first_name}}, thank you for the update! I'm glad to hear that the fan and …" at bounding box center [646, 518] width 536 height 51
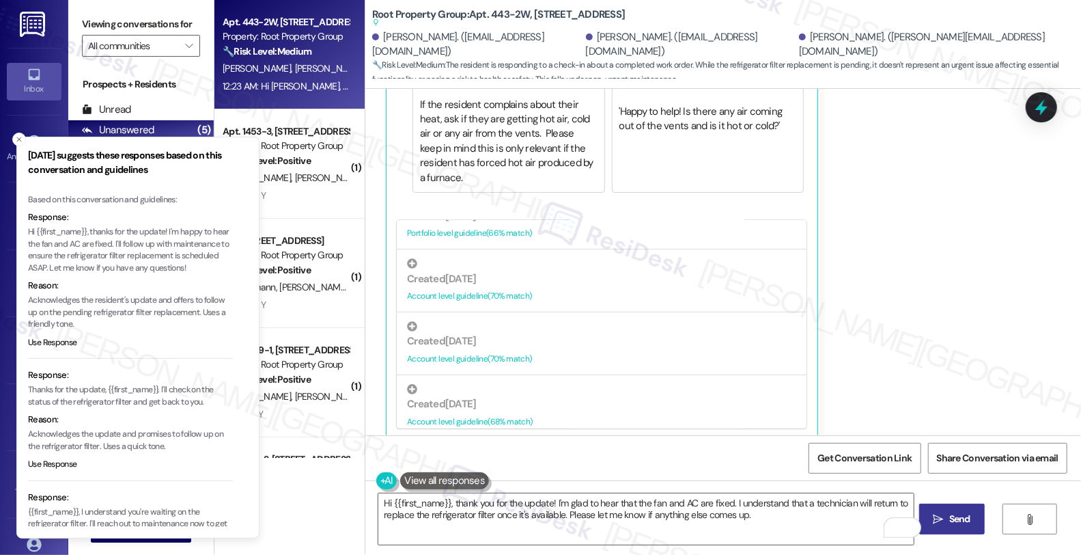
click at [956, 516] on span "Send" at bounding box center [960, 519] width 27 height 14
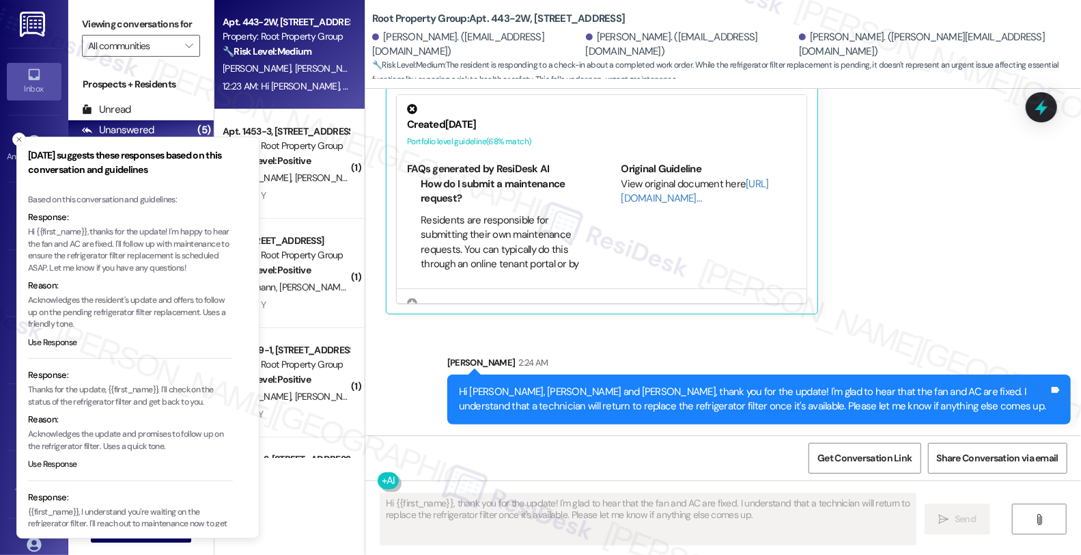
scroll to position [291, 0]
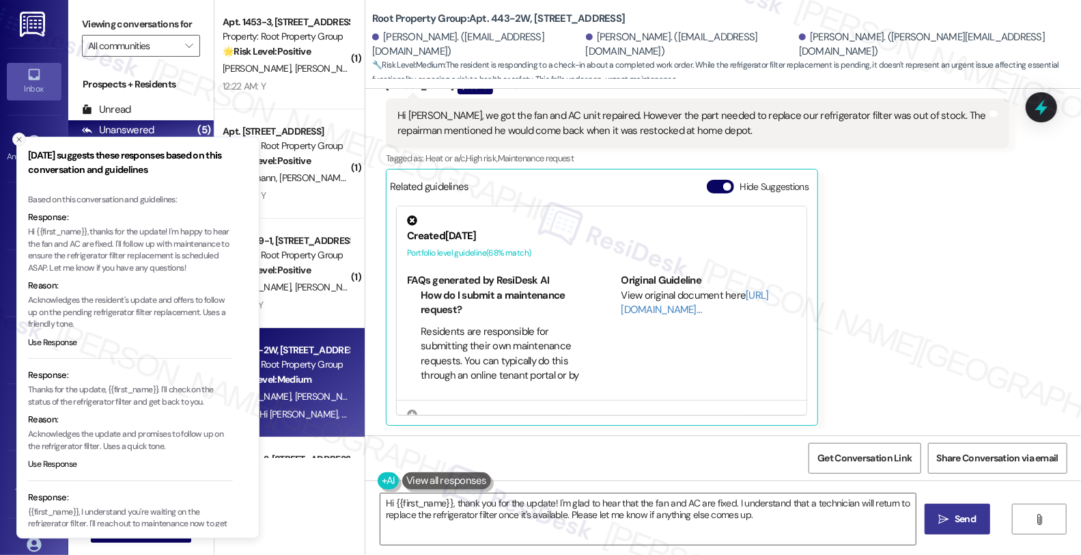
click at [19, 137] on icon "Close toast" at bounding box center [19, 139] width 8 height 8
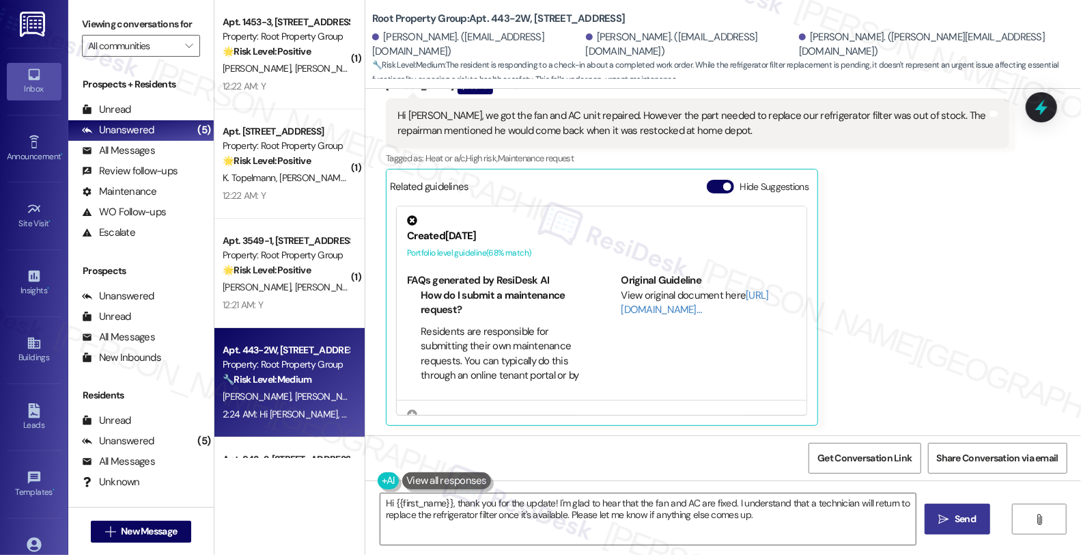
scroll to position [401, 0]
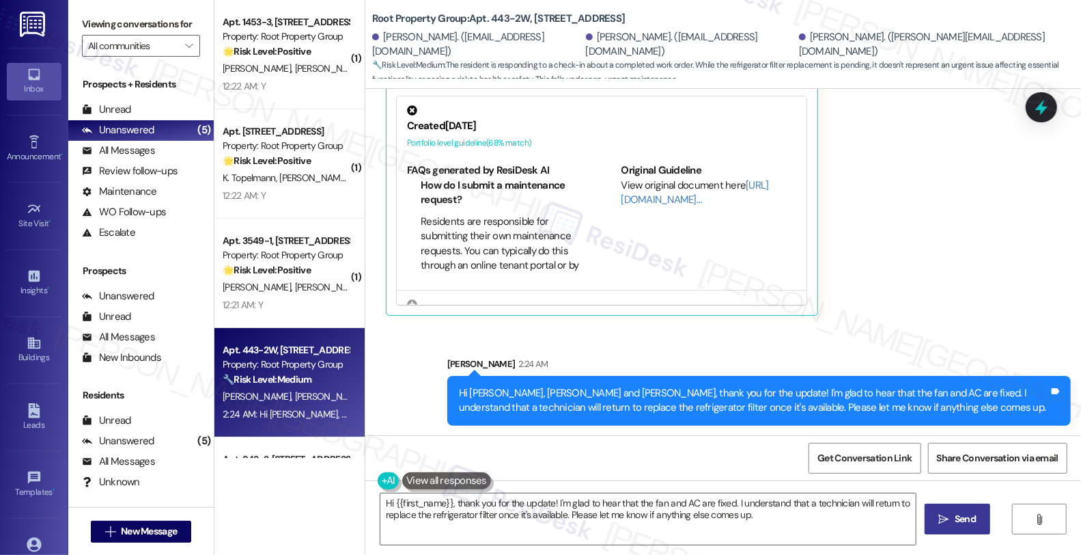
drag, startPoint x: 970, startPoint y: 182, endPoint x: 952, endPoint y: 200, distance: 25.6
click at [970, 182] on div "[PERSON_NAME] Question 12:23 AM Hi [PERSON_NAME], we got the fan and AC unit re…" at bounding box center [698, 141] width 624 height 348
click at [984, 317] on div "Received via SMS Owen Erickson Question 12:23 AM Hi Sarah, we got the fan and A…" at bounding box center [698, 141] width 644 height 369
click at [951, 247] on div "Owen Erickson Question 12:23 AM Hi Sarah, we got the fan and AC unit repaired. …" at bounding box center [698, 141] width 624 height 348
click at [671, 521] on textarea "Hey [PERSON_NAME], [PERSON_NAME], and [PERSON_NAME]! Thanks for the update. I'l…" at bounding box center [649, 518] width 536 height 51
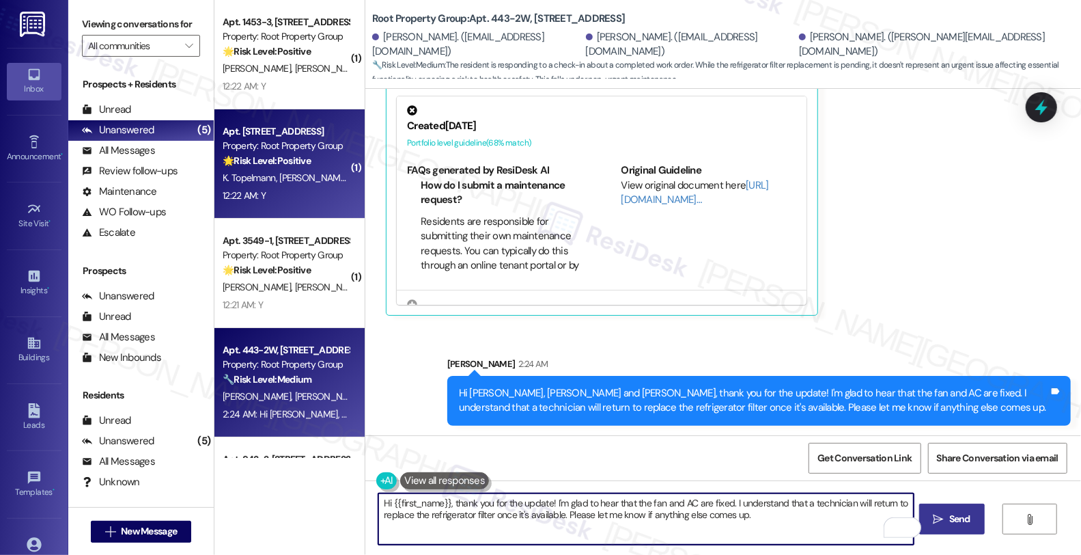
scroll to position [0, 0]
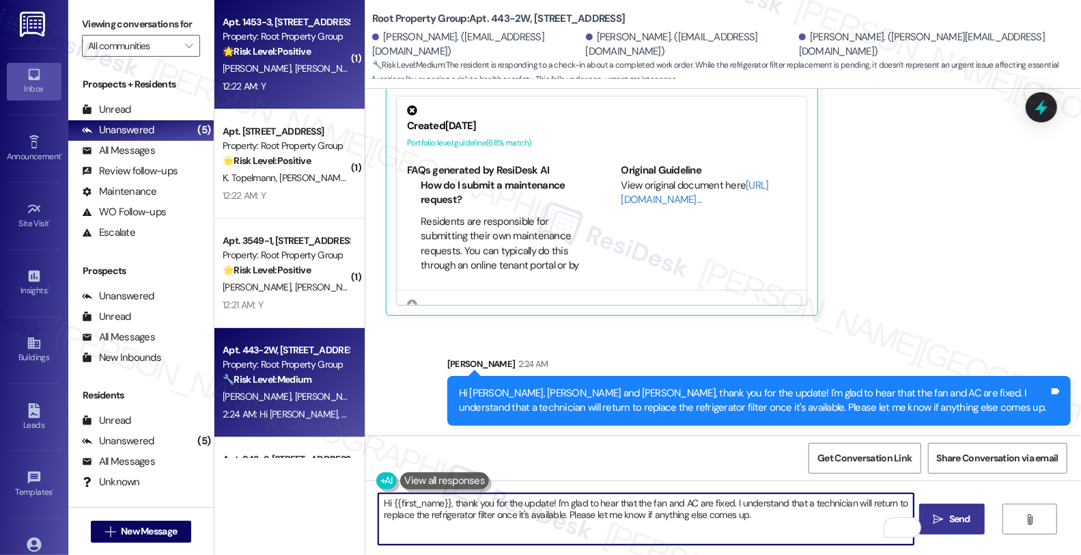
click at [288, 57] on div "🌟 Risk Level: Positive This is a follow-up on a completed work order, and the r…" at bounding box center [286, 51] width 126 height 14
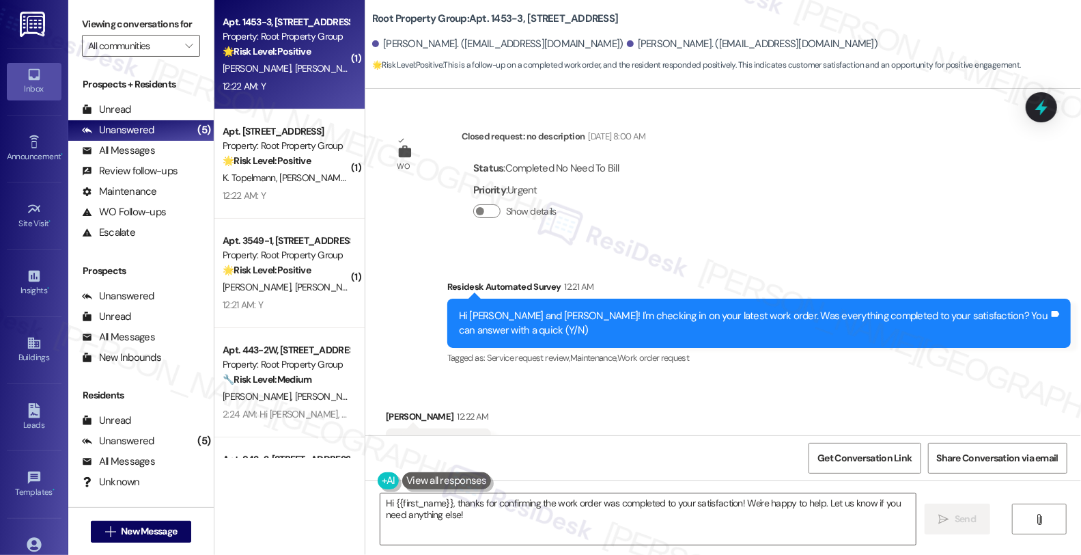
scroll to position [1, 0]
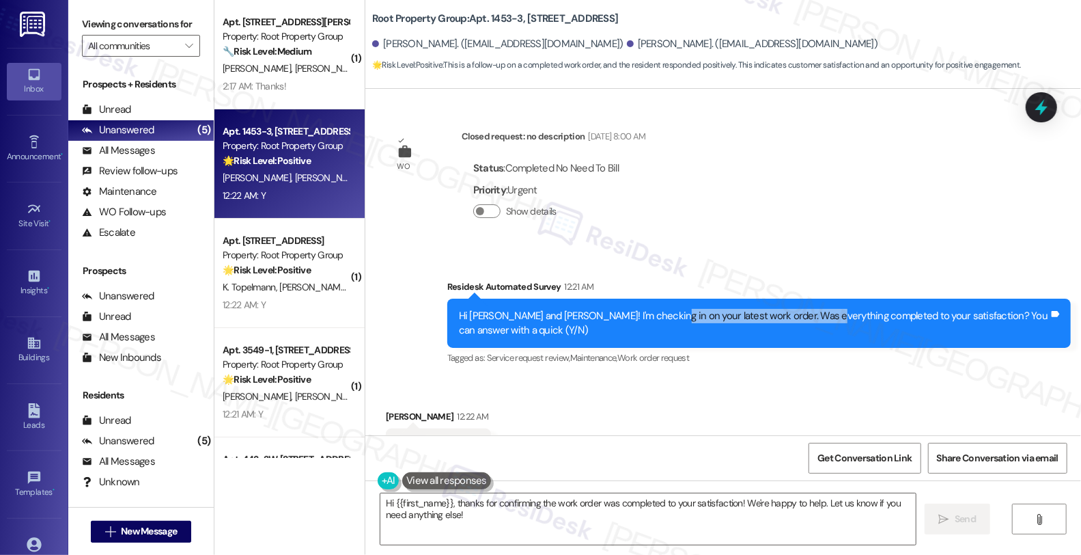
drag, startPoint x: 646, startPoint y: 267, endPoint x: 810, endPoint y: 270, distance: 164.0
click at [810, 309] on div "Hi Bill and Ellen! I'm checking in on your latest work order. Was everything co…" at bounding box center [754, 323] width 590 height 29
click at [386, 409] on div "Bill Jones 12:22 AM" at bounding box center [438, 418] width 105 height 19
copy div "Bill"
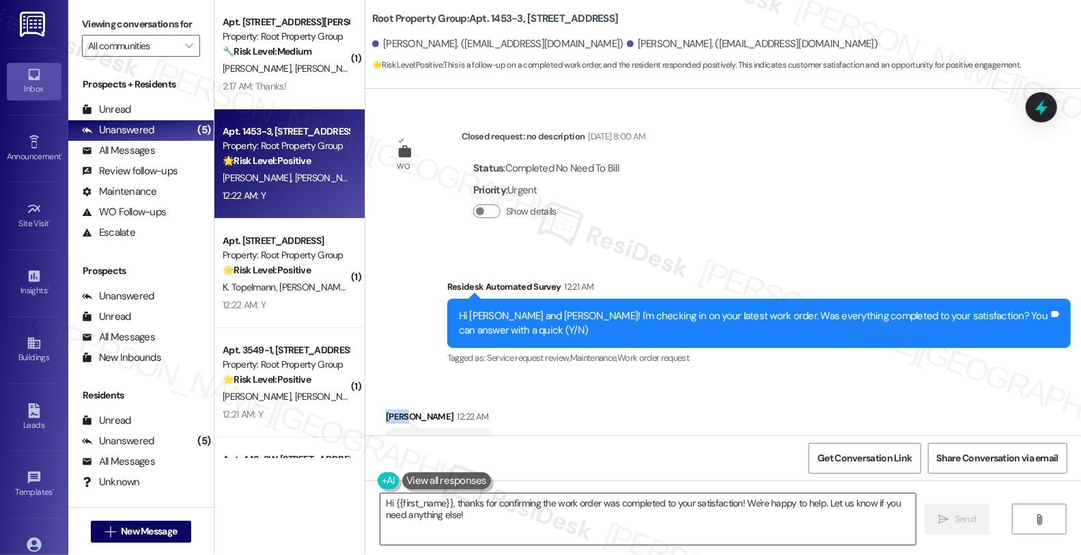
click at [387, 502] on textarea "Hi {{first_name}}, thanks for confirming the work order was completed to your s…" at bounding box center [649, 518] width 536 height 51
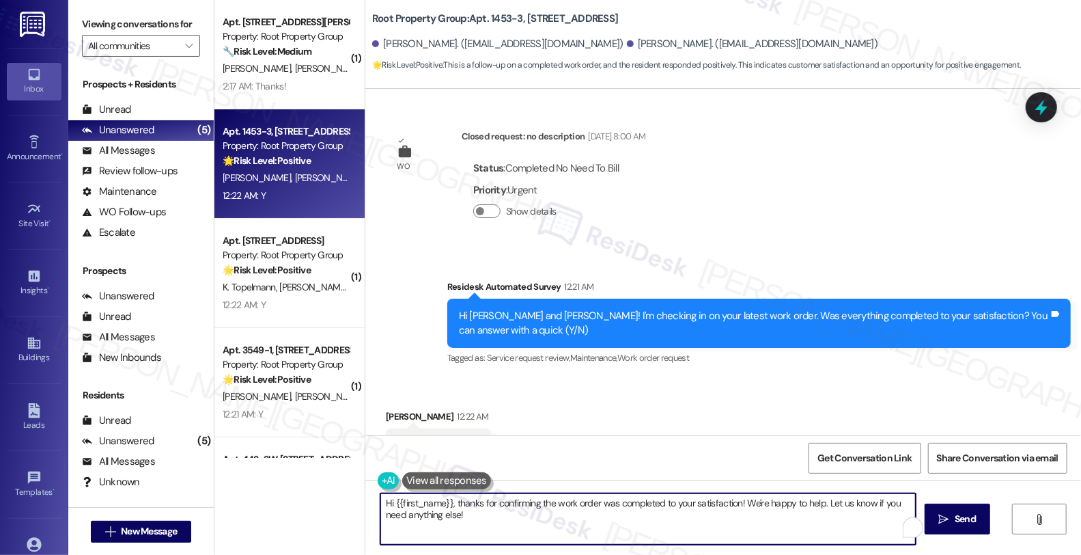
paste textarea "Bill"
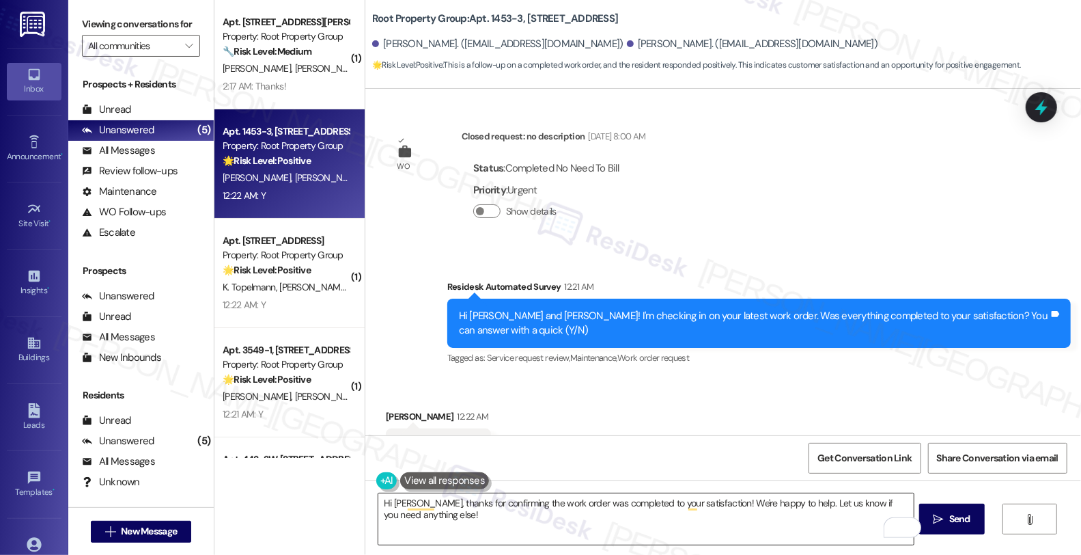
drag, startPoint x: 768, startPoint y: 530, endPoint x: 721, endPoint y: 529, distance: 47.2
click at [768, 530] on textarea "Hi Bill, thanks for confirming the work order was completed to your satisfactio…" at bounding box center [646, 518] width 536 height 51
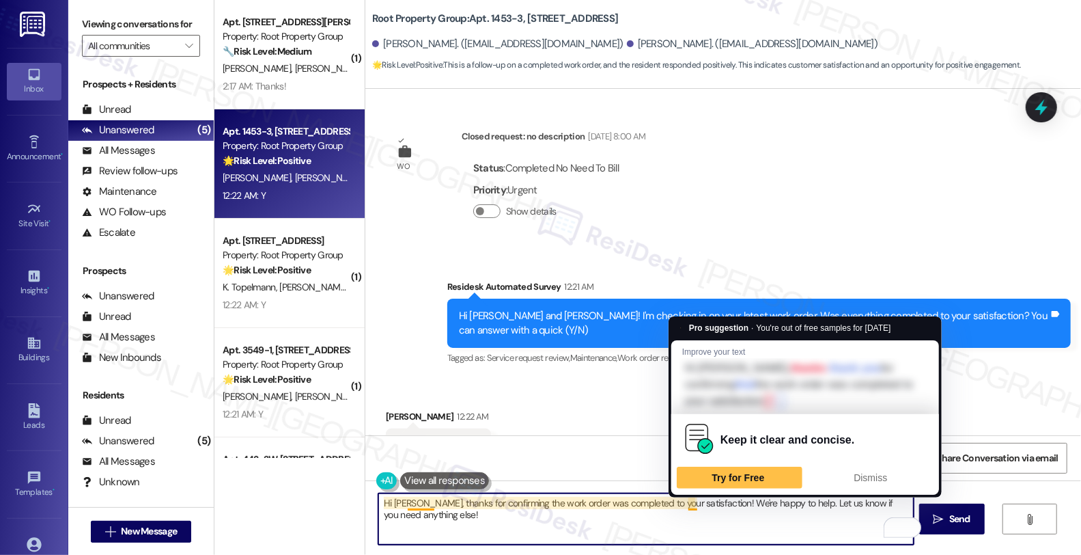
drag, startPoint x: 687, startPoint y: 501, endPoint x: 709, endPoint y: 528, distance: 34.9
click at [709, 528] on textarea "Hi Bill, thanks for confirming the work order was completed to your satisfactio…" at bounding box center [646, 518] width 536 height 51
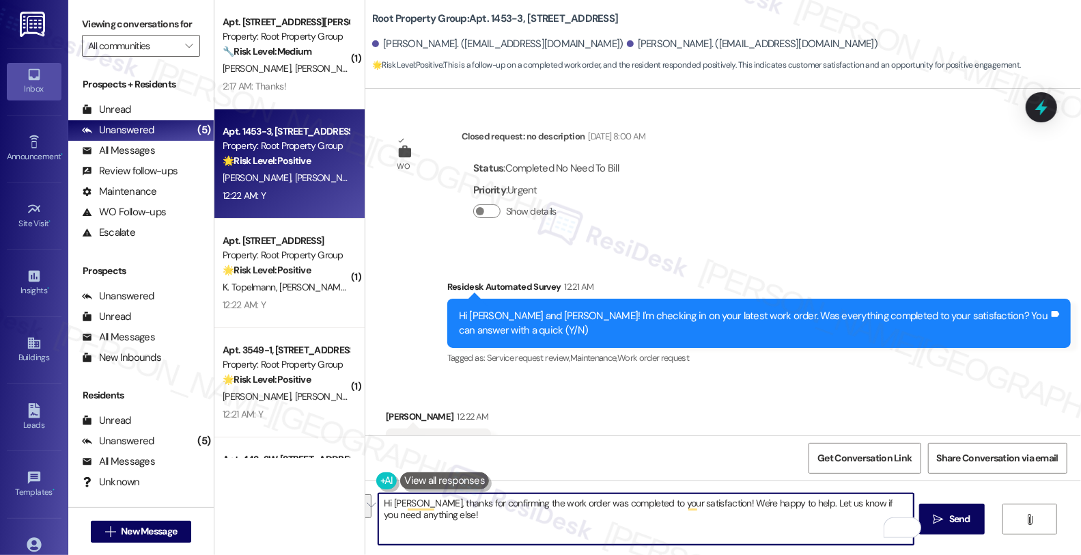
paste textarea ". If I may ask, has the {{property}} lived up to your expectations so far?"
click at [685, 503] on textarea "Hi Bill, thanks for confirming the work order was completed to your satisfactio…" at bounding box center [646, 518] width 536 height 51
type textarea "Hi Bill, thanks for confirming the work order was completed to your satisfactio…"
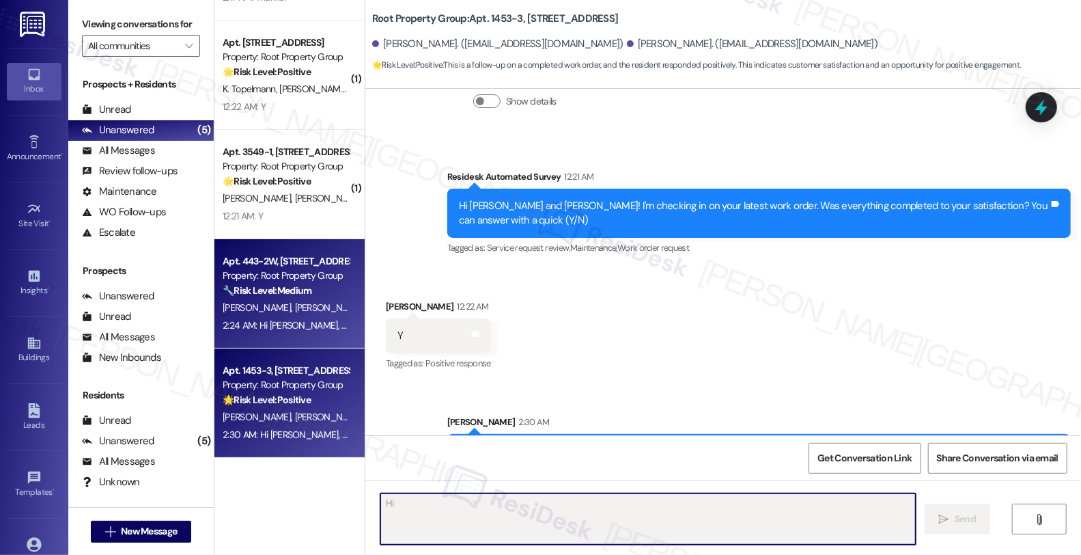
scroll to position [12, 0]
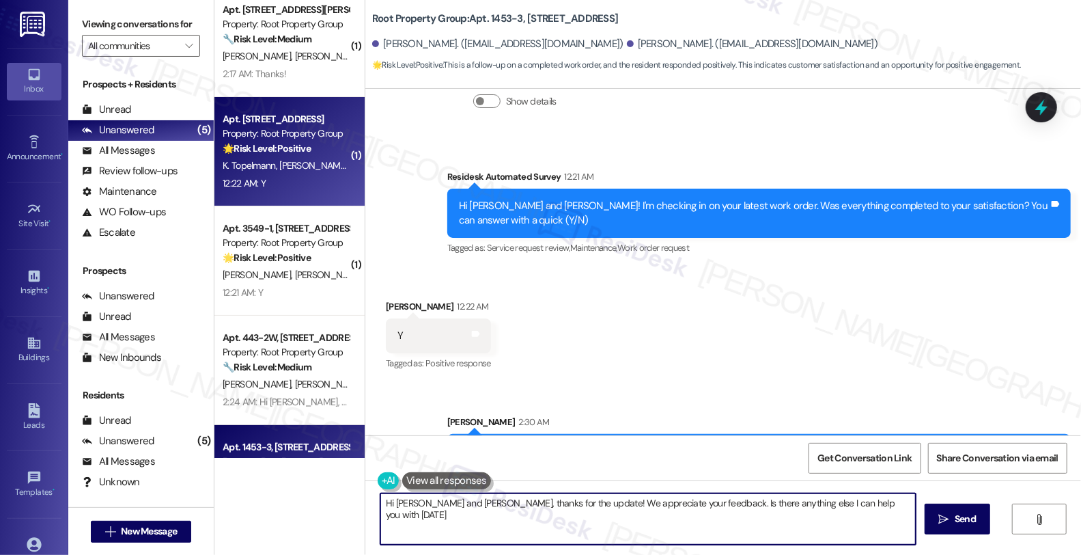
type textarea "Hi Bill and Ellen, thanks for the update! We appreciate your feedback. Is there…"
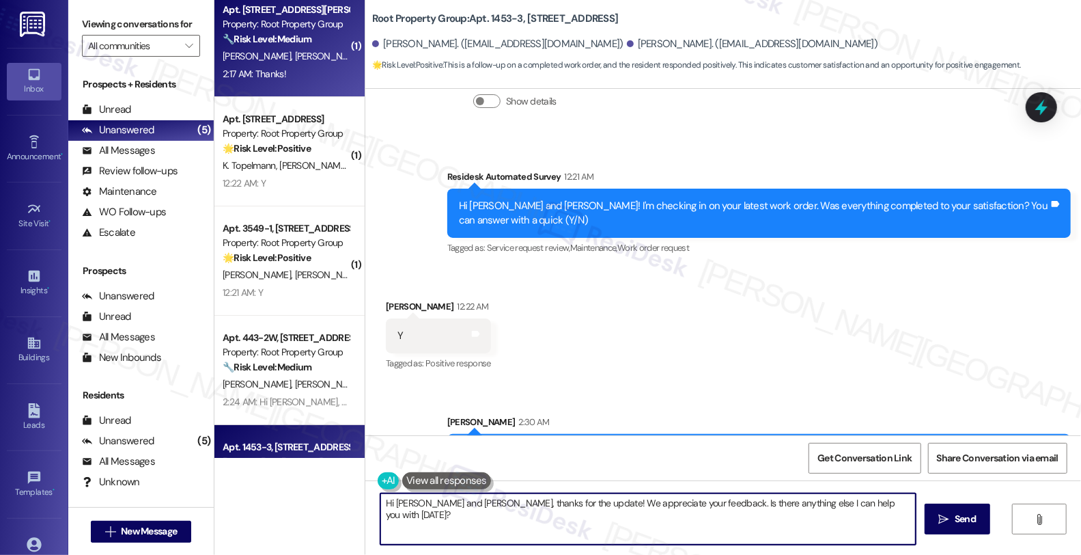
click at [297, 66] on div "2:17 AM: Thanks! 2:17 AM: Thanks!" at bounding box center [285, 74] width 129 height 17
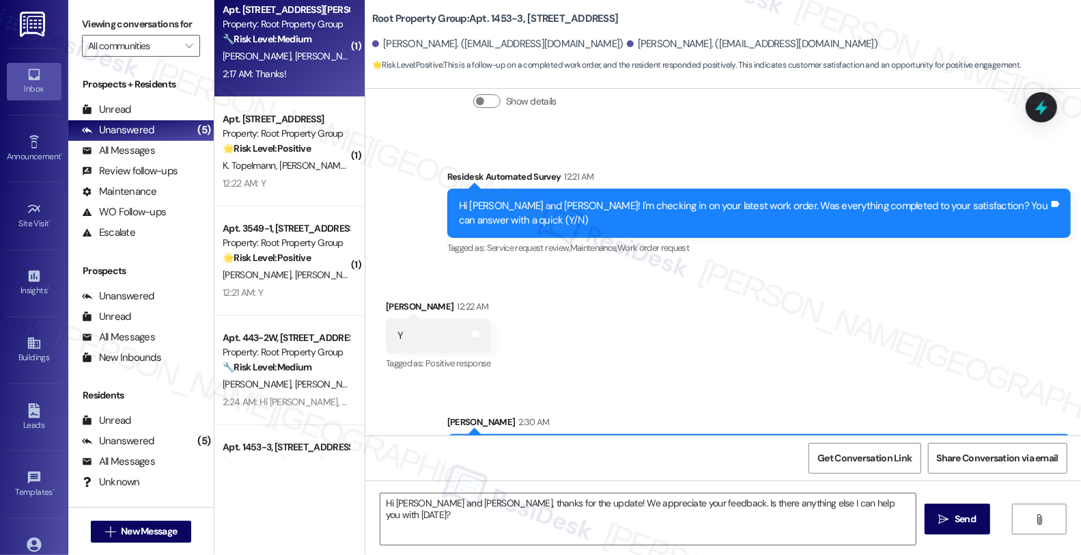
type textarea "Fetching suggested responses. Please feel free to read through the conversation…"
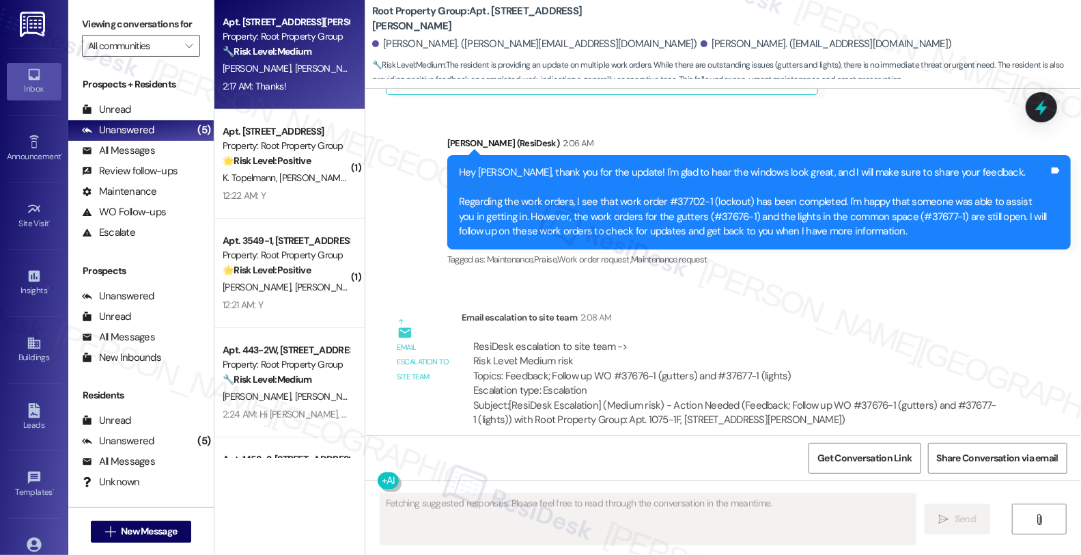
scroll to position [3720, 0]
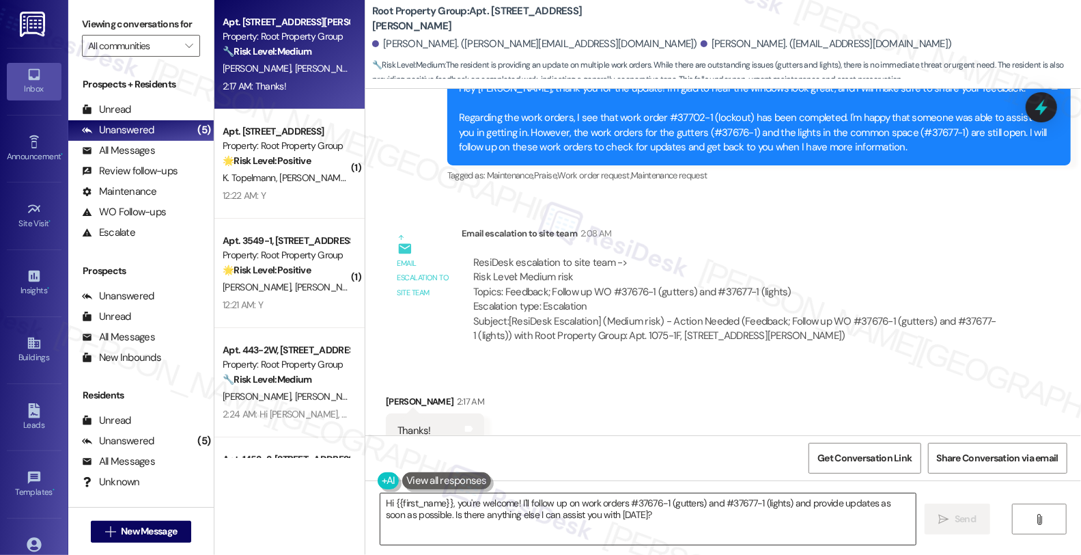
click at [496, 518] on textarea "Hi {{first_name}}, you're welcome! I'll follow up on work orders #37676-1 (gutt…" at bounding box center [649, 518] width 536 height 51
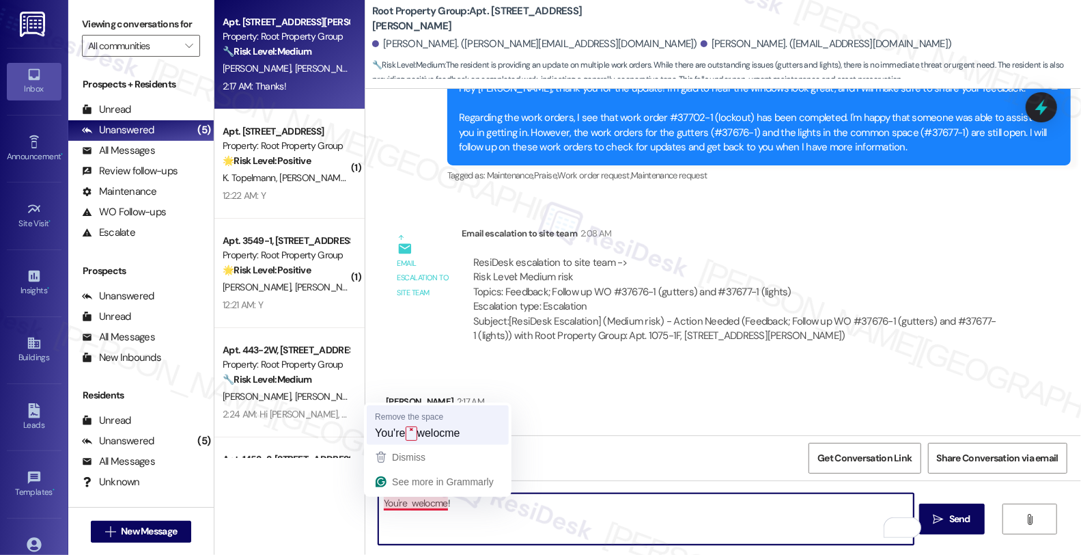
type textarea "You're welocme!"
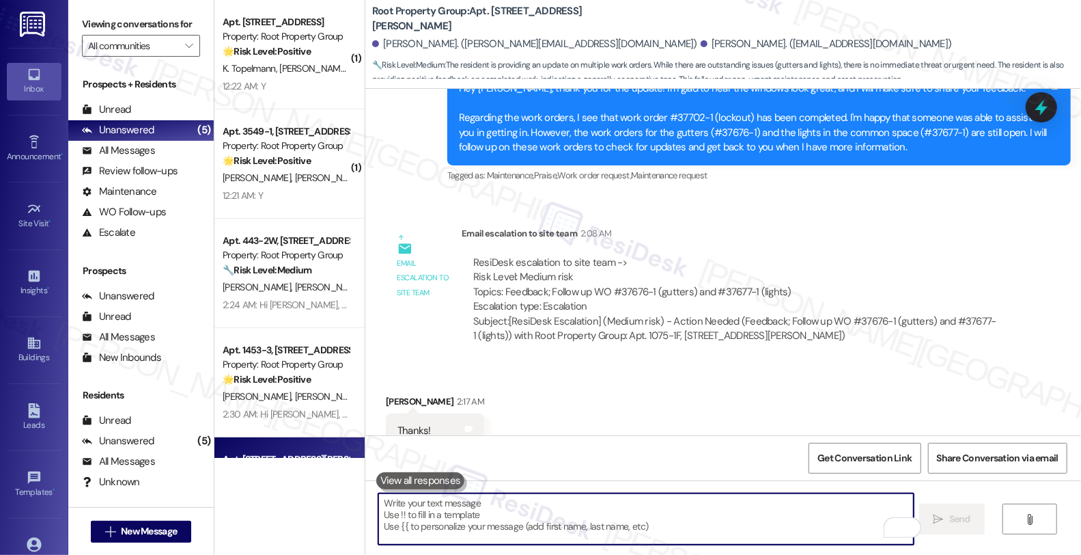
scroll to position [3815, 0]
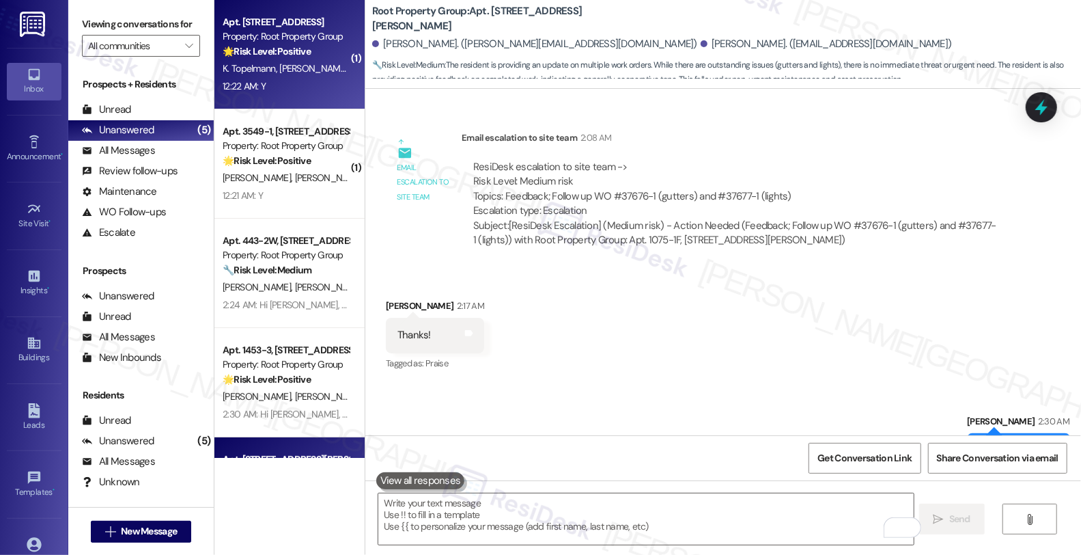
click at [290, 36] on div "Property: Root Property Group" at bounding box center [286, 36] width 126 height 14
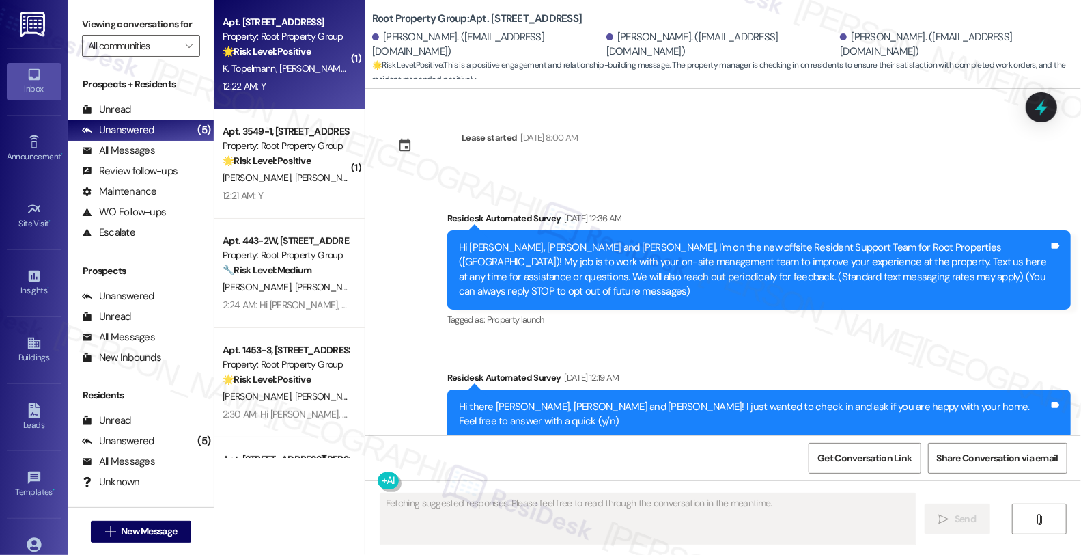
type textarea "Fetching suggested responses. Please feel free to read through the conversation…"
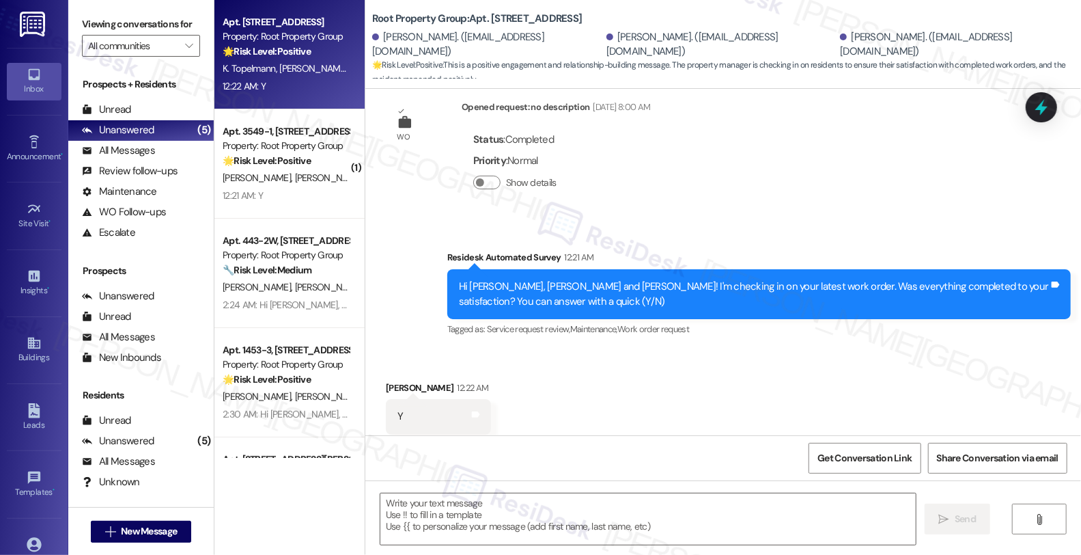
click at [939, 361] on div "Received via SMS Karsten Topelmann 12:22 AM Y Tags and notes Tagged as: Positiv…" at bounding box center [723, 407] width 716 height 115
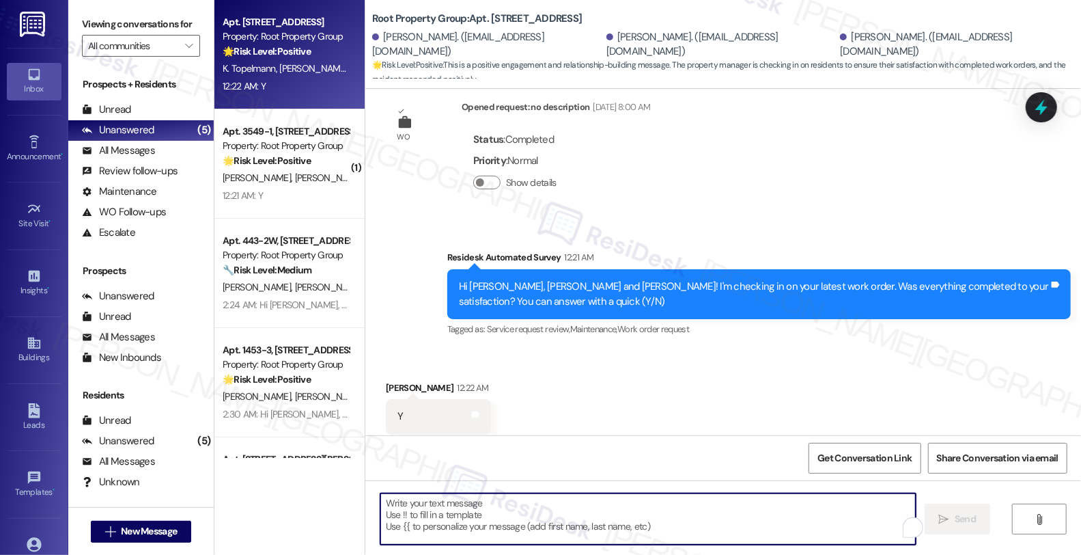
click at [551, 521] on textarea "To enrich screen reader interactions, please activate Accessibility in Grammarl…" at bounding box center [649, 518] width 536 height 51
click at [557, 527] on textarea "To enrich screen reader interactions, please activate Accessibility in Grammarl…" at bounding box center [646, 518] width 536 height 51
click at [147, 158] on div "All Messages" at bounding box center [118, 150] width 73 height 14
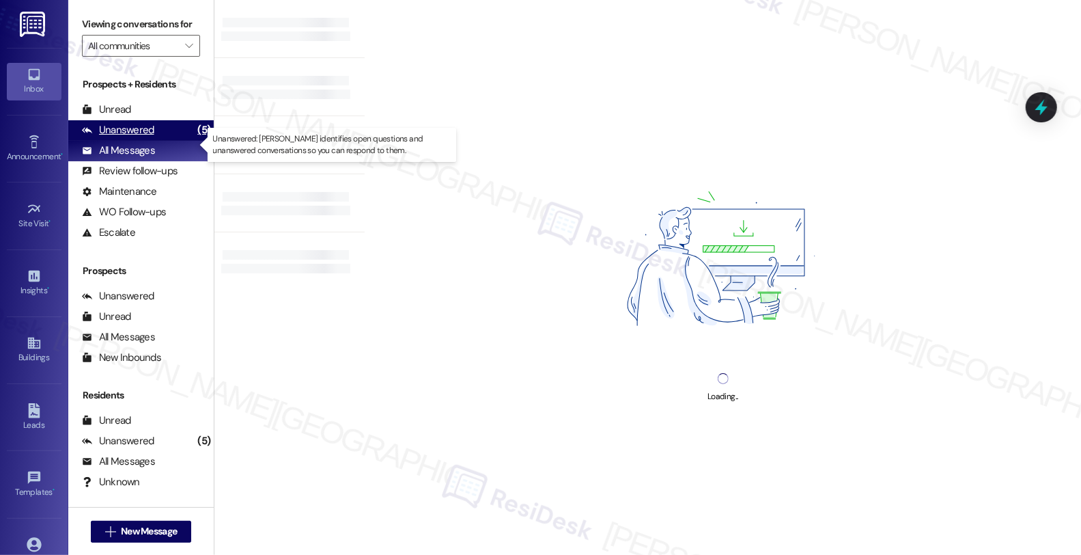
click at [143, 137] on div "Unanswered" at bounding box center [118, 130] width 72 height 14
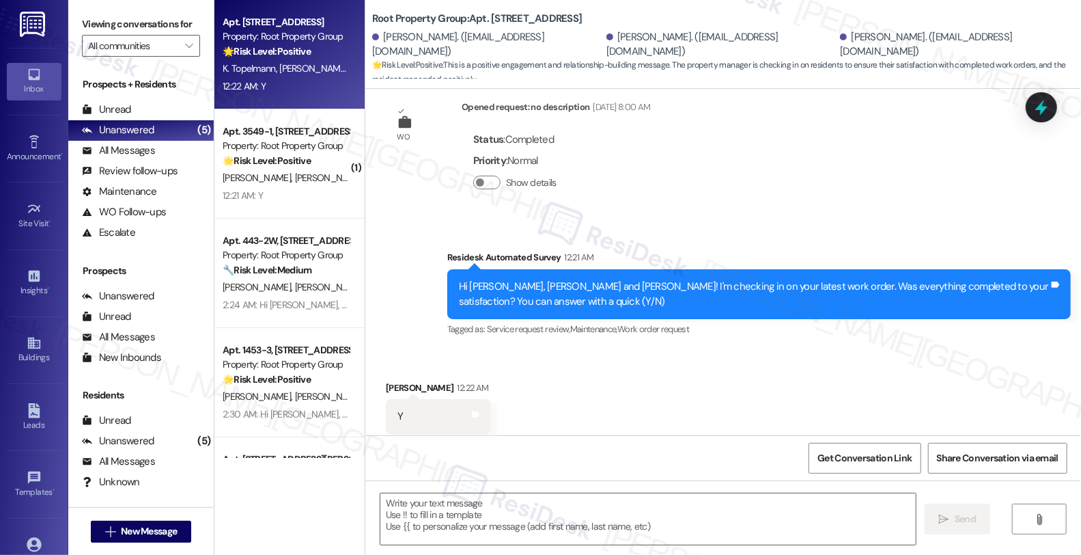
type textarea "Fetching suggested responses. Please feel free to read through the conversation…"
click at [424, 511] on textarea at bounding box center [649, 518] width 536 height 51
click at [953, 319] on div "Tagged as: Service request review , Click to highlight conversations about Serv…" at bounding box center [759, 329] width 624 height 20
click at [424, 527] on textarea "To enrich screen reader interactions, please activate Accessibility in Grammarl…" at bounding box center [646, 518] width 536 height 51
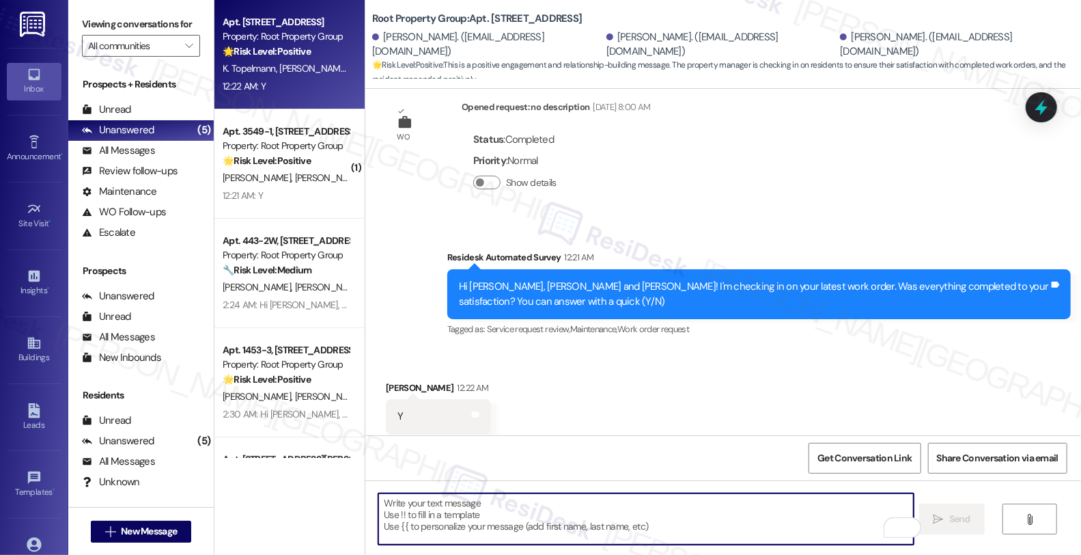
paste textarea "Hi, it’s great to hear from you, and I’m glad your latest work order has been c…"
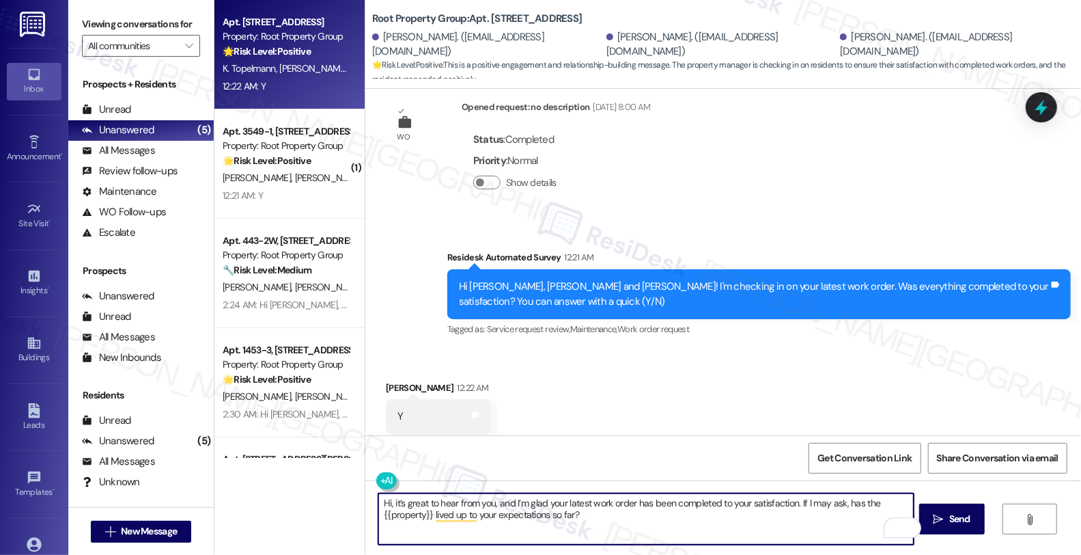
click at [389, 381] on div "Karsten Topelmann 12:22 AM" at bounding box center [438, 390] width 105 height 19
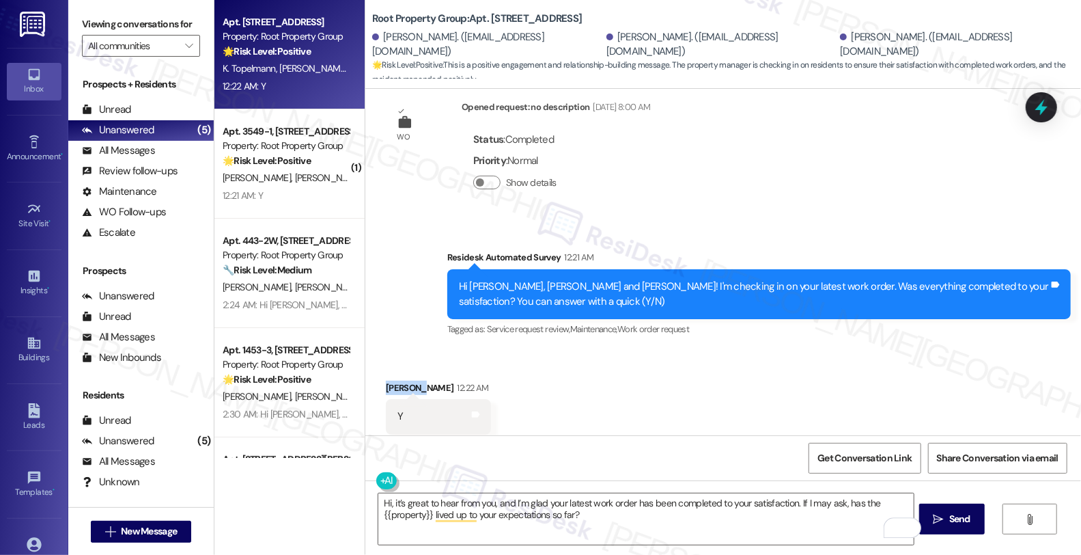
click at [389, 381] on div "Karsten Topelmann 12:22 AM" at bounding box center [438, 390] width 105 height 19
copy div "Karsten"
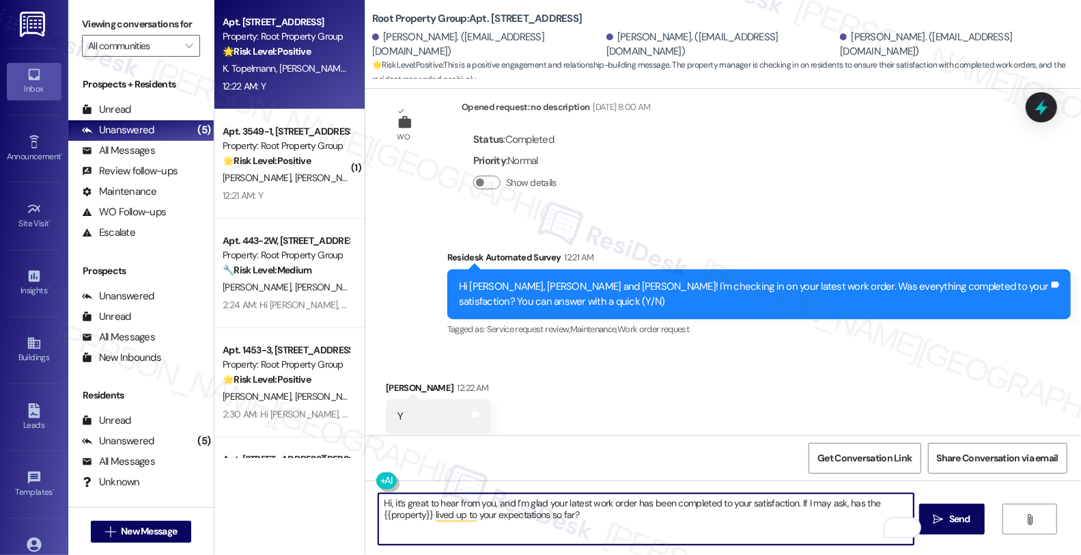
click at [380, 502] on textarea "Hi, it’s great to hear from you, and I’m glad your latest work order has been c…" at bounding box center [646, 518] width 536 height 51
paste textarea "Karsten"
type textarea "Hi Karsten, it’s great to hear from you, and I’m glad your latest work order ha…"
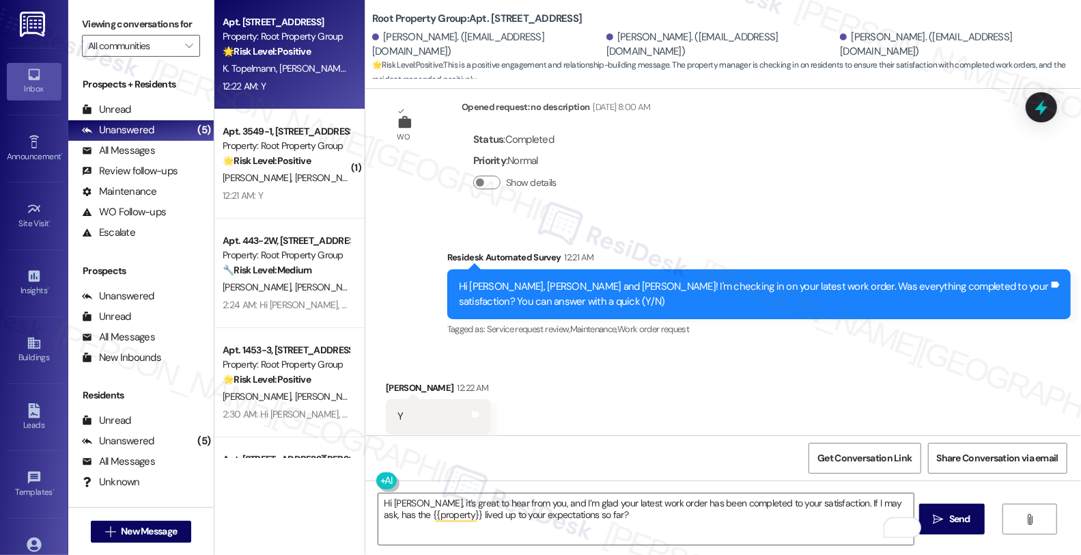
click at [912, 352] on div "Received via SMS Karsten Topelmann 12:22 AM Y Tags and notes Tagged as: Positiv…" at bounding box center [723, 407] width 716 height 115
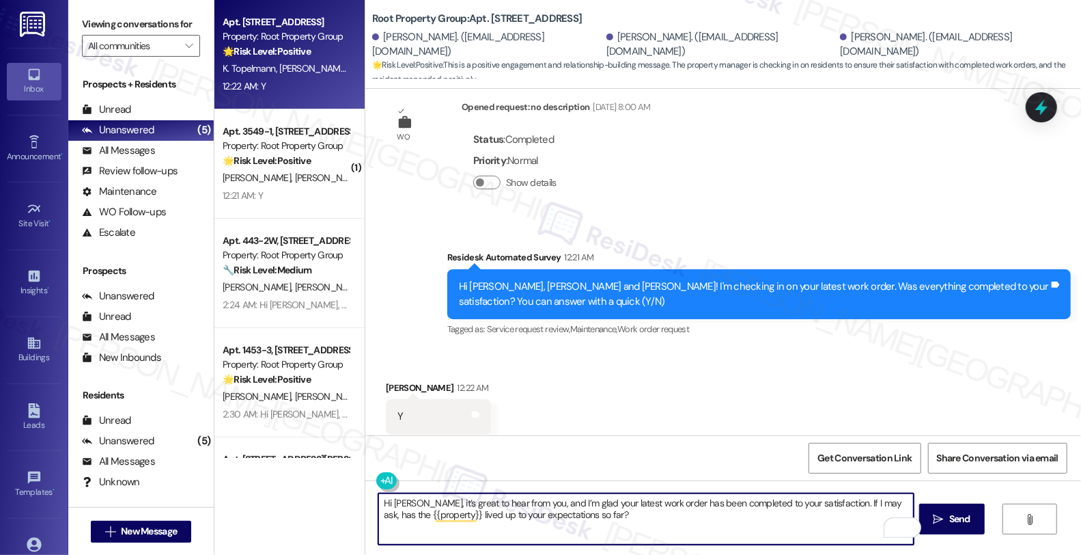
click at [588, 517] on textarea "Hi Karsten, it’s great to hear from you, and I’m glad your latest work order ha…" at bounding box center [646, 518] width 536 height 51
click at [960, 517] on span "Send" at bounding box center [960, 519] width 21 height 14
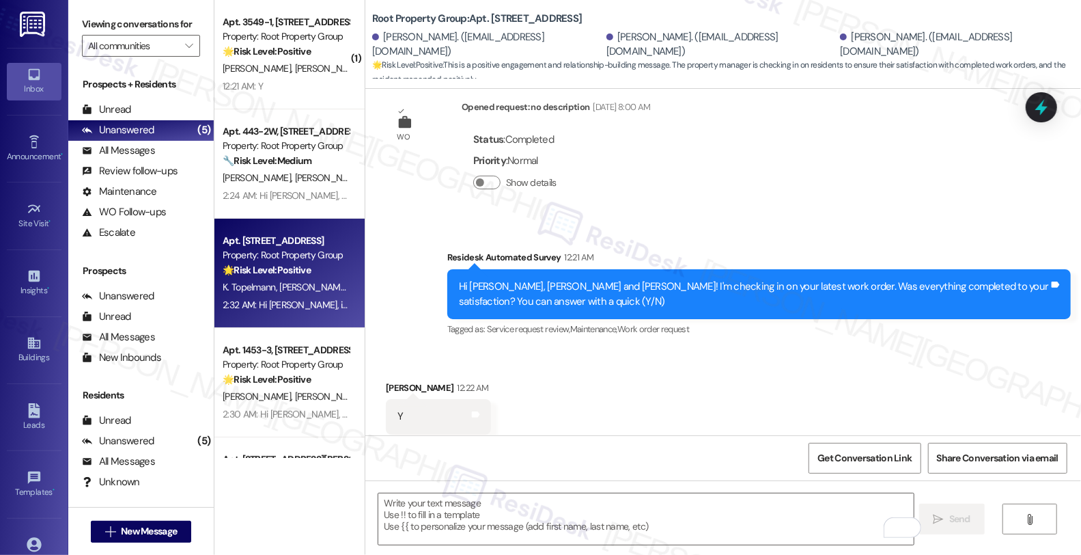
scroll to position [510, 0]
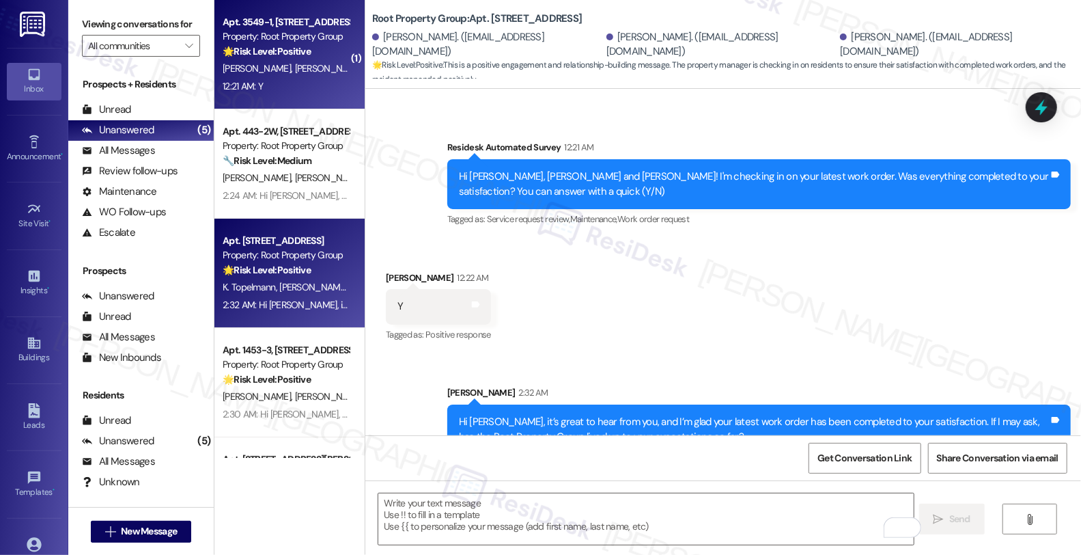
click at [305, 65] on div "C. Newell T. Stuart" at bounding box center [285, 68] width 129 height 17
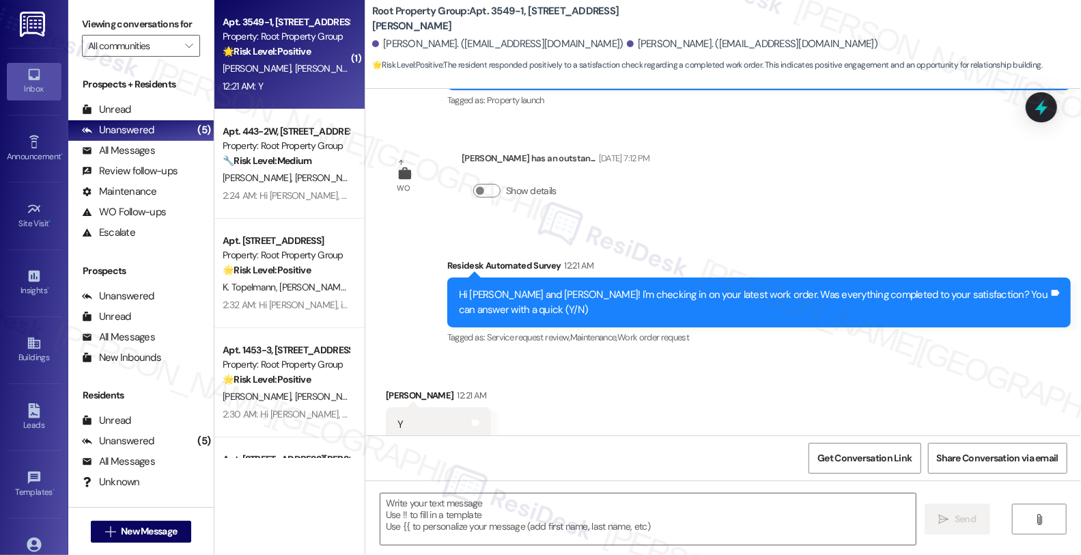
scroll to position [242, 0]
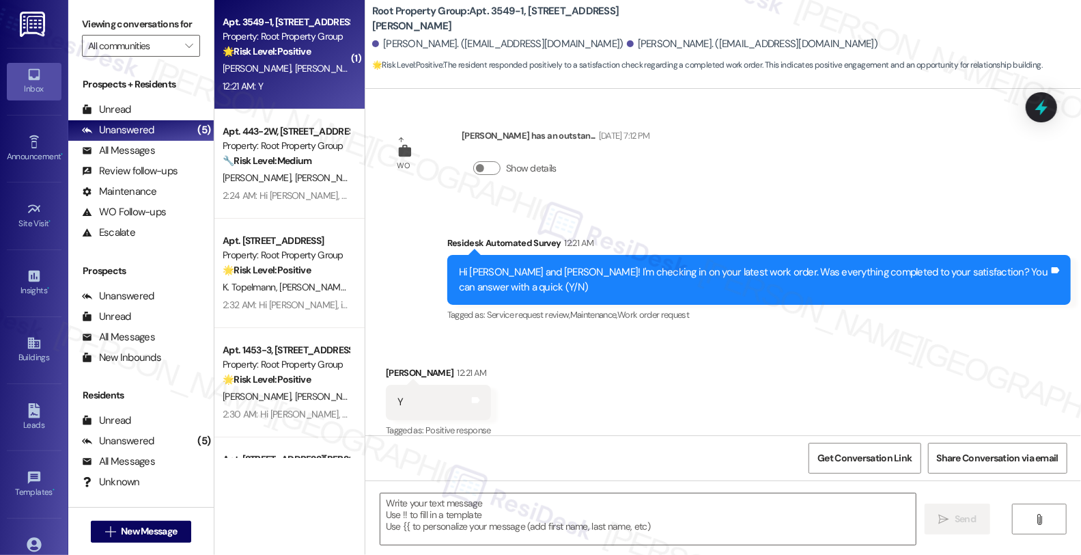
type textarea "Fetching suggested responses. Please feel free to read through the conversation…"
click at [473, 527] on textarea at bounding box center [649, 518] width 536 height 51
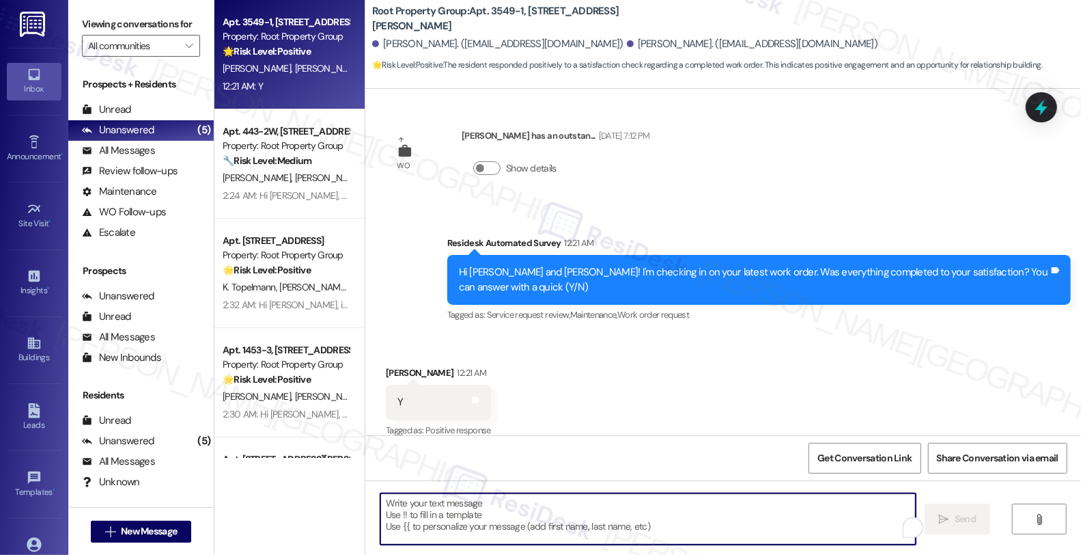
paste textarea "Karsten"
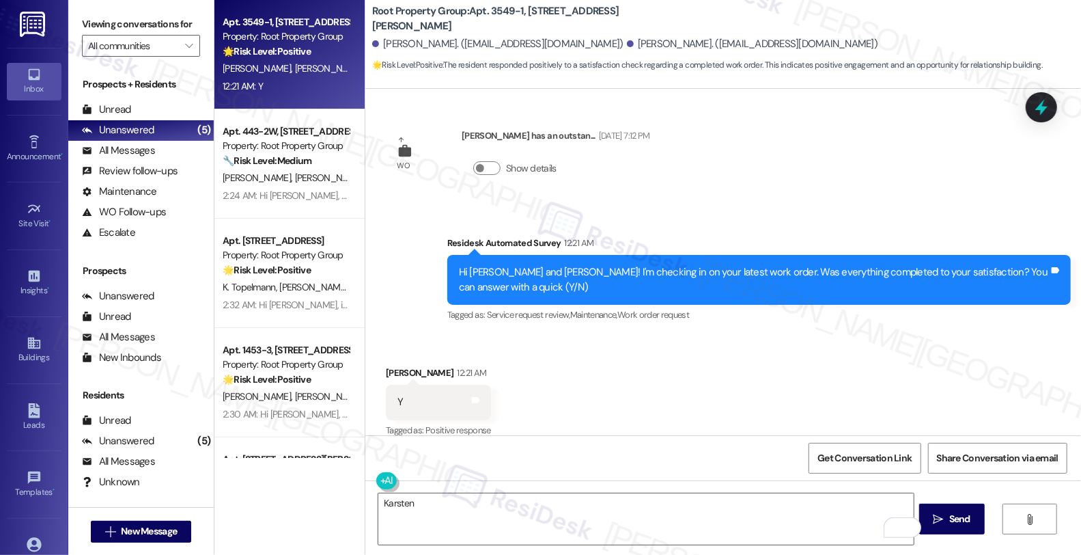
click at [719, 355] on div "Received via SMS [PERSON_NAME] 12:21 AM Y Tags and notes Tagged as: Positive re…" at bounding box center [723, 392] width 716 height 115
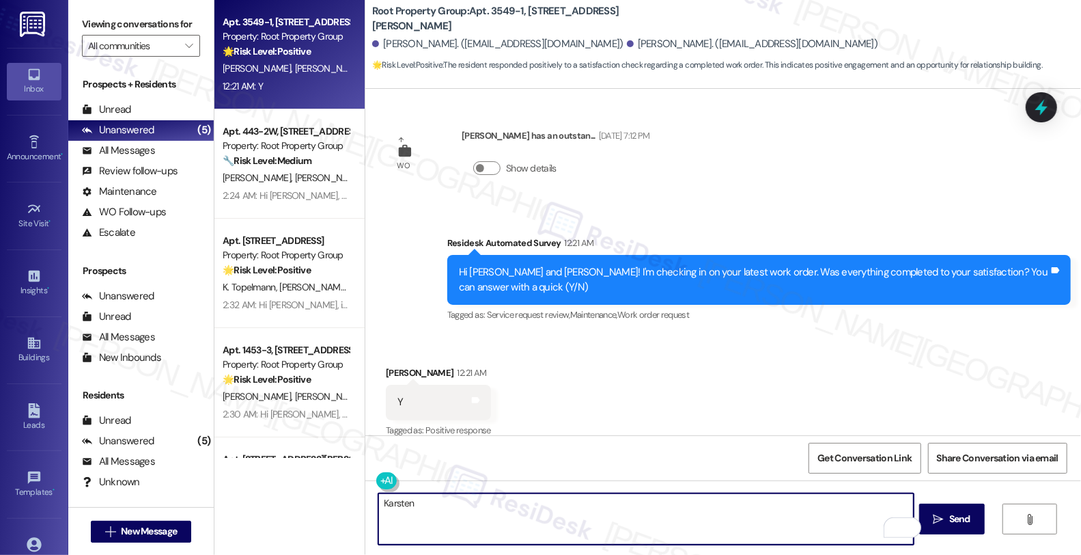
click at [619, 515] on textarea "Karsten" at bounding box center [646, 518] width 536 height 51
paste textarea "Hi, it’s great to hear from you, and I’m glad your latest work order has been c…"
click at [386, 365] on div "Trent Stuart 12:21 AM" at bounding box center [438, 374] width 105 height 19
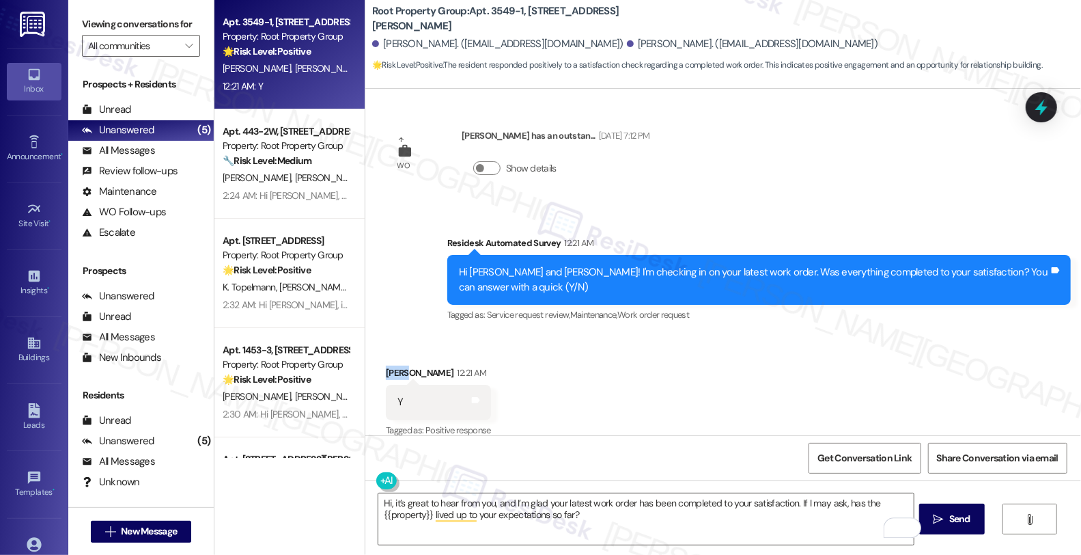
click at [386, 365] on div "Trent Stuart 12:21 AM" at bounding box center [438, 374] width 105 height 19
copy div "Trent"
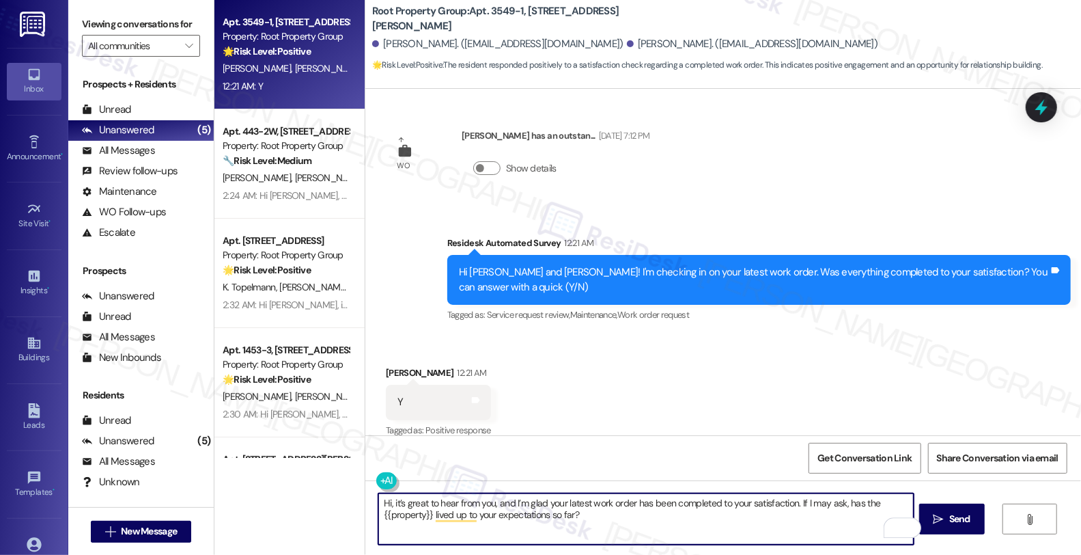
click at [381, 501] on textarea "Hi, it’s great to hear from you, and I’m glad your latest work order has been c…" at bounding box center [646, 518] width 536 height 51
paste textarea "Trent"
type textarea "Hi Trent, it’s great to hear from you, and I’m glad your latest work order has …"
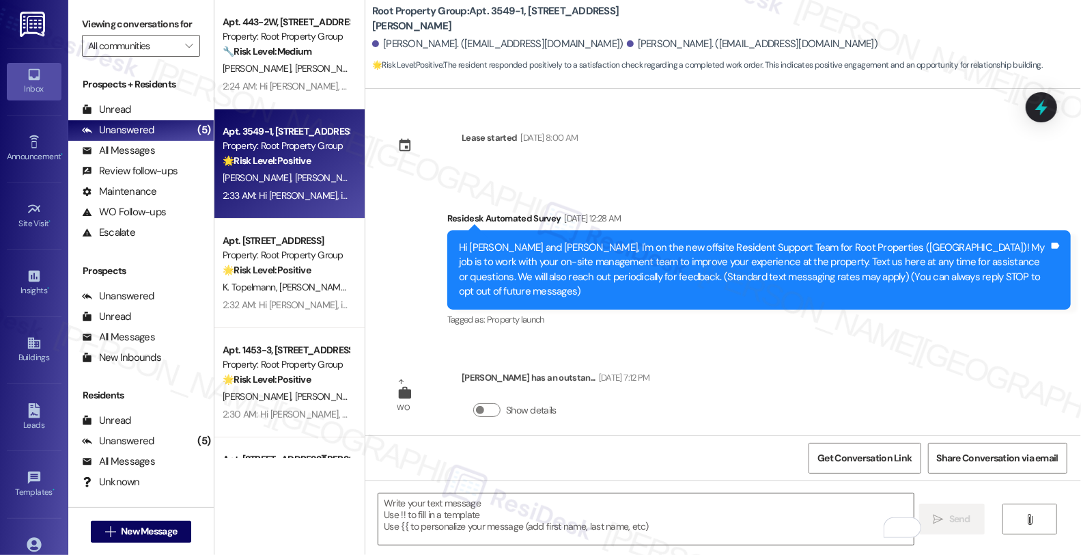
scroll to position [242, 0]
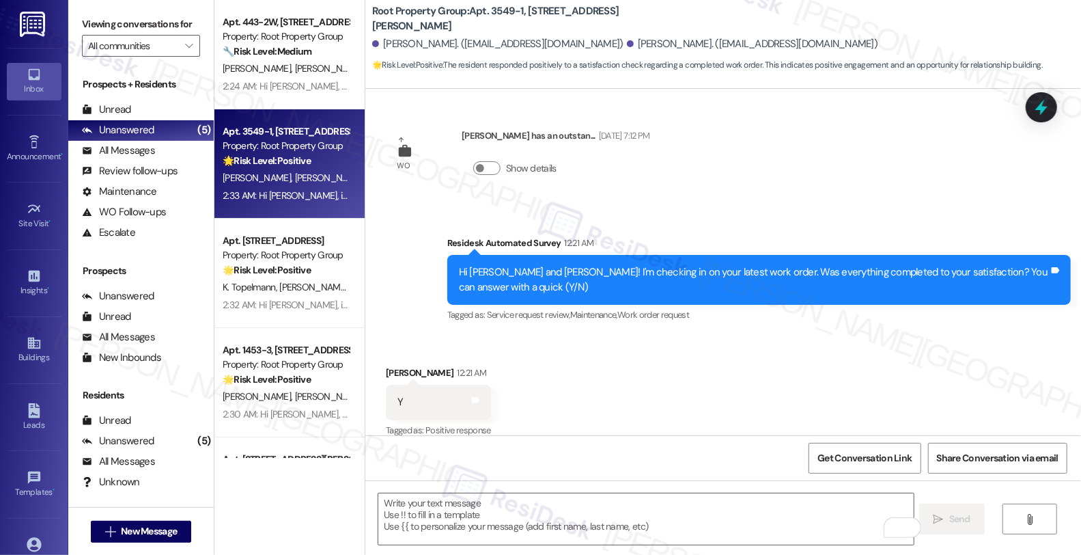
click at [941, 359] on div "Received via SMS [PERSON_NAME] 12:21 AM Y Tags and notes Tagged as: Positive re…" at bounding box center [723, 392] width 716 height 115
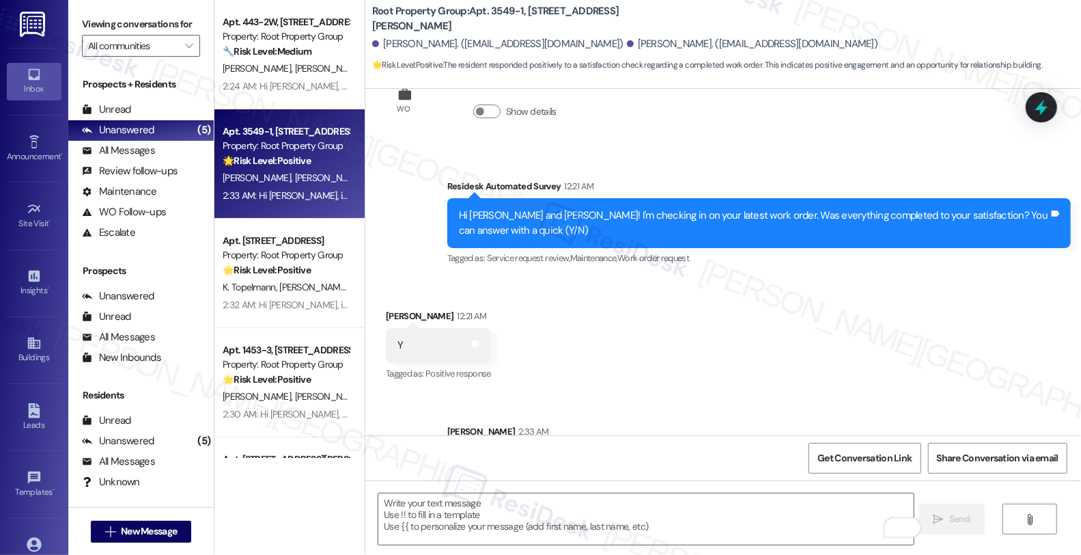
scroll to position [352, 0]
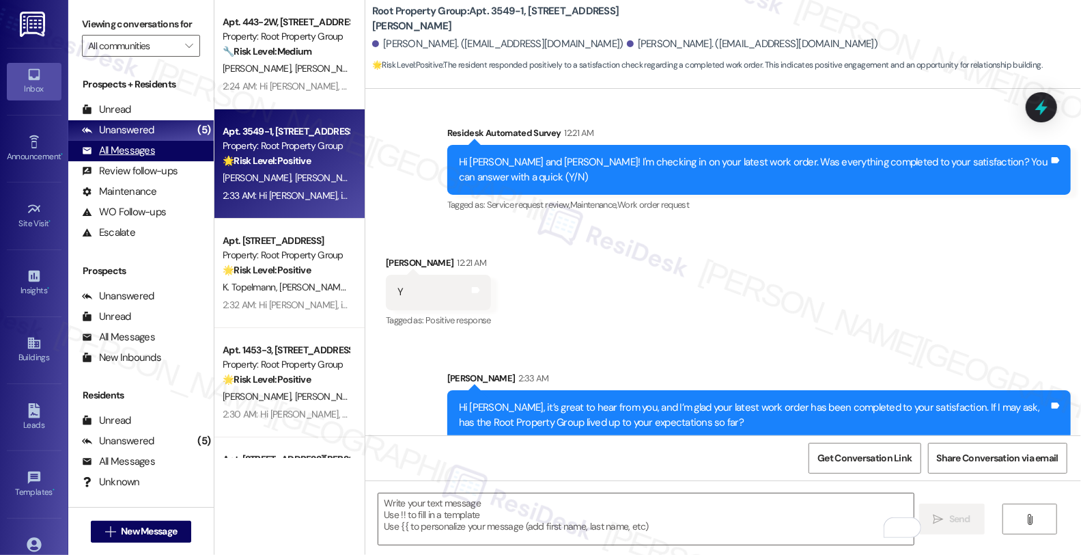
click at [133, 158] on div "All Messages" at bounding box center [118, 150] width 73 height 14
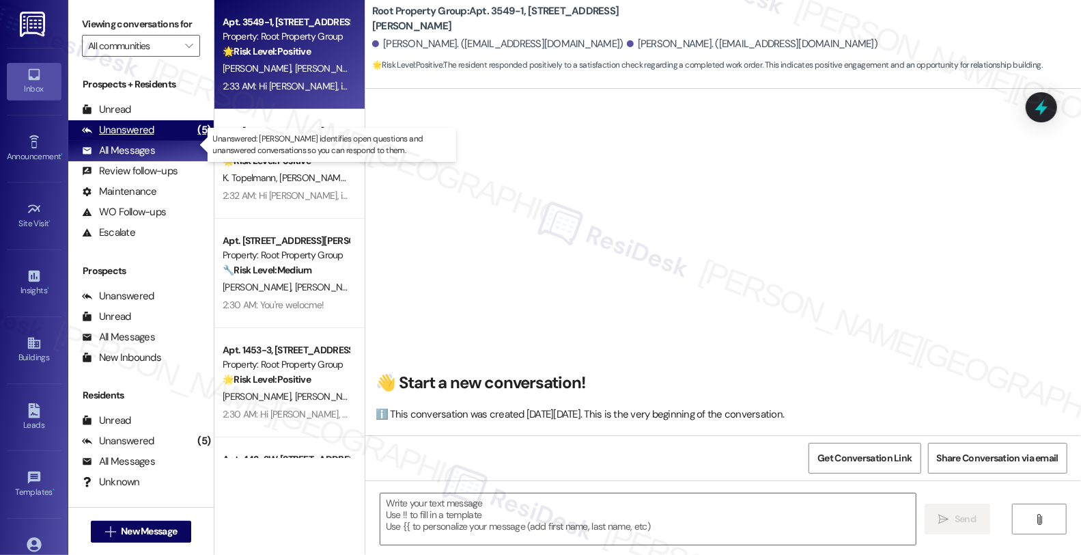
click at [134, 137] on div "Unanswered" at bounding box center [118, 130] width 72 height 14
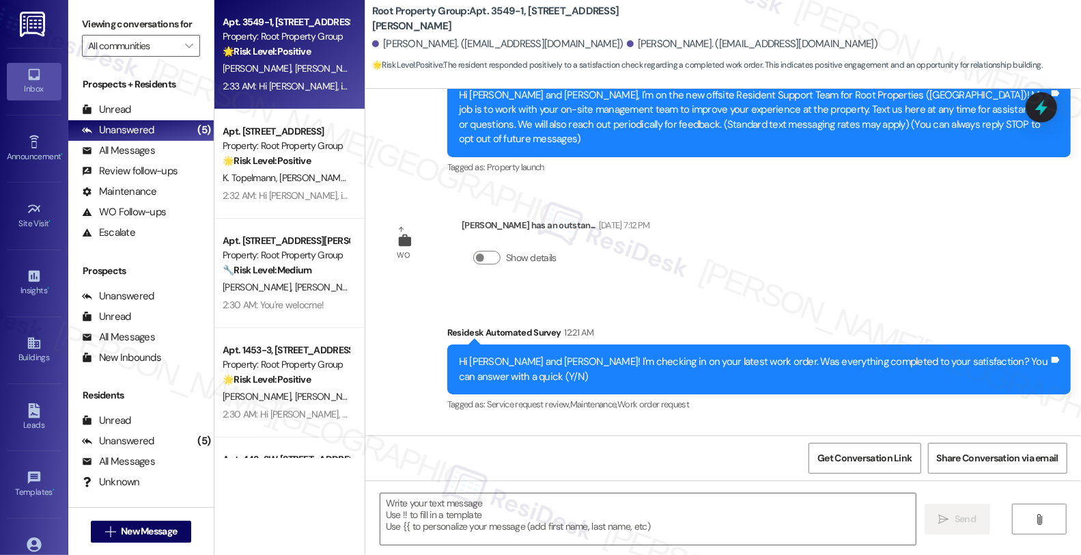
type textarea "Fetching suggested responses. Please feel free to read through the conversation…"
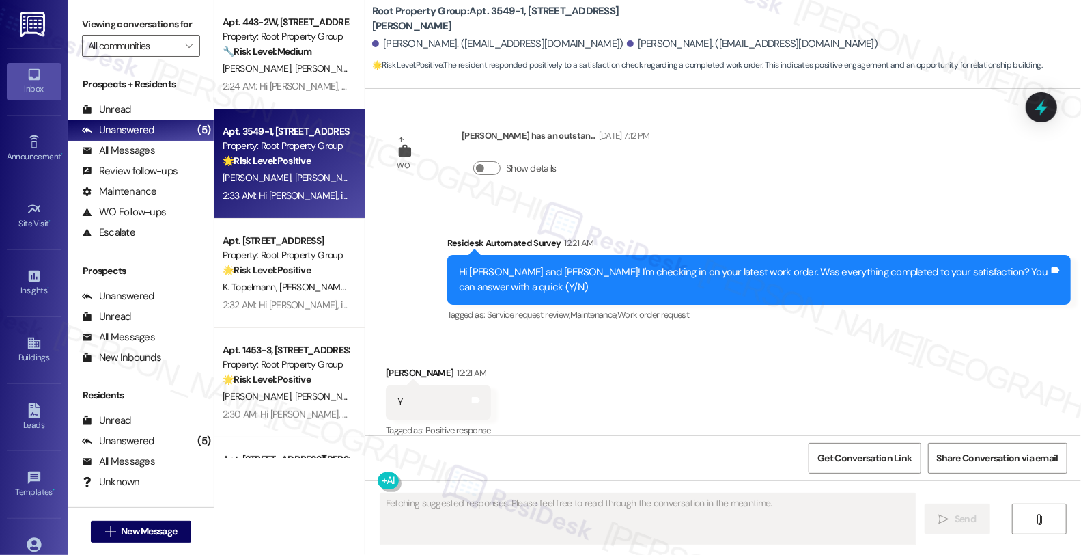
scroll to position [372, 0]
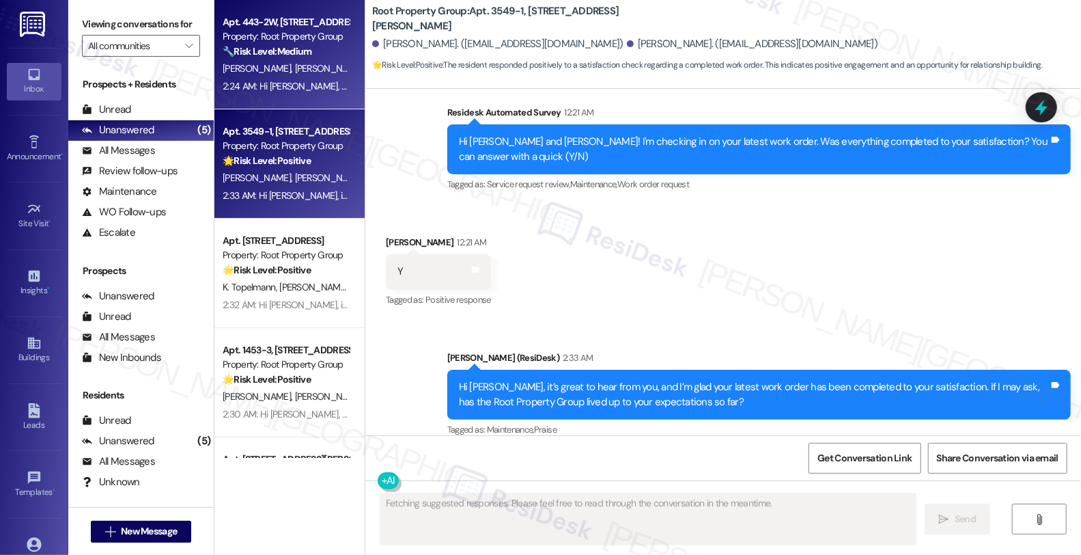
click at [295, 69] on span "[PERSON_NAME]" at bounding box center [331, 68] width 72 height 12
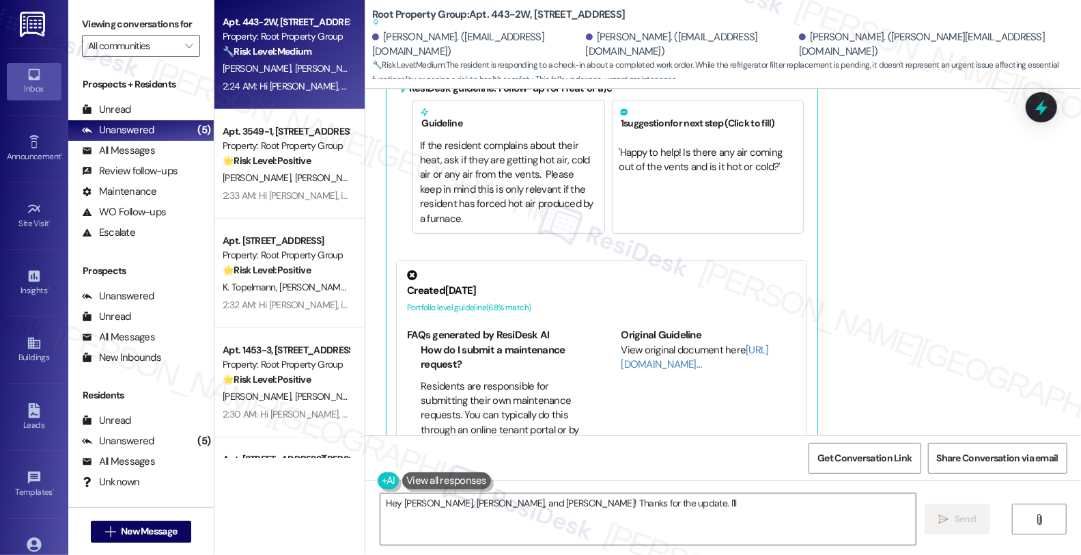
scroll to position [467, 0]
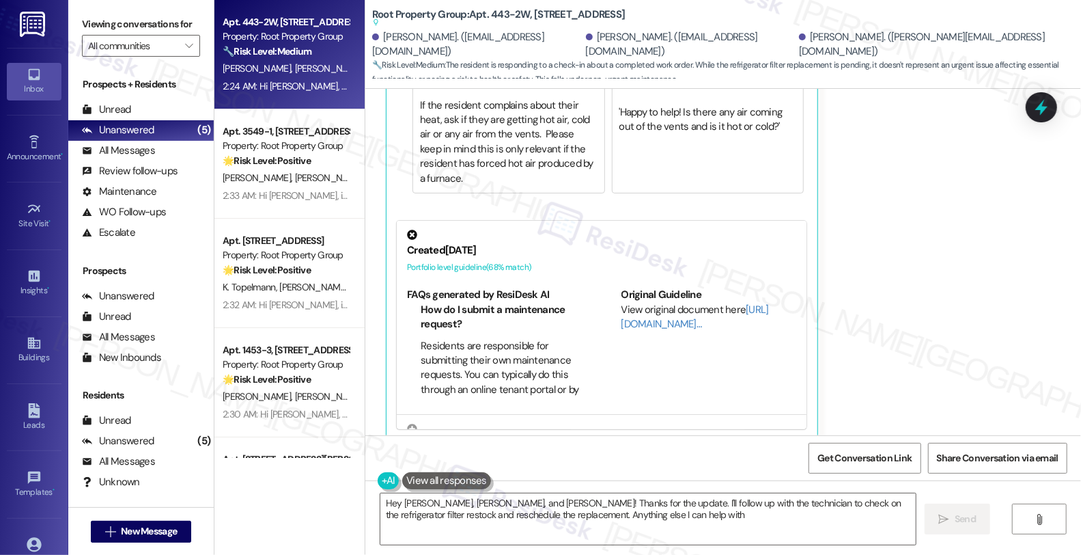
type textarea "Hey [PERSON_NAME], [PERSON_NAME], and [PERSON_NAME]! Thanks for the update. I'l…"
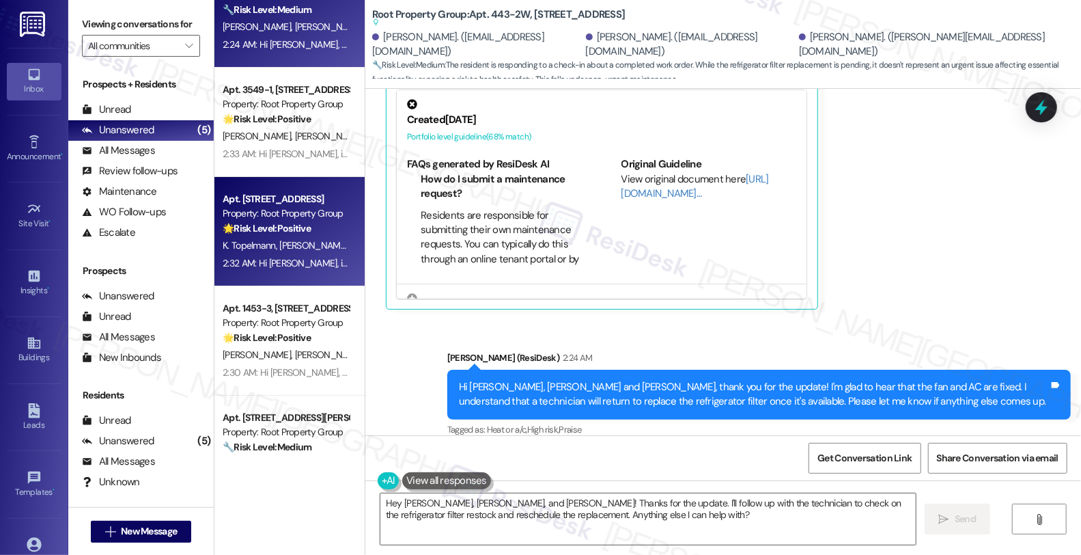
scroll to position [89, 0]
